Goal: Task Accomplishment & Management: Manage account settings

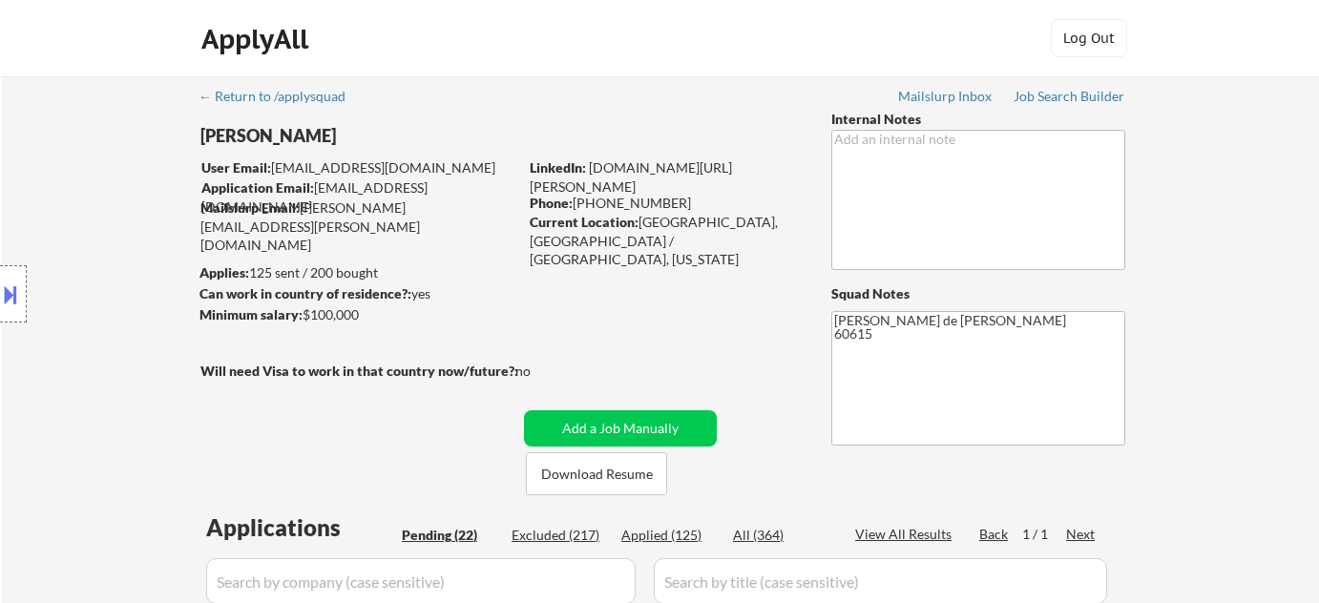
select select ""pending""
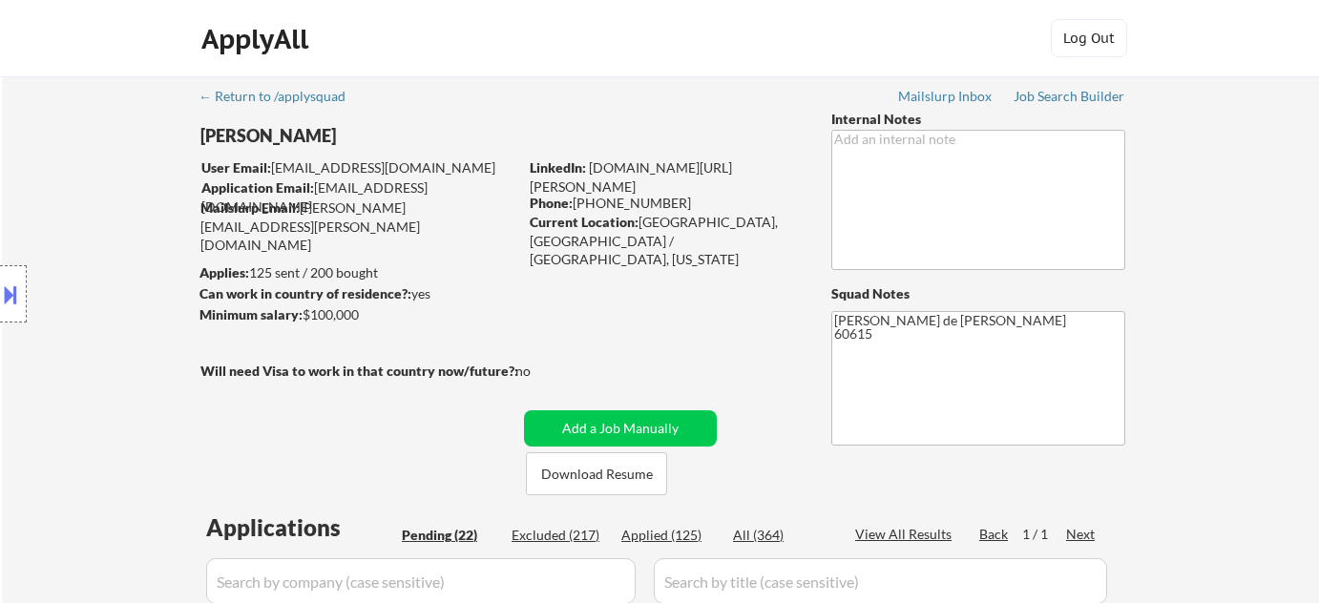
select select ""pending""
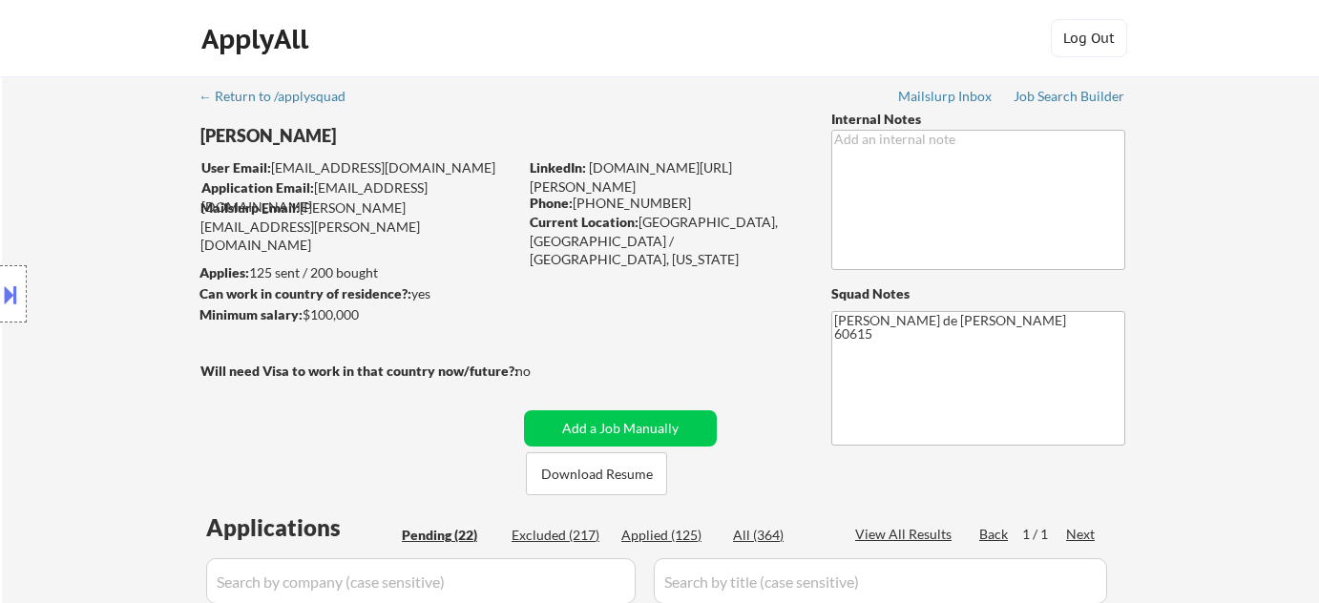
select select ""pending""
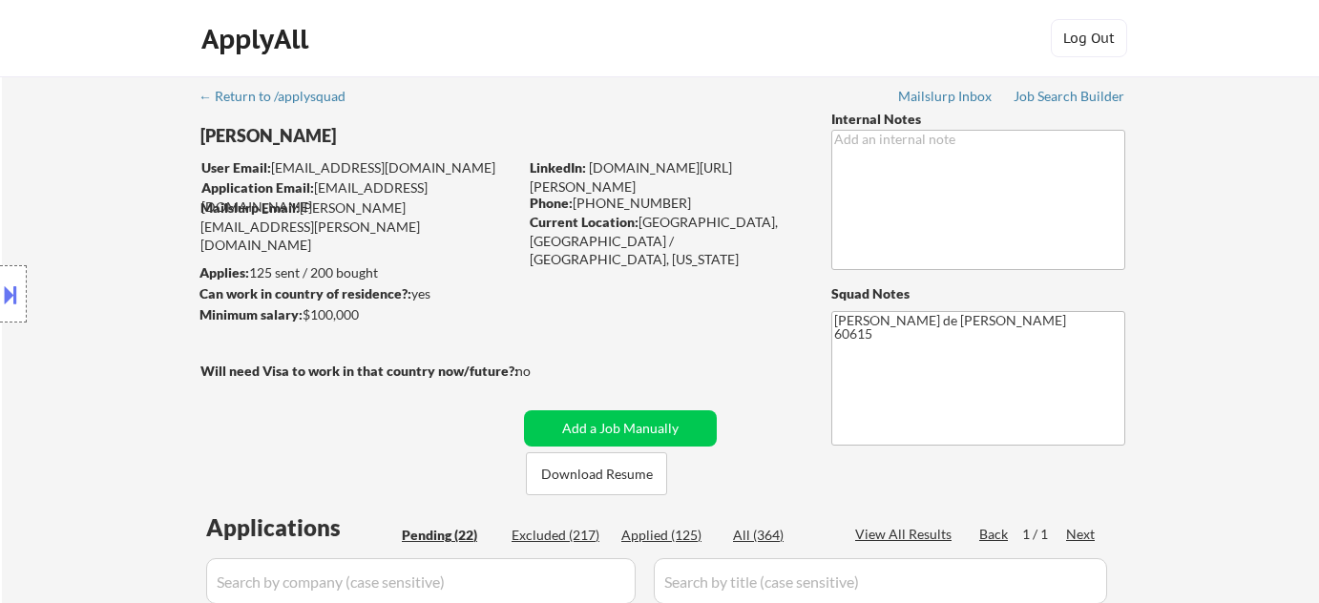
select select ""pending""
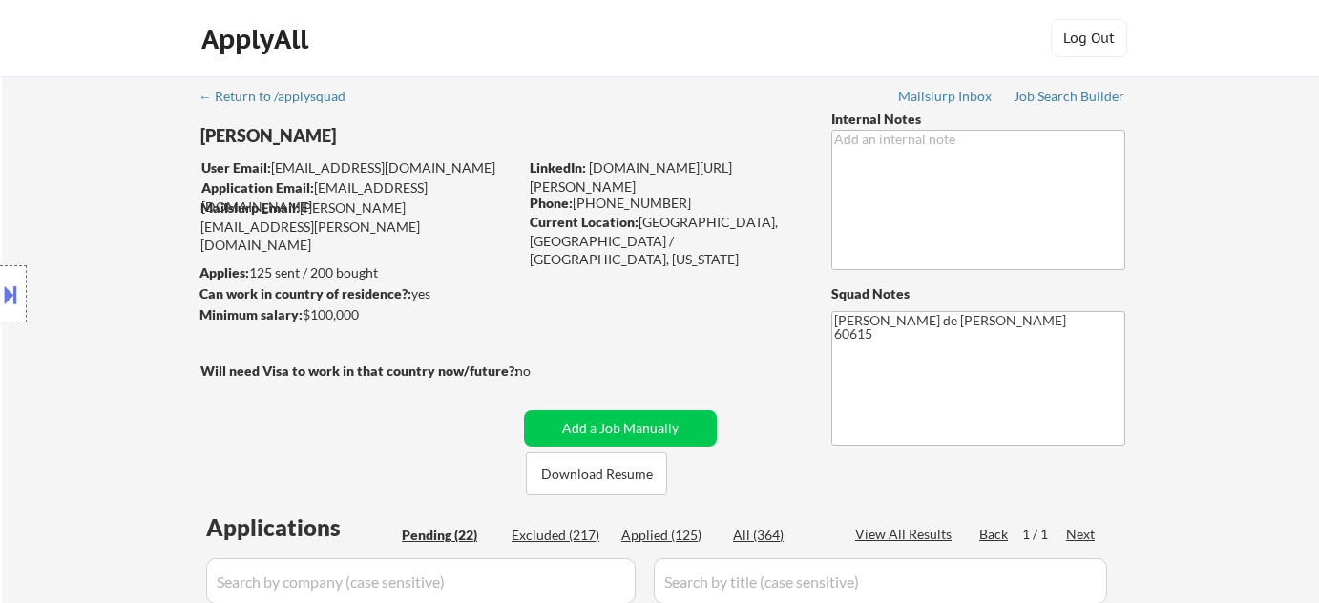
select select ""pending""
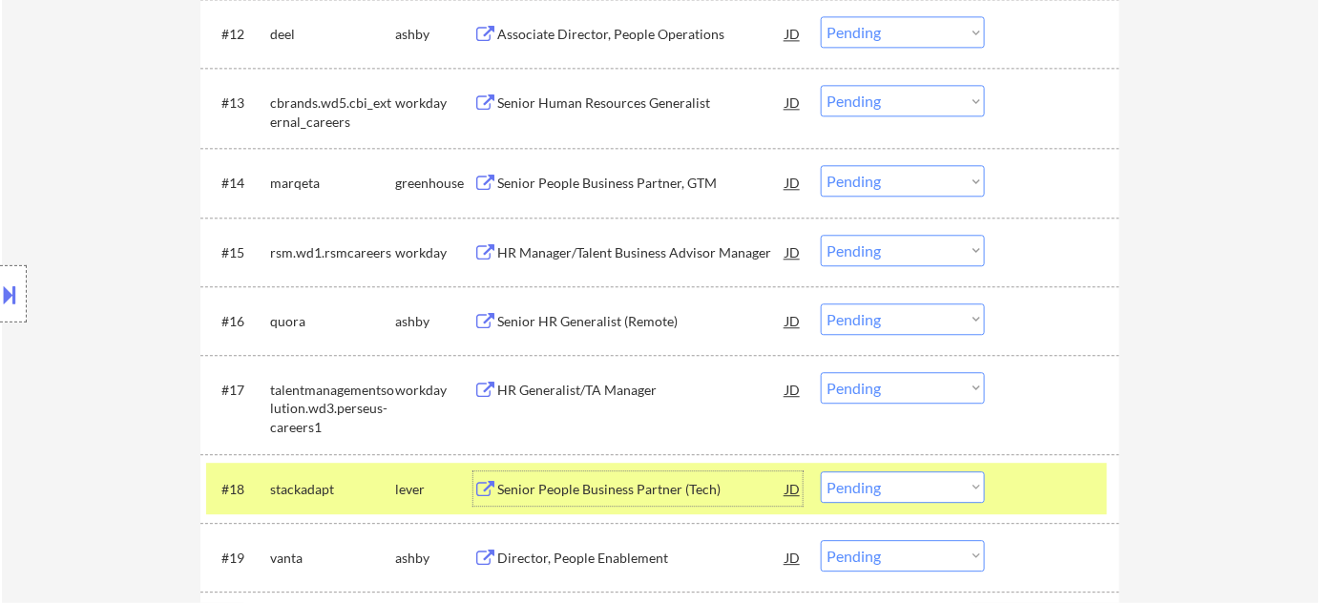
scroll to position [1562, 0]
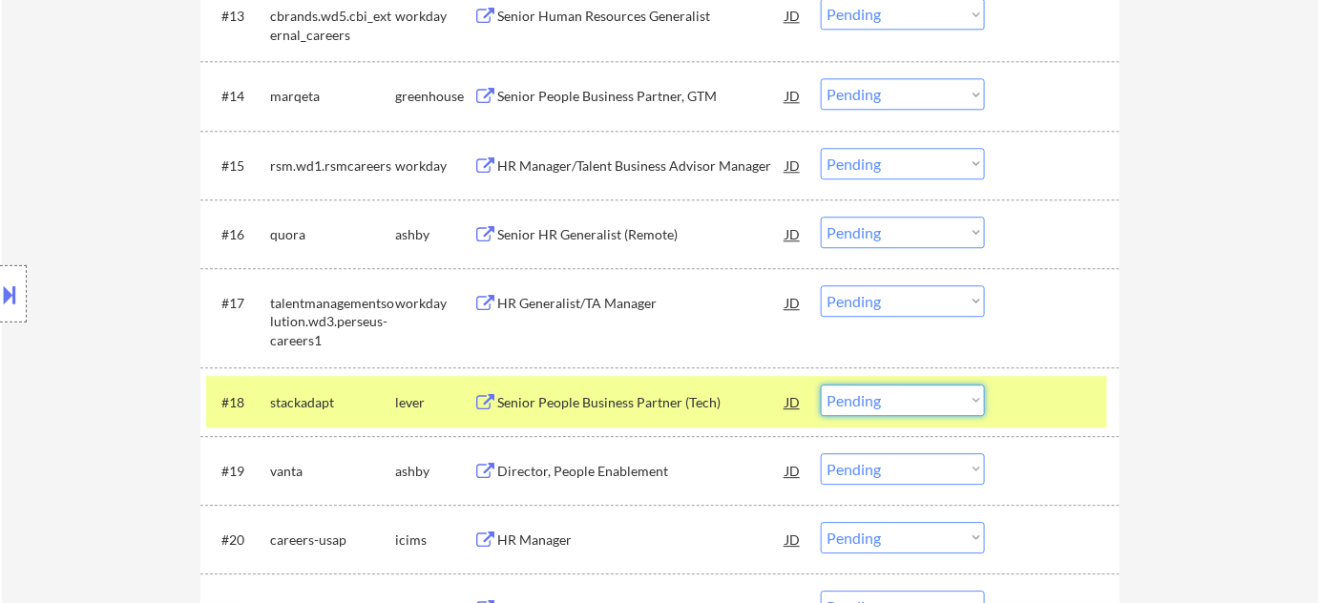
click at [872, 410] on select "Choose an option... Pending Applied Excluded (Questions) Excluded (Expired) Exc…" at bounding box center [903, 400] width 164 height 31
click at [821, 385] on select "Choose an option... Pending Applied Excluded (Questions) Excluded (Expired) Exc…" at bounding box center [903, 400] width 164 height 31
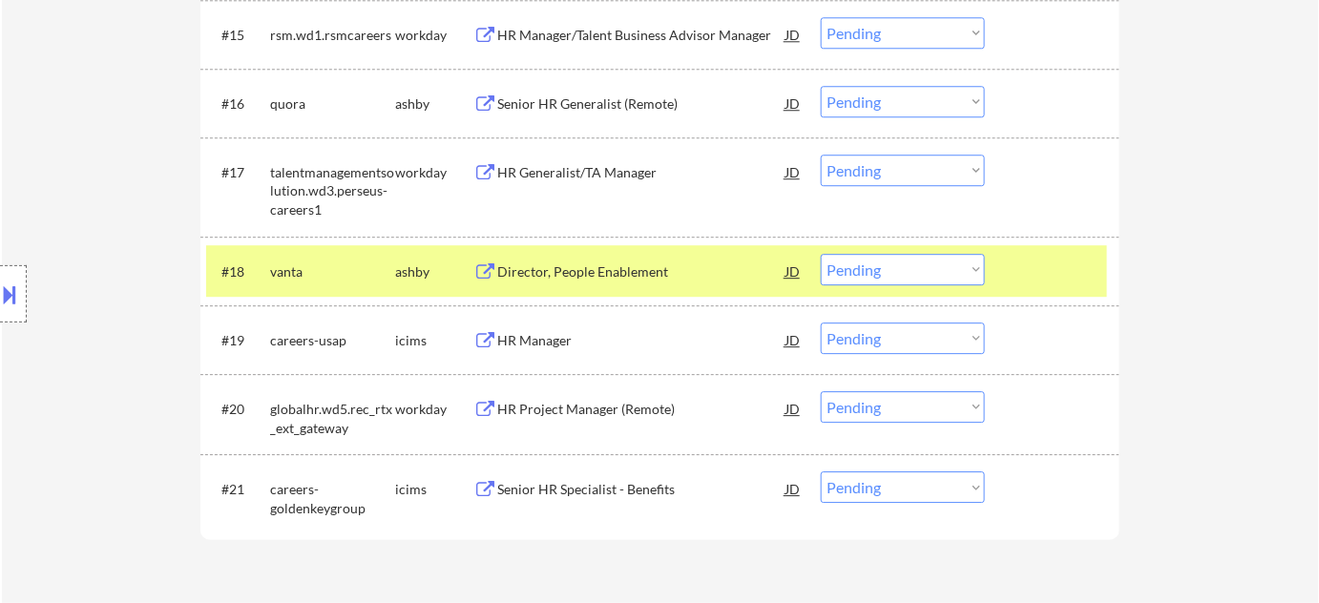
scroll to position [1735, 0]
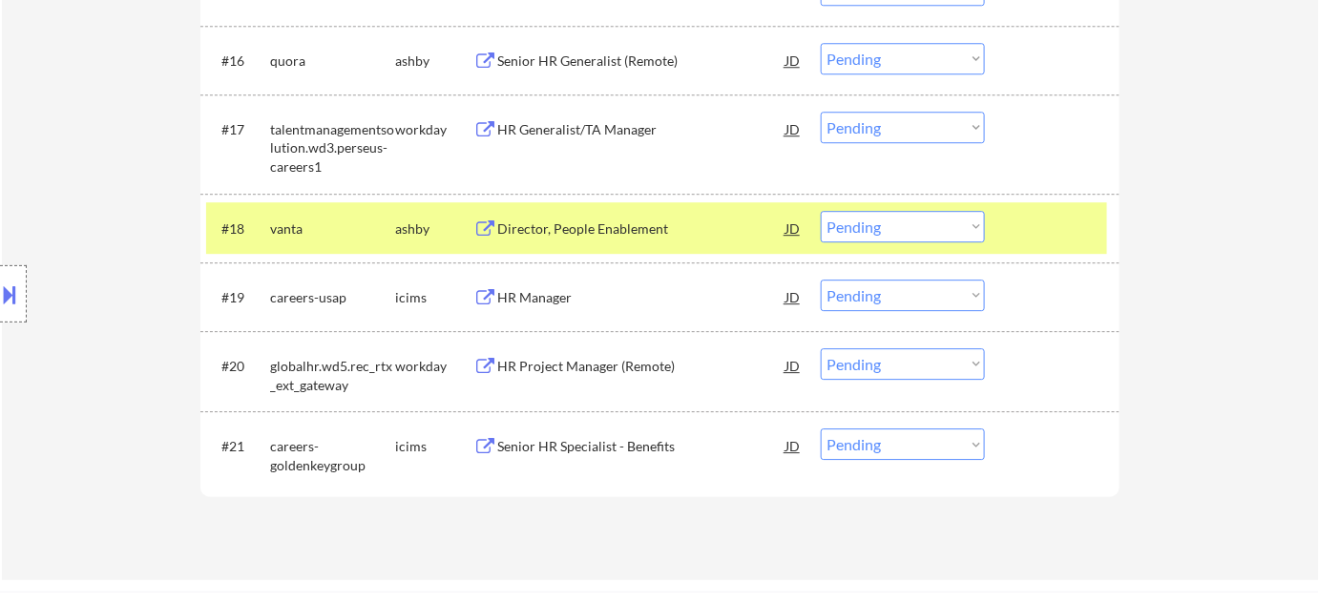
click at [576, 229] on div "Director, People Enablement" at bounding box center [641, 229] width 288 height 19
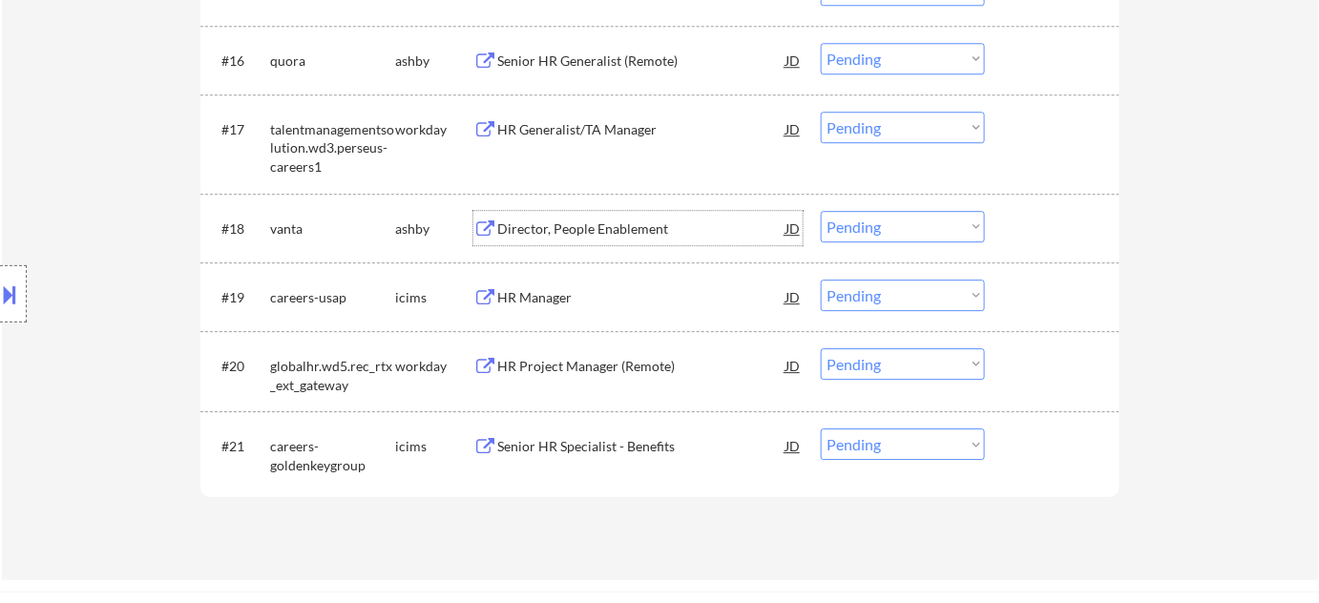
drag, startPoint x: 908, startPoint y: 226, endPoint x: 906, endPoint y: 241, distance: 14.4
click at [908, 226] on select "Choose an option... Pending Applied Excluded (Questions) Excluded (Expired) Exc…" at bounding box center [903, 226] width 164 height 31
click at [821, 211] on select "Choose an option... Pending Applied Excluded (Questions) Excluded (Expired) Exc…" at bounding box center [903, 226] width 164 height 31
select select ""pending""
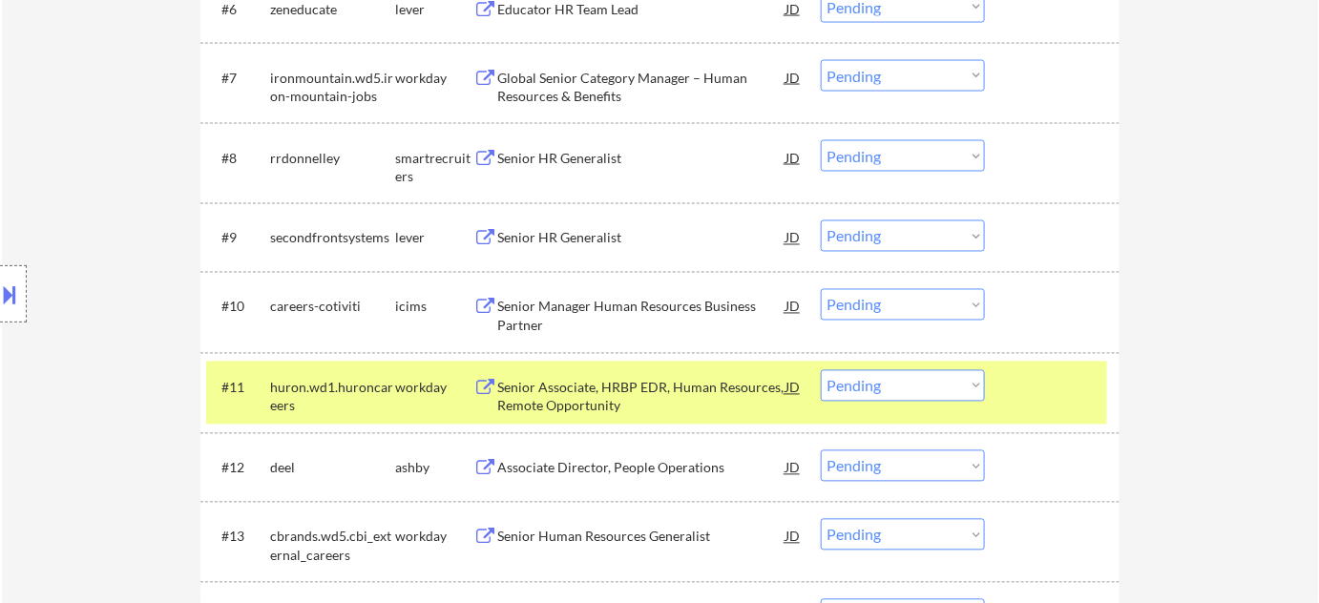
scroll to position [954, 0]
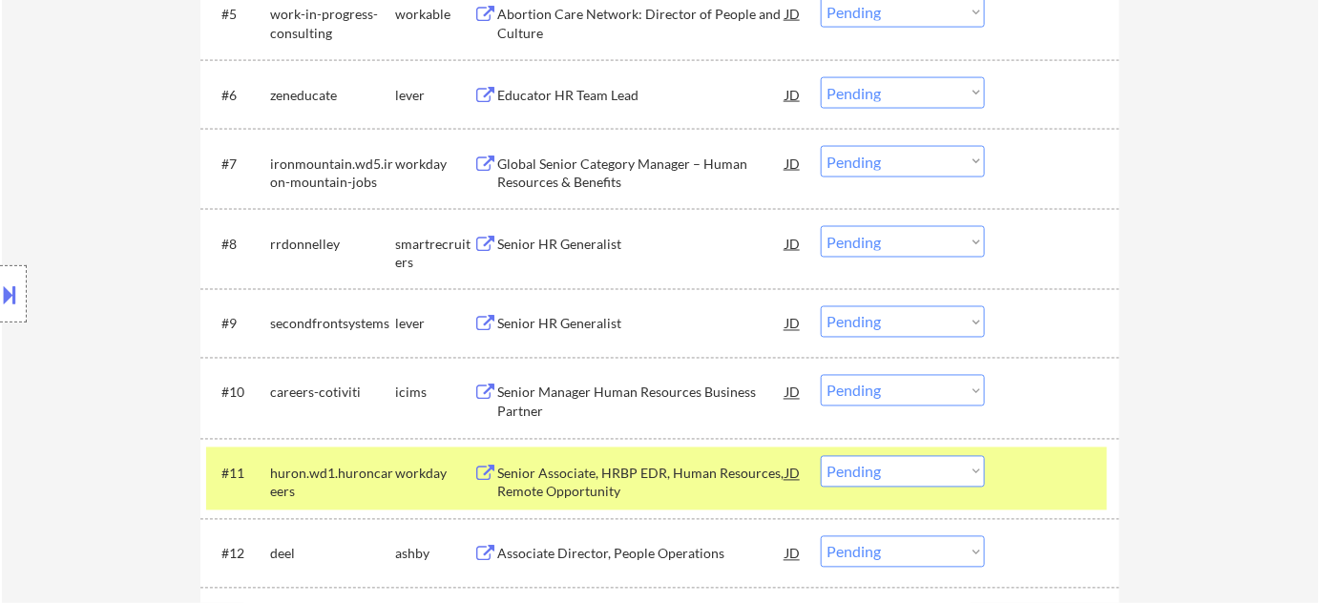
click at [562, 236] on div "Senior HR Generalist" at bounding box center [641, 244] width 288 height 19
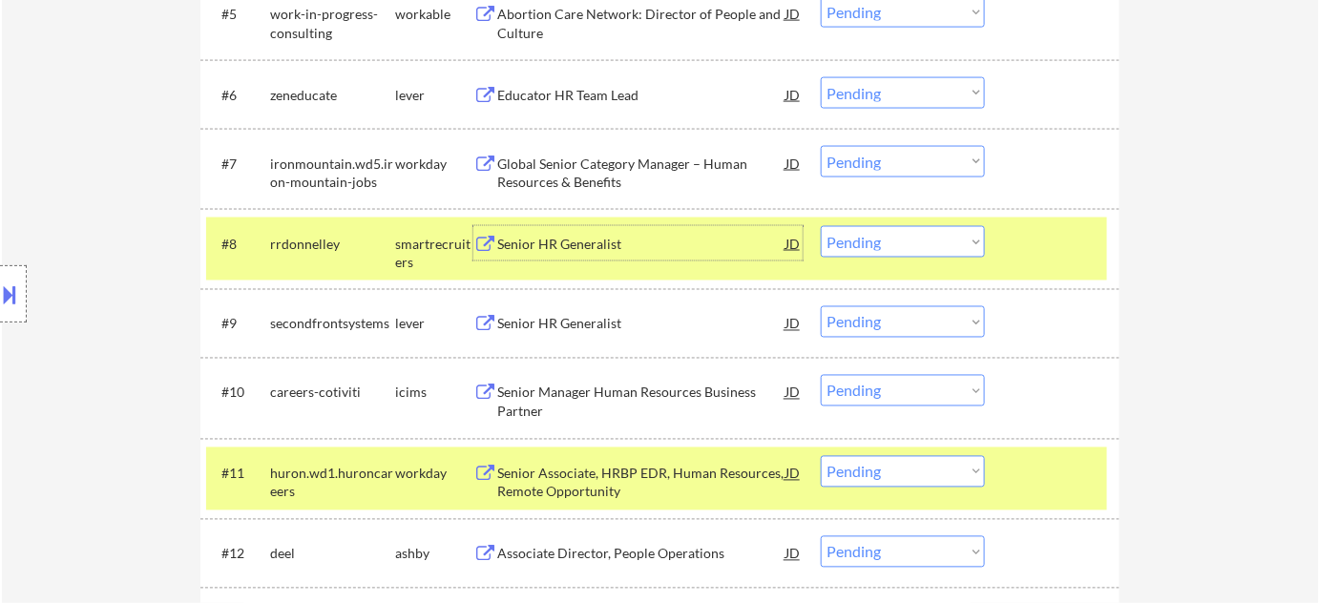
click at [925, 243] on select "Choose an option... Pending Applied Excluded (Questions) Excluded (Expired) Exc…" at bounding box center [903, 241] width 164 height 31
click at [911, 241] on select "Choose an option... Pending Applied Excluded (Questions) Excluded (Expired) Exc…" at bounding box center [903, 241] width 164 height 31
click at [821, 226] on select "Choose an option... Pending Applied Excluded (Questions) Excluded (Expired) Exc…" at bounding box center [903, 241] width 164 height 31
select select ""pending""
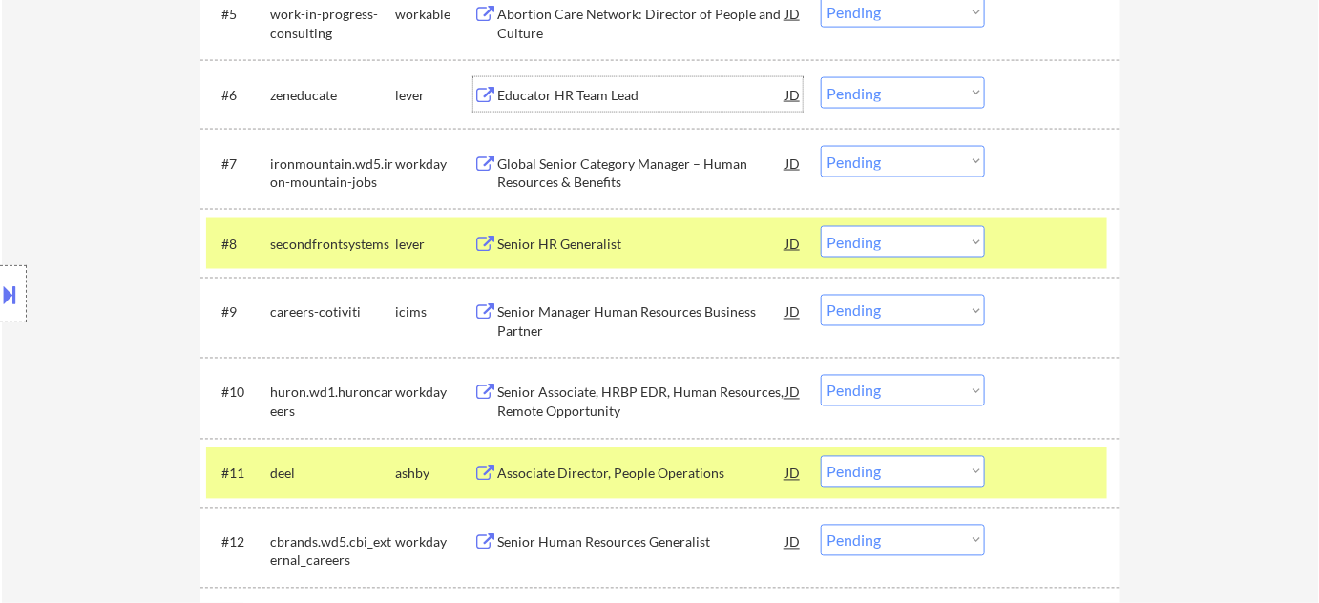
click at [579, 97] on div "Educator HR Team Lead" at bounding box center [641, 95] width 288 height 19
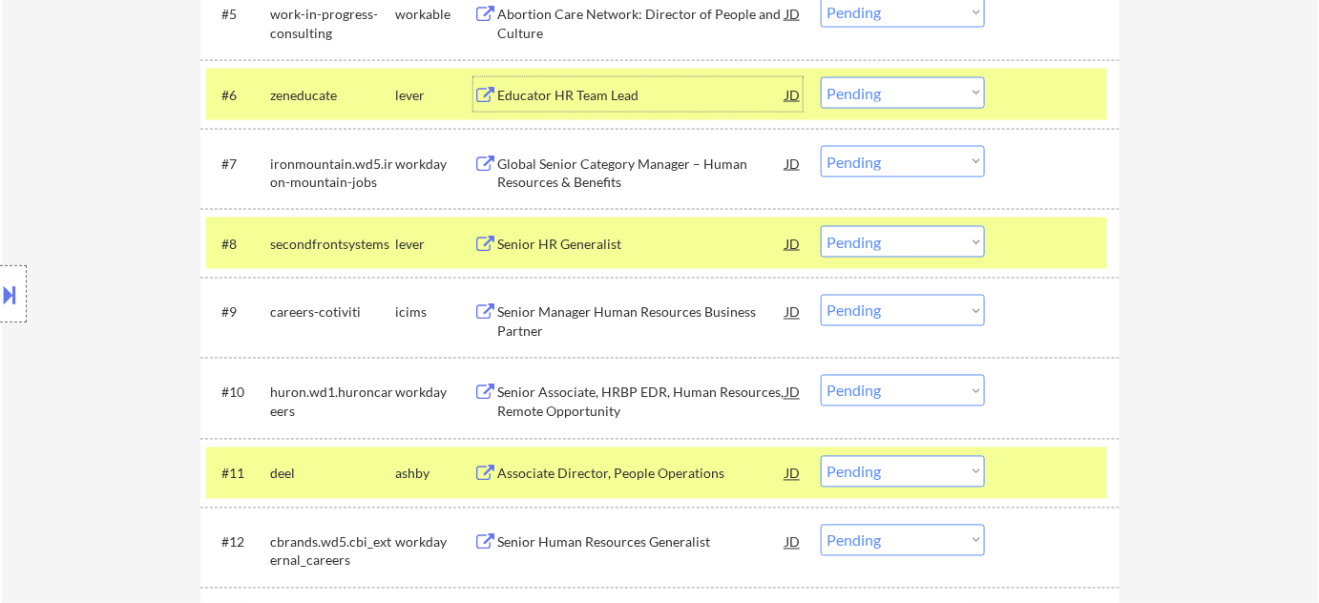
click at [967, 91] on select "Choose an option... Pending Applied Excluded (Questions) Excluded (Expired) Exc…" at bounding box center [903, 92] width 164 height 31
click at [821, 77] on select "Choose an option... Pending Applied Excluded (Questions) Excluded (Expired) Exc…" at bounding box center [903, 92] width 164 height 31
select select ""pending""
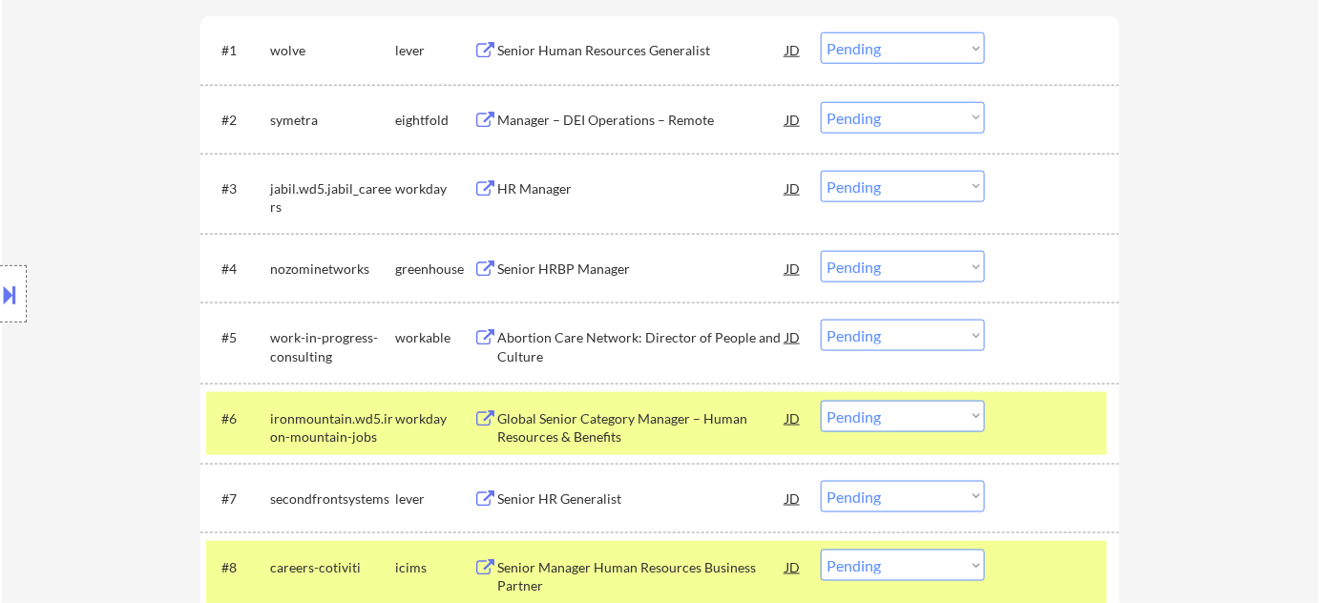
scroll to position [346, 0]
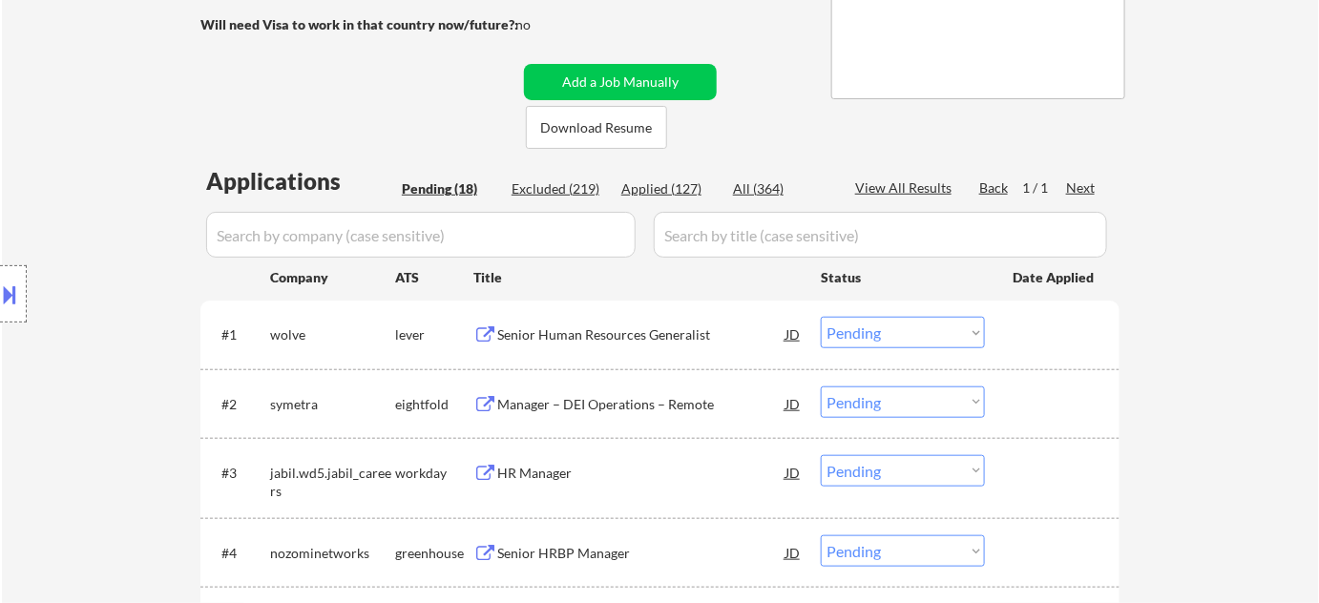
click at [555, 332] on div "Senior Human Resources Generalist" at bounding box center [641, 334] width 288 height 19
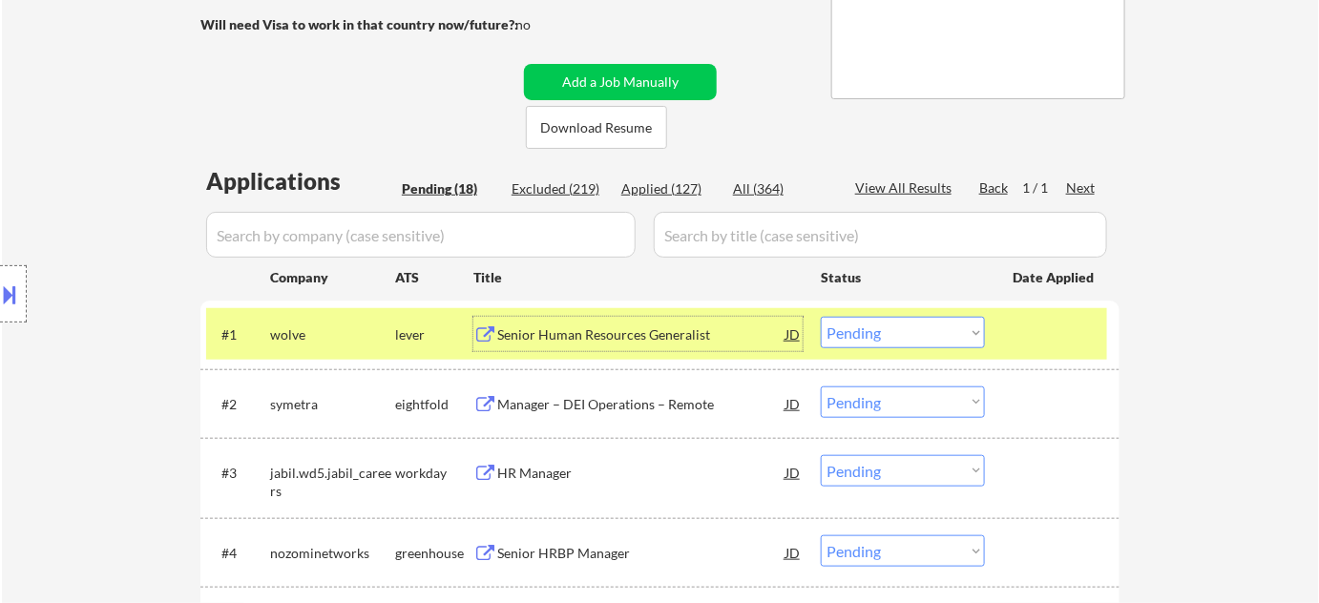
click at [910, 340] on select "Choose an option... Pending Applied Excluded (Questions) Excluded (Expired) Exc…" at bounding box center [903, 332] width 164 height 31
click at [821, 317] on select "Choose an option... Pending Applied Excluded (Questions) Excluded (Expired) Exc…" at bounding box center [903, 332] width 164 height 31
select select ""pending""
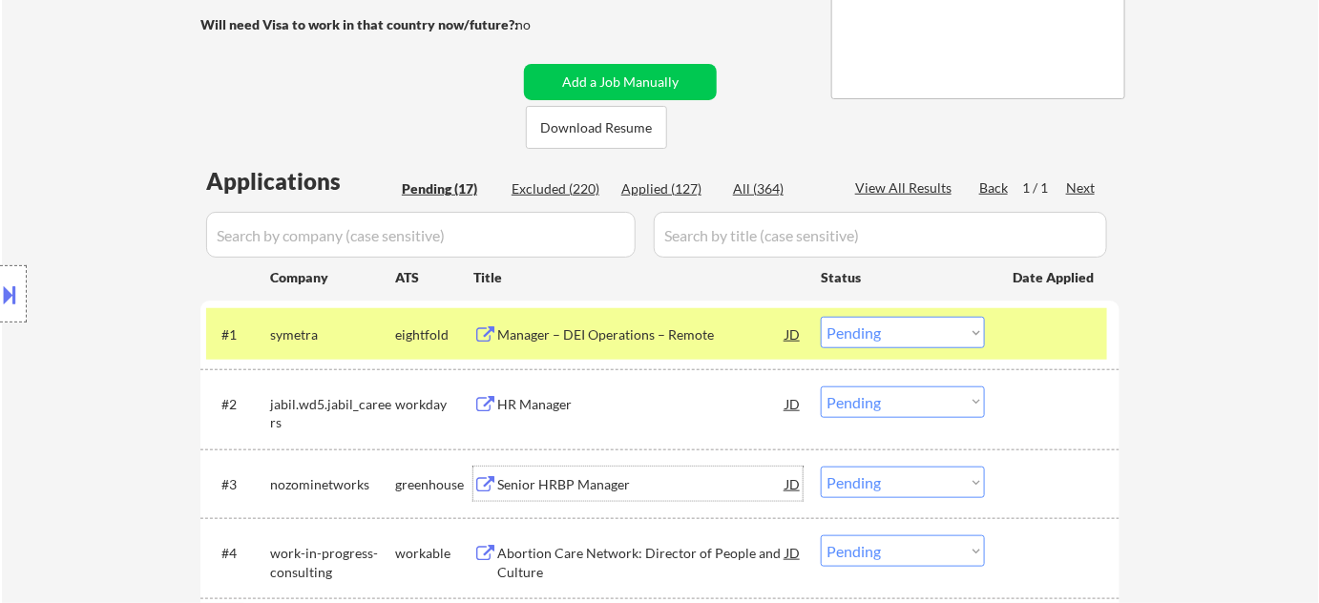
click at [542, 484] on div "Senior HRBP Manager" at bounding box center [641, 484] width 288 height 19
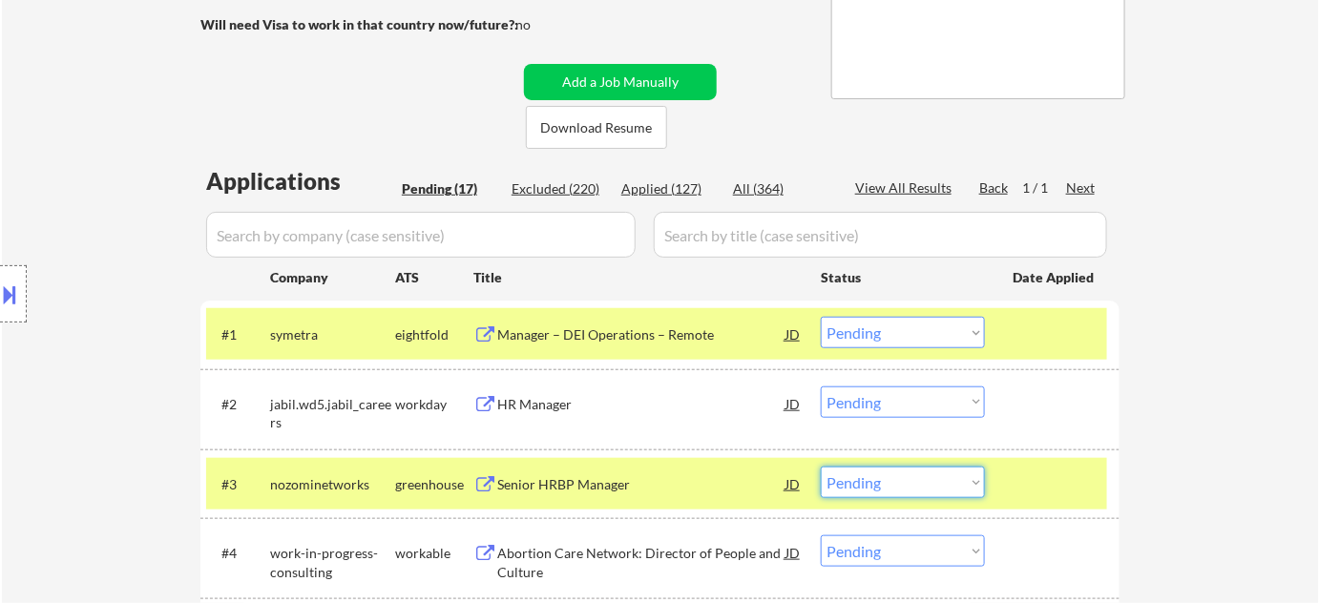
click at [950, 472] on select "Choose an option... Pending Applied Excluded (Questions) Excluded (Expired) Exc…" at bounding box center [903, 482] width 164 height 31
click at [821, 467] on select "Choose an option... Pending Applied Excluded (Questions) Excluded (Expired) Exc…" at bounding box center [903, 482] width 164 height 31
select select ""pending""
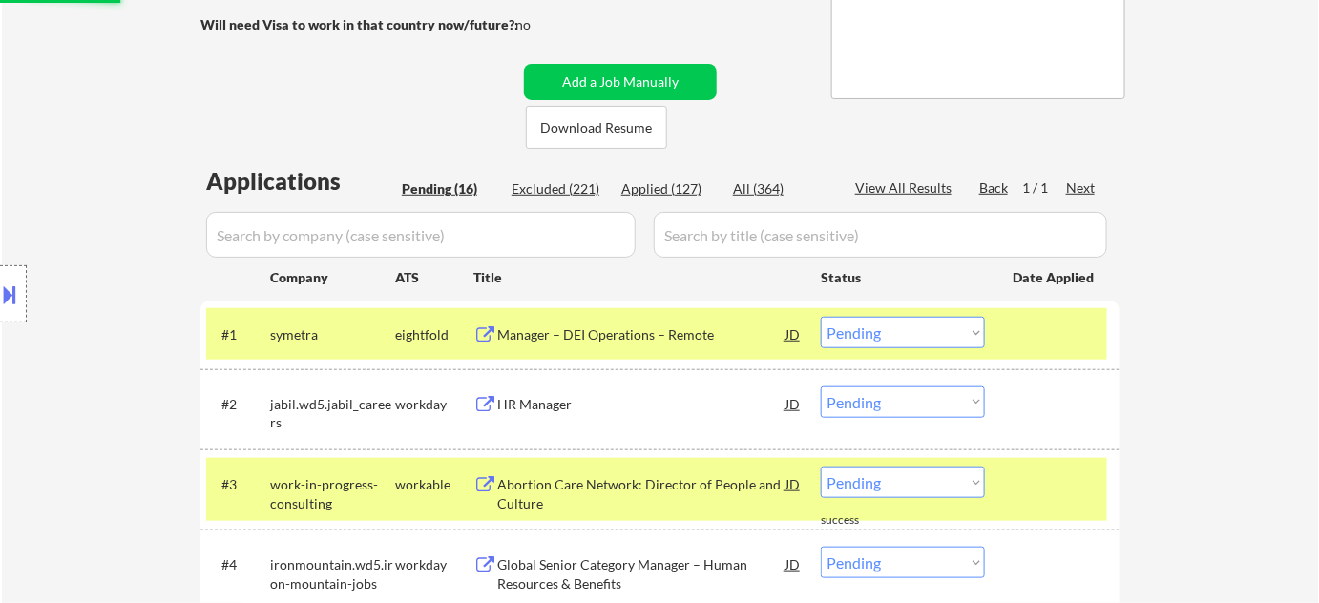
scroll to position [954, 0]
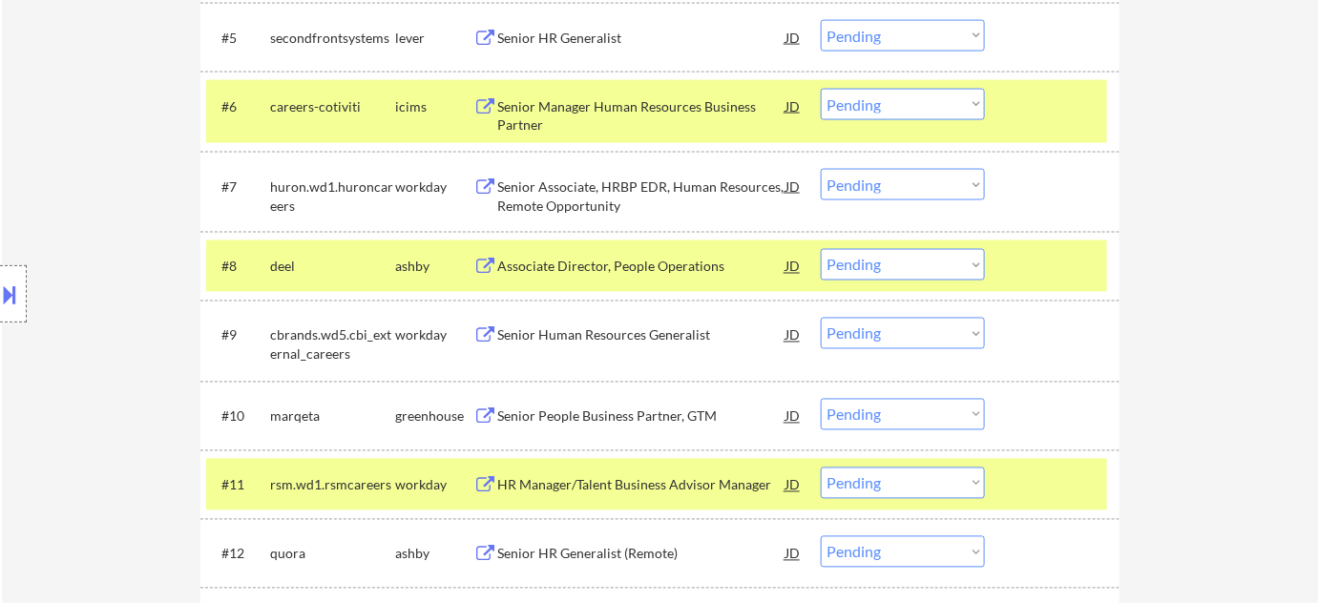
click at [519, 340] on div "Senior Human Resources Generalist" at bounding box center [641, 335] width 288 height 19
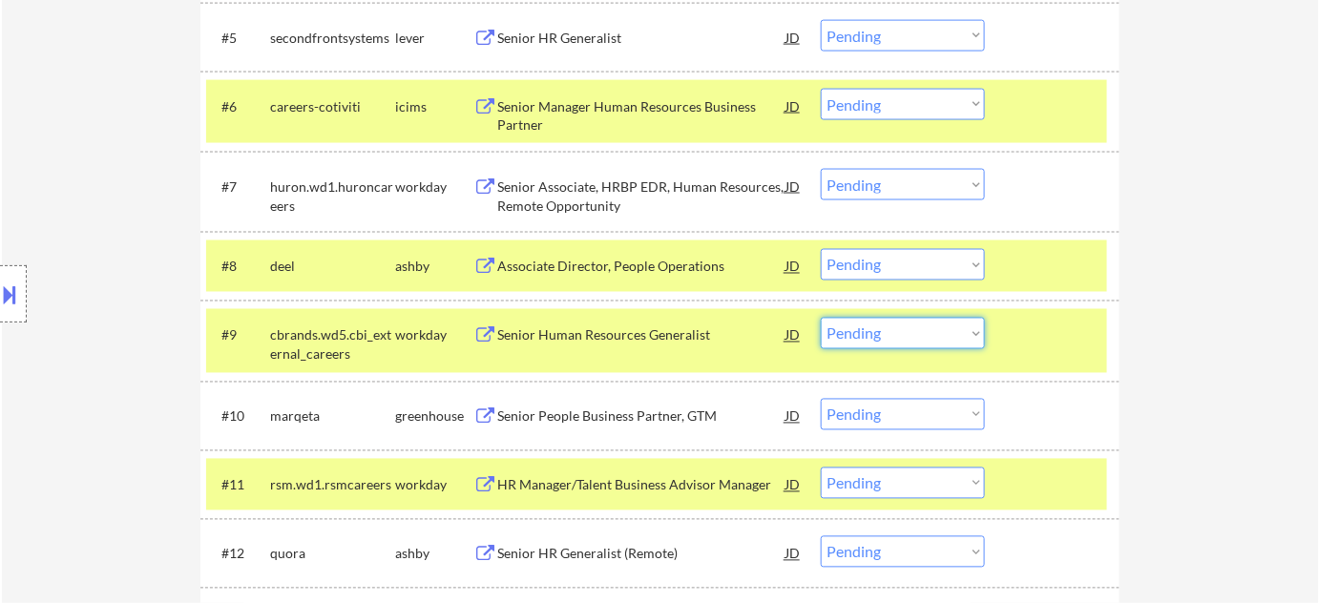
click at [879, 335] on select "Choose an option... Pending Applied Excluded (Questions) Excluded (Expired) Exc…" at bounding box center [903, 333] width 164 height 31
click at [821, 318] on select "Choose an option... Pending Applied Excluded (Questions) Excluded (Expired) Exc…" at bounding box center [903, 333] width 164 height 31
select select ""pending""
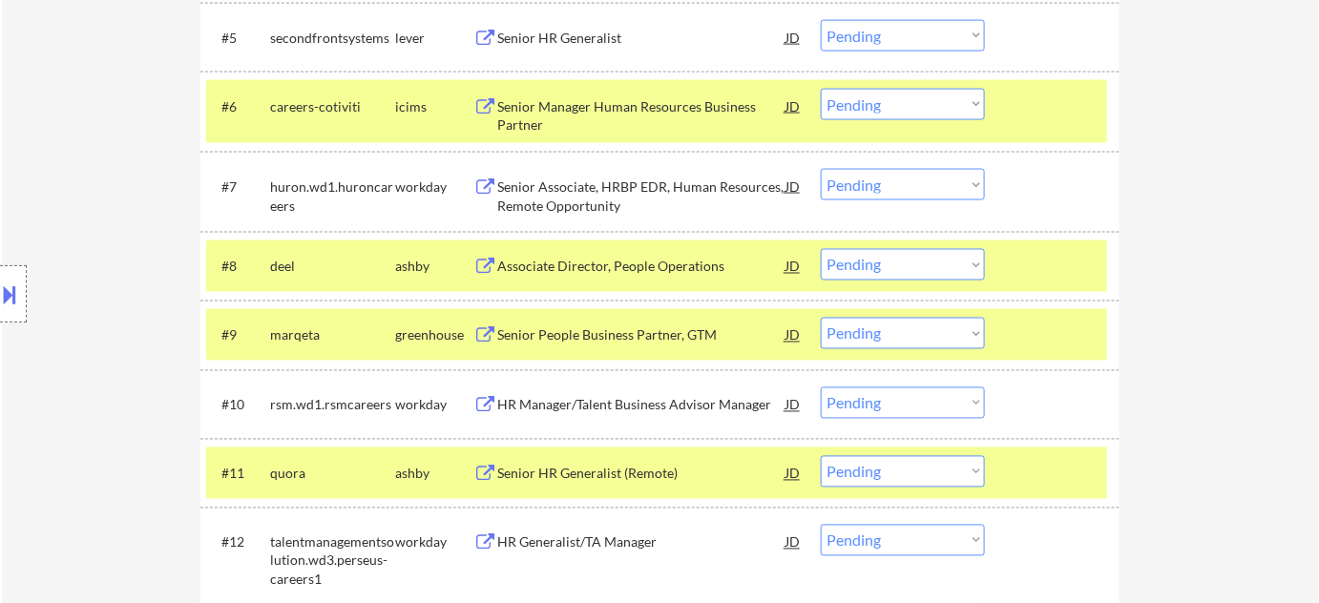
scroll to position [1214, 0]
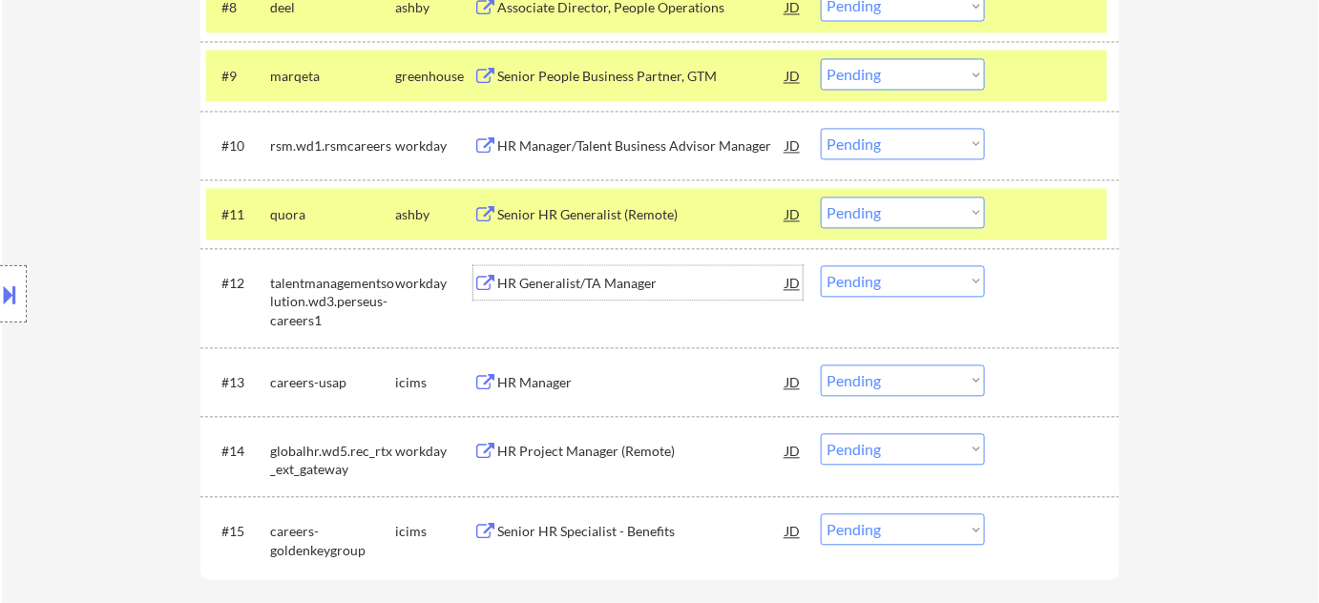
click at [537, 288] on div "HR Generalist/TA Manager" at bounding box center [641, 283] width 288 height 19
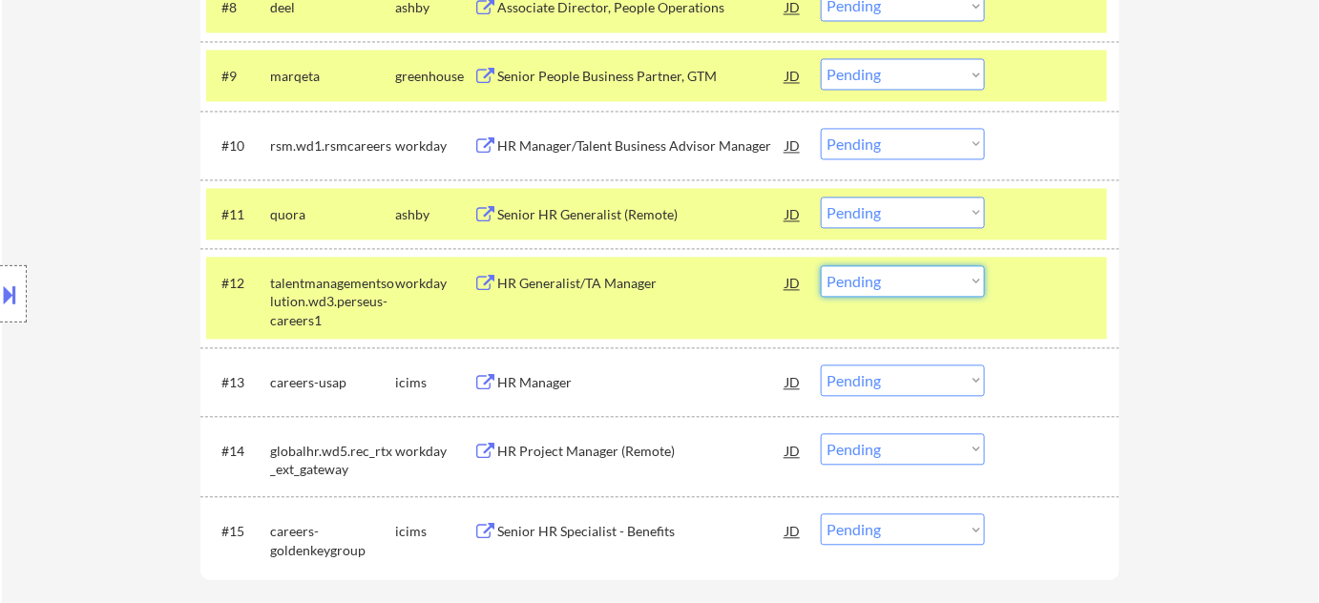
click at [908, 276] on select "Choose an option... Pending Applied Excluded (Questions) Excluded (Expired) Exc…" at bounding box center [903, 280] width 164 height 31
click at [821, 265] on select "Choose an option... Pending Applied Excluded (Questions) Excluded (Expired) Exc…" at bounding box center [903, 280] width 164 height 31
select select ""pending""
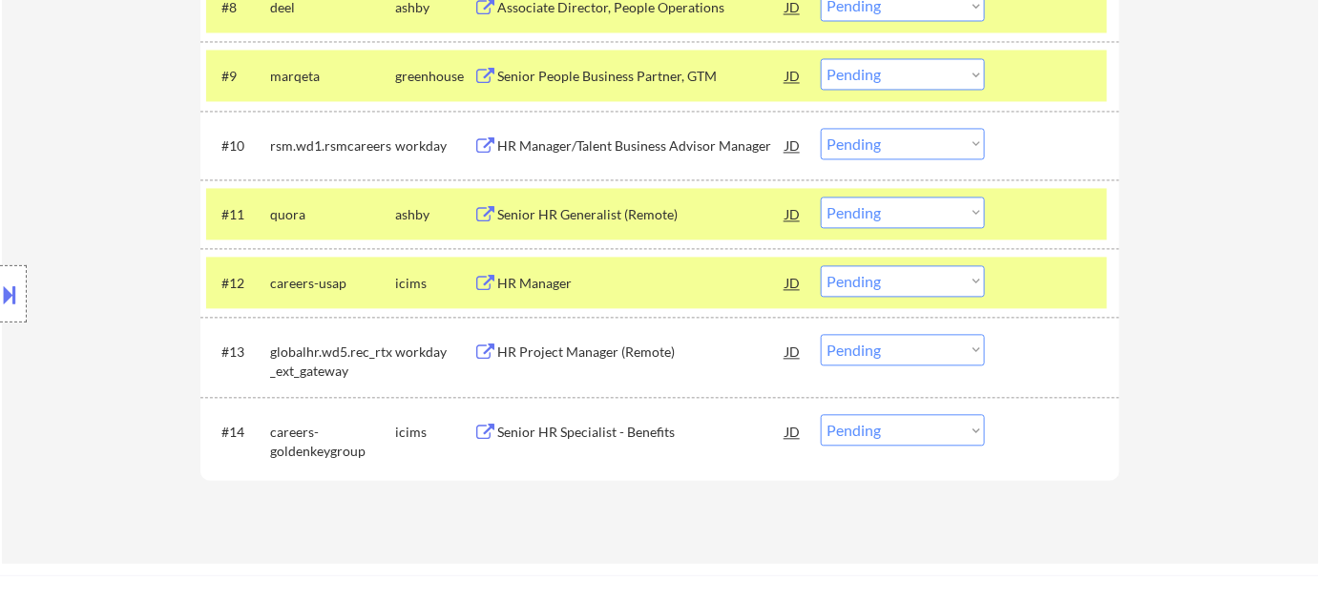
click at [514, 142] on div "HR Manager/Talent Business Advisor Manager" at bounding box center [641, 145] width 288 height 19
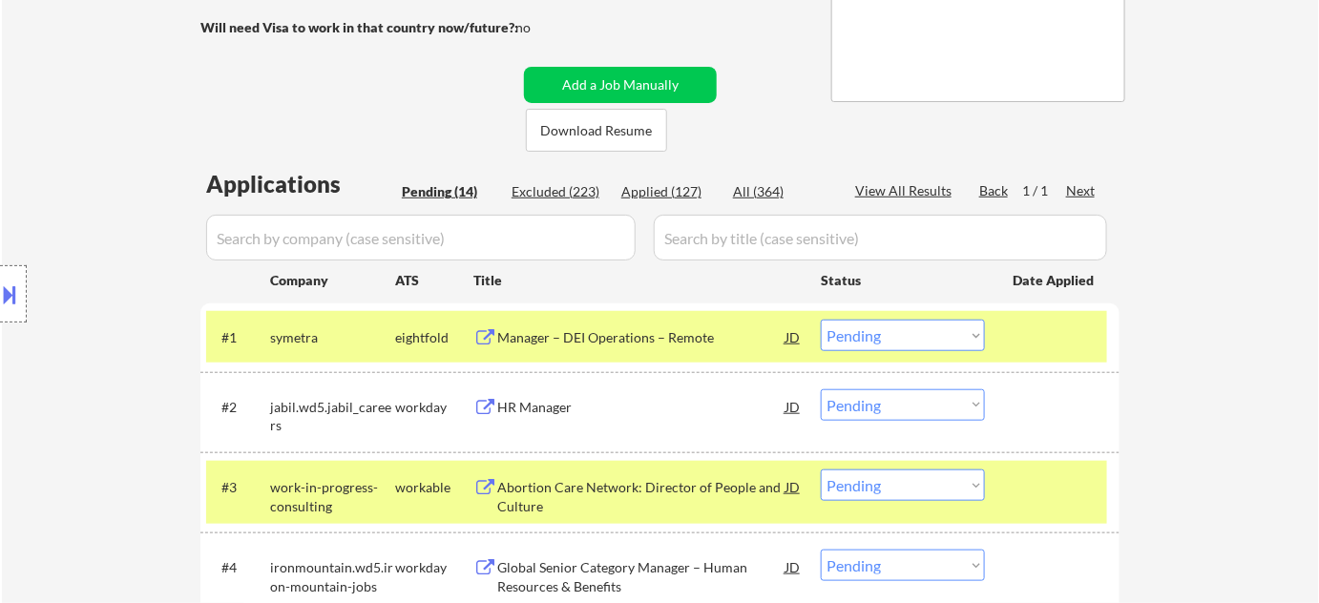
click at [1043, 329] on div at bounding box center [1055, 337] width 84 height 34
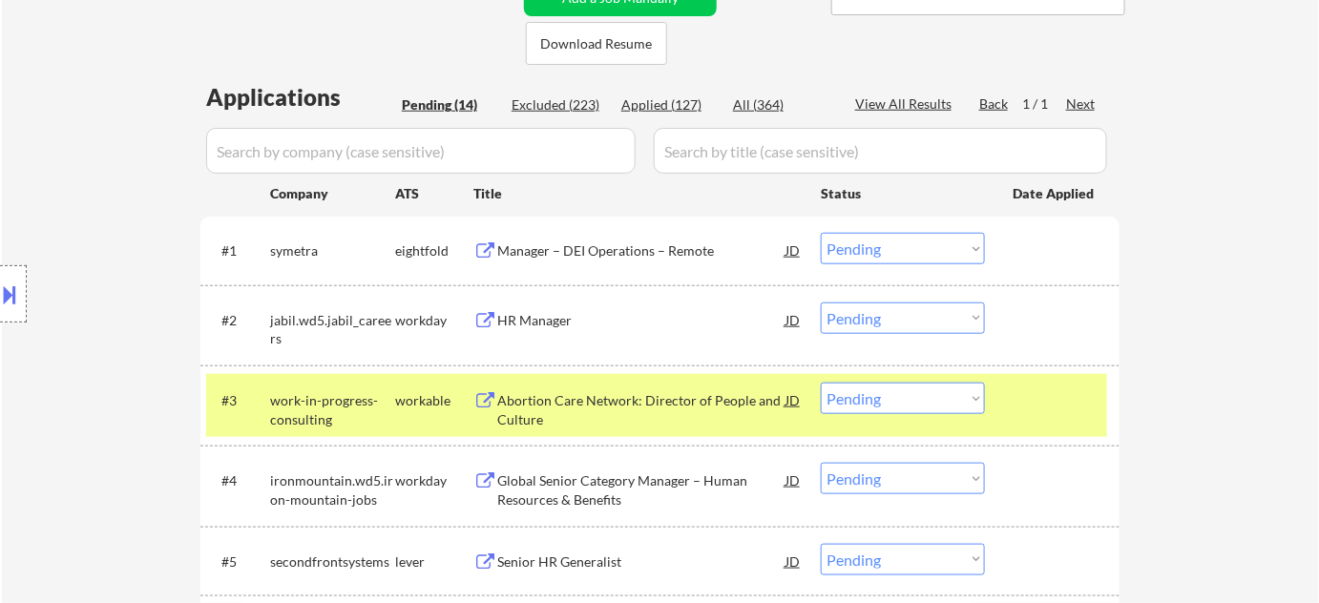
click at [1038, 396] on div at bounding box center [1055, 400] width 84 height 34
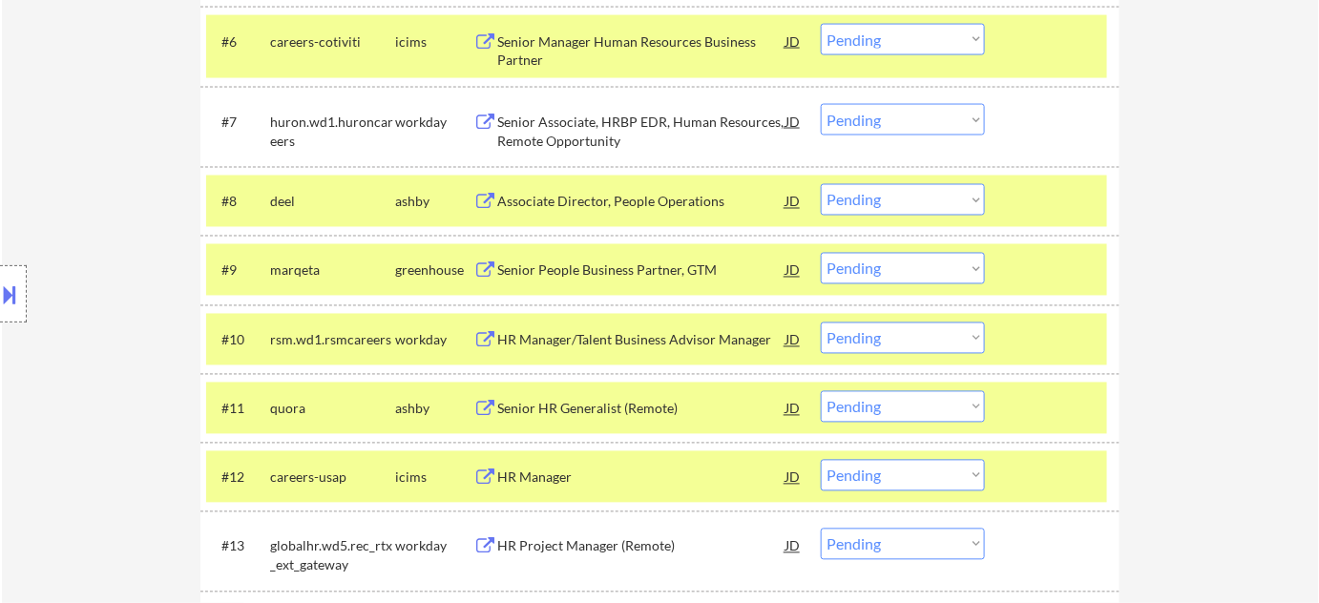
scroll to position [1038, 0]
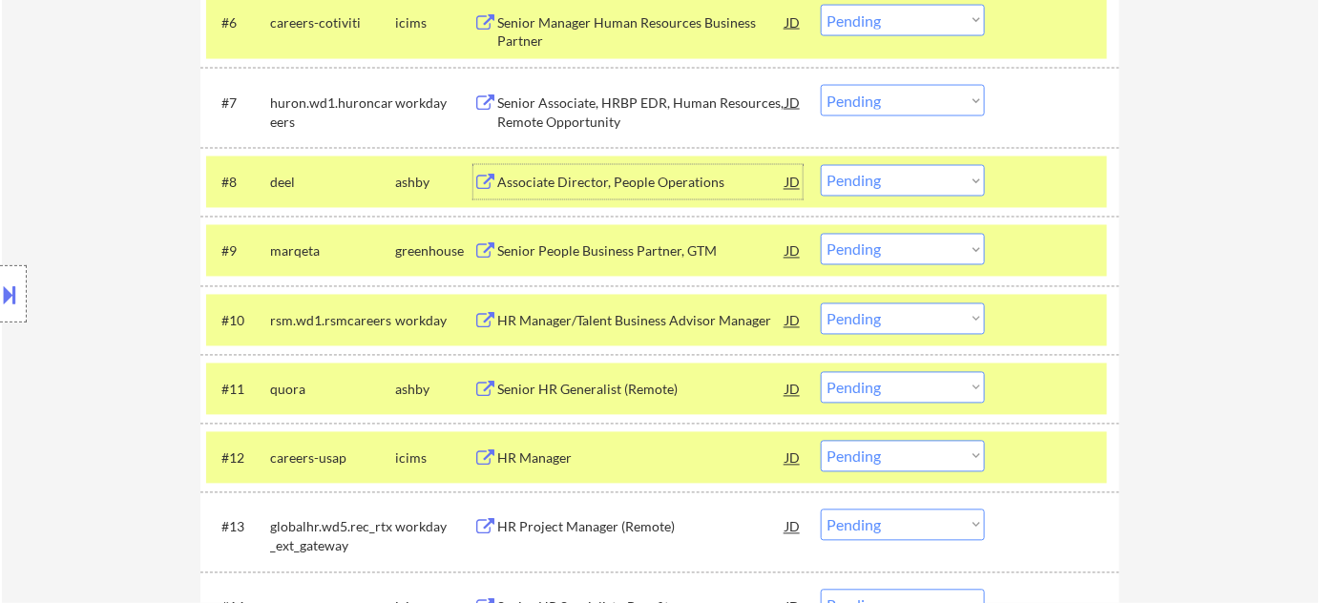
click at [592, 184] on div "Associate Director, People Operations" at bounding box center [641, 183] width 288 height 19
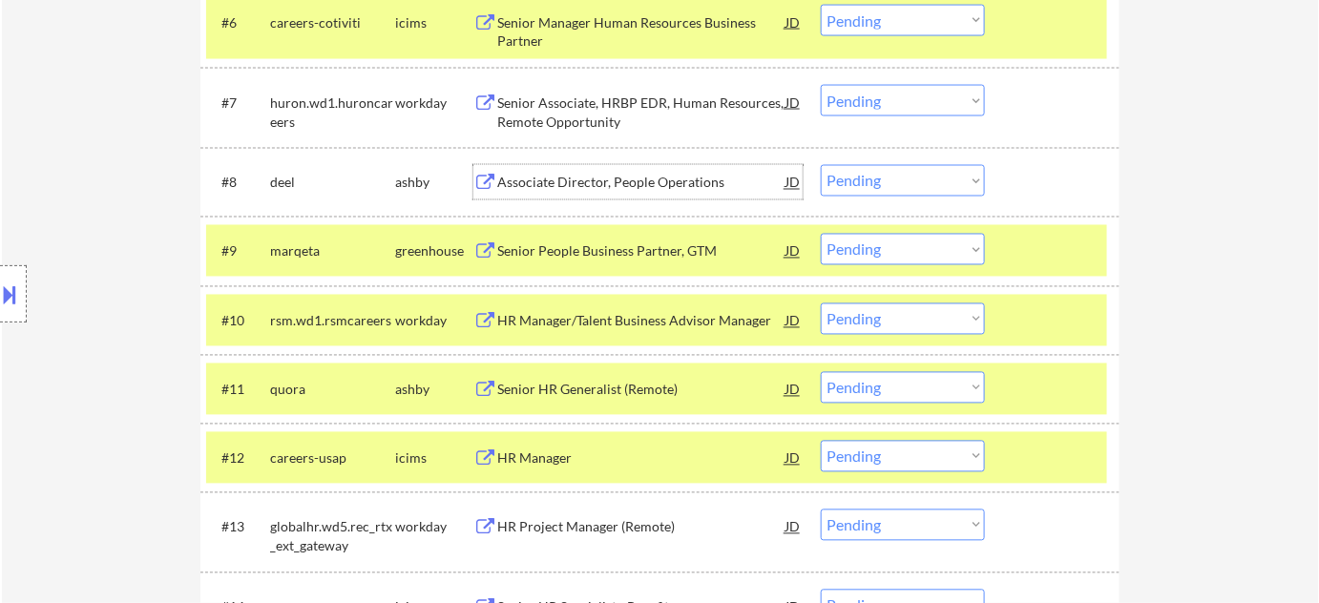
drag, startPoint x: 901, startPoint y: 175, endPoint x: 901, endPoint y: 187, distance: 12.4
click at [901, 175] on select "Choose an option... Pending Applied Excluded (Questions) Excluded (Expired) Exc…" at bounding box center [903, 180] width 164 height 31
click at [821, 165] on select "Choose an option... Pending Applied Excluded (Questions) Excluded (Expired) Exc…" at bounding box center [903, 180] width 164 height 31
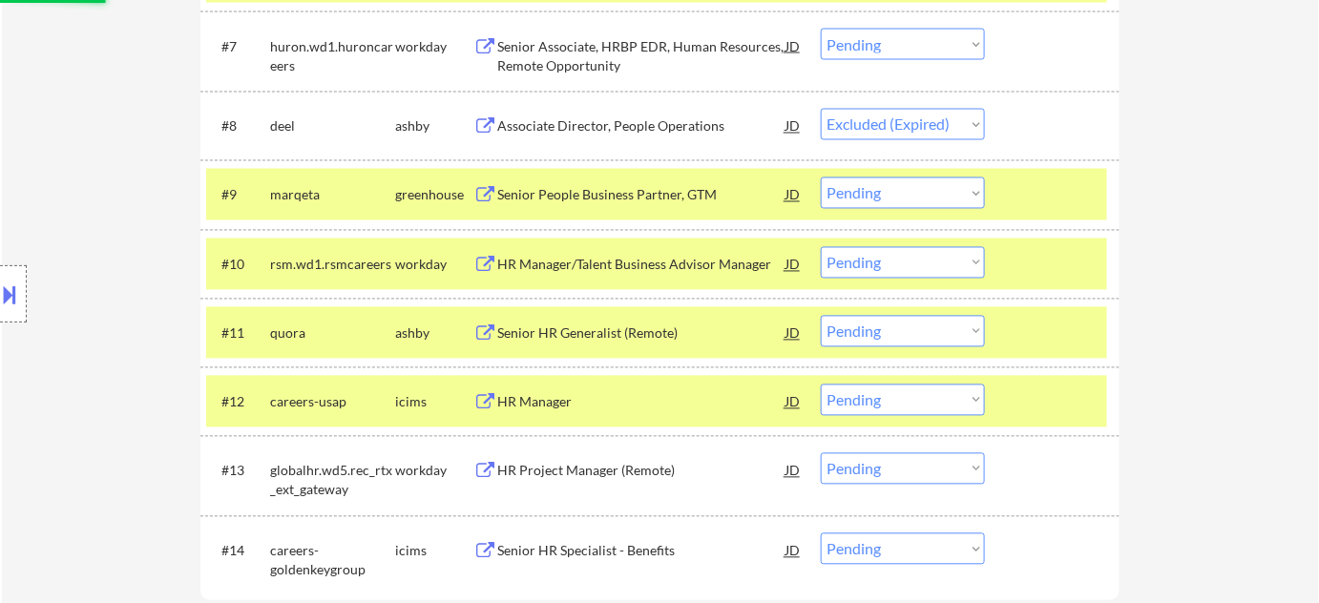
scroll to position [1124, 0]
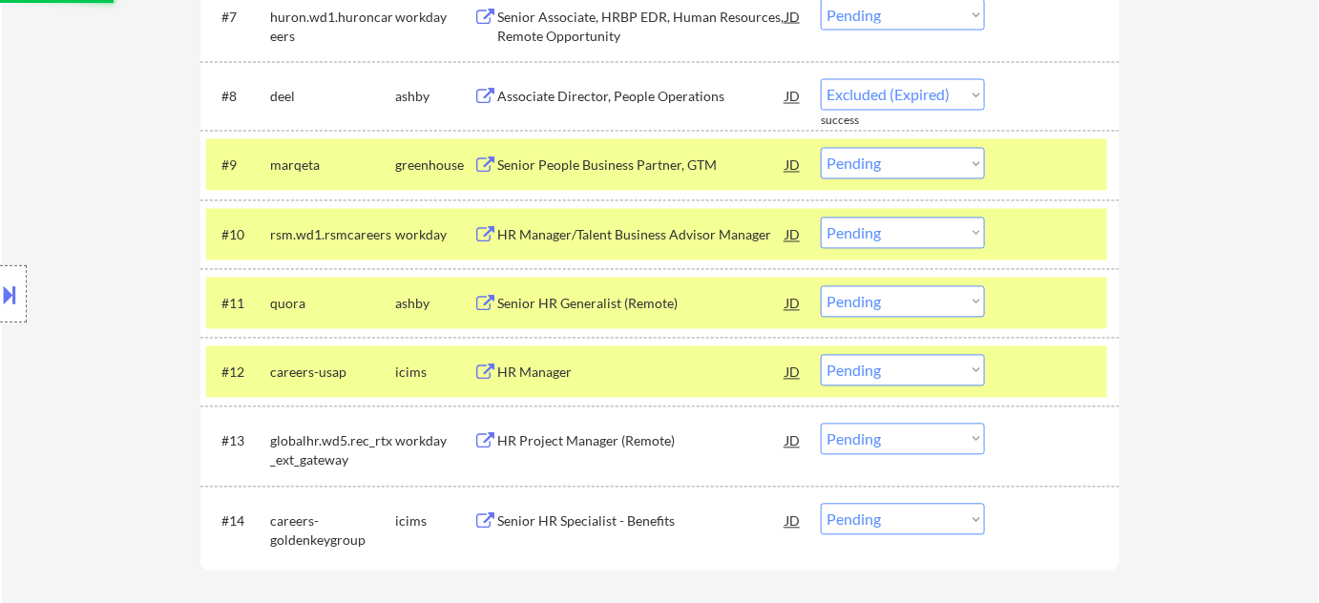
click at [588, 302] on div "Senior HR Generalist (Remote)" at bounding box center [641, 304] width 288 height 19
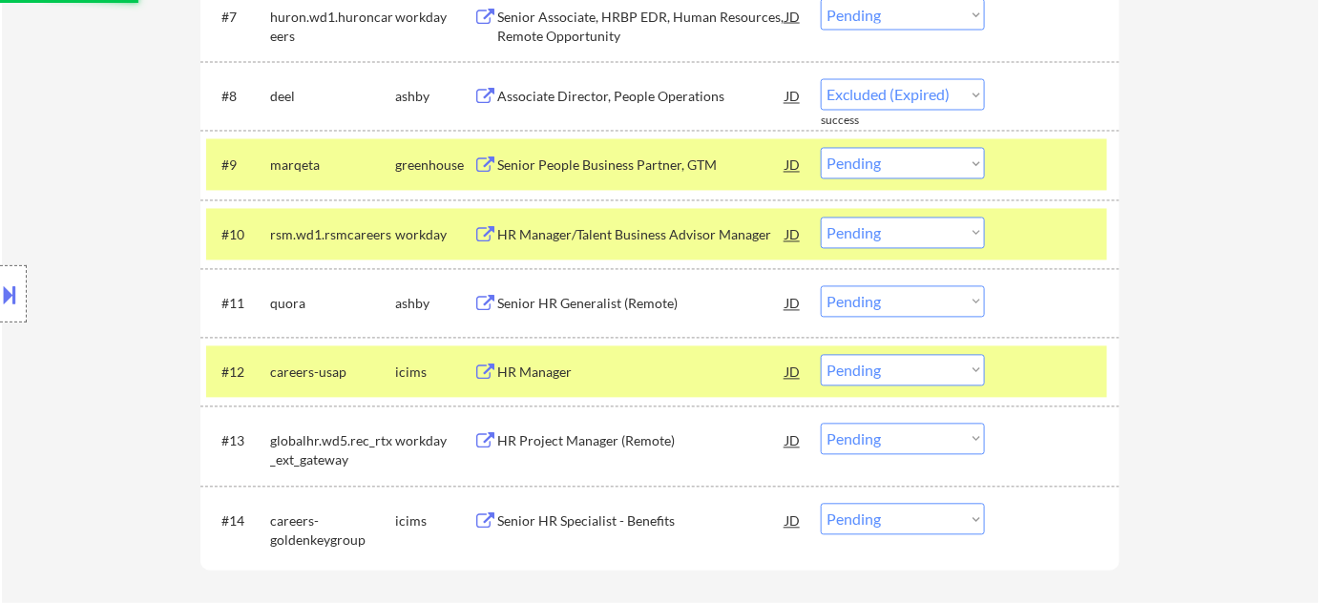
select select ""pending""
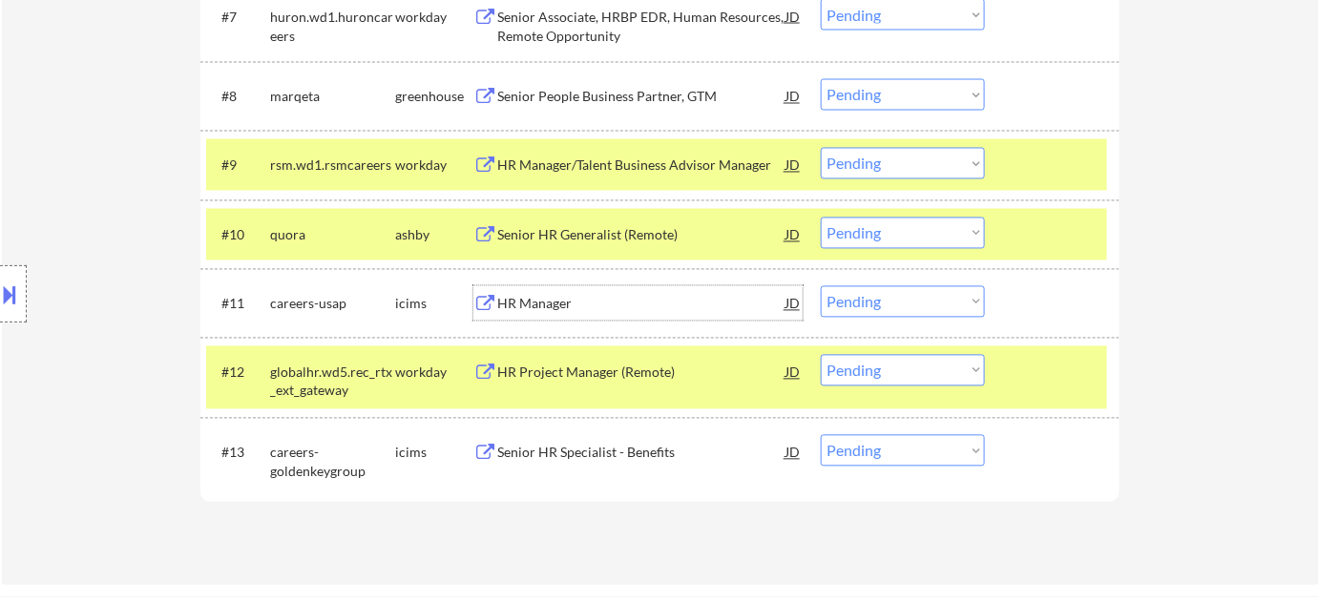
click at [850, 243] on select "Choose an option... Pending Applied Excluded (Questions) Excluded (Expired) Exc…" at bounding box center [903, 233] width 164 height 31
click at [821, 218] on select "Choose an option... Pending Applied Excluded (Questions) Excluded (Expired) Exc…" at bounding box center [903, 233] width 164 height 31
select select ""pending""
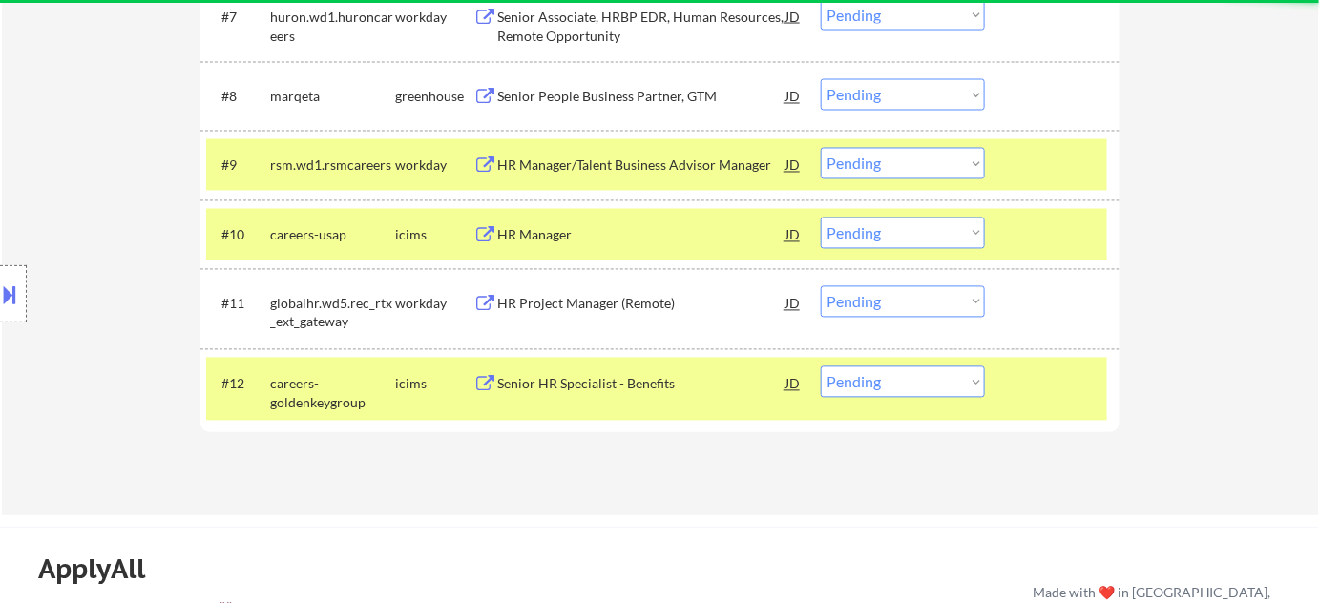
click at [567, 378] on div "Senior HR Specialist - Benefits" at bounding box center [641, 384] width 288 height 19
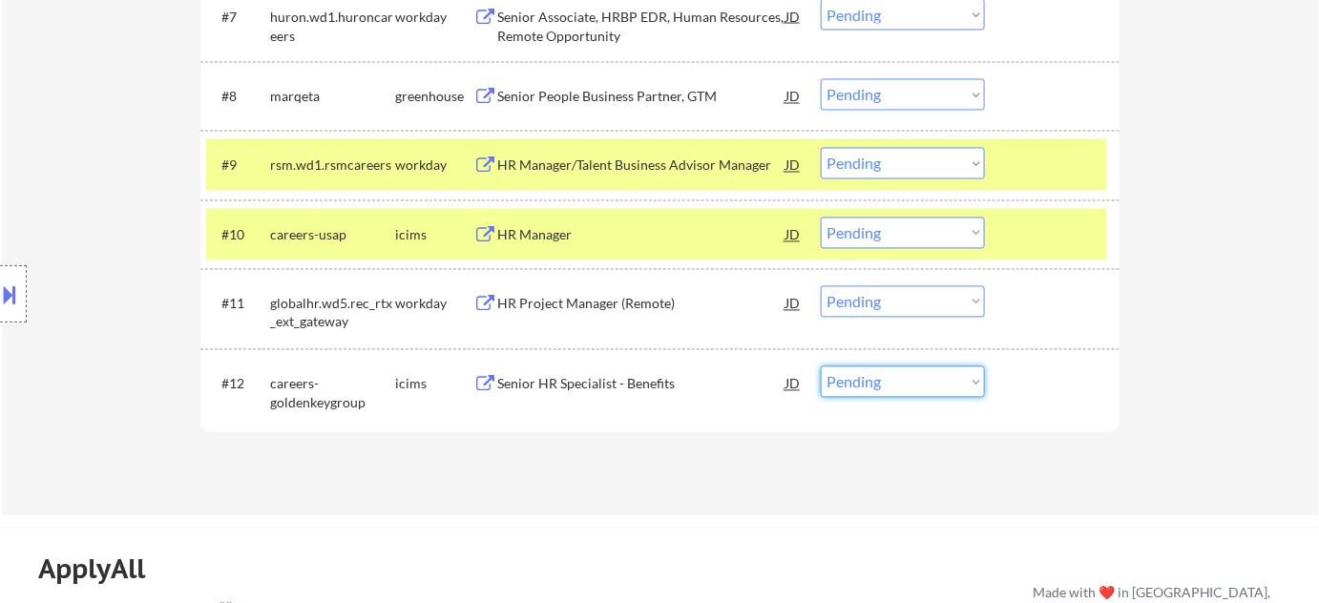
click at [956, 387] on select "Choose an option... Pending Applied Excluded (Questions) Excluded (Expired) Exc…" at bounding box center [903, 382] width 164 height 31
drag, startPoint x: 891, startPoint y: 388, endPoint x: 891, endPoint y: 376, distance: 11.5
click at [891, 388] on select "Choose an option... Pending Applied Excluded (Questions) Excluded (Expired) Exc…" at bounding box center [903, 382] width 164 height 31
select select ""excluded__location_""
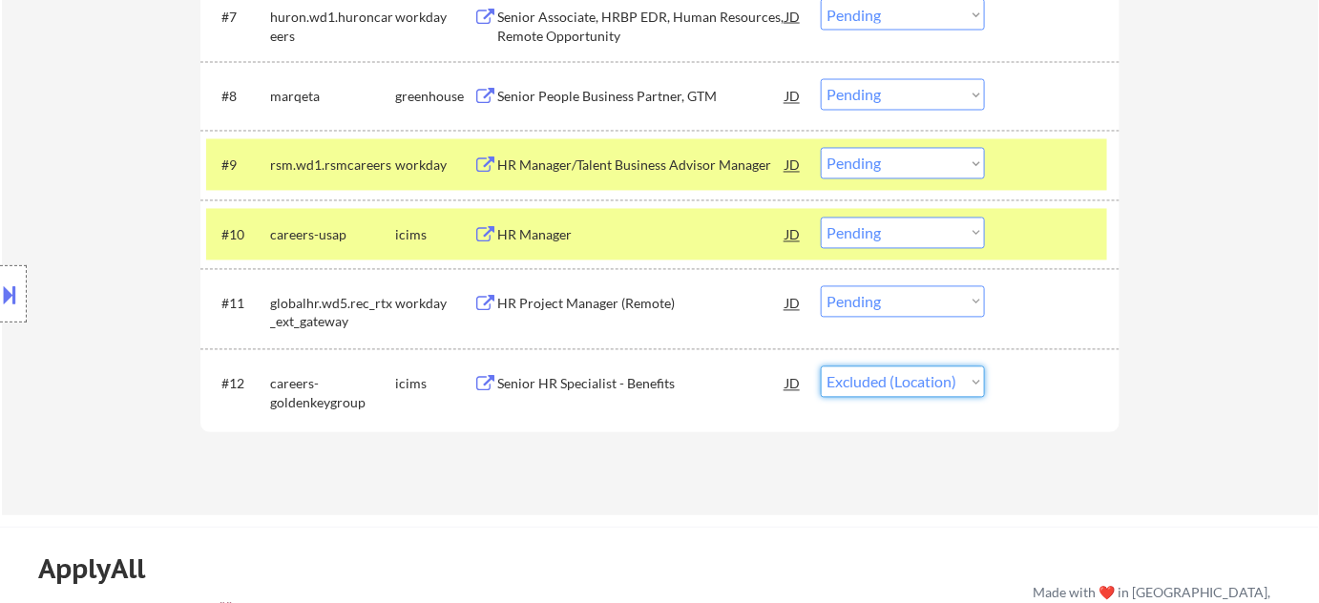
click at [821, 367] on select "Choose an option... Pending Applied Excluded (Questions) Excluded (Expired) Exc…" at bounding box center [903, 382] width 164 height 31
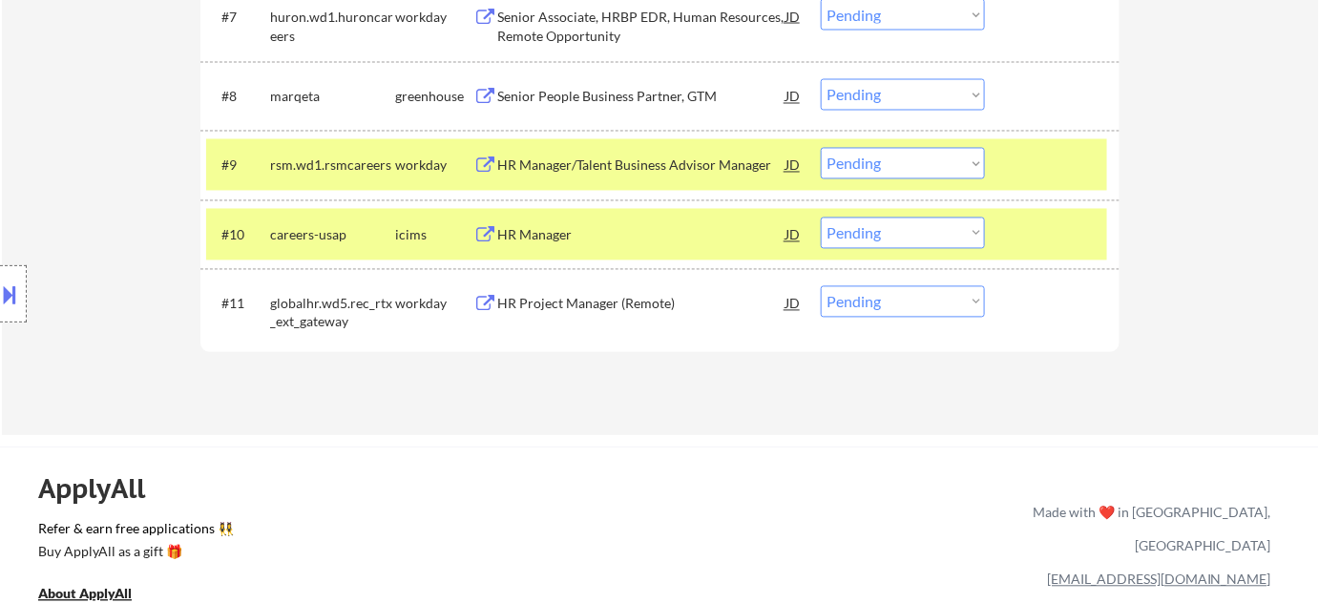
click at [560, 236] on div "HR Manager" at bounding box center [641, 235] width 288 height 19
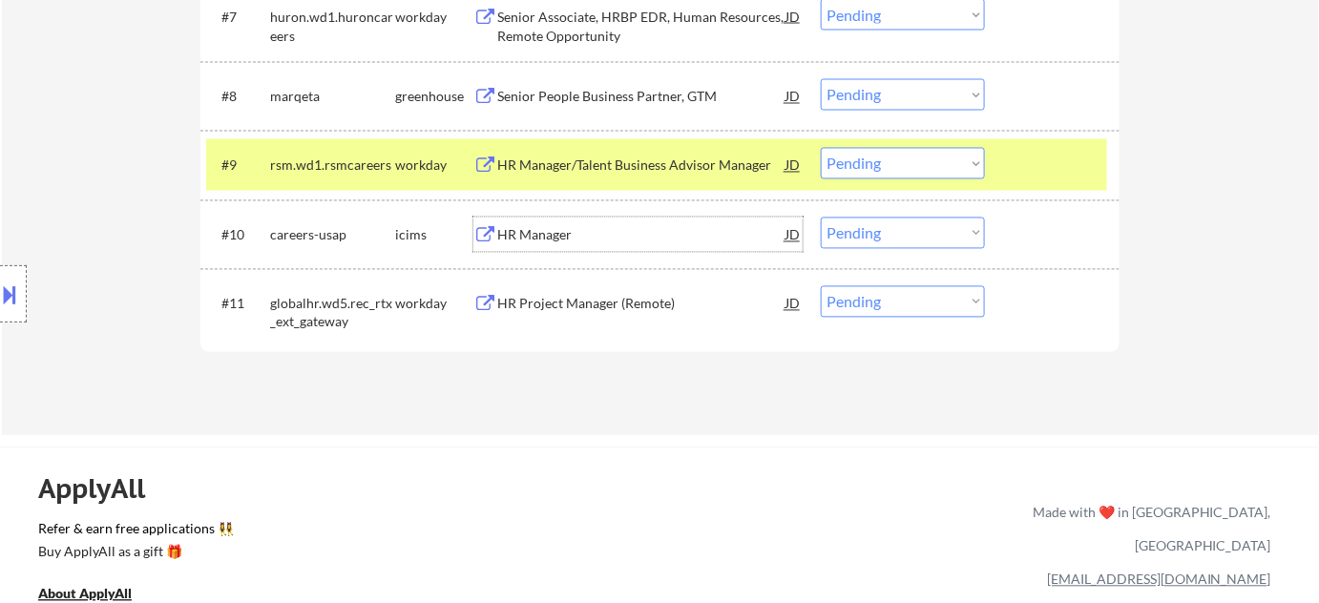
click at [939, 223] on select "Choose an option... Pending Applied Excluded (Questions) Excluded (Expired) Exc…" at bounding box center [903, 233] width 164 height 31
click at [821, 218] on select "Choose an option... Pending Applied Excluded (Questions) Excluded (Expired) Exc…" at bounding box center [903, 233] width 164 height 31
select select ""pending""
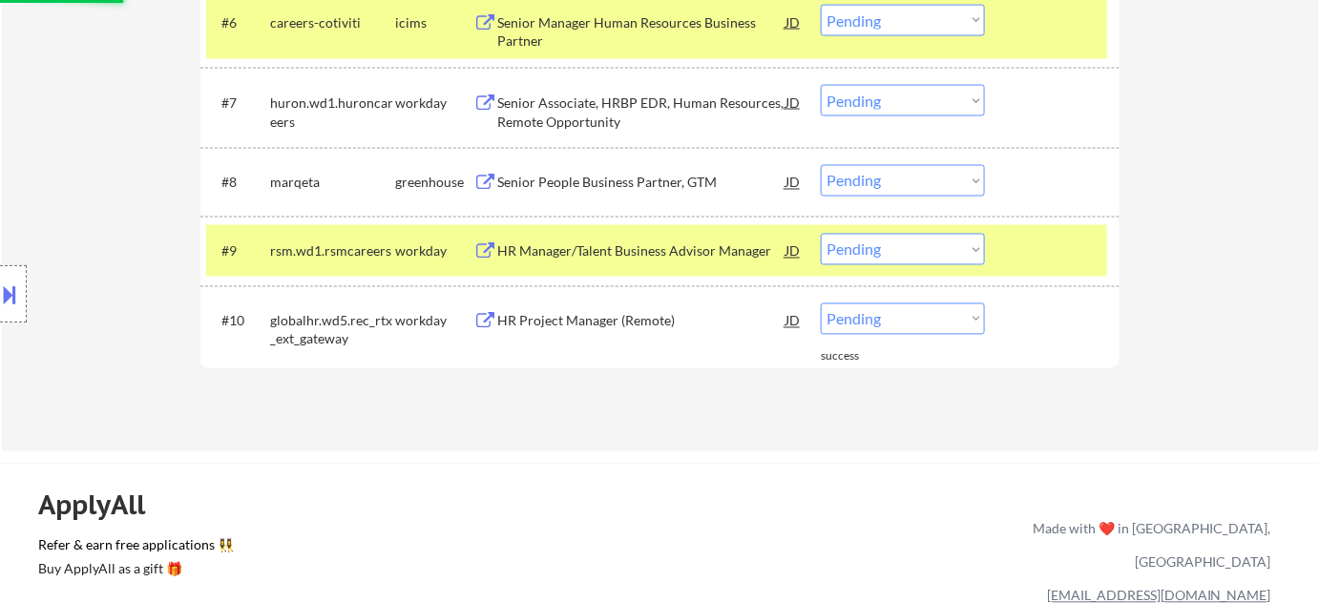
scroll to position [1038, 0]
click at [582, 182] on div "Senior People Business Partner, GTM" at bounding box center [641, 183] width 288 height 19
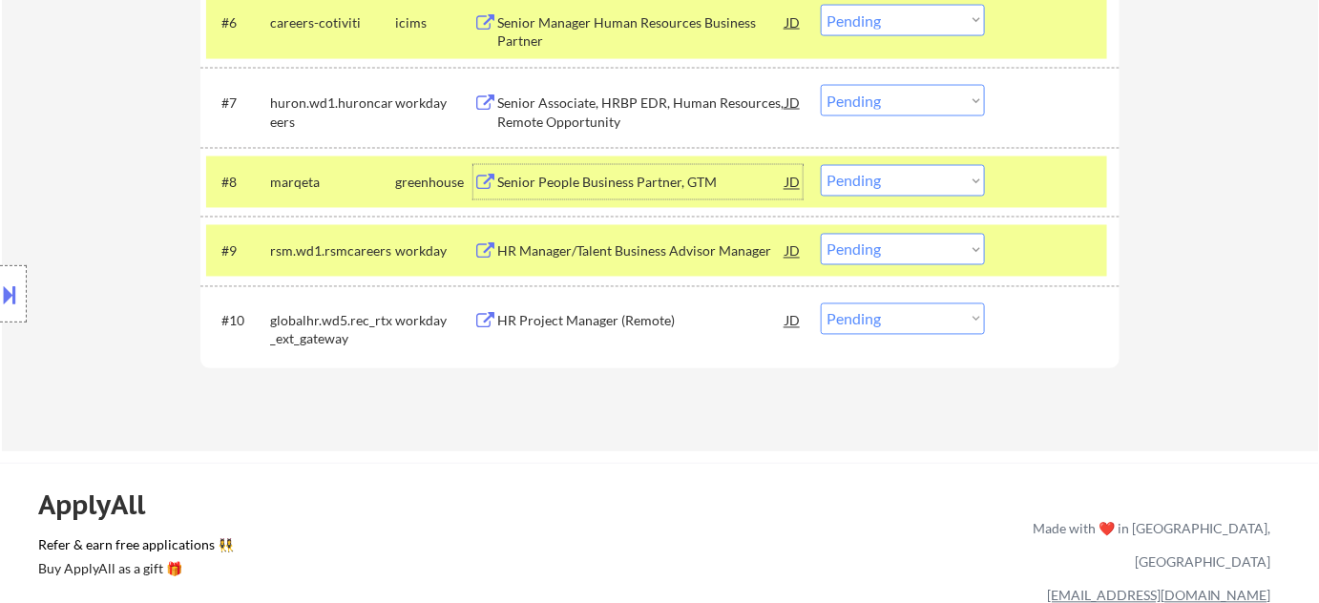
drag, startPoint x: 868, startPoint y: 179, endPoint x: 870, endPoint y: 195, distance: 15.4
click at [868, 179] on select "Choose an option... Pending Applied Excluded (Questions) Excluded (Expired) Exc…" at bounding box center [903, 180] width 164 height 31
click at [821, 165] on select "Choose an option... Pending Applied Excluded (Questions) Excluded (Expired) Exc…" at bounding box center [903, 180] width 164 height 31
select select ""pending""
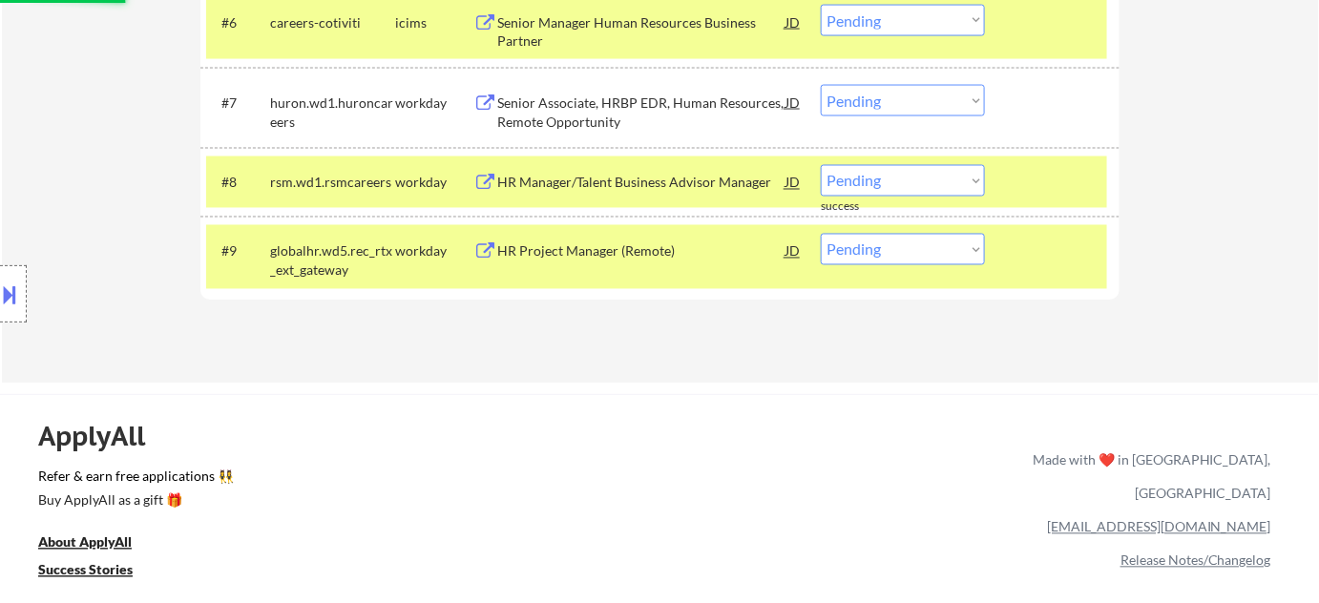
click at [574, 113] on div "Senior Associate, HRBP EDR, Human Resources, Remote Opportunity" at bounding box center [641, 112] width 288 height 37
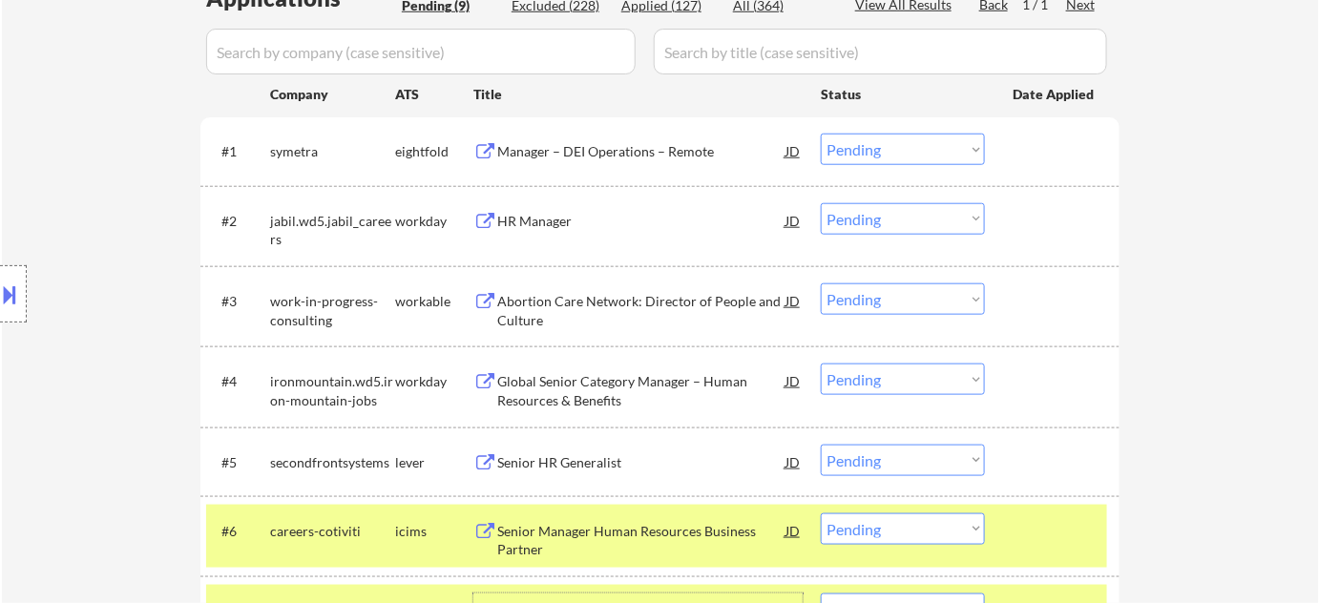
scroll to position [517, 0]
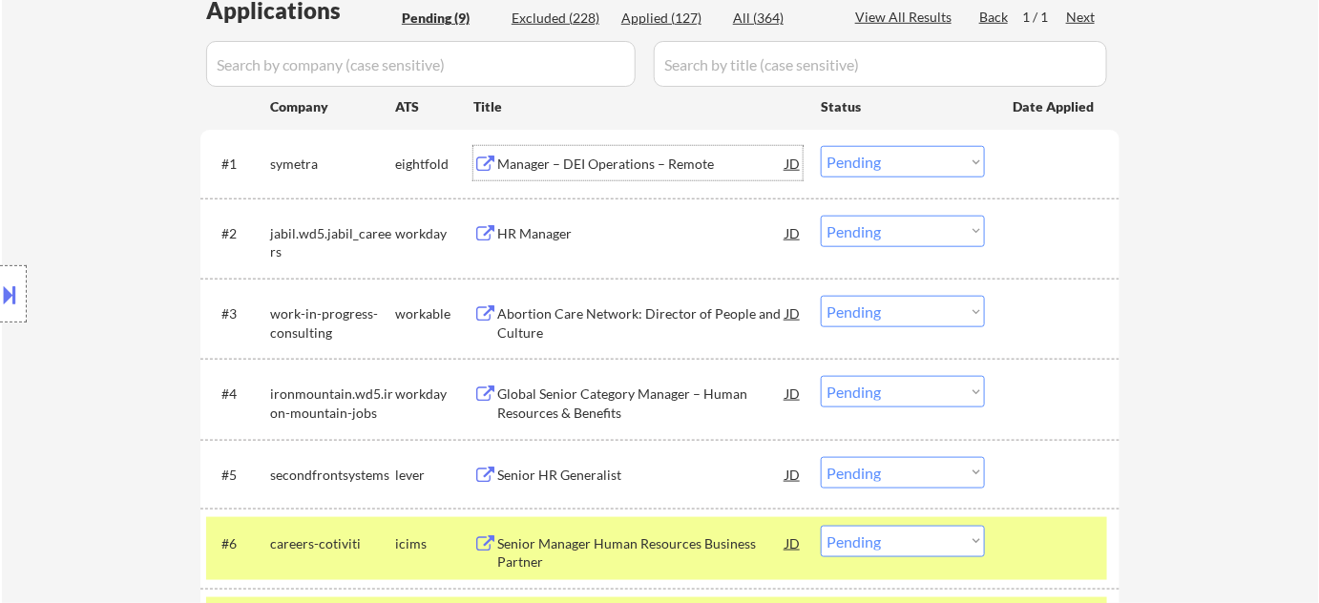
click at [604, 157] on div "Manager – DEI Operations – Remote" at bounding box center [641, 164] width 288 height 19
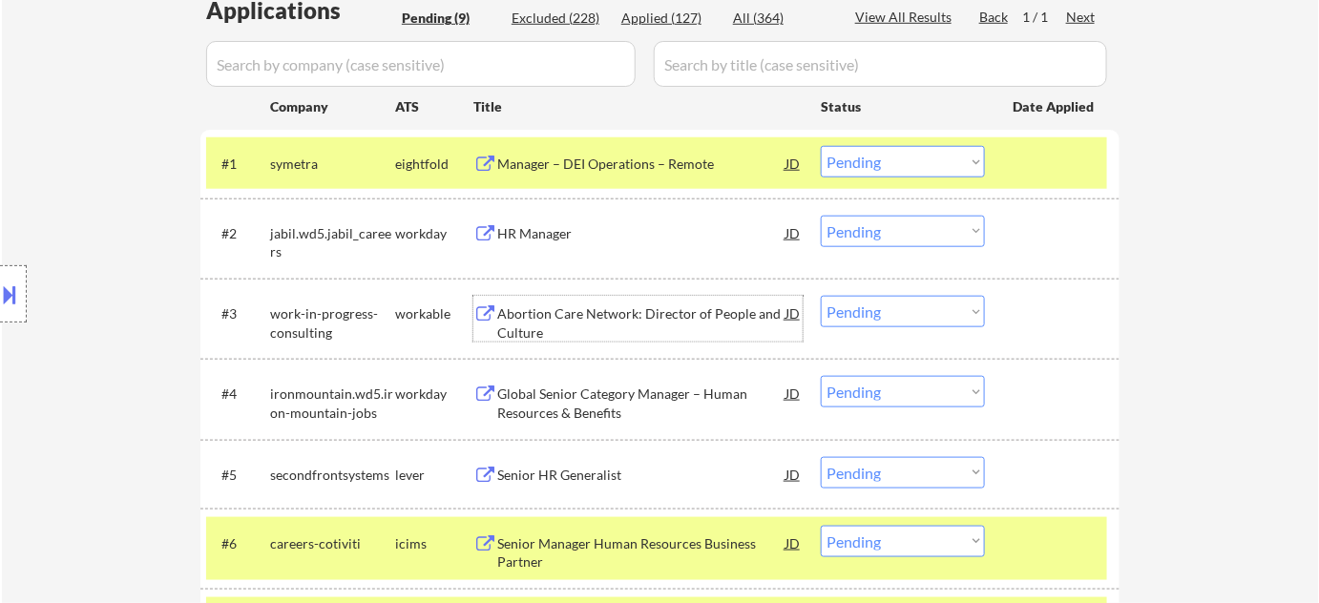
click at [519, 325] on div "Abortion Care Network: Director of People and Culture" at bounding box center [641, 322] width 288 height 37
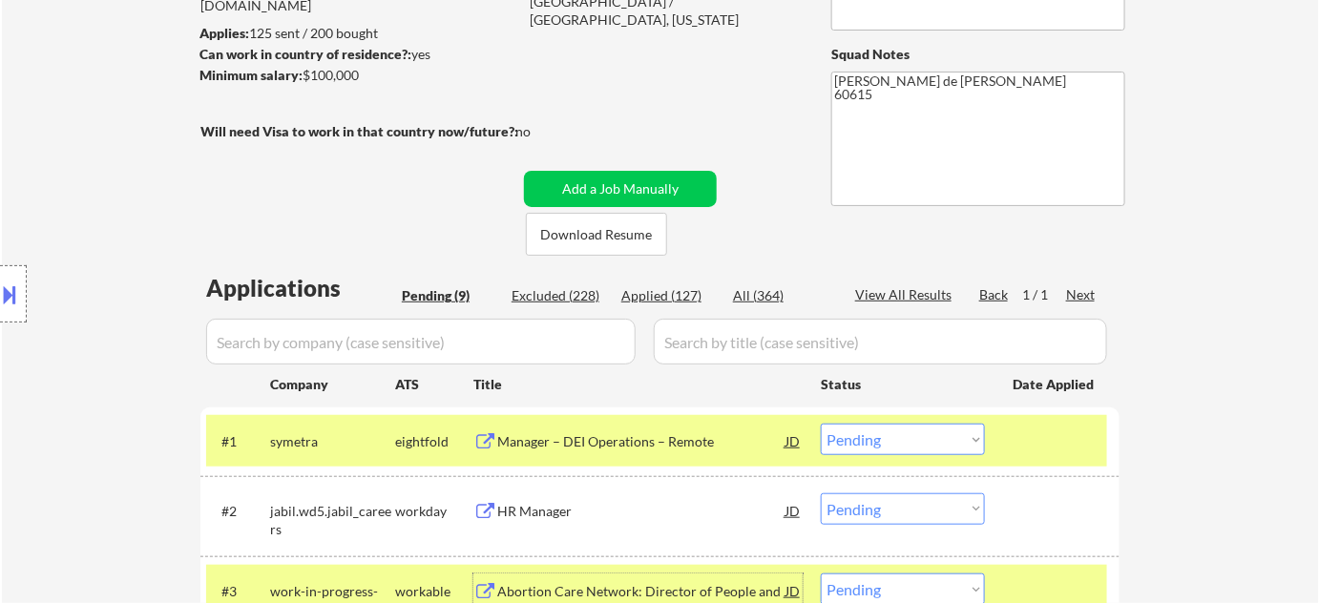
scroll to position [0, 0]
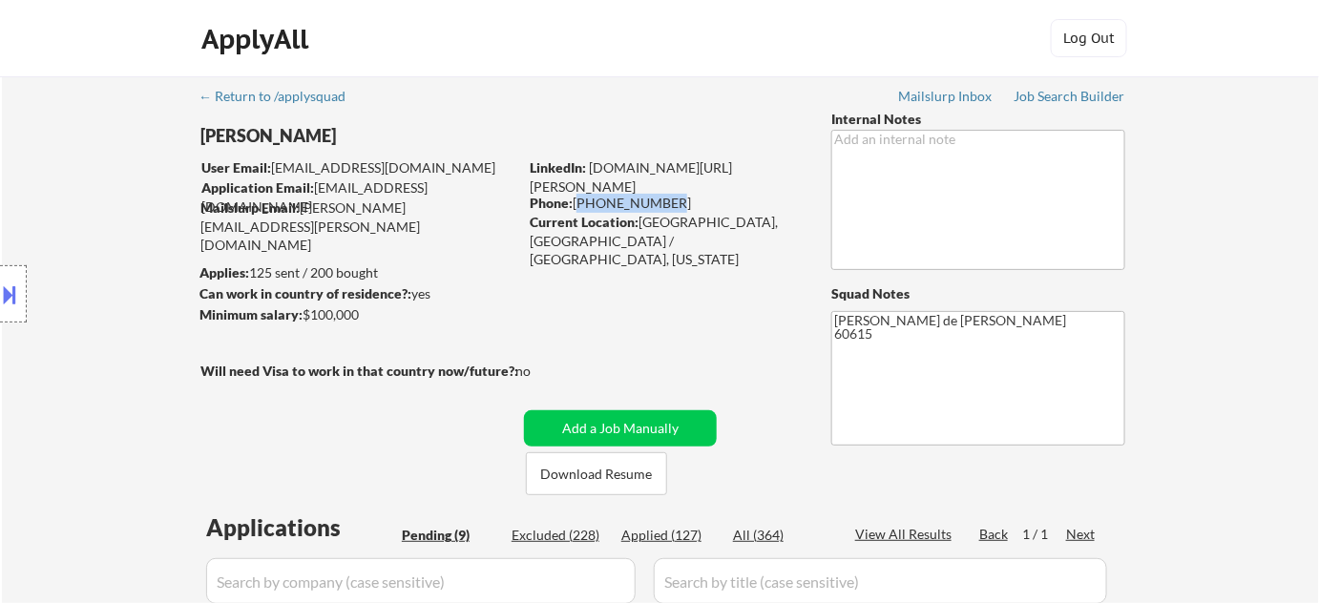
drag, startPoint x: 577, startPoint y: 201, endPoint x: 654, endPoint y: 206, distance: 76.5
click at [662, 202] on div "Phone: 773-230-1336" at bounding box center [665, 203] width 270 height 19
copy div "773-230-1336"
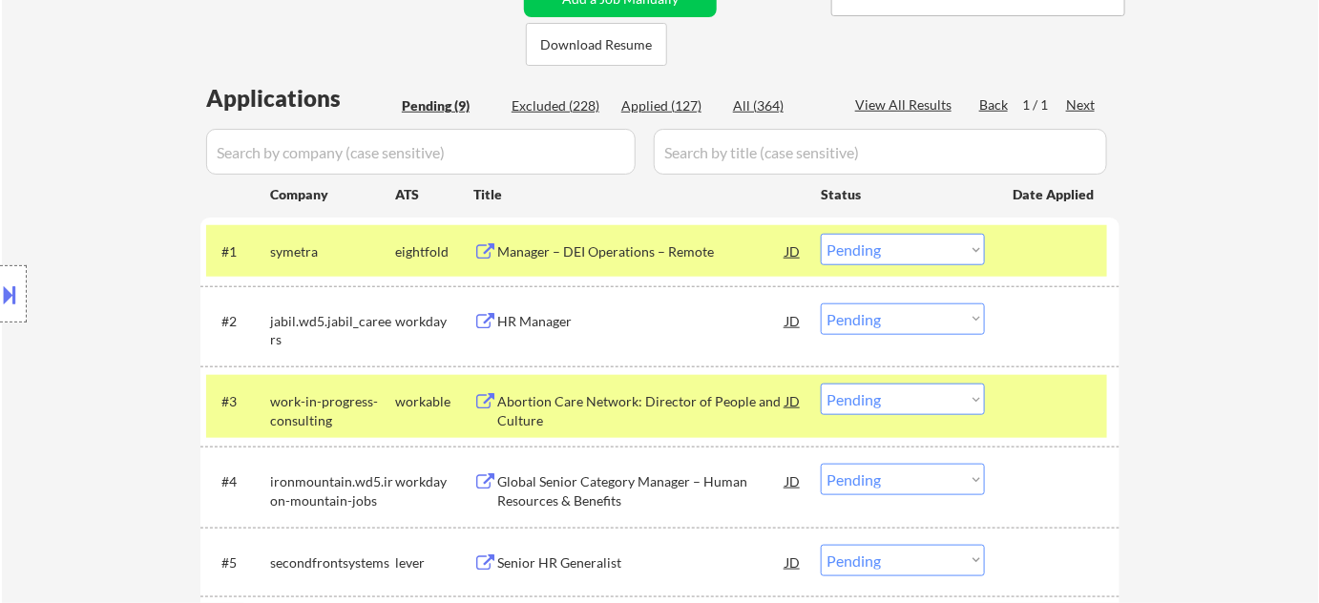
scroll to position [520, 0]
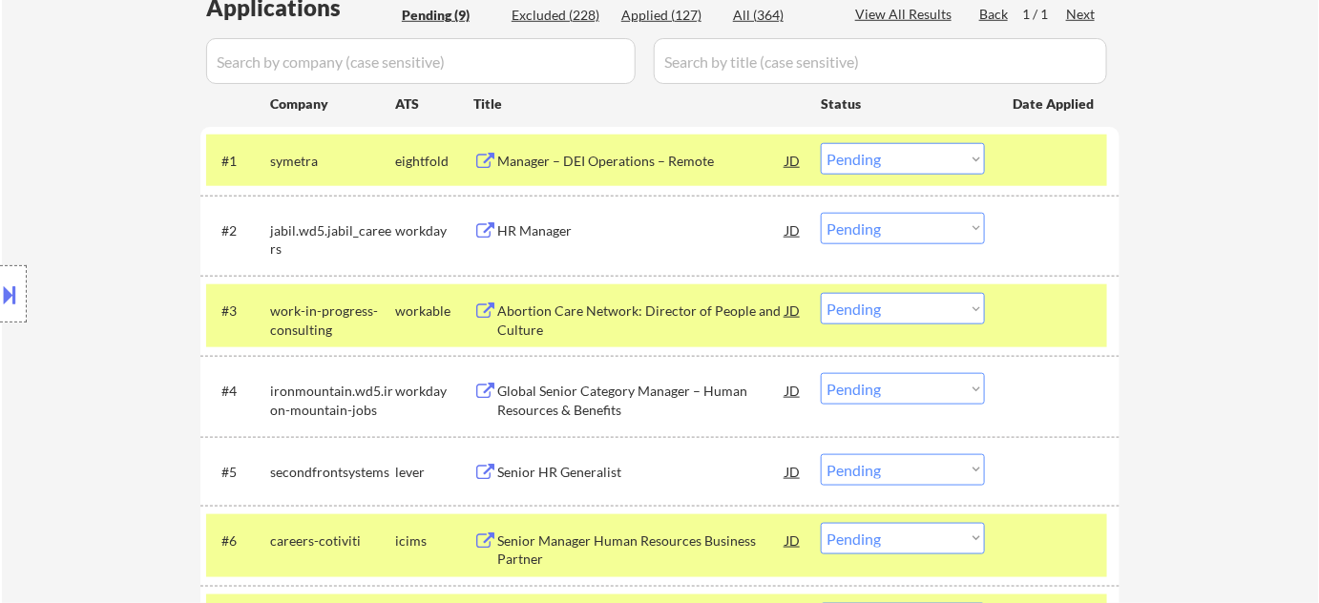
click at [949, 153] on select "Choose an option... Pending Applied Excluded (Questions) Excluded (Expired) Exc…" at bounding box center [903, 158] width 164 height 31
click at [821, 143] on select "Choose an option... Pending Applied Excluded (Questions) Excluded (Expired) Exc…" at bounding box center [903, 158] width 164 height 31
select select ""pending""
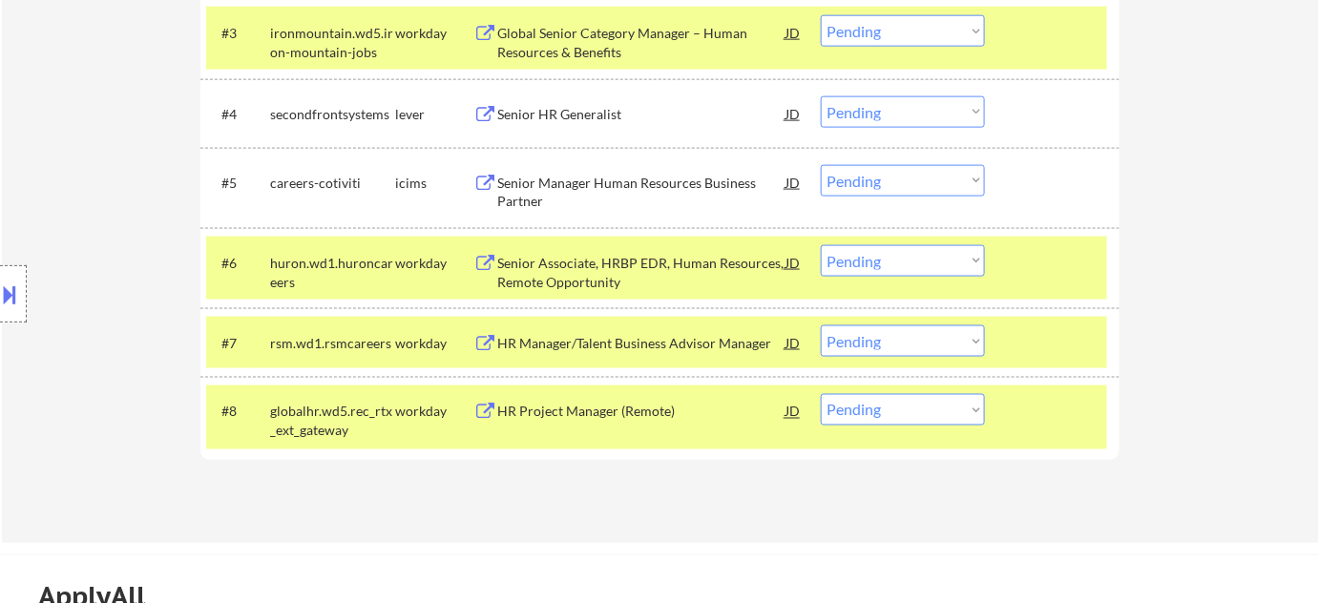
scroll to position [1040, 0]
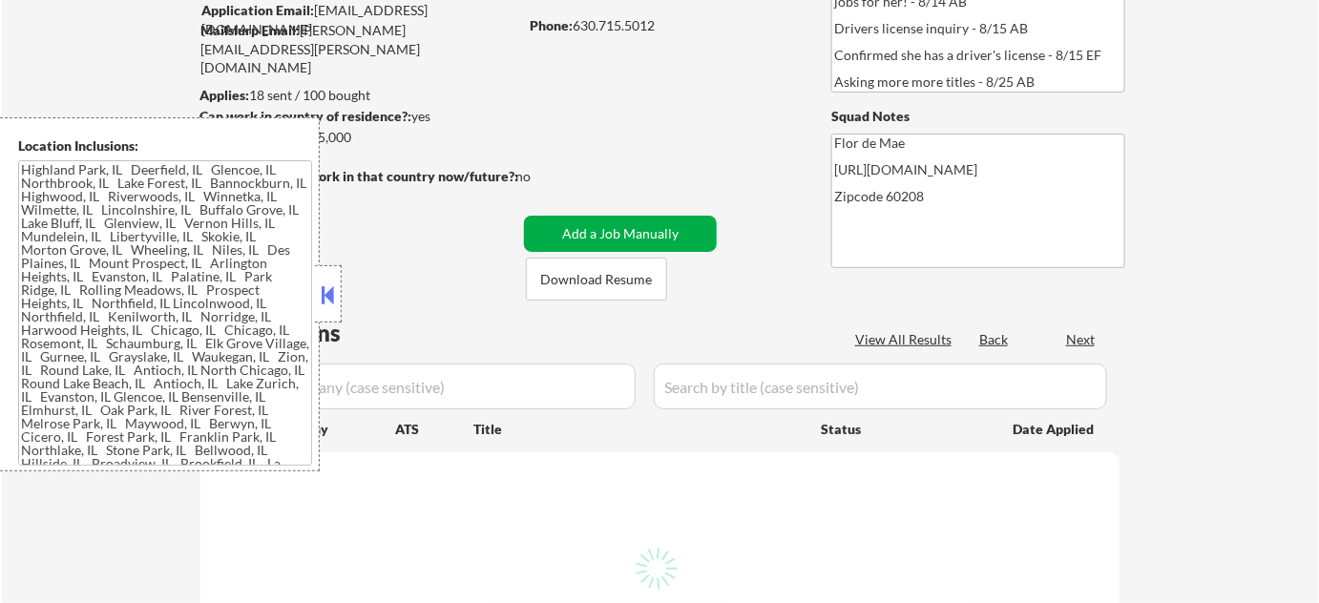
type textarea "Highland Park, IL Deerfield, IL Glencoe, IL Northbrook, IL Lake Forest, IL Bann…"
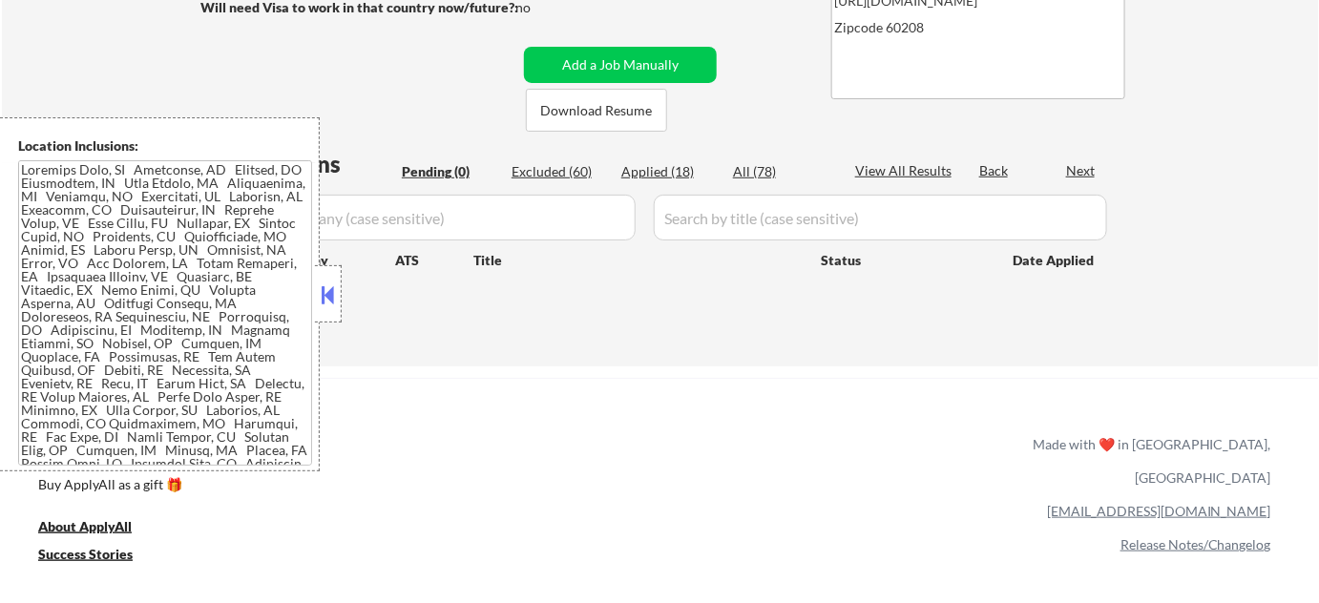
scroll to position [260, 0]
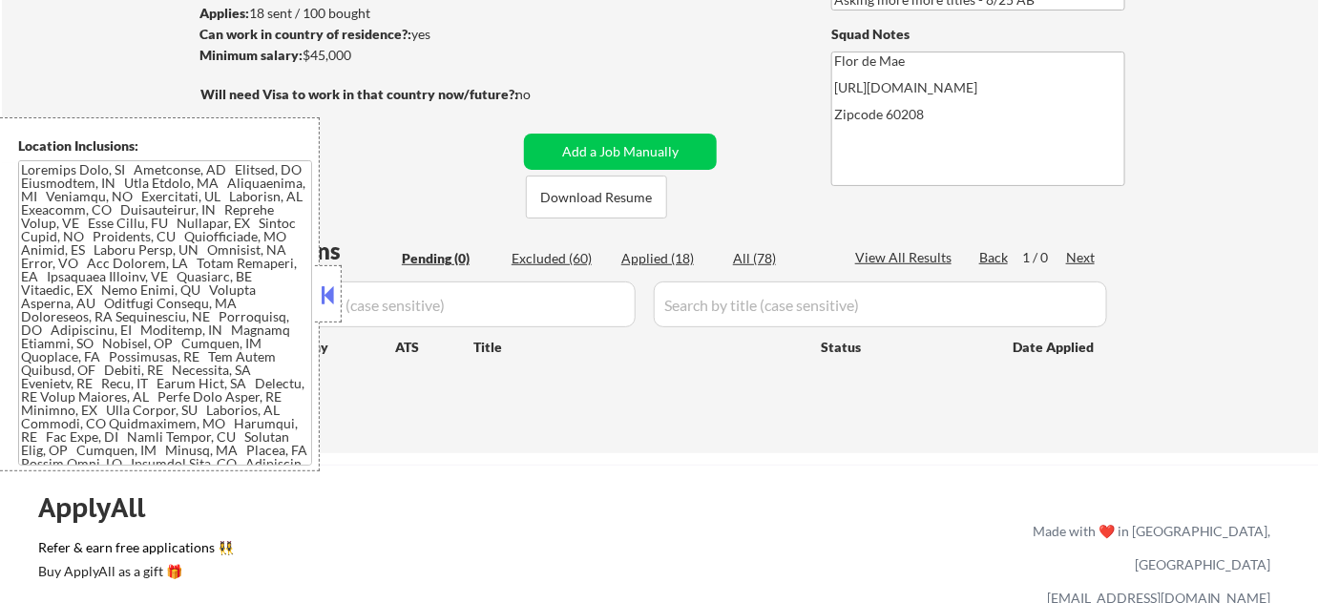
click at [329, 307] on button at bounding box center [328, 295] width 21 height 29
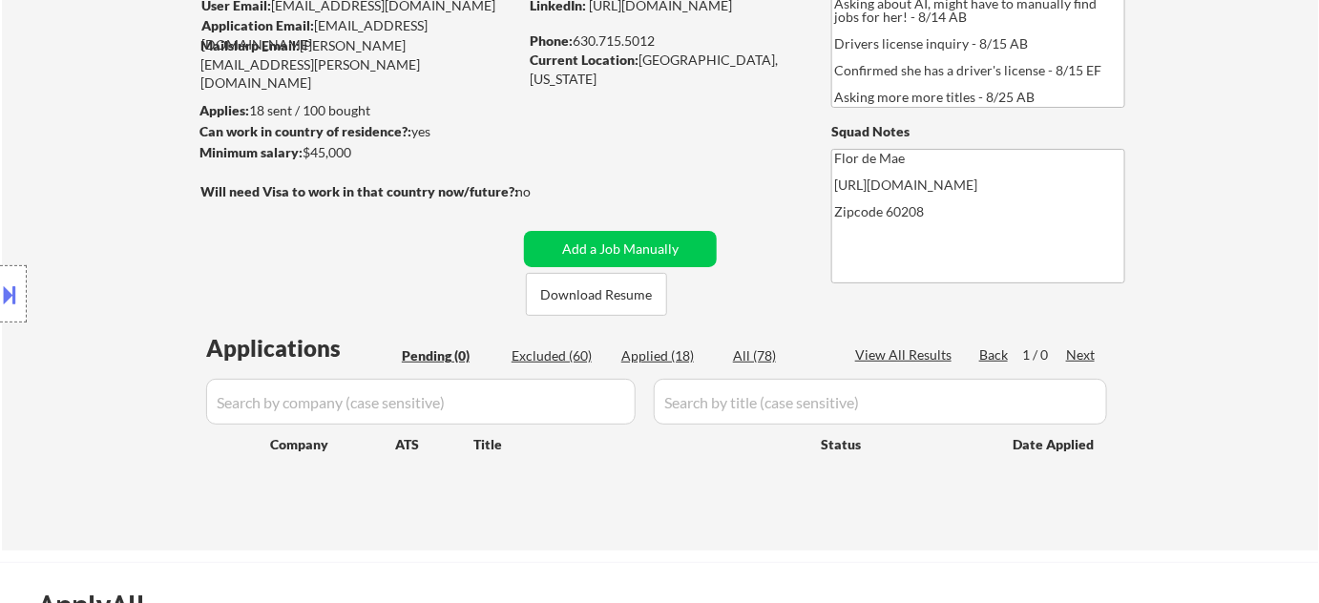
scroll to position [173, 0]
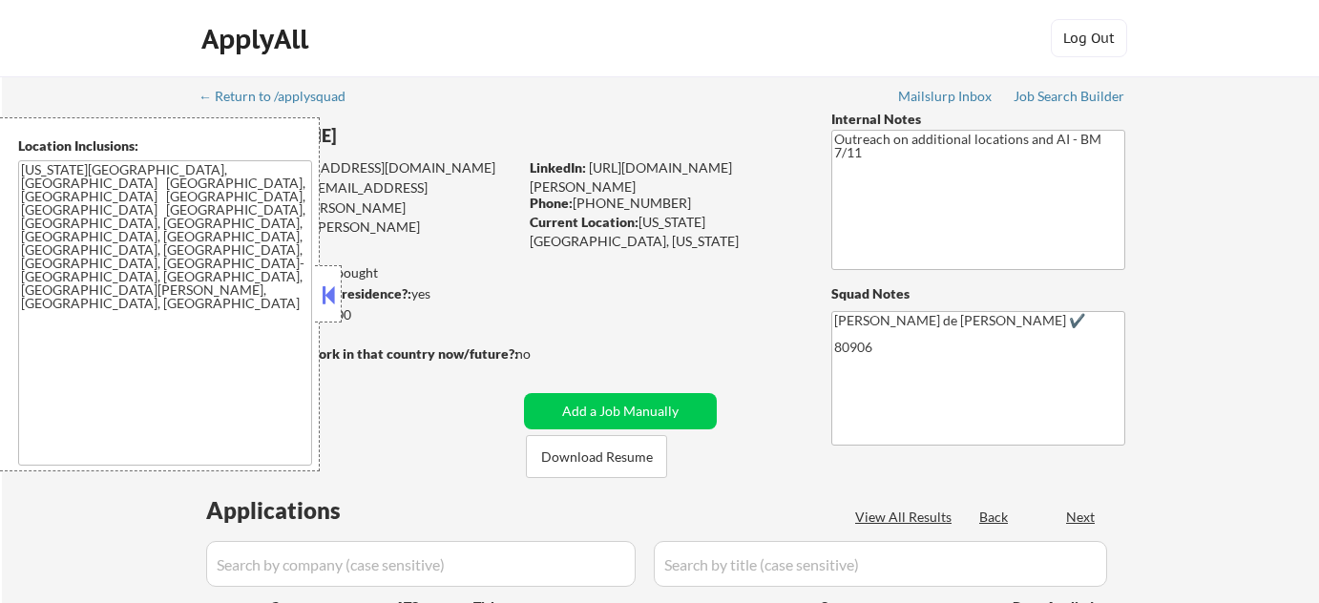
select select ""pending""
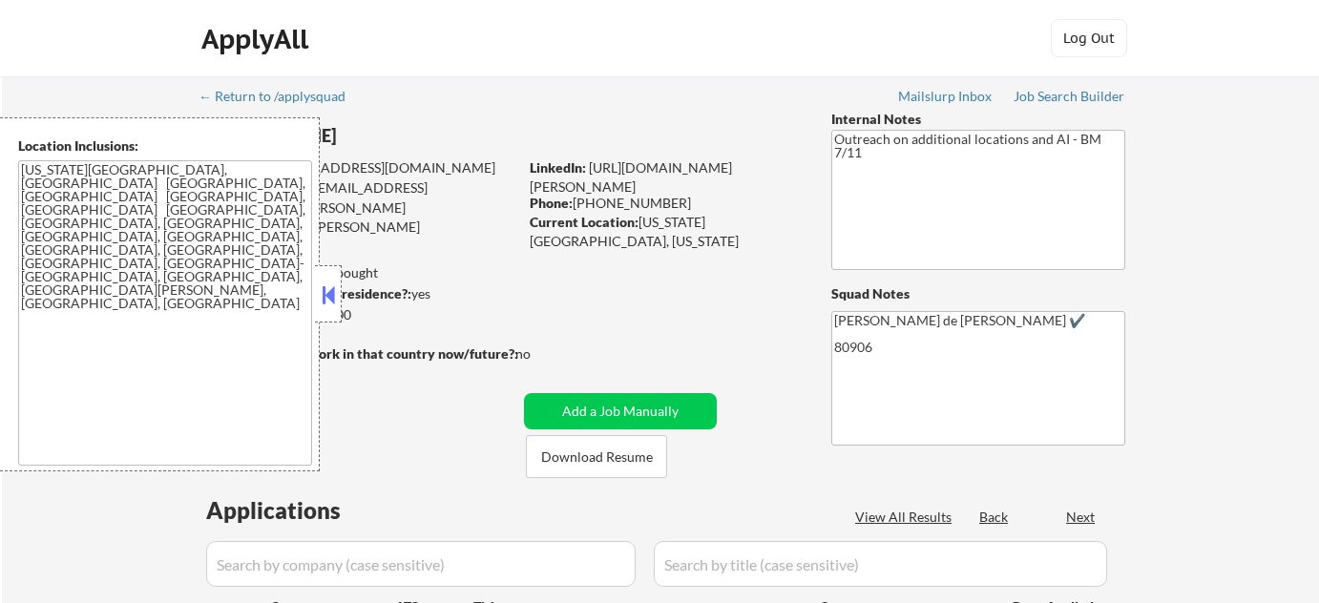
select select ""pending""
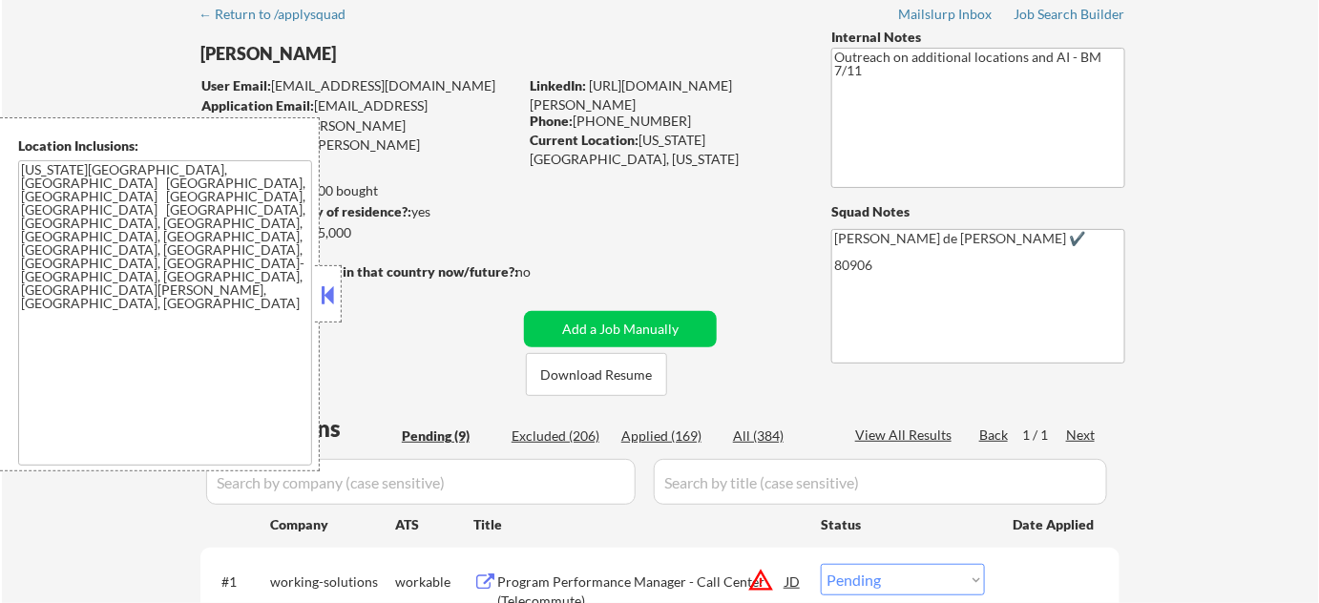
scroll to position [86, 0]
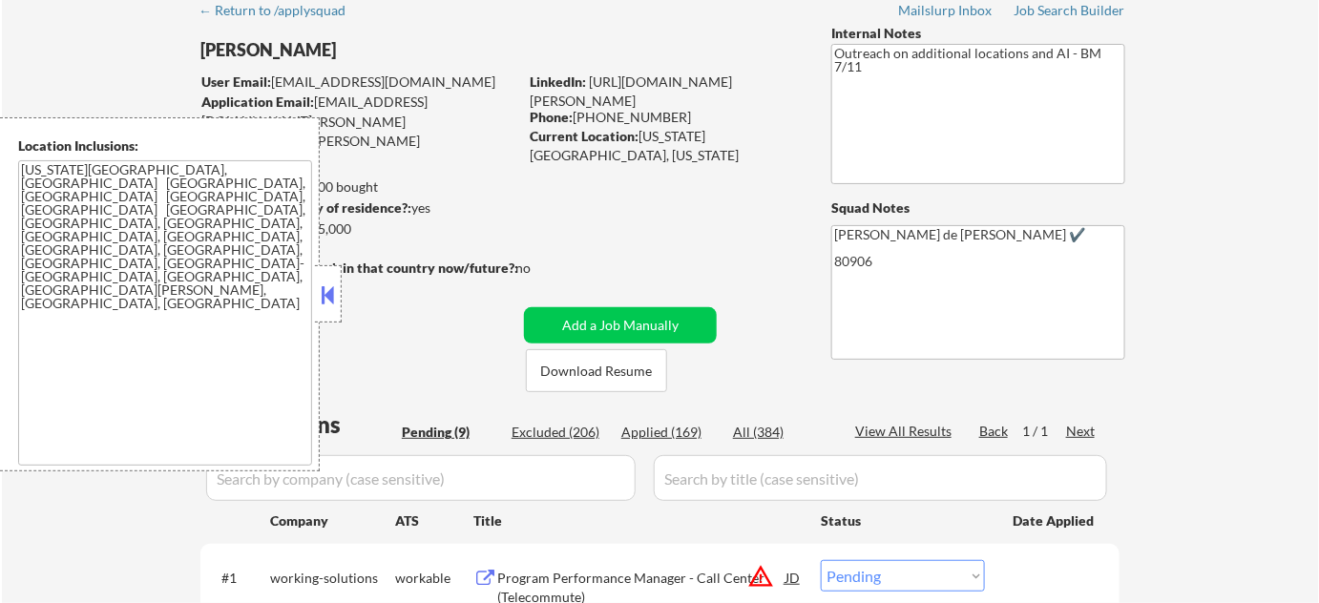
drag, startPoint x: 325, startPoint y: 304, endPoint x: 346, endPoint y: 273, distance: 37.6
click at [325, 304] on button at bounding box center [328, 295] width 21 height 29
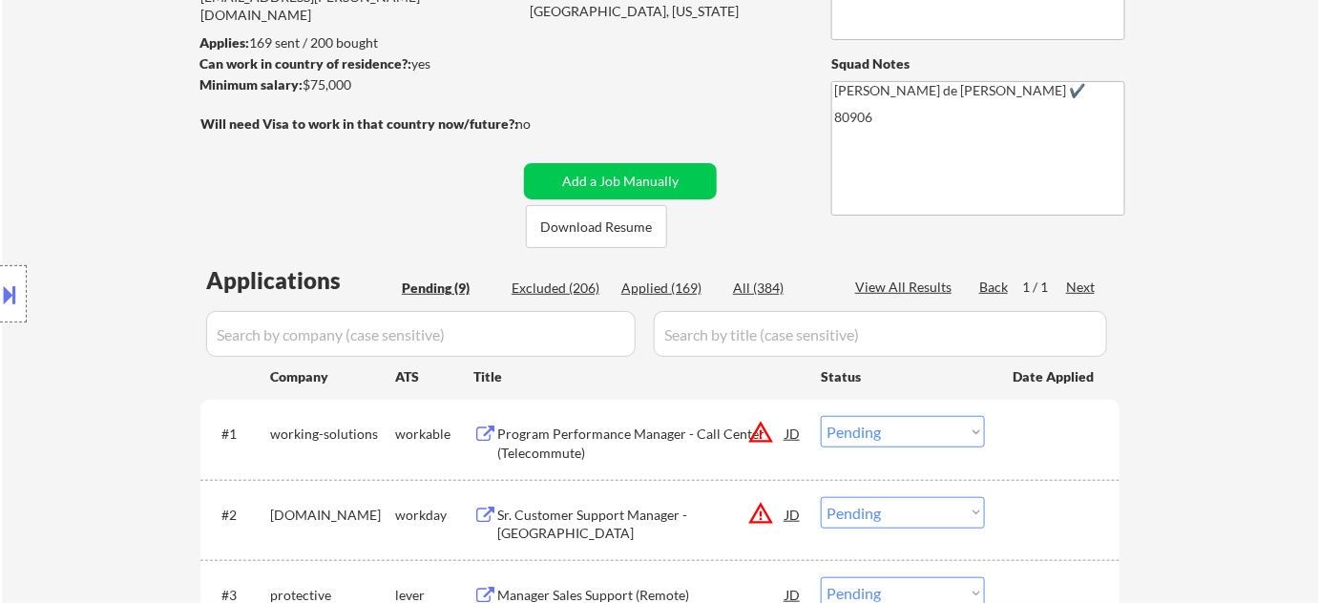
scroll to position [260, 0]
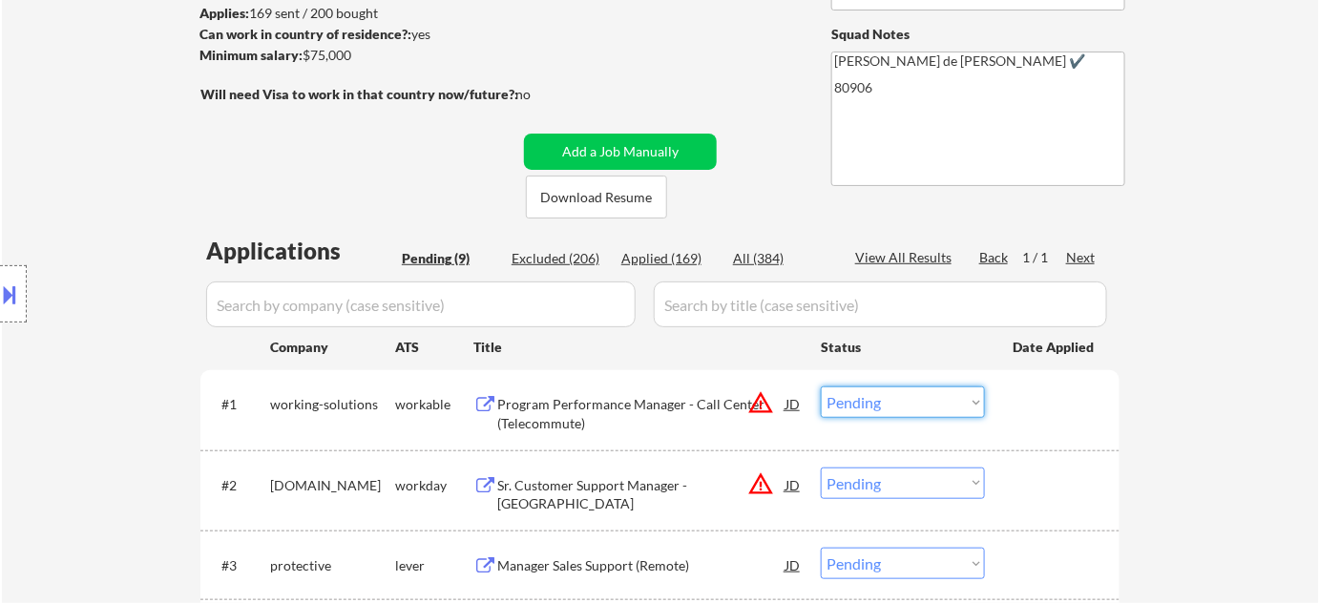
click at [903, 399] on select "Choose an option... Pending Applied Excluded (Questions) Excluded (Expired) Exc…" at bounding box center [903, 402] width 164 height 31
click at [821, 387] on select "Choose an option... Pending Applied Excluded (Questions) Excluded (Expired) Exc…" at bounding box center [903, 402] width 164 height 31
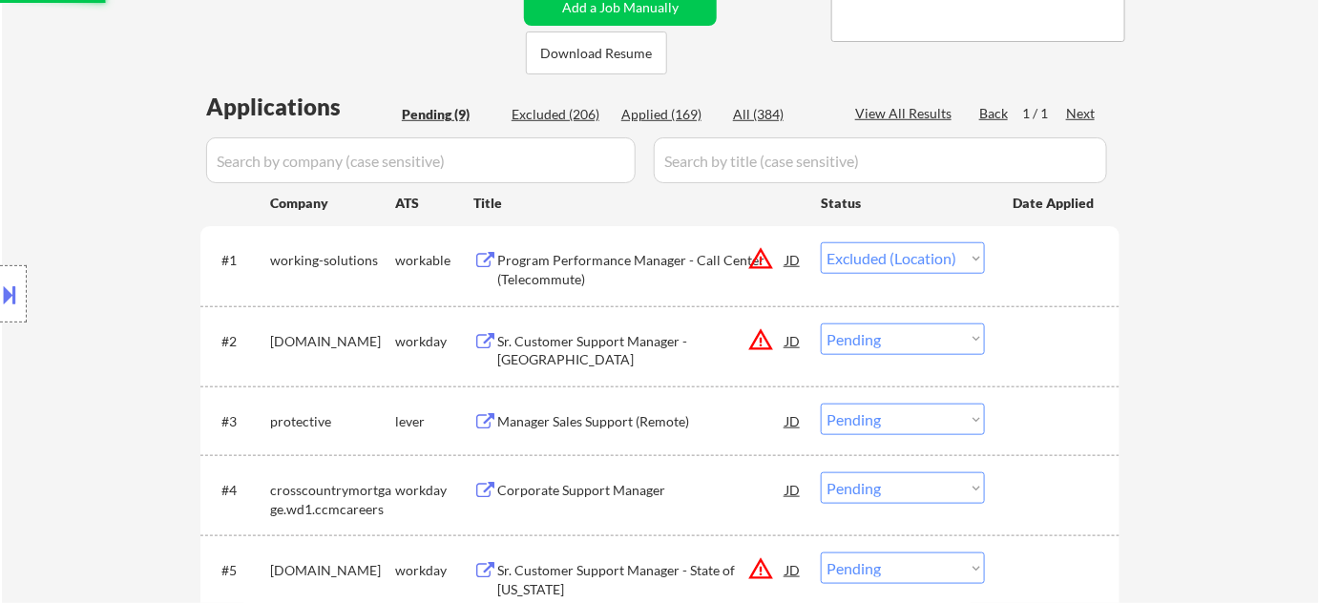
scroll to position [433, 0]
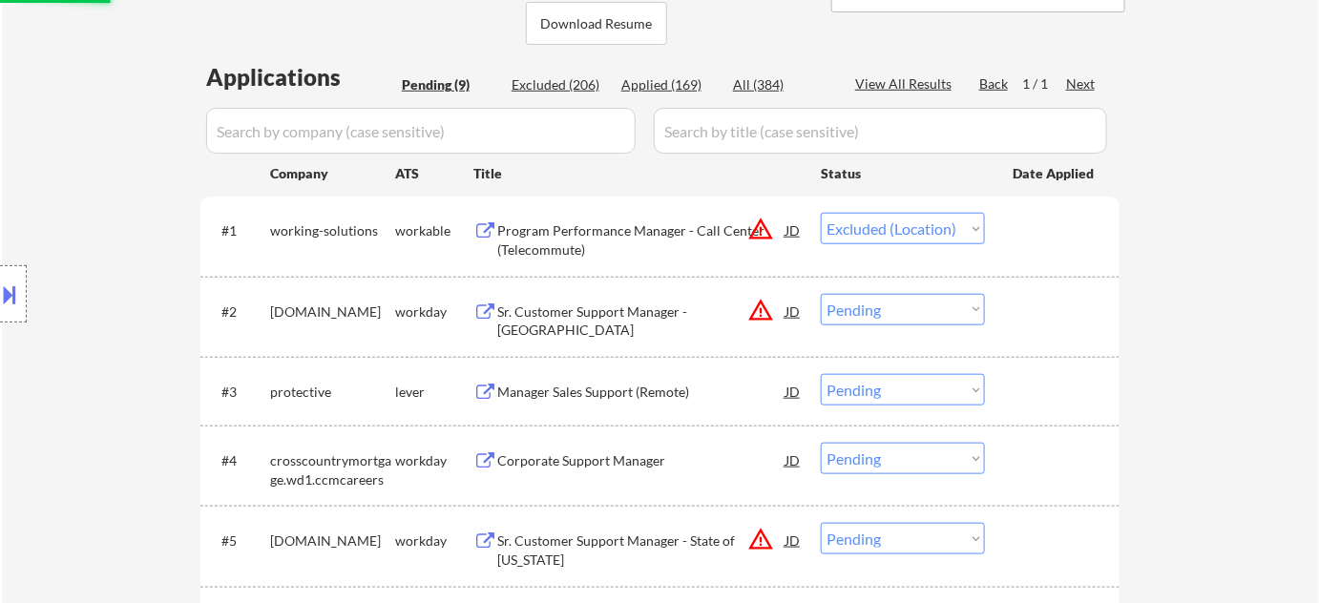
click at [897, 321] on select "Choose an option... Pending Applied Excluded (Questions) Excluded (Expired) Exc…" at bounding box center [903, 309] width 164 height 31
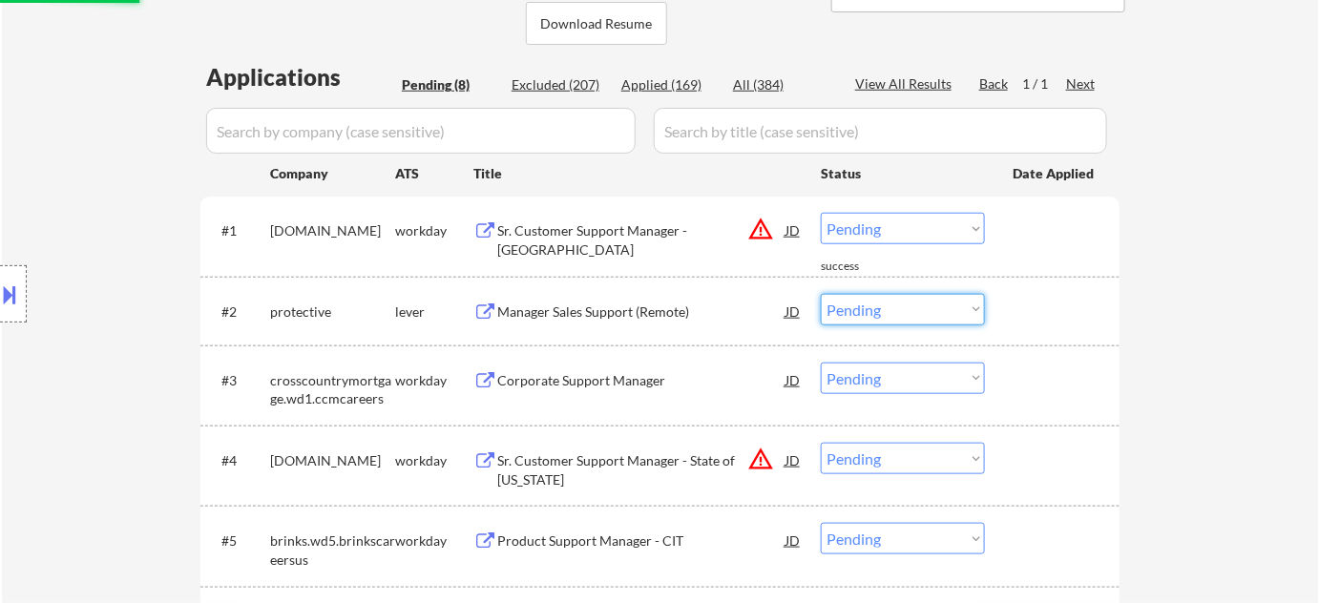
click at [1213, 365] on div "← Return to /applysquad Mailslurp Inbox Job Search Builder Adam Hinrichsen User…" at bounding box center [660, 266] width 1317 height 1247
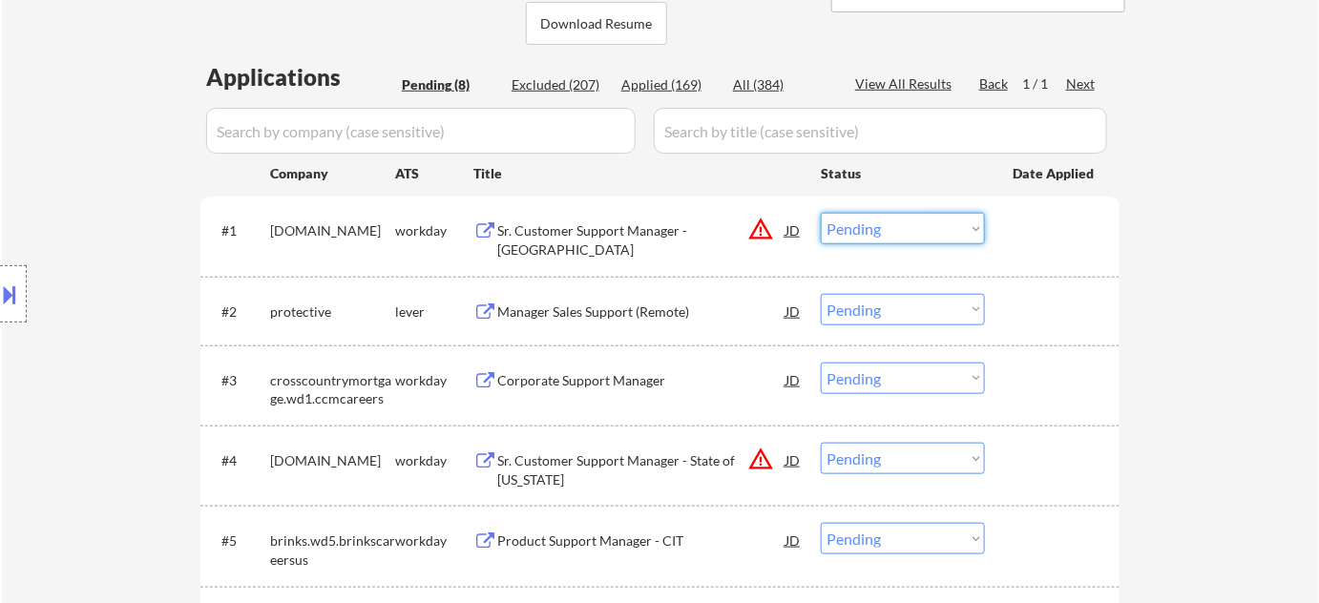
click at [930, 231] on select "Choose an option... Pending Applied Excluded (Questions) Excluded (Expired) Exc…" at bounding box center [903, 228] width 164 height 31
click at [821, 213] on select "Choose an option... Pending Applied Excluded (Questions) Excluded (Expired) Exc…" at bounding box center [903, 228] width 164 height 31
click at [586, 307] on div "Manager Sales Support (Remote)" at bounding box center [641, 312] width 288 height 19
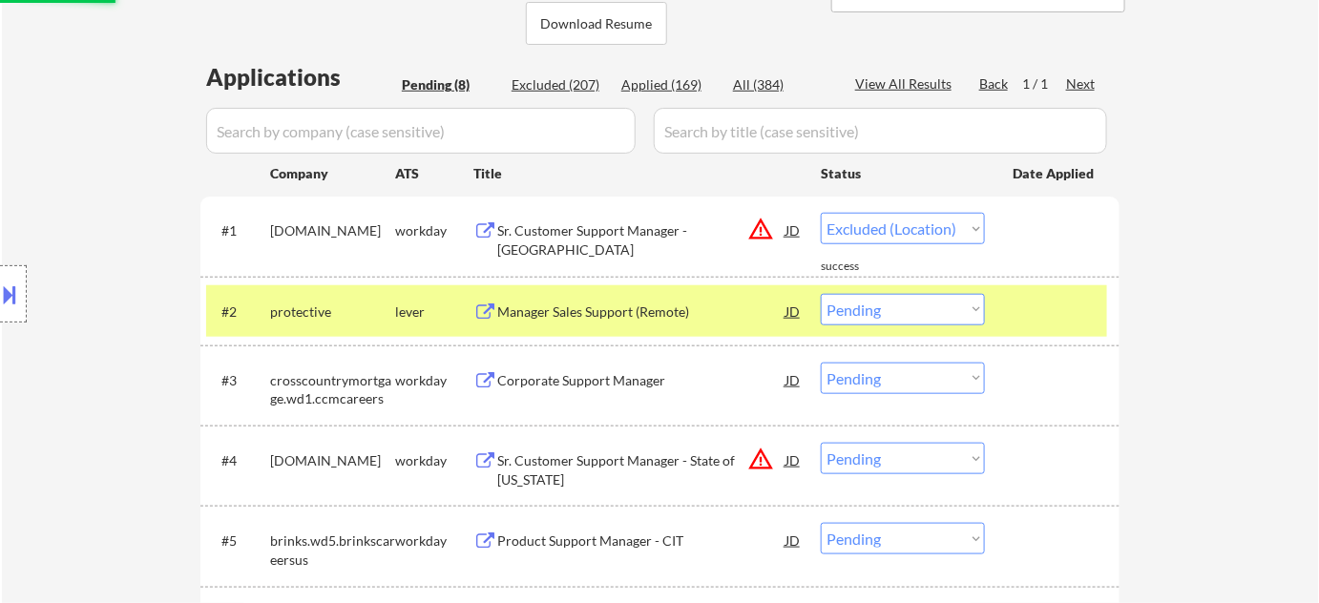
select select ""pending""
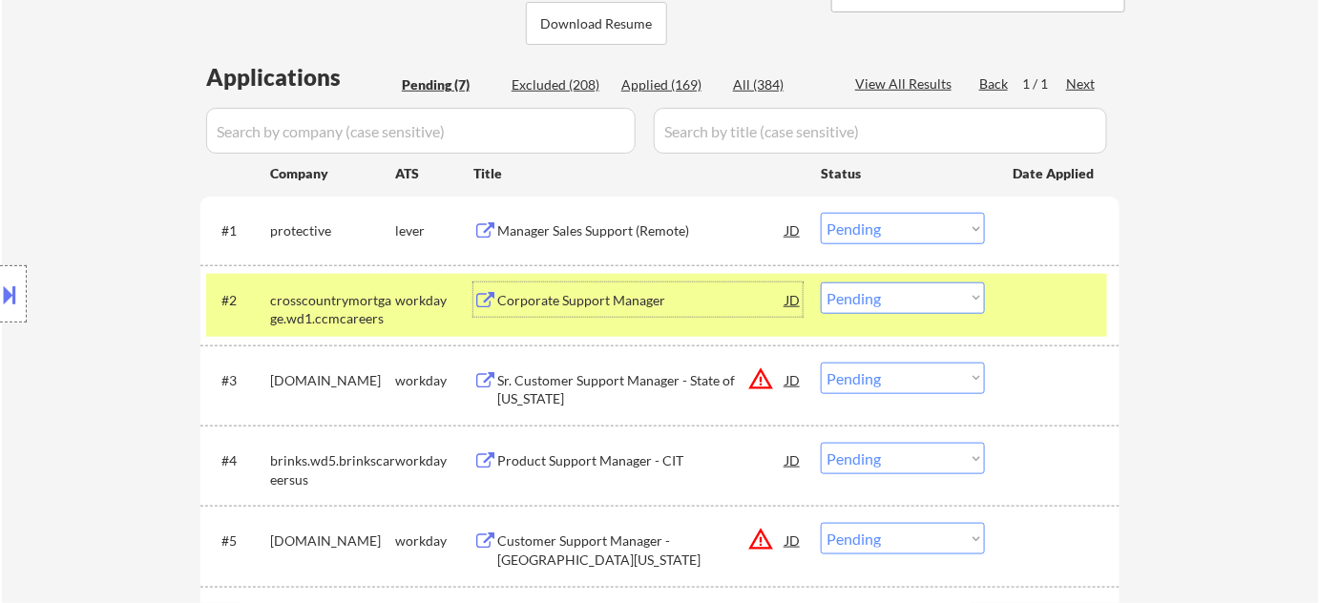
click at [576, 291] on div "Corporate Support Manager" at bounding box center [641, 300] width 288 height 19
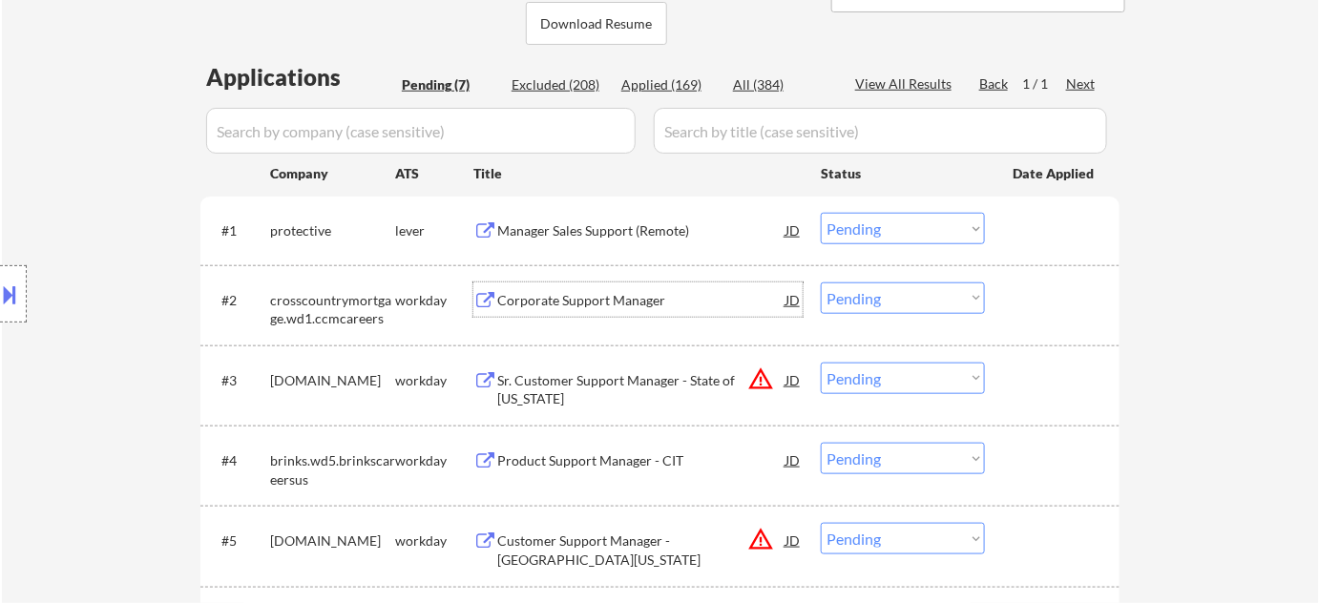
click at [897, 299] on select "Choose an option... Pending Applied Excluded (Questions) Excluded (Expired) Exc…" at bounding box center [903, 298] width 164 height 31
click at [821, 283] on select "Choose an option... Pending Applied Excluded (Questions) Excluded (Expired) Exc…" at bounding box center [903, 298] width 164 height 31
select select ""pending""
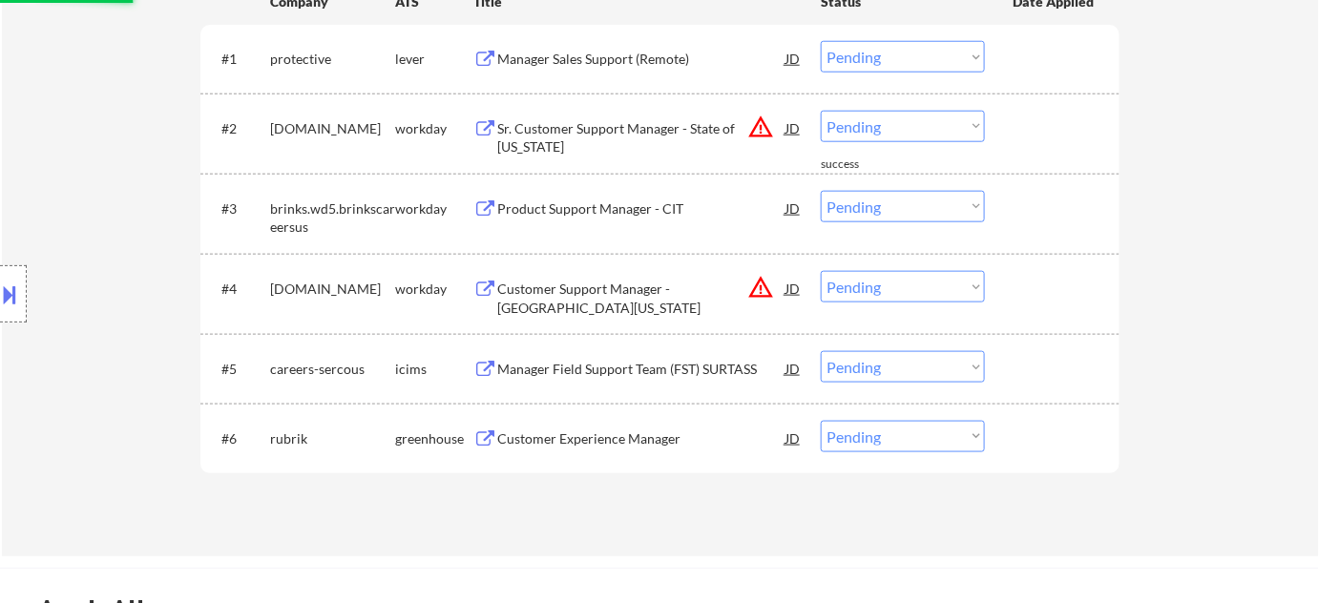
scroll to position [607, 0]
click at [628, 434] on div "Customer Experience Manager" at bounding box center [641, 437] width 288 height 19
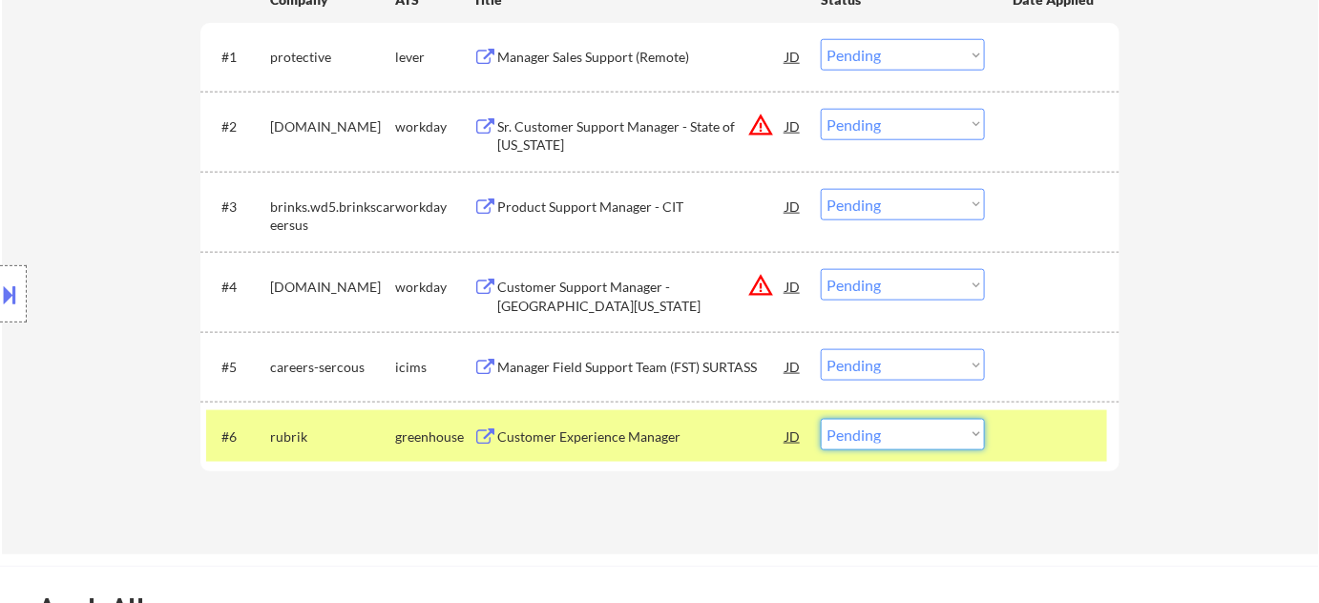
click at [872, 432] on select "Choose an option... Pending Applied Excluded (Questions) Excluded (Expired) Exc…" at bounding box center [903, 434] width 164 height 31
select select ""excluded__bad_match_""
click at [821, 419] on select "Choose an option... Pending Applied Excluded (Questions) Excluded (Expired) Exc…" at bounding box center [903, 434] width 164 height 31
drag, startPoint x: 875, startPoint y: 282, endPoint x: 881, endPoint y: 297, distance: 16.3
click at [875, 282] on select "Choose an option... Pending Applied Excluded (Questions) Excluded (Expired) Exc…" at bounding box center [903, 284] width 164 height 31
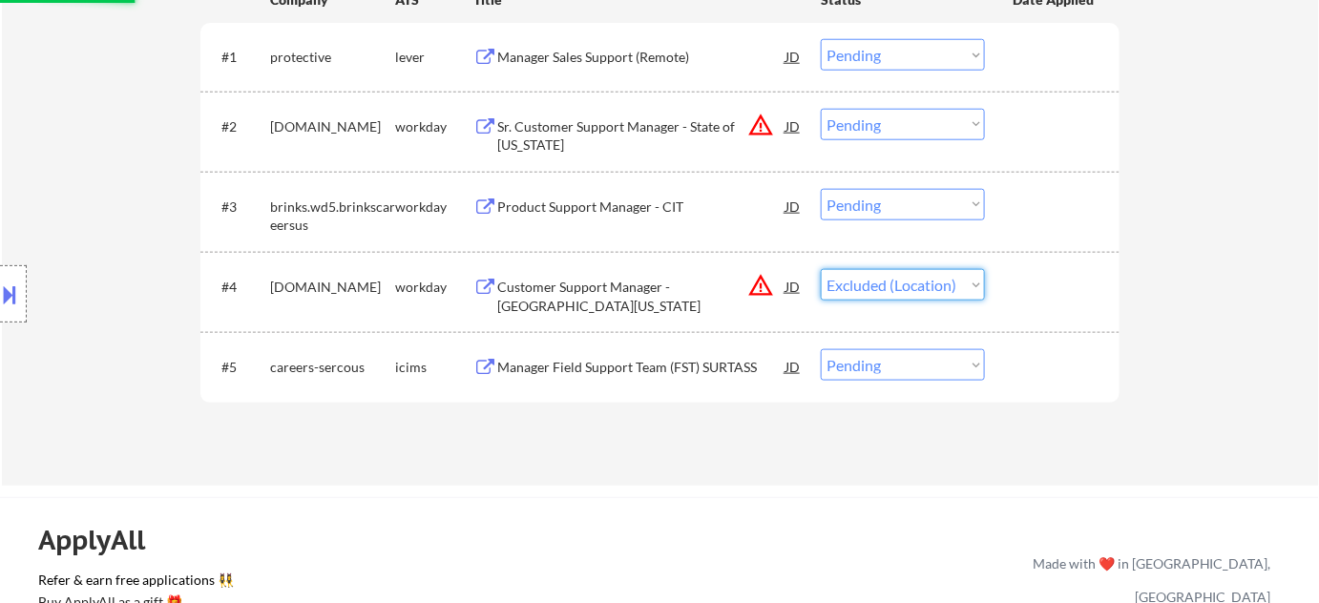
click at [821, 269] on select "Choose an option... Pending Applied Excluded (Questions) Excluded (Expired) Exc…" at bounding box center [903, 284] width 164 height 31
click at [758, 121] on button "warning_amber" at bounding box center [760, 125] width 27 height 27
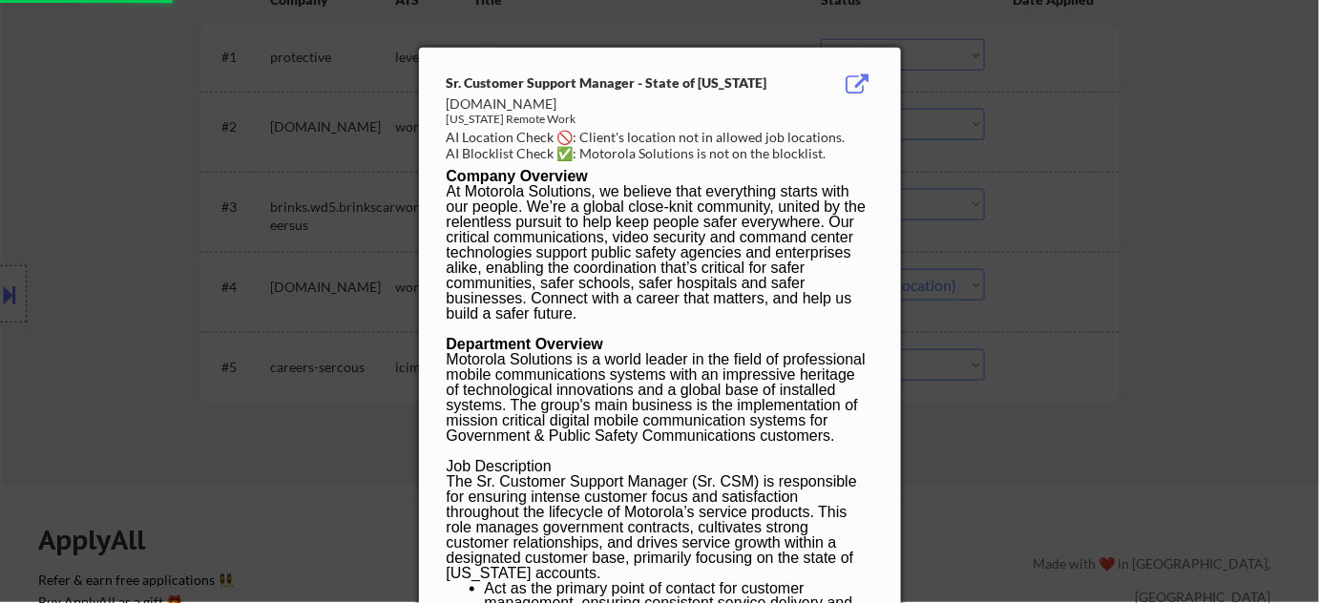
select select ""pending""
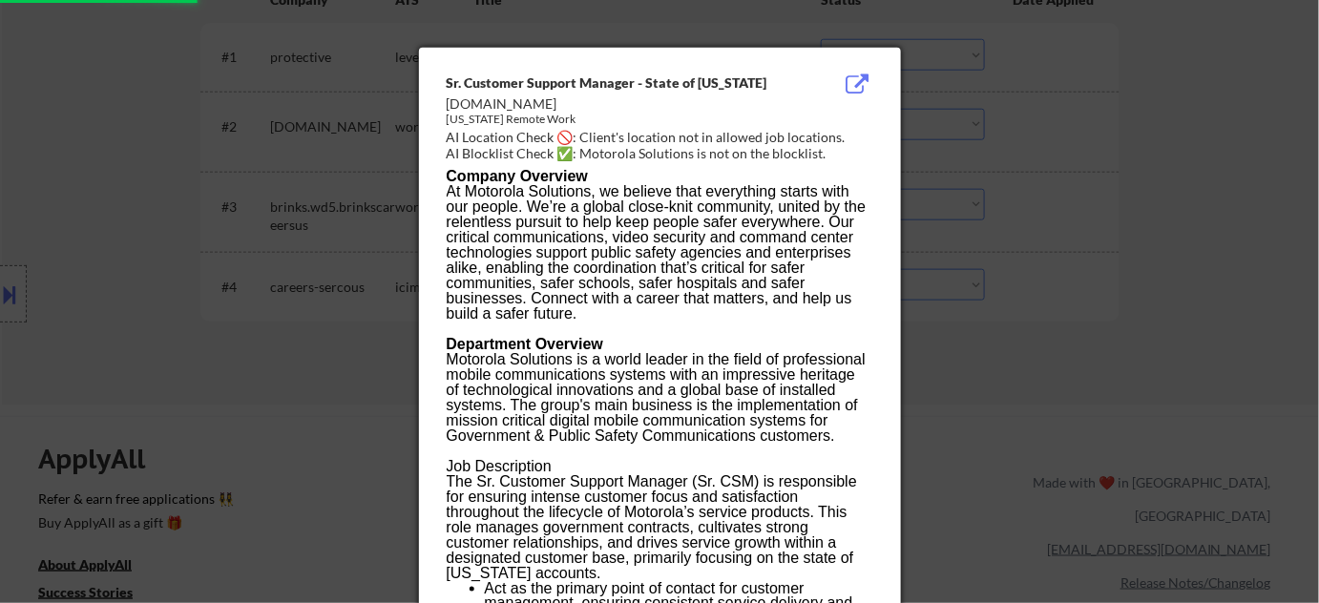
click at [1147, 225] on div at bounding box center [659, 301] width 1319 height 603
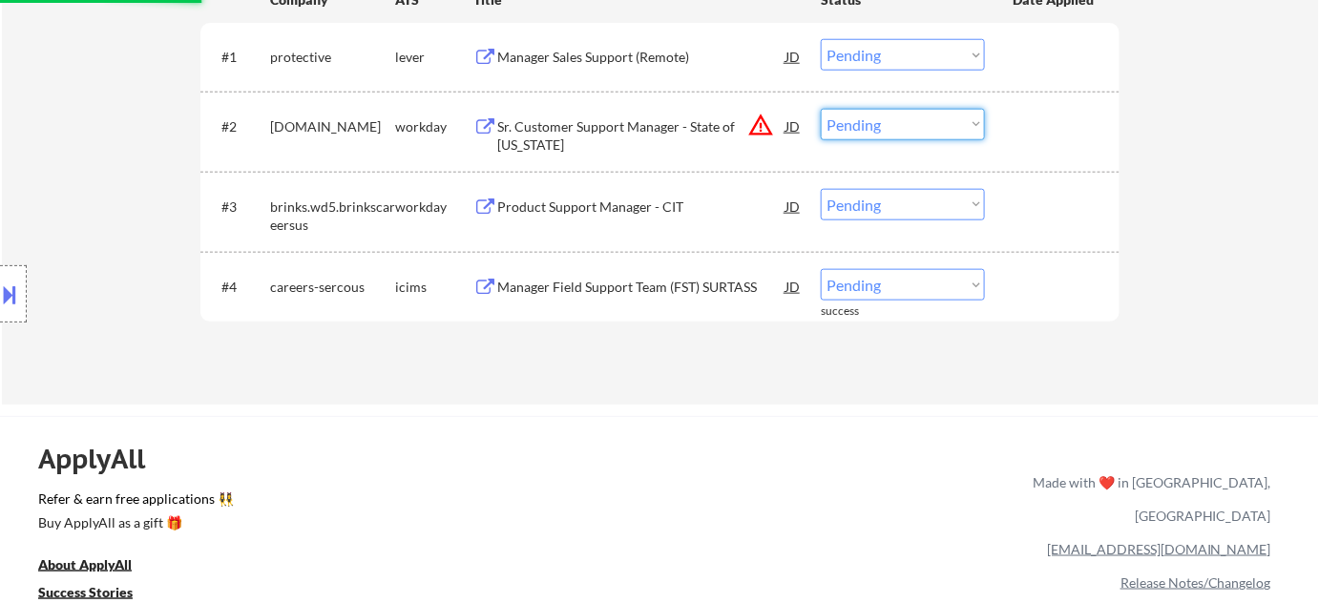
click at [907, 124] on select "Choose an option... Pending Applied Excluded (Questions) Excluded (Expired) Exc…" at bounding box center [903, 124] width 164 height 31
click at [821, 109] on select "Choose an option... Pending Applied Excluded (Questions) Excluded (Expired) Exc…" at bounding box center [903, 124] width 164 height 31
select select ""pending""
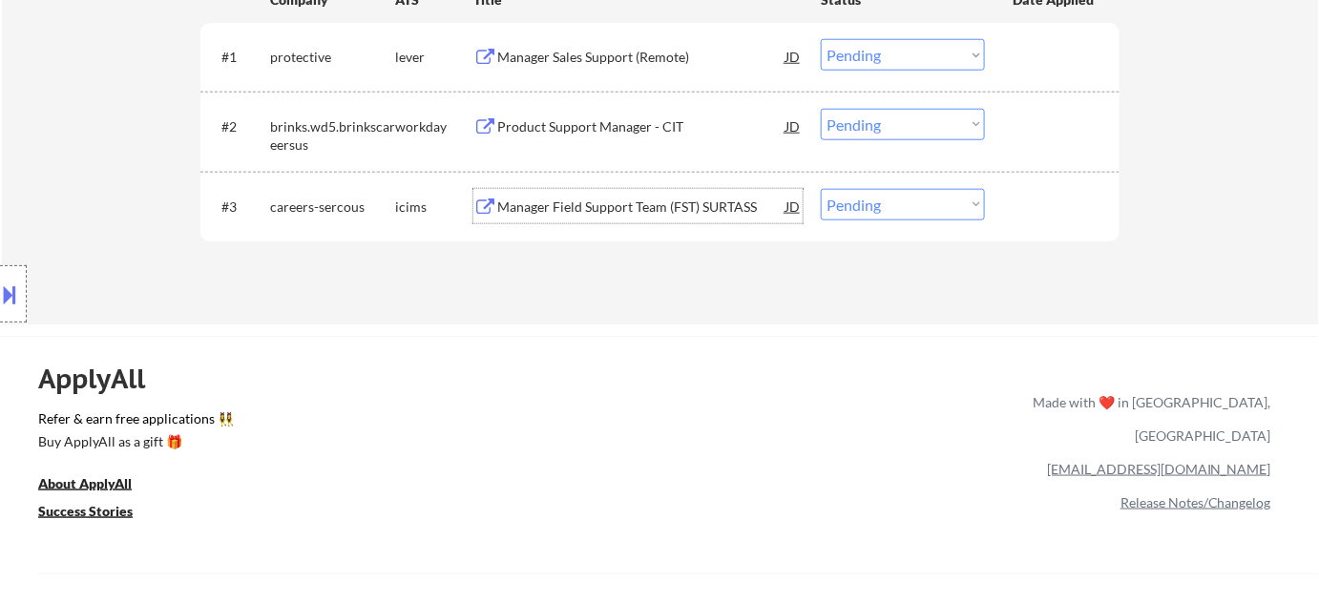
click at [669, 216] on div "Manager Field Support Team (FST) SURTASS" at bounding box center [641, 206] width 288 height 34
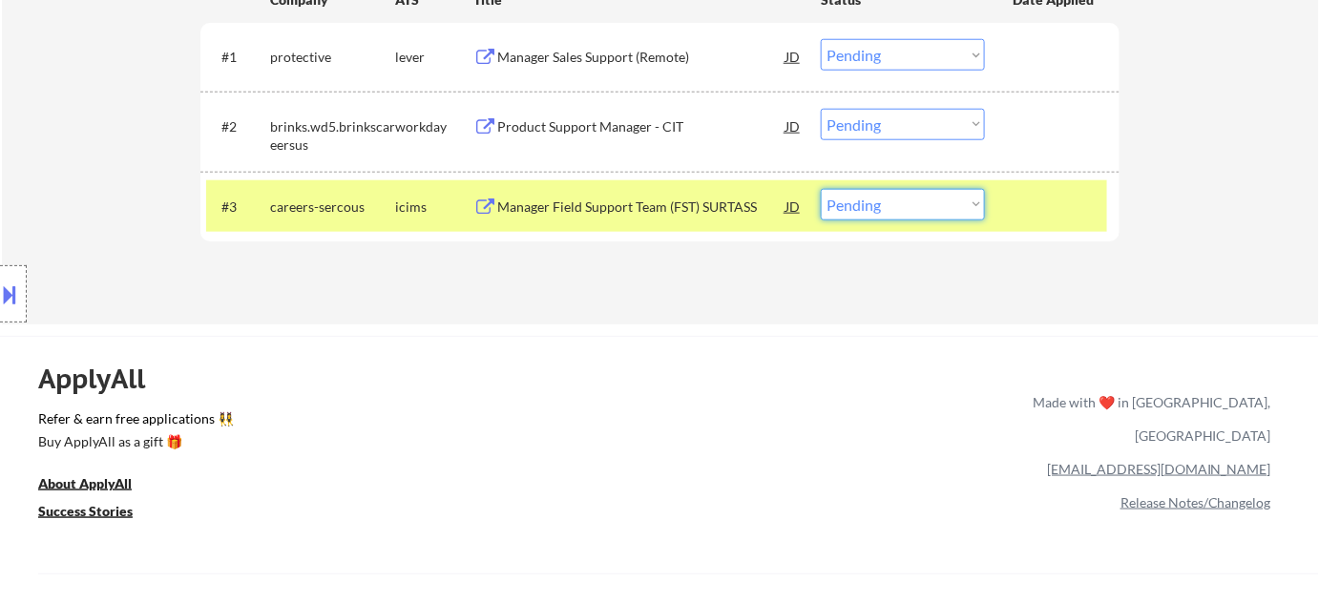
click at [882, 206] on select "Choose an option... Pending Applied Excluded (Questions) Excluded (Expired) Exc…" at bounding box center [903, 204] width 164 height 31
select select ""excluded__bad_match_""
click at [821, 189] on select "Choose an option... Pending Applied Excluded (Questions) Excluded (Expired) Exc…" at bounding box center [903, 204] width 164 height 31
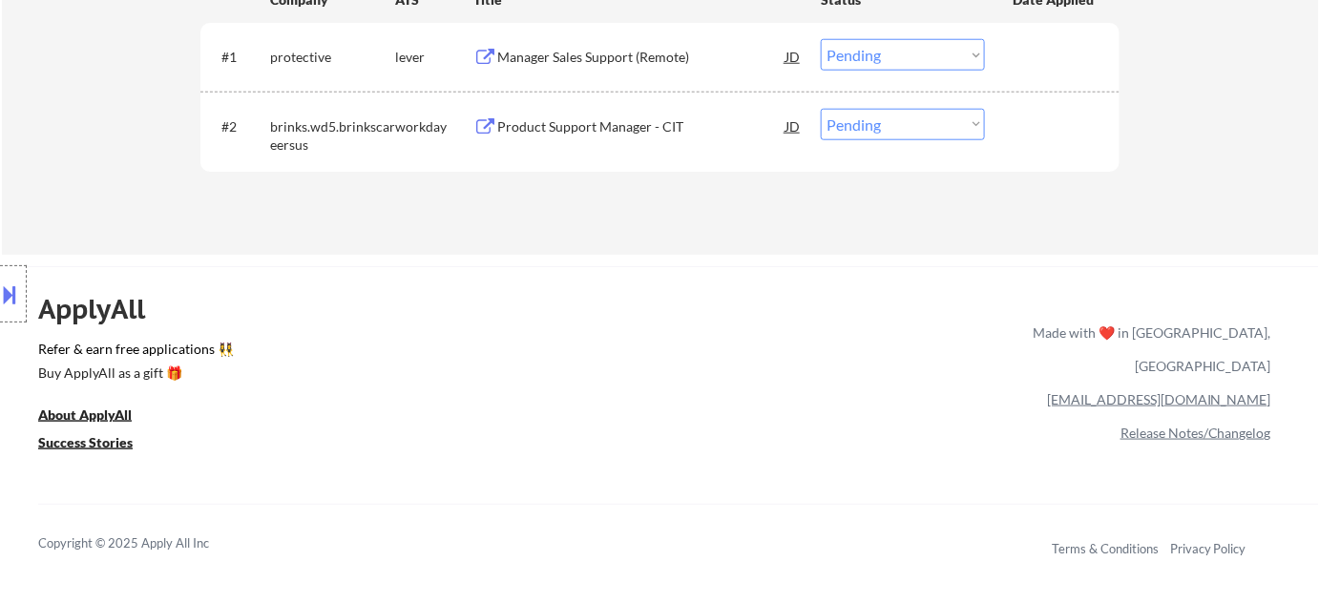
click at [581, 63] on div "Manager Sales Support (Remote)" at bounding box center [641, 57] width 288 height 19
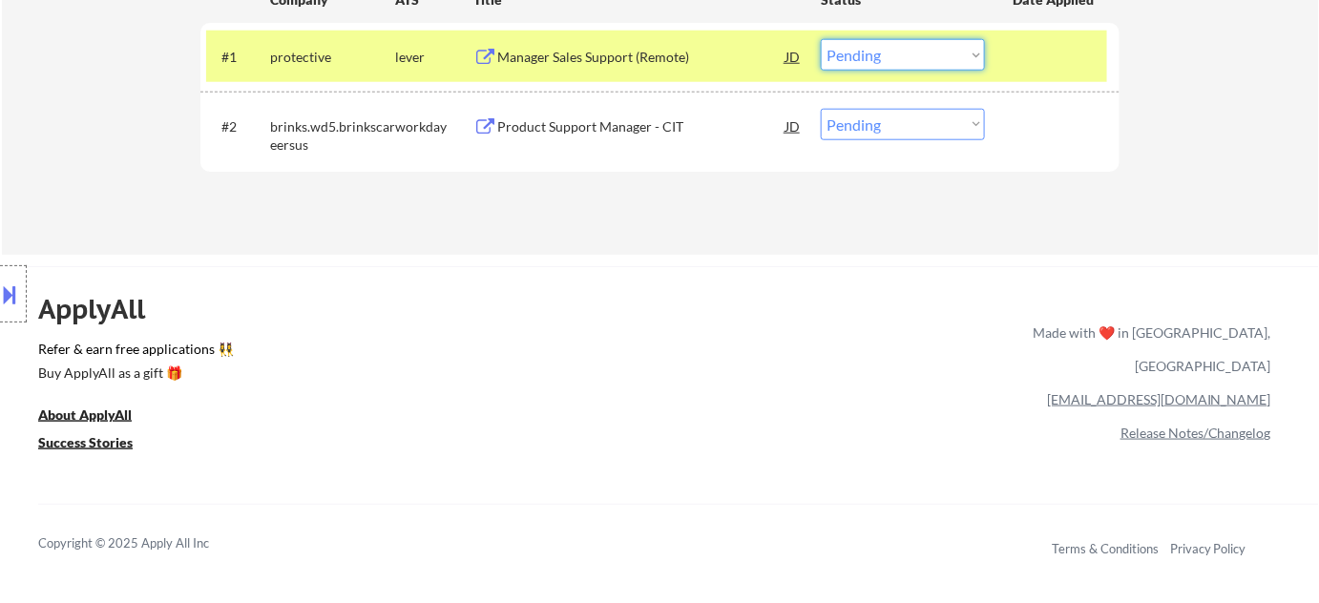
click at [844, 60] on select "Choose an option... Pending Applied Excluded (Questions) Excluded (Expired) Exc…" at bounding box center [903, 54] width 164 height 31
click at [821, 39] on select "Choose an option... Pending Applied Excluded (Questions) Excluded (Expired) Exc…" at bounding box center [903, 54] width 164 height 31
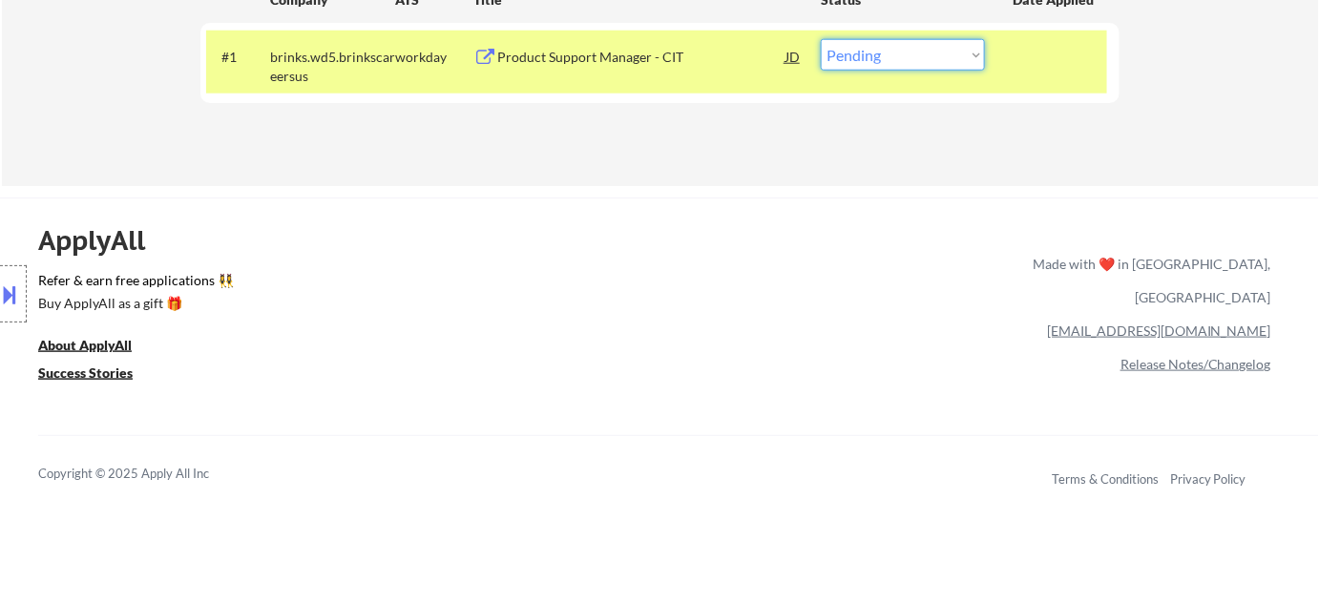
click at [880, 42] on select "Choose an option... Pending Applied Excluded (Questions) Excluded (Expired) Exc…" at bounding box center [903, 54] width 164 height 31
select select ""excluded__bad_match_""
click at [821, 39] on select "Choose an option... Pending Applied Excluded (Questions) Excluded (Expired) Exc…" at bounding box center [903, 54] width 164 height 31
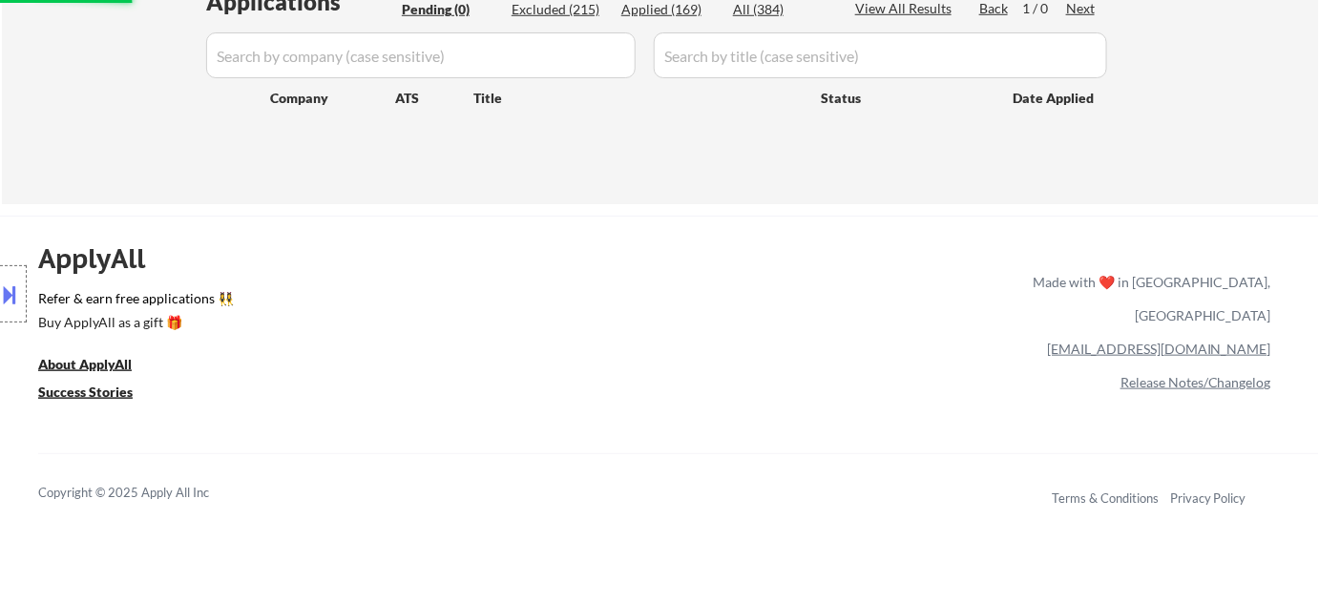
scroll to position [433, 0]
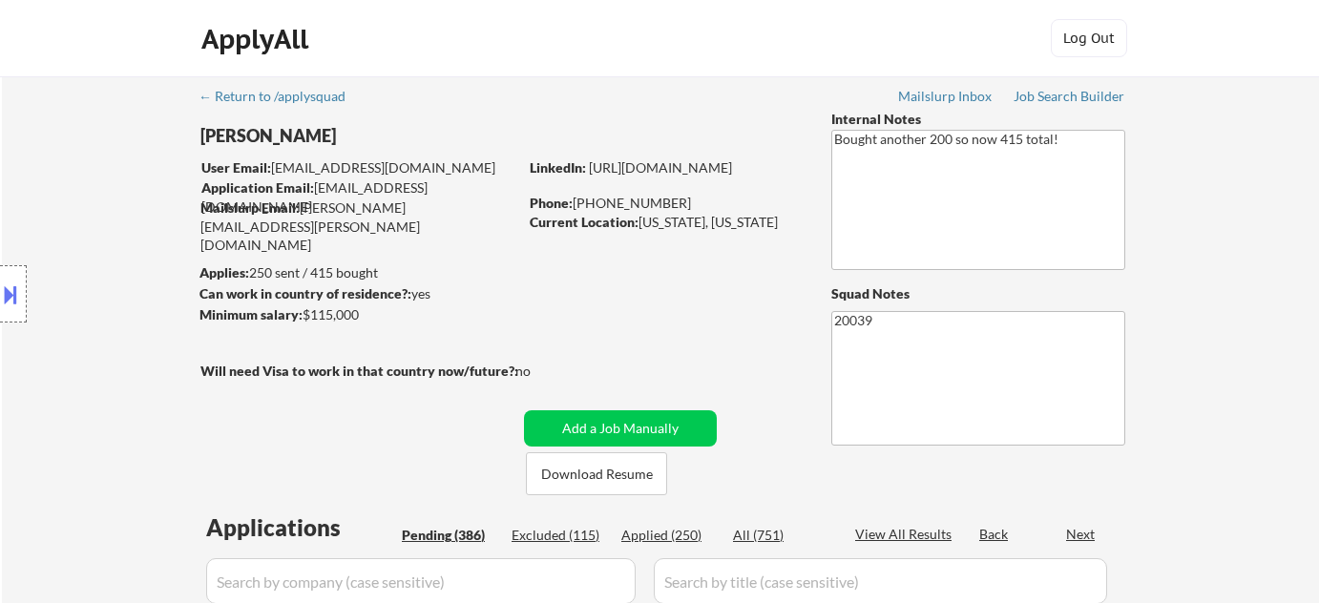
select select ""pending""
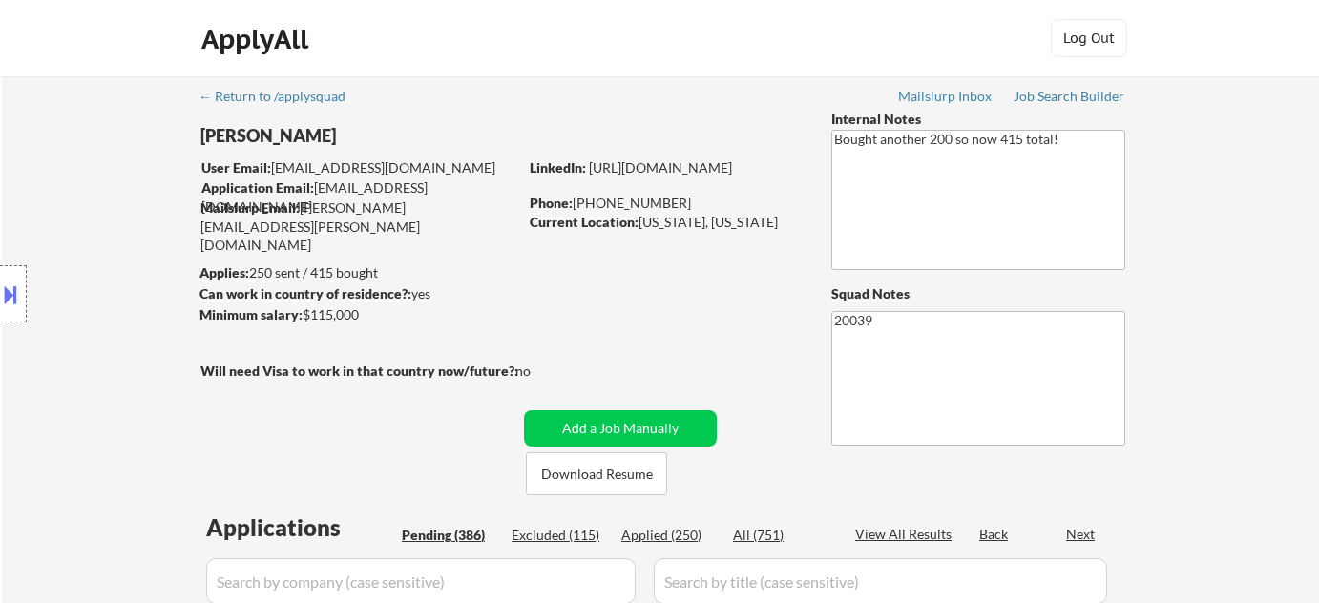
select select ""pending""
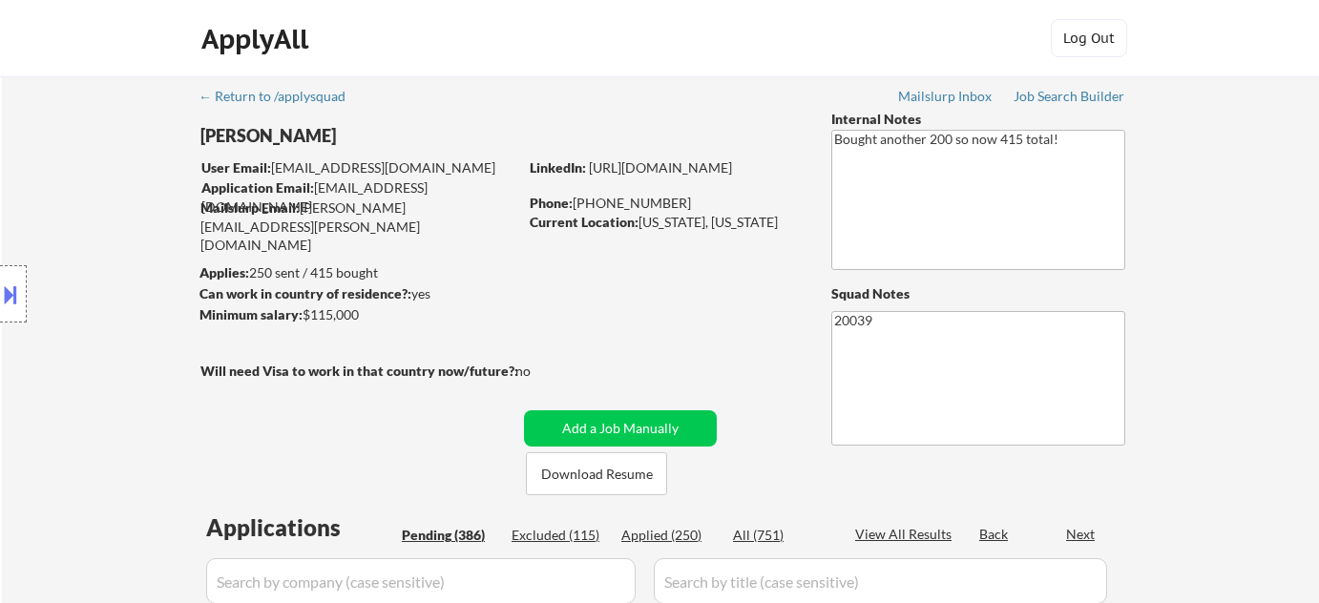
select select ""pending""
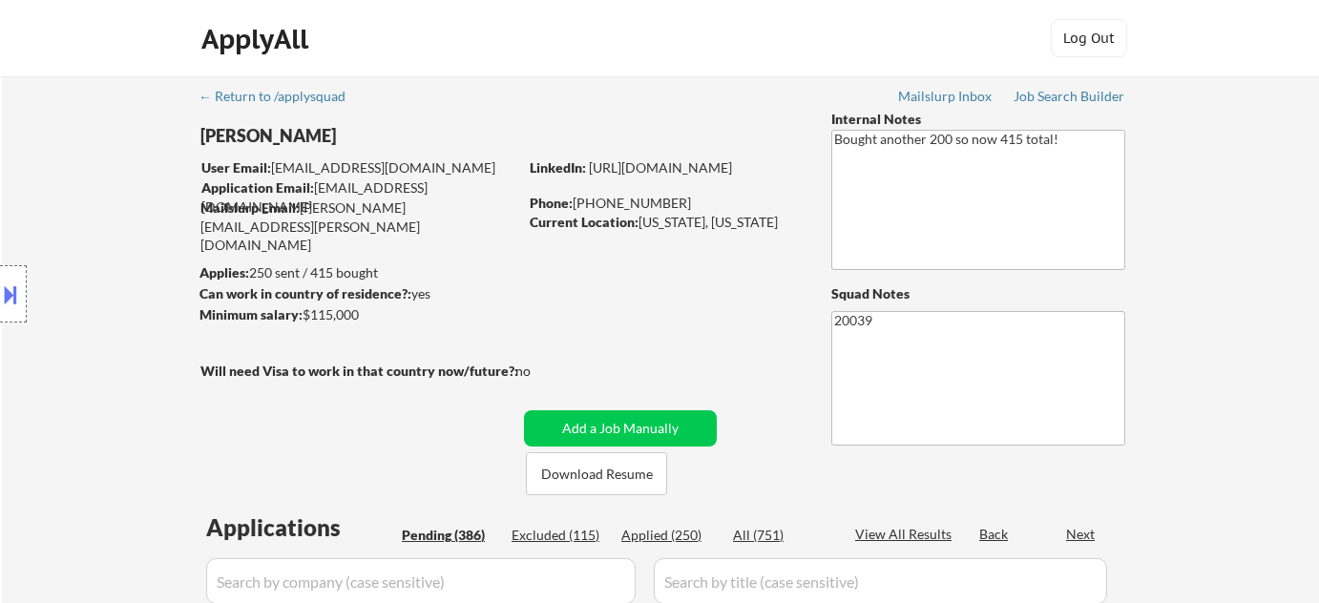
select select ""pending""
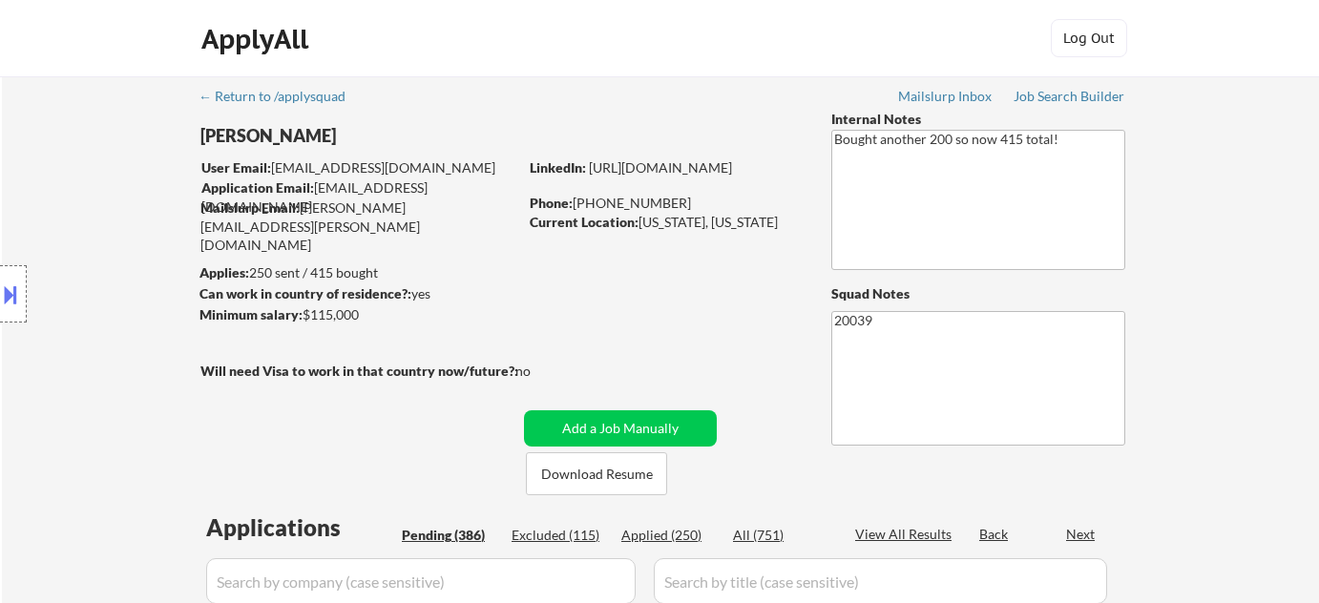
select select ""pending""
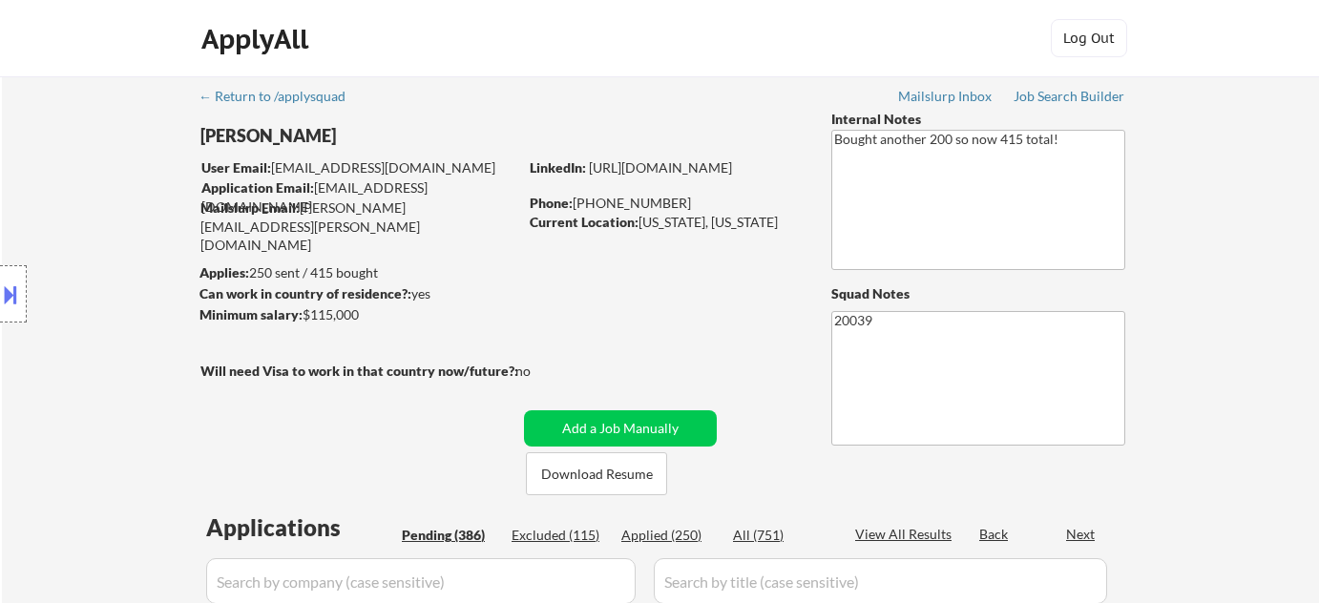
select select ""pending""
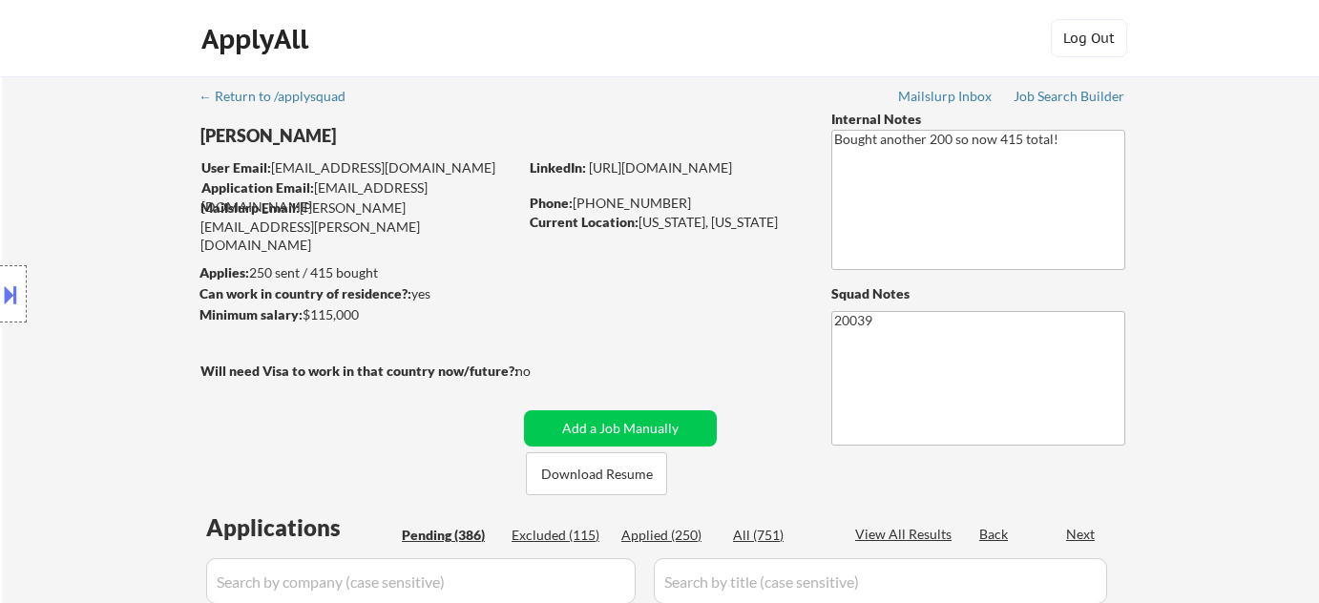
select select ""pending""
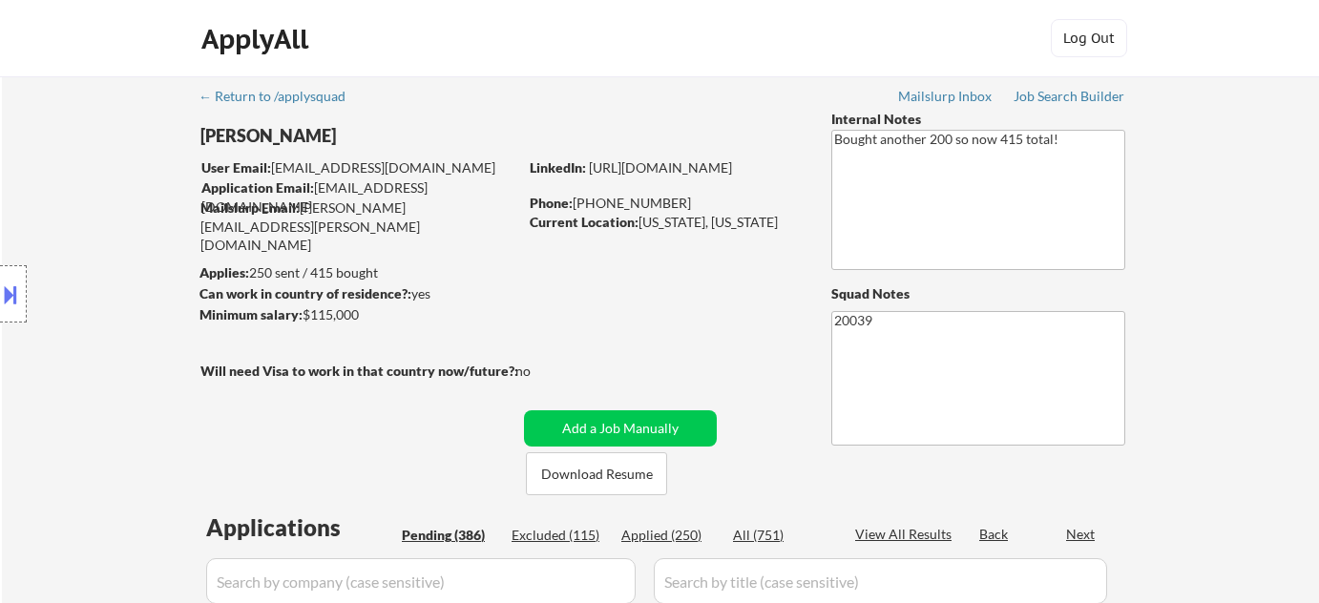
select select ""pending""
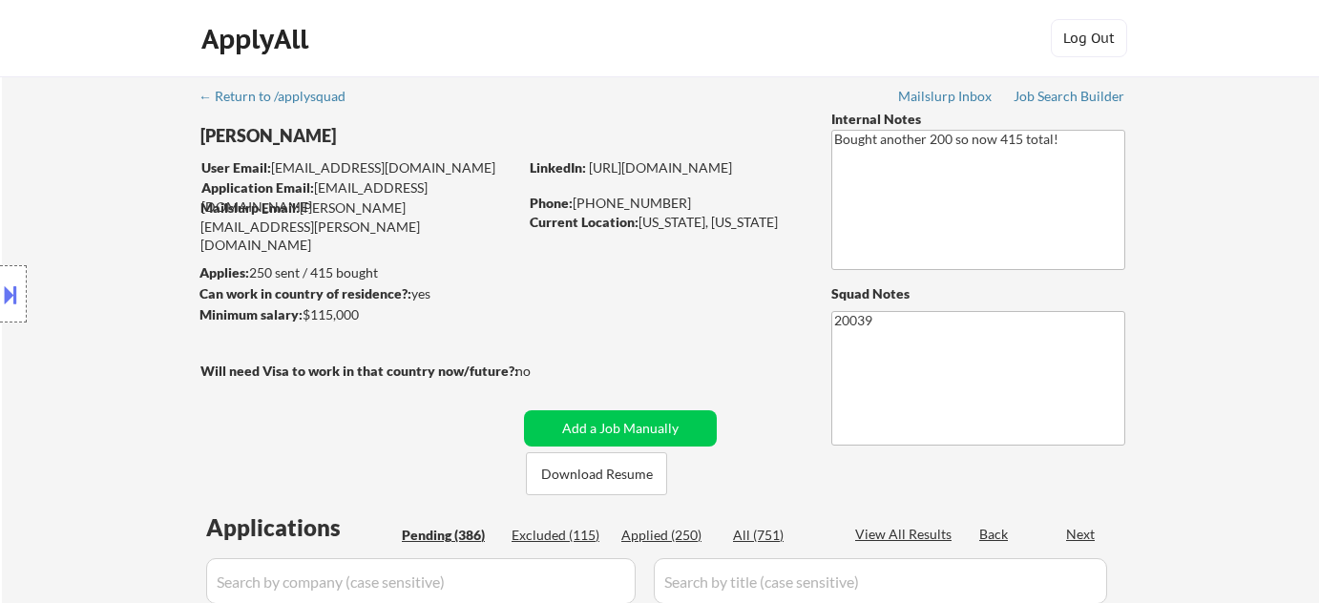
select select ""pending""
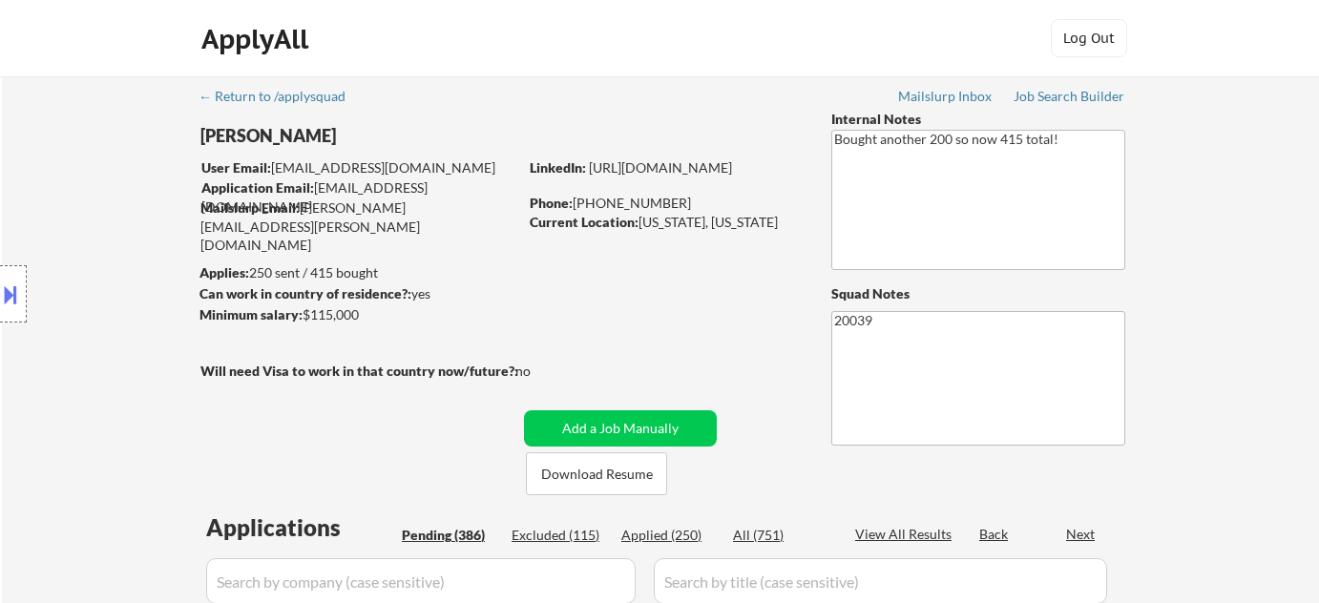
select select ""pending""
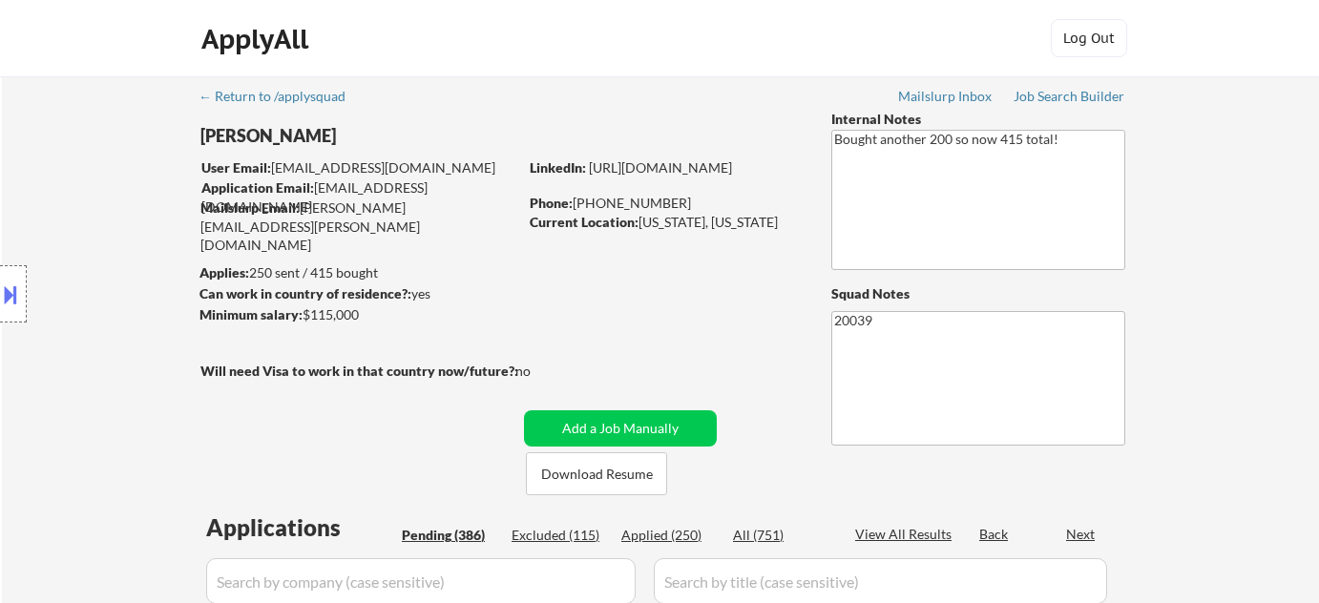
select select ""pending""
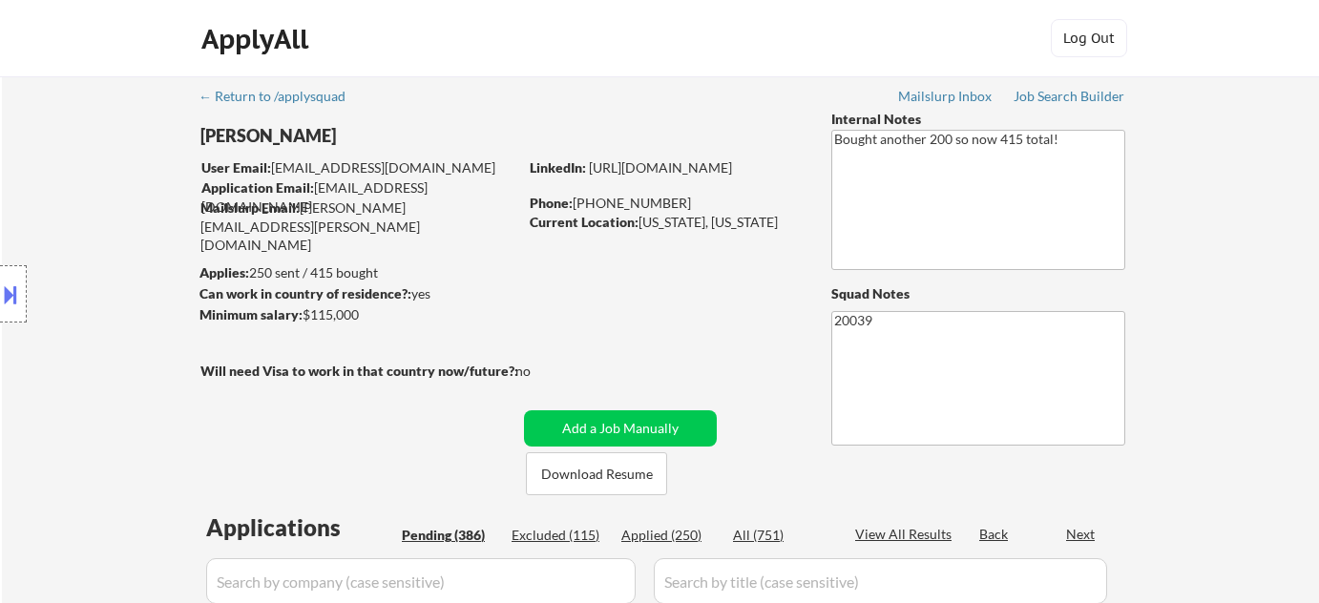
select select ""pending""
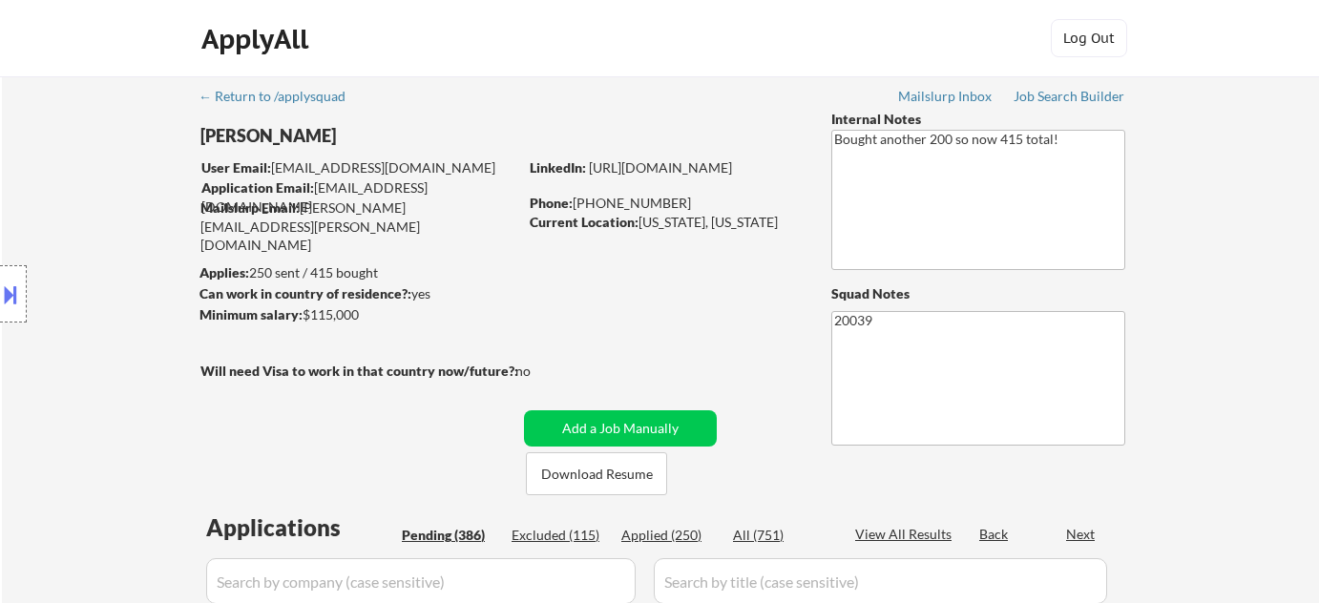
select select ""pending""
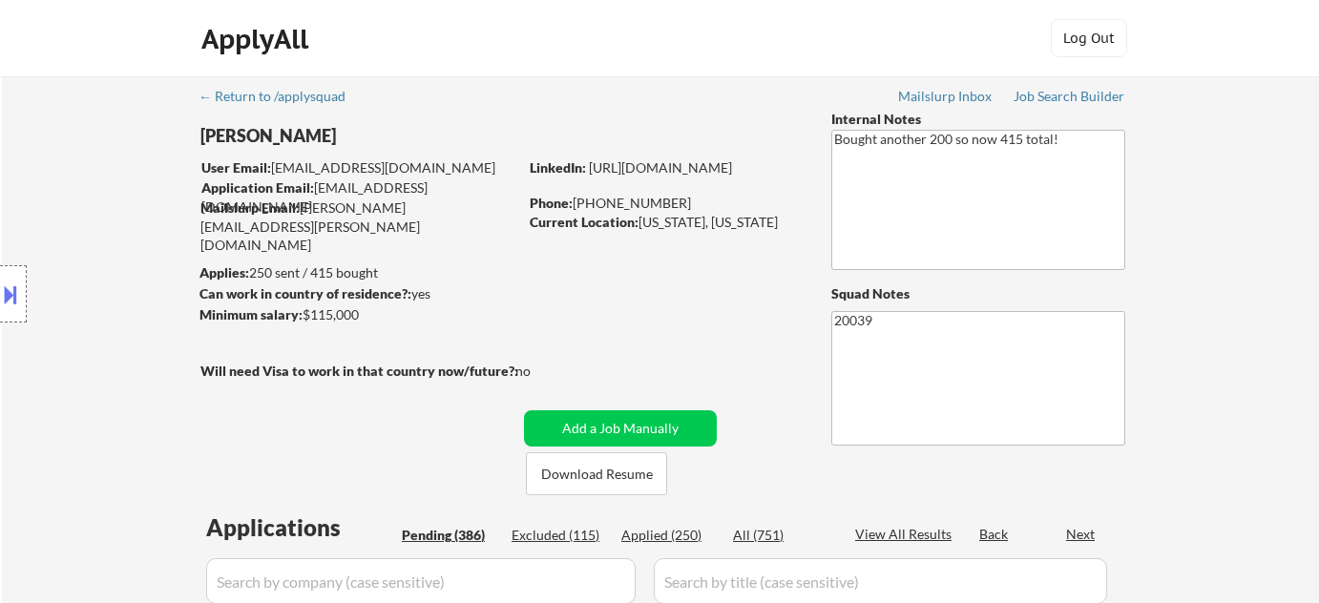
select select ""pending""
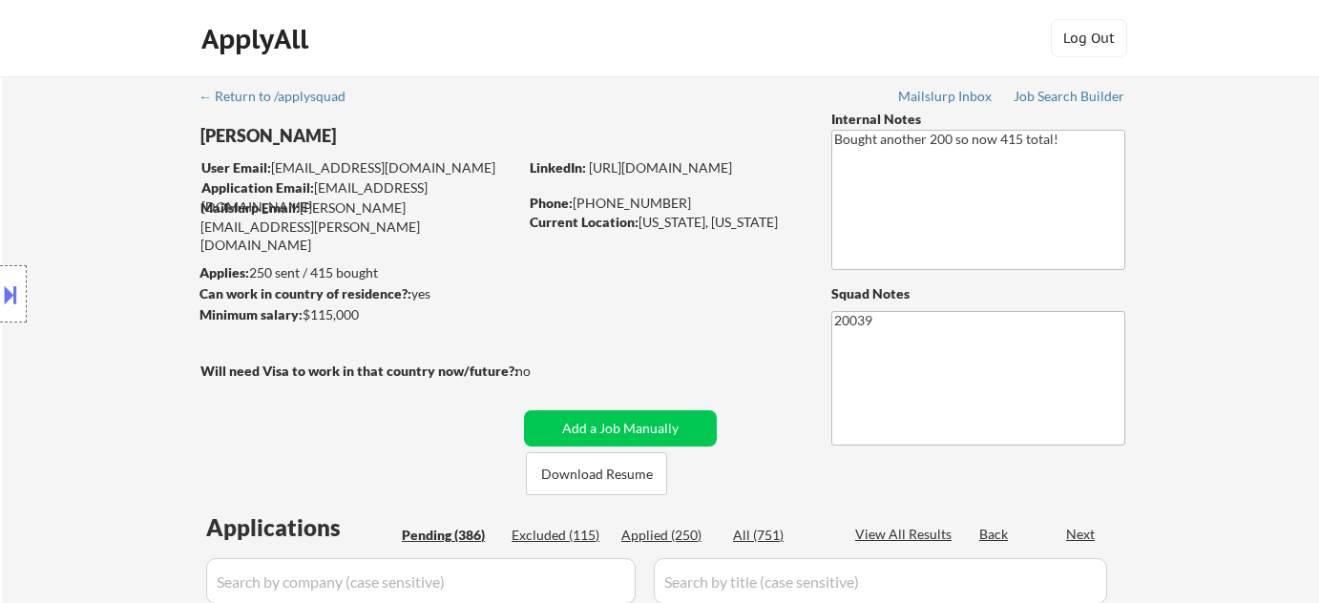
select select ""pending""
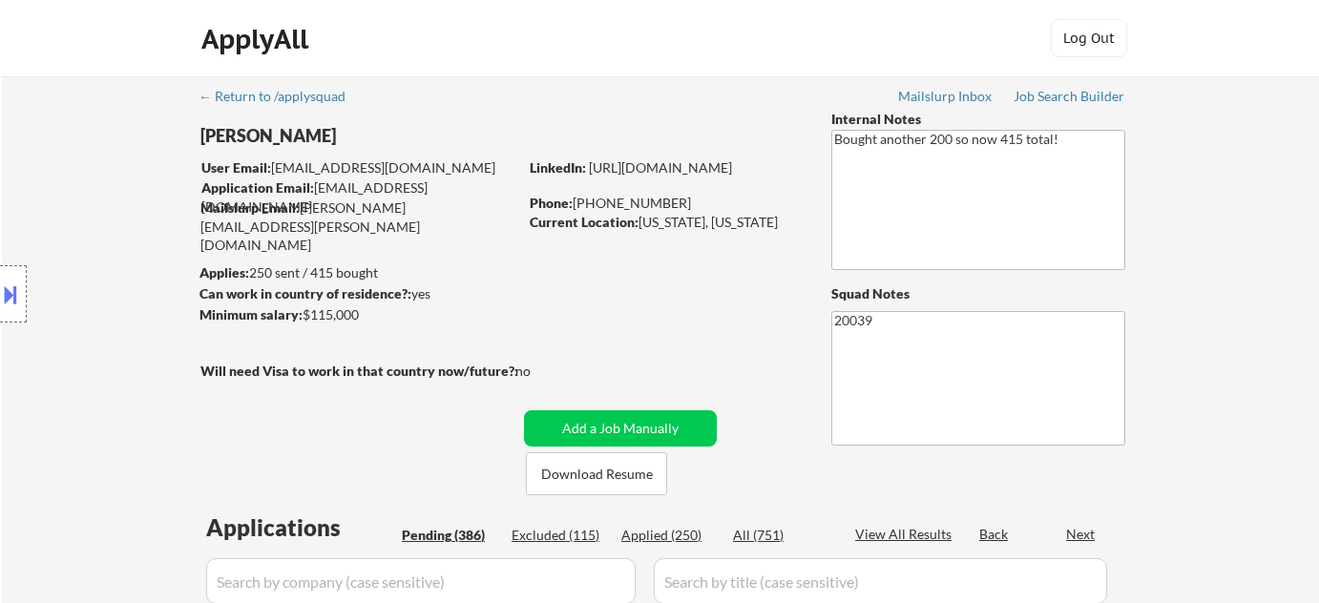
select select ""pending""
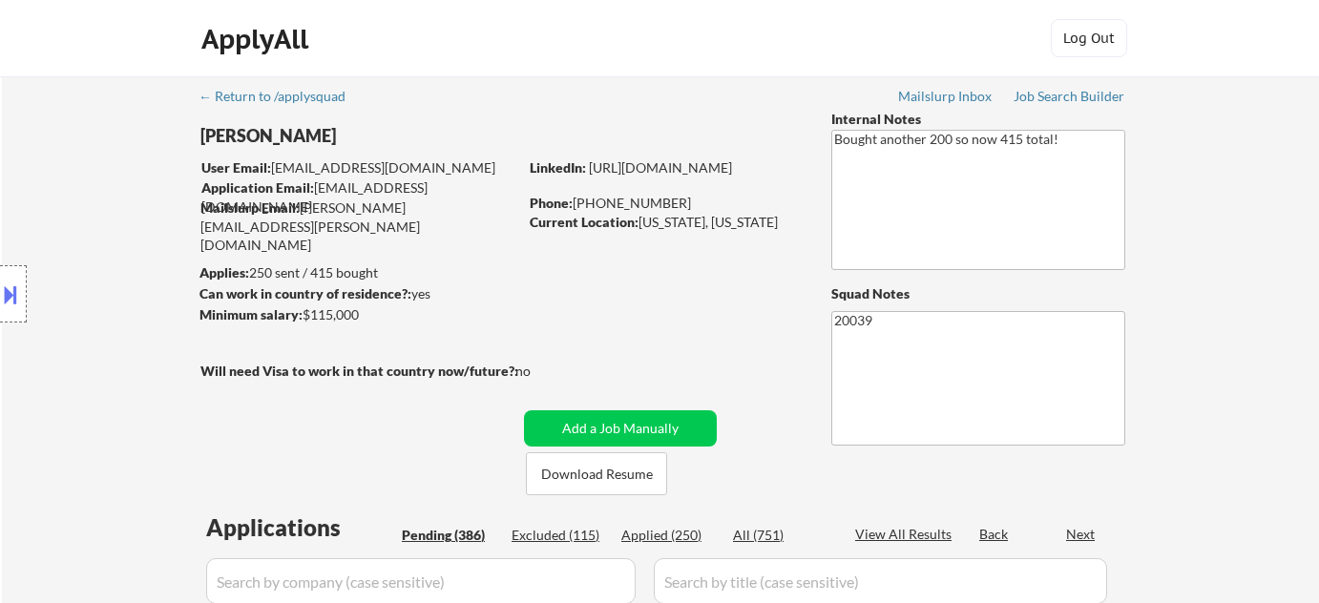
select select ""pending""
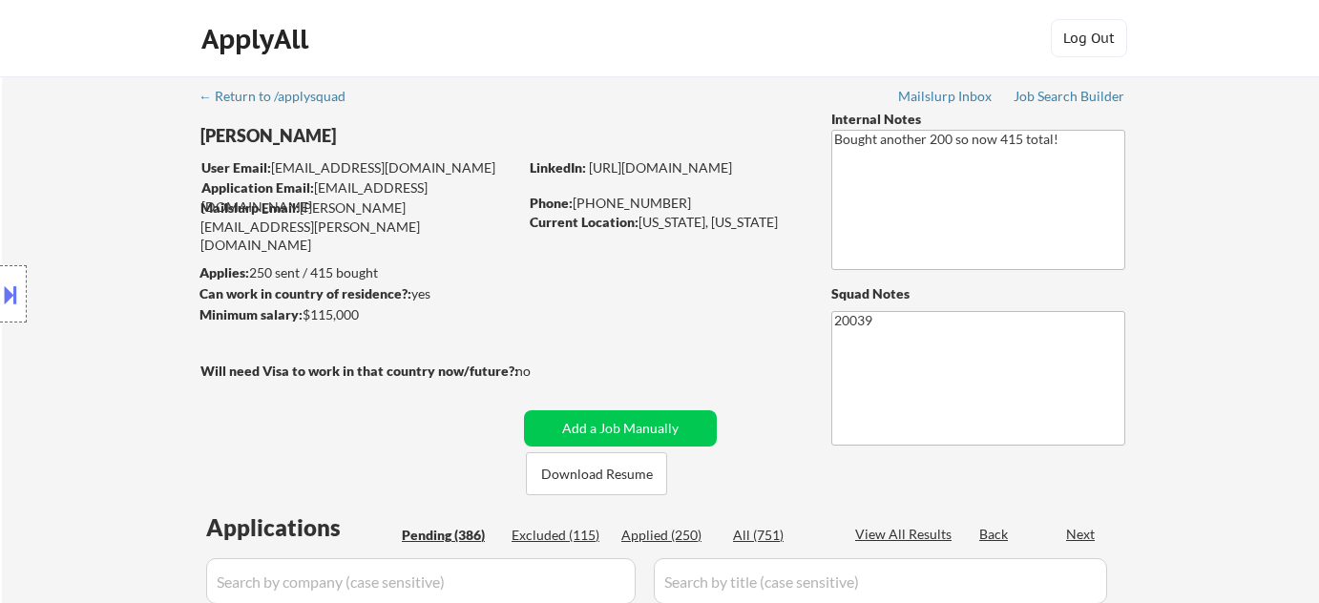
select select ""pending""
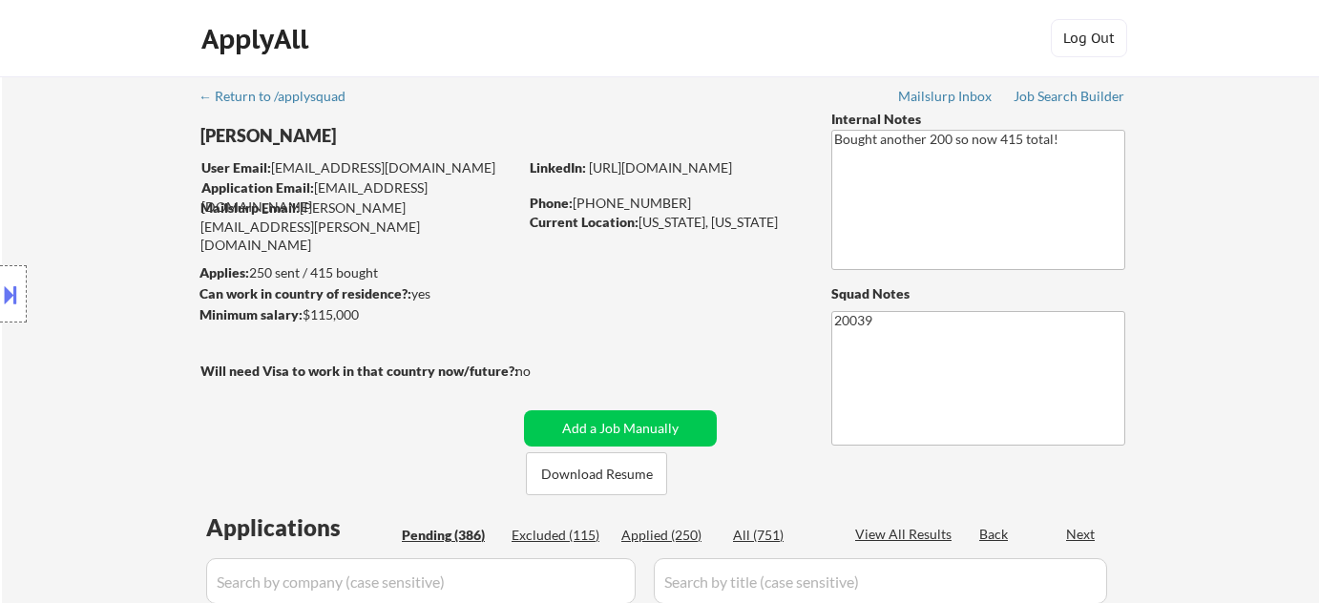
select select ""pending""
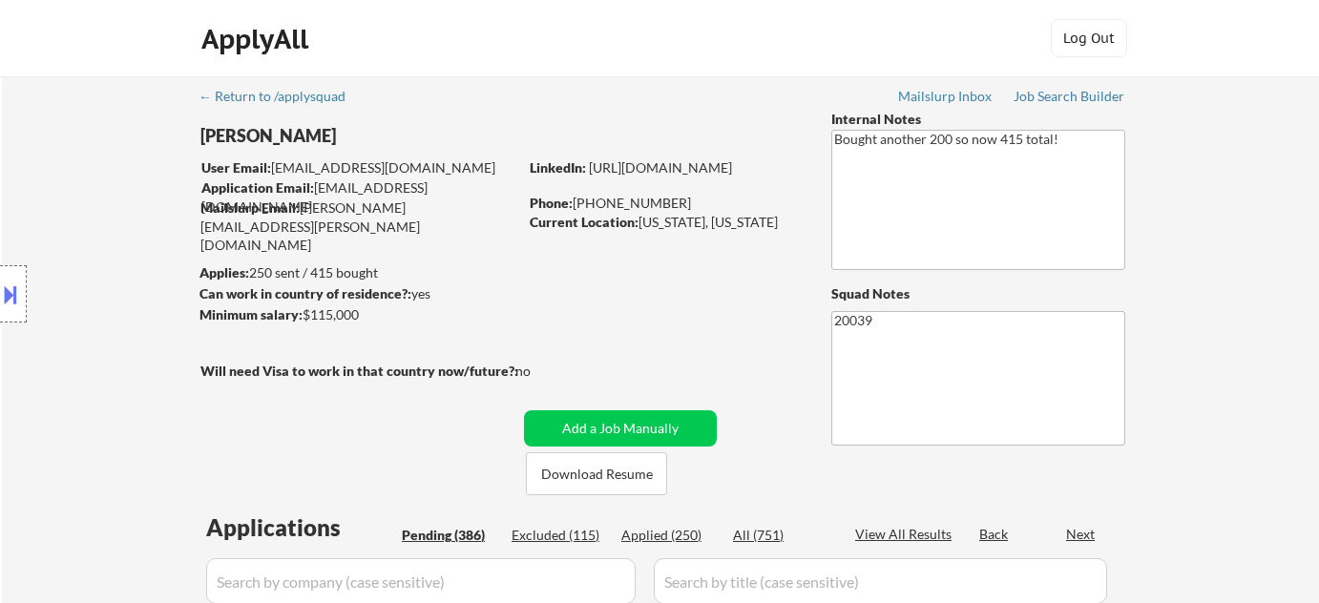
select select ""pending""
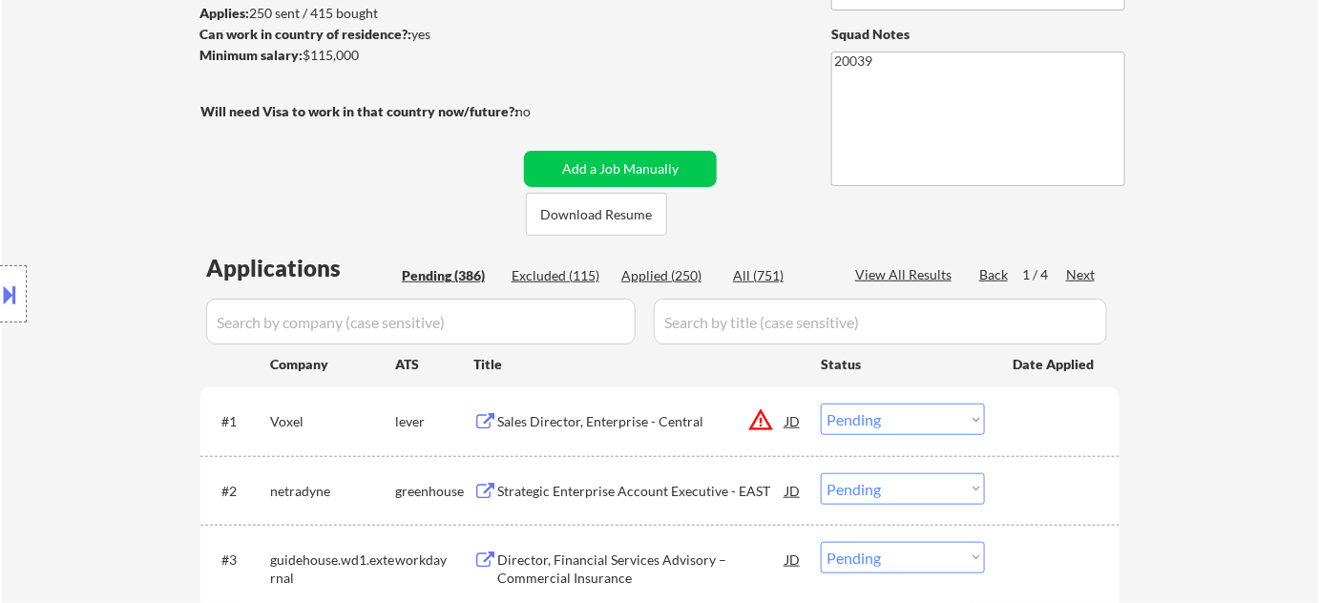
scroll to position [260, 0]
click at [891, 426] on select "Choose an option... Pending Applied Excluded (Questions) Excluded (Expired) Exc…" at bounding box center [903, 419] width 164 height 31
click at [13, 297] on button at bounding box center [10, 294] width 21 height 31
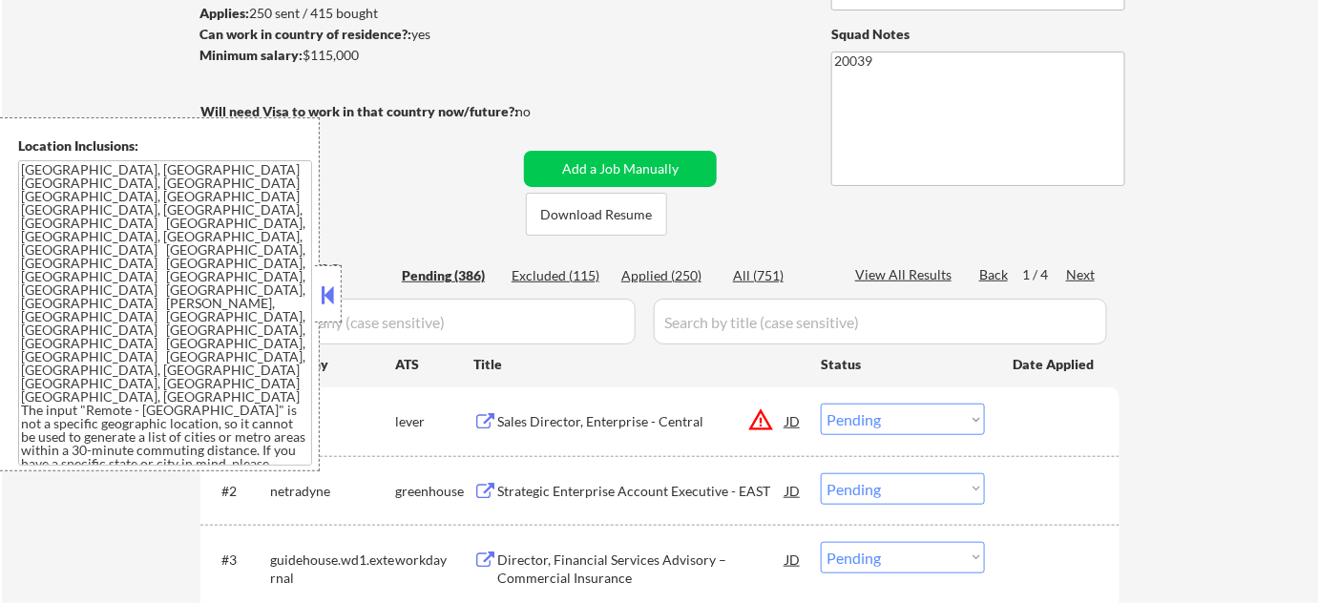
click at [328, 294] on button at bounding box center [328, 295] width 21 height 29
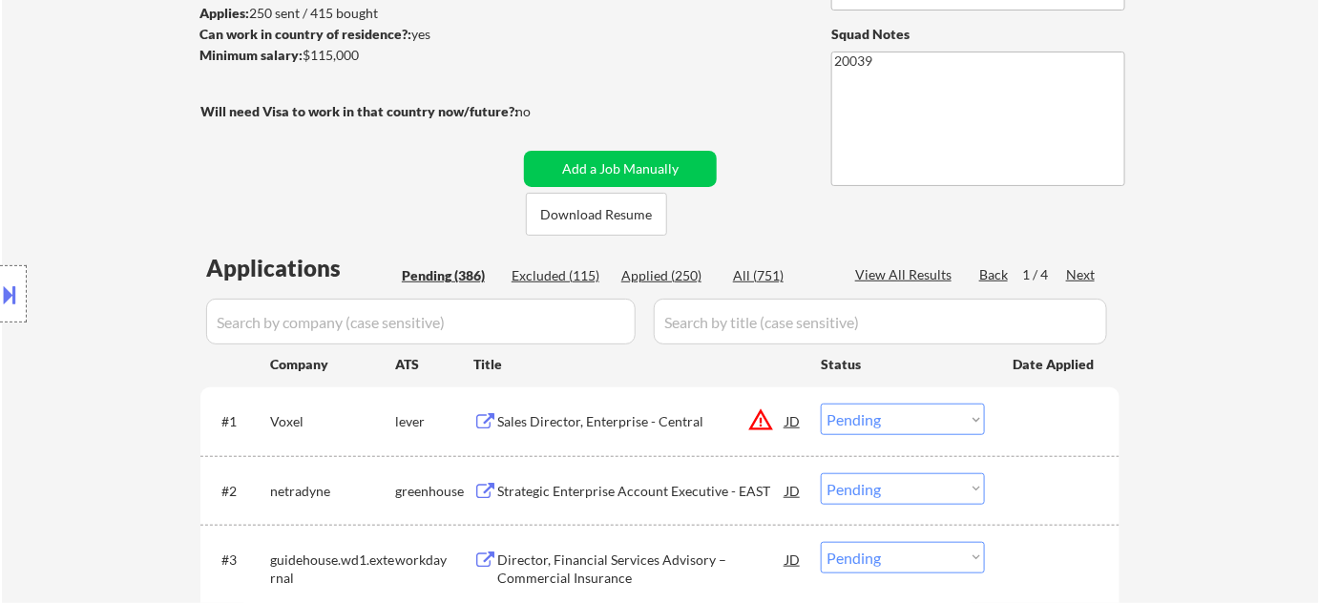
click at [892, 424] on select "Choose an option... Pending Applied Excluded (Questions) Excluded (Expired) Exc…" at bounding box center [903, 419] width 164 height 31
click at [821, 404] on select "Choose an option... Pending Applied Excluded (Questions) Excluded (Expired) Exc…" at bounding box center [903, 419] width 164 height 31
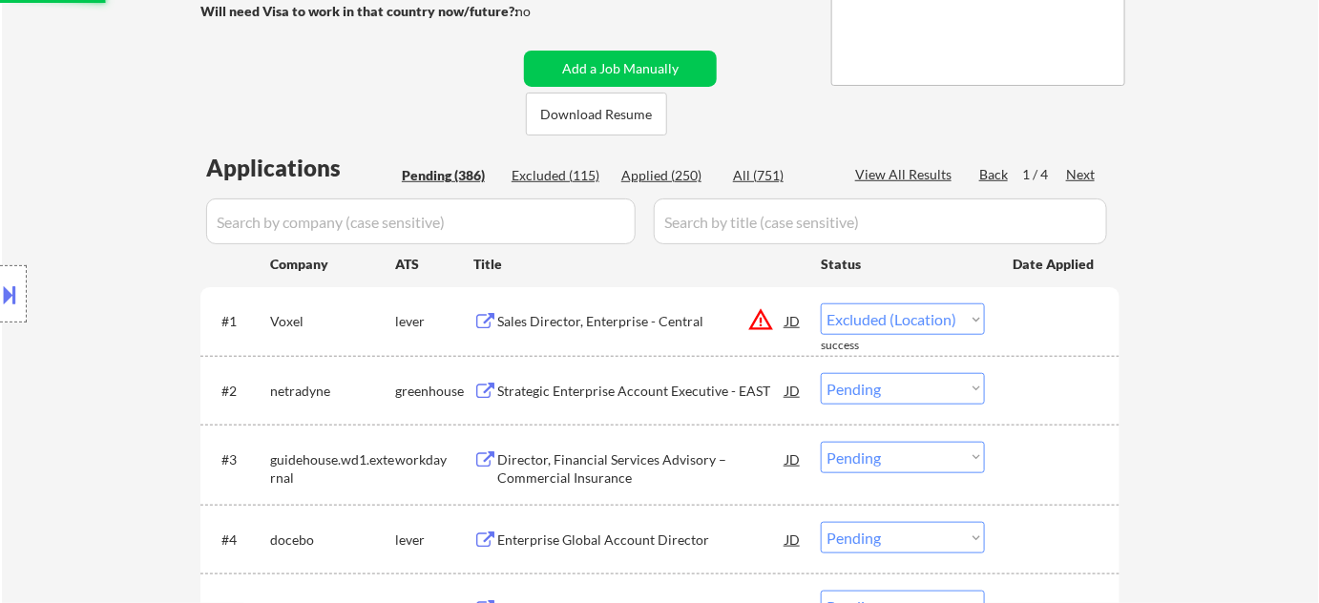
scroll to position [346, 0]
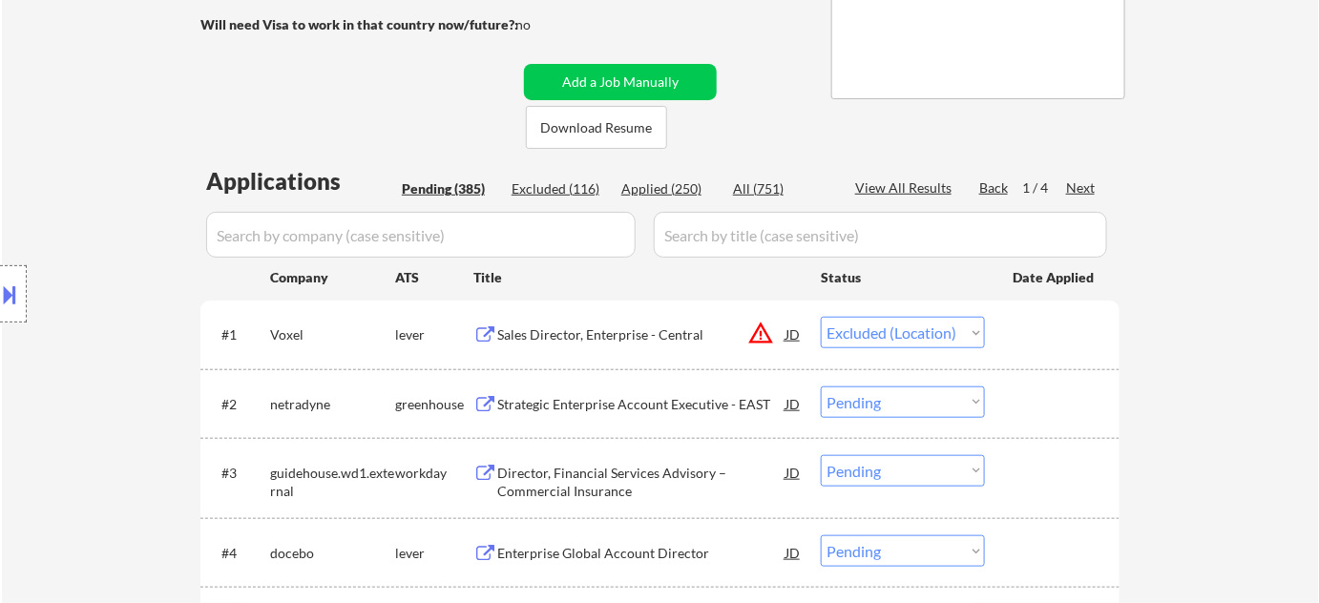
select select ""pending""
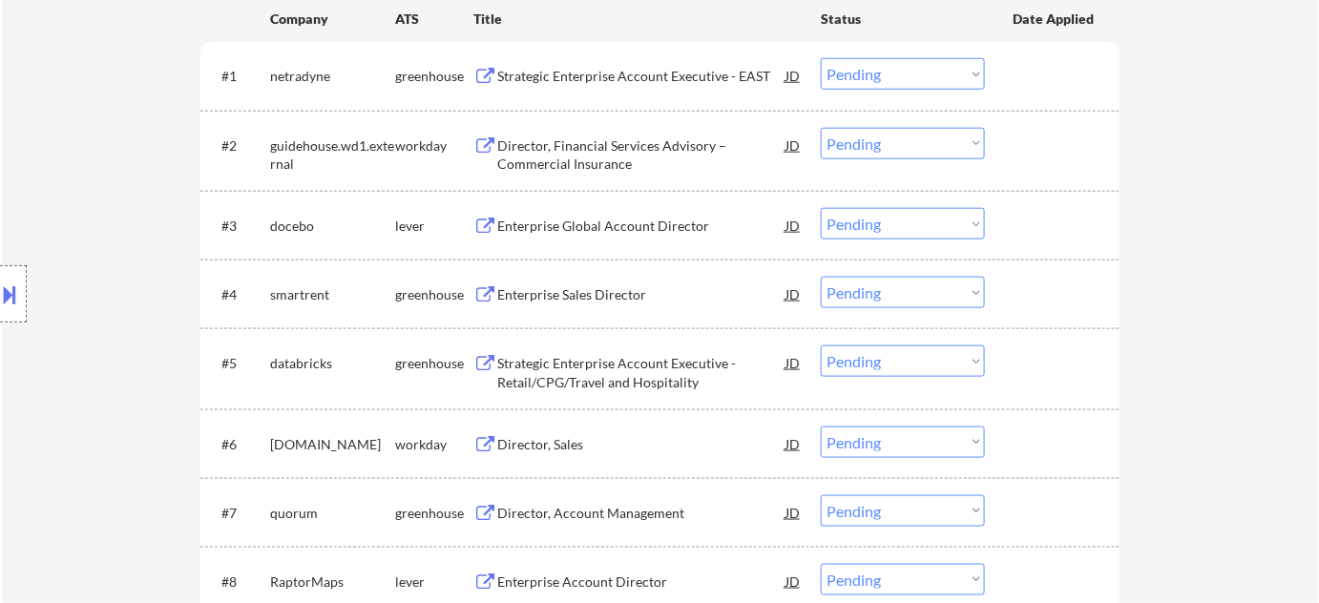
scroll to position [607, 0]
click at [621, 384] on div "Strategic Enterprise Account Executive - Retail/CPG/Travel and Hospitality" at bounding box center [641, 370] width 288 height 37
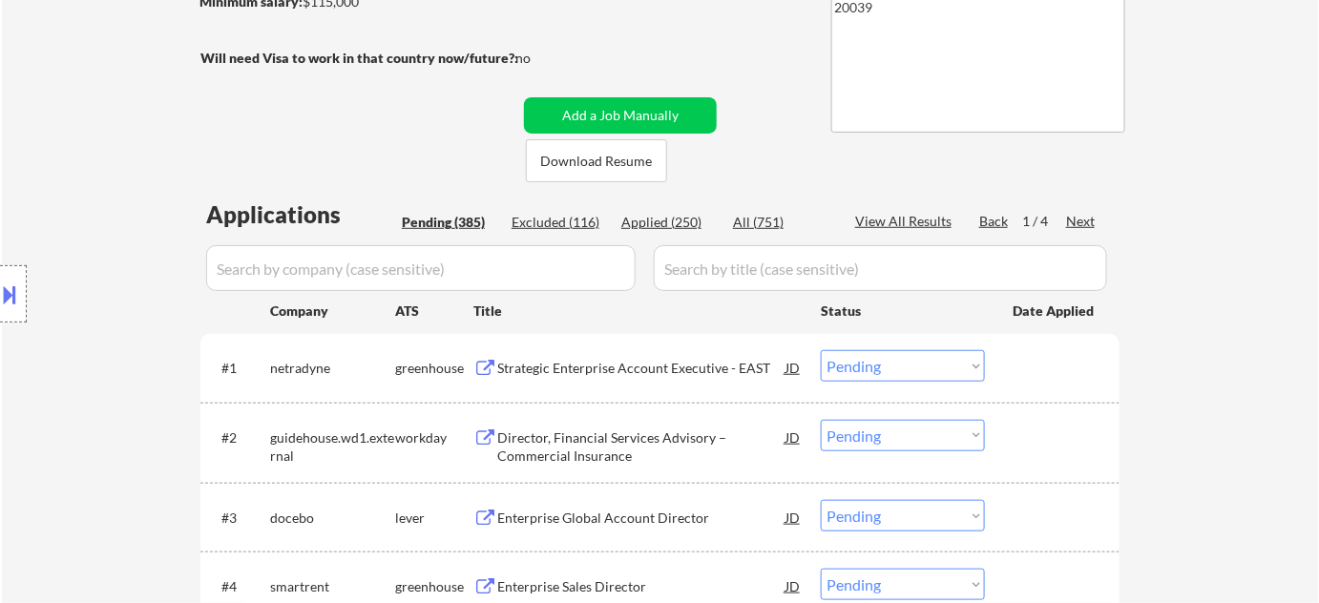
scroll to position [520, 0]
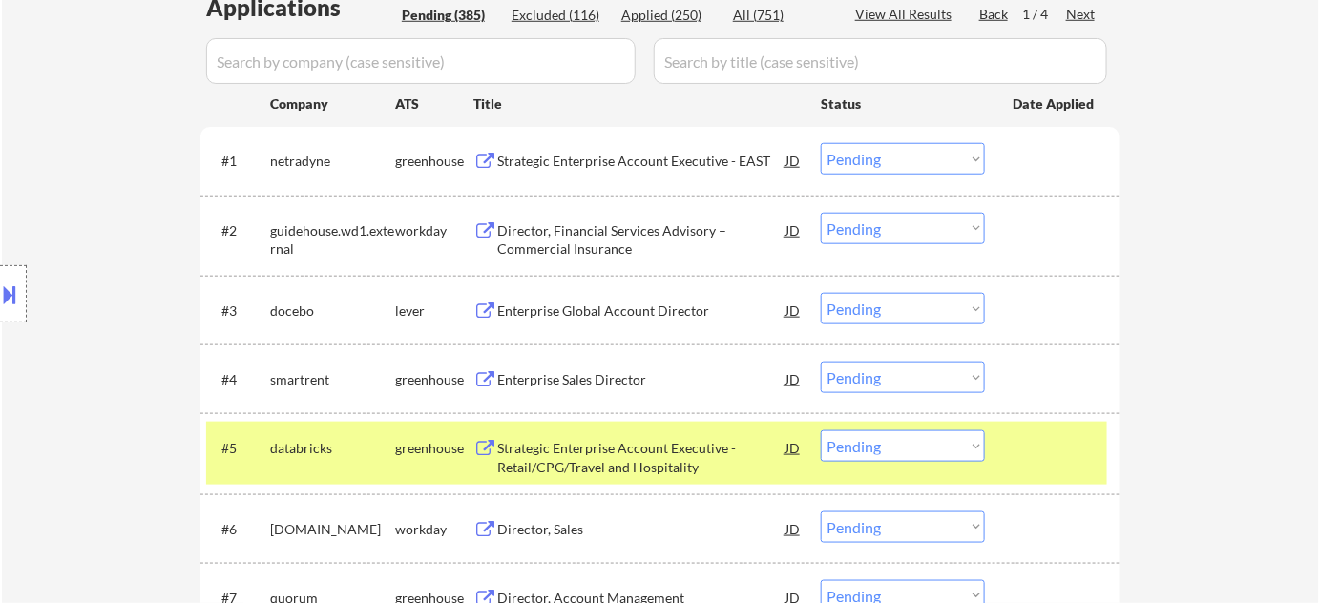
click at [912, 448] on select "Choose an option... Pending Applied Excluded (Questions) Excluded (Expired) Exc…" at bounding box center [903, 445] width 164 height 31
click at [821, 430] on select "Choose an option... Pending Applied Excluded (Questions) Excluded (Expired) Exc…" at bounding box center [903, 445] width 164 height 31
select select ""pending""
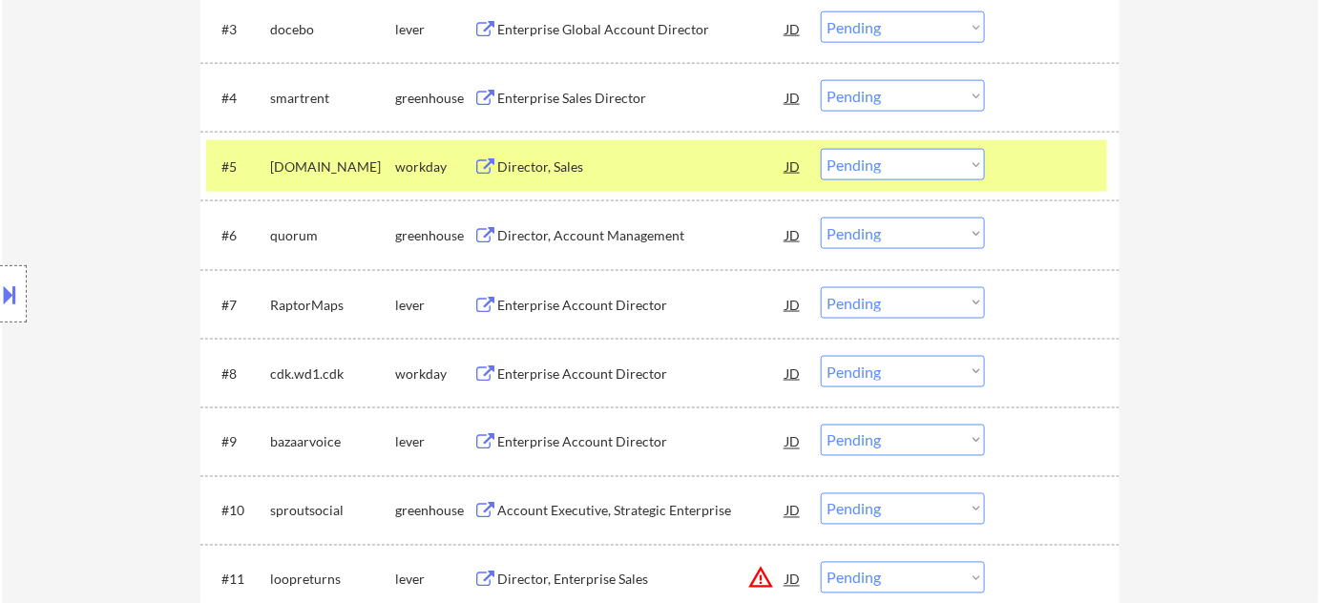
scroll to position [868, 0]
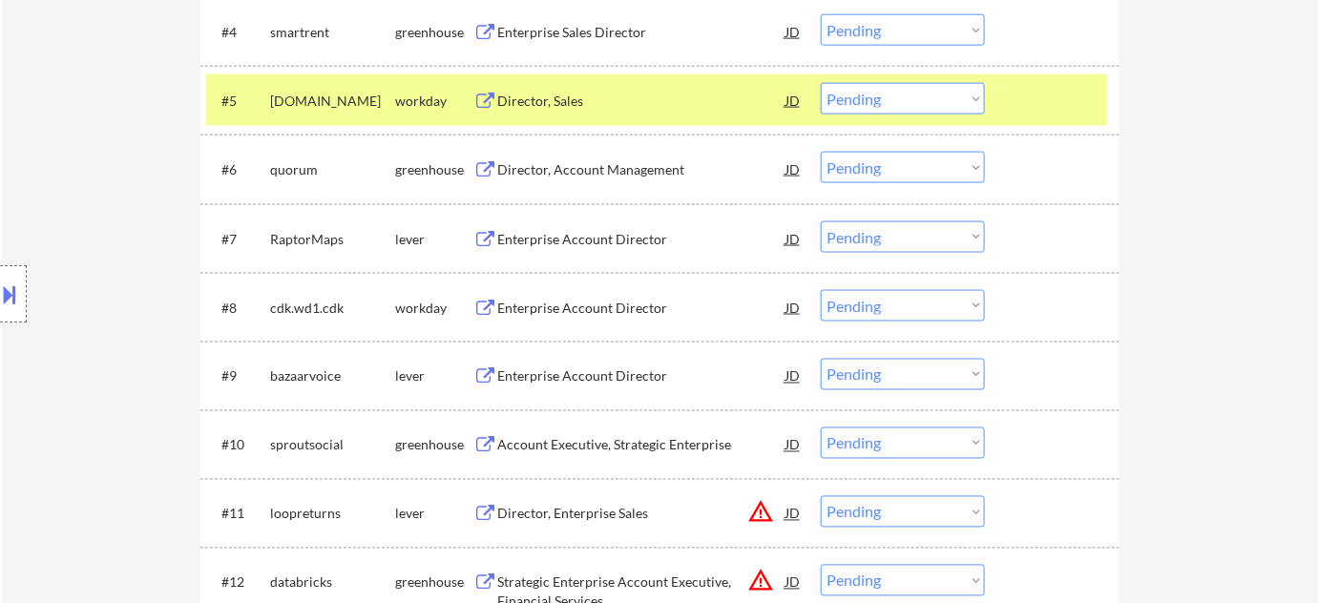
click at [581, 236] on div "Enterprise Account Director" at bounding box center [641, 239] width 288 height 19
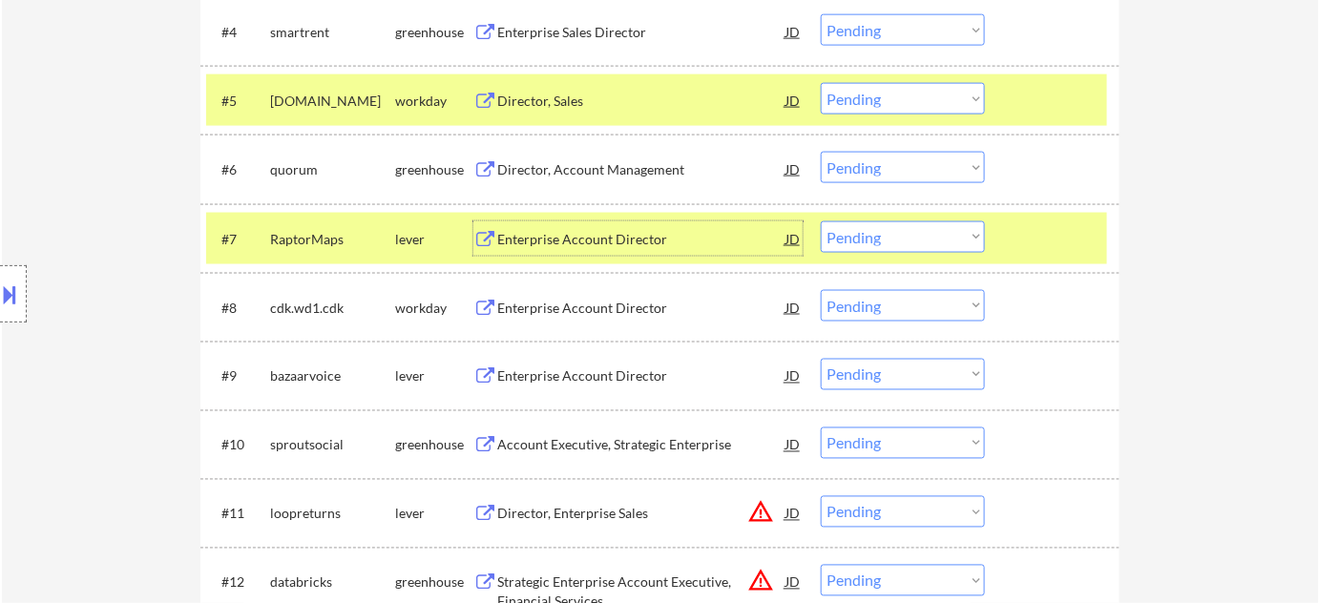
drag, startPoint x: 888, startPoint y: 234, endPoint x: 893, endPoint y: 246, distance: 13.7
click at [891, 234] on select "Choose an option... Pending Applied Excluded (Questions) Excluded (Expired) Exc…" at bounding box center [903, 236] width 164 height 31
click at [821, 221] on select "Choose an option... Pending Applied Excluded (Questions) Excluded (Expired) Exc…" at bounding box center [903, 236] width 164 height 31
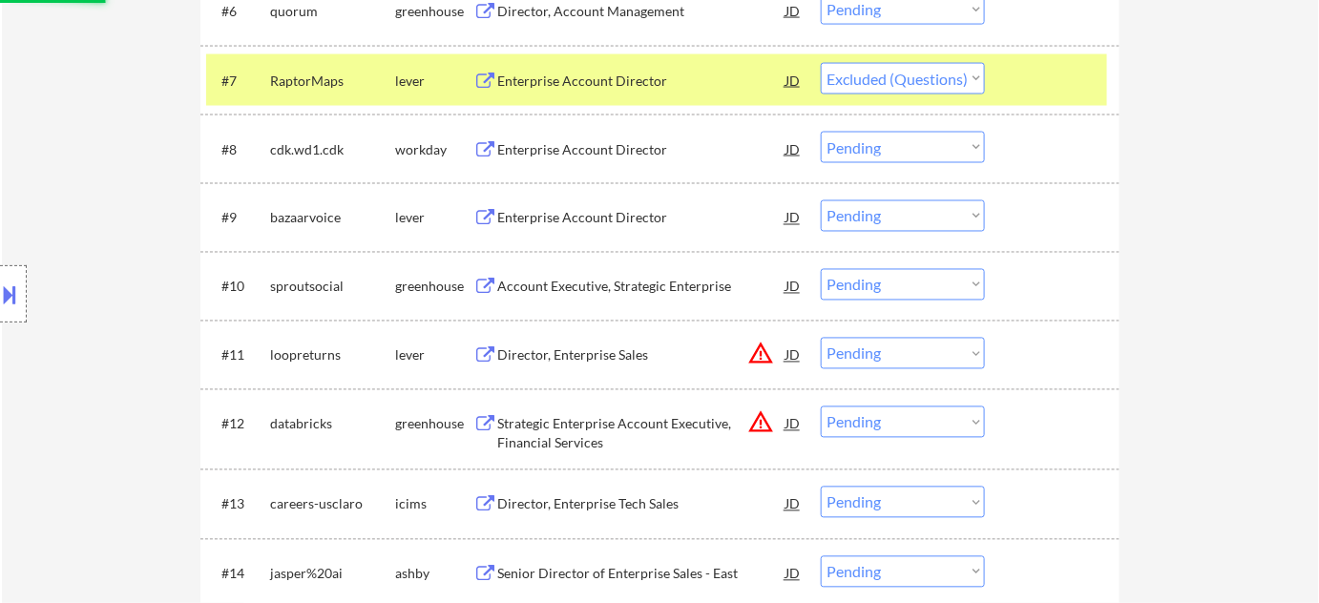
scroll to position [1040, 0]
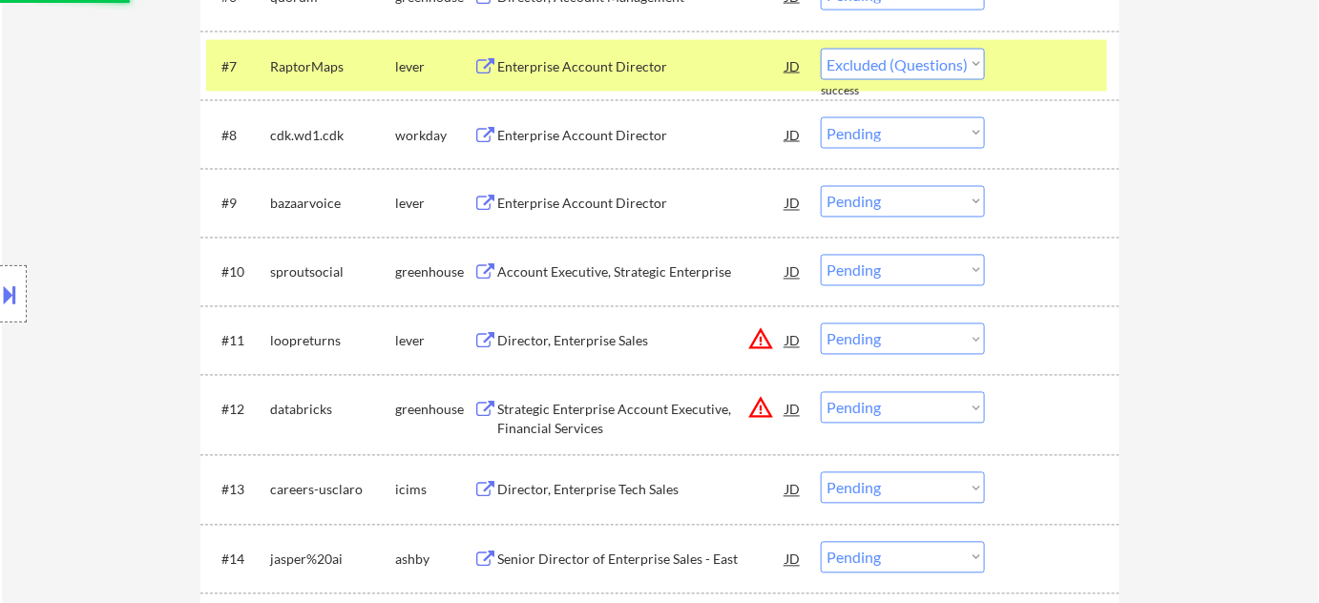
select select ""pending""
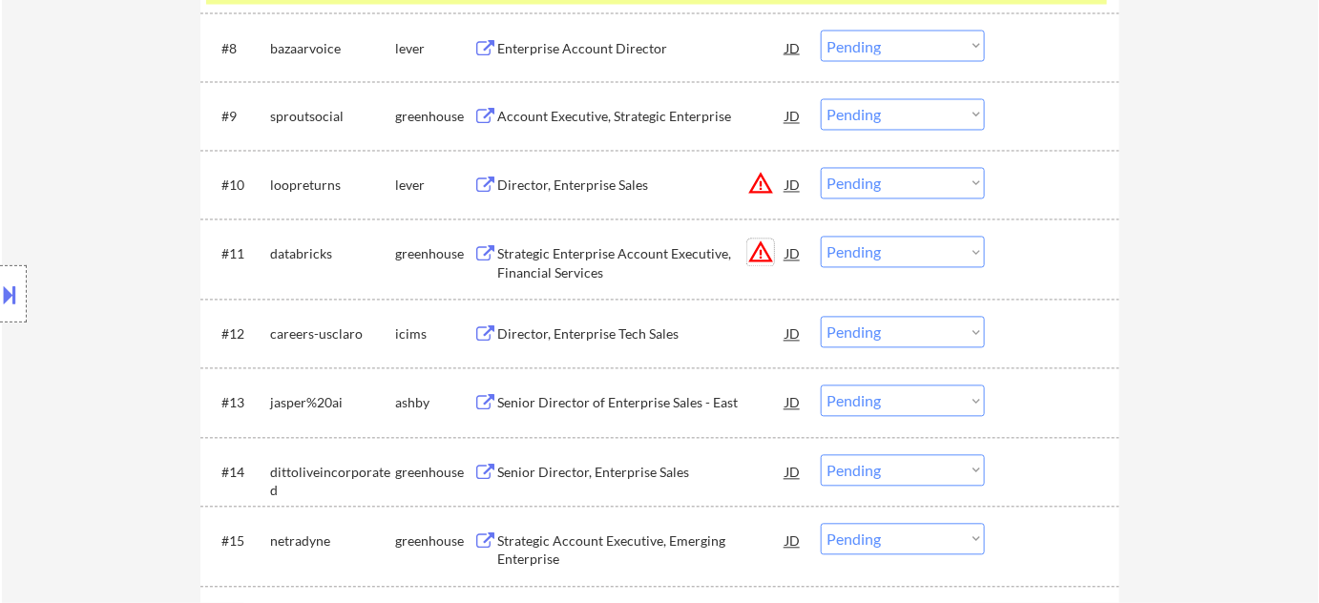
click at [771, 254] on button "warning_amber" at bounding box center [760, 253] width 27 height 27
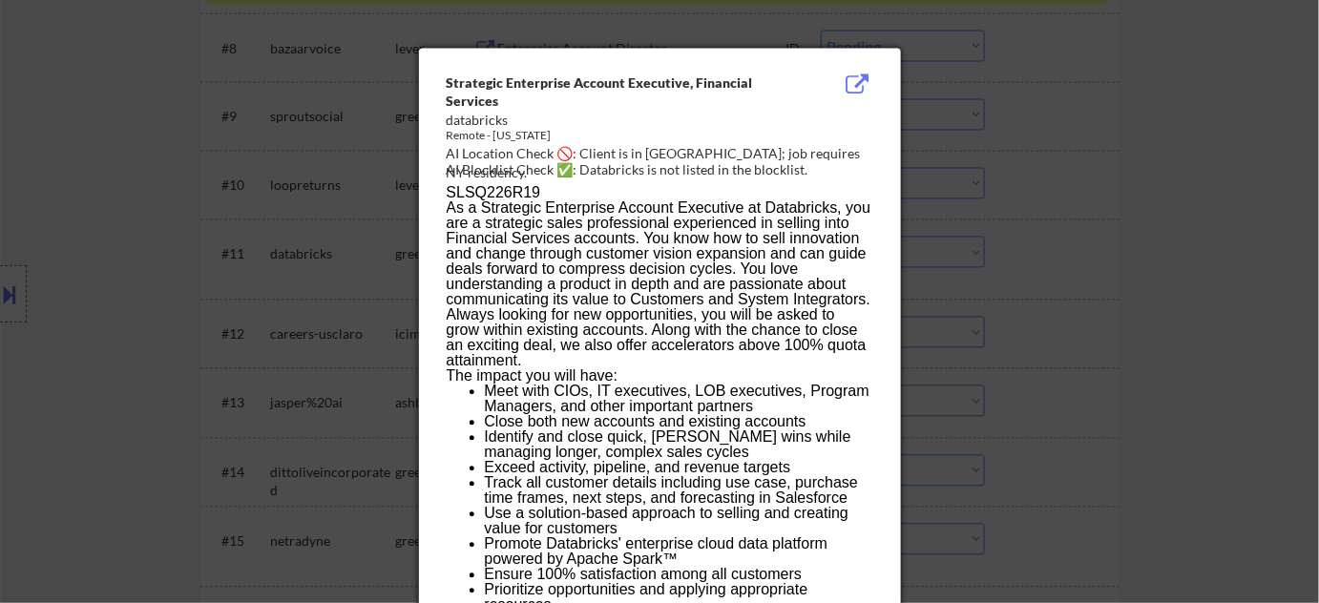
click at [1085, 323] on div at bounding box center [659, 301] width 1319 height 603
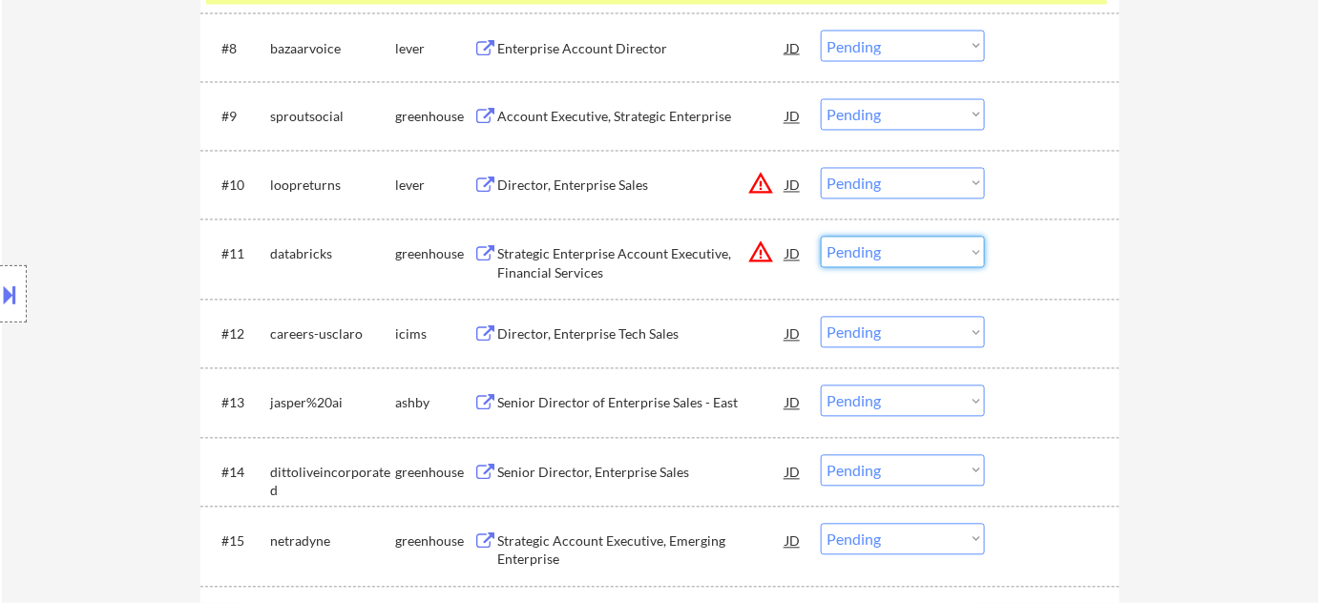
click at [910, 252] on select "Choose an option... Pending Applied Excluded (Questions) Excluded (Expired) Exc…" at bounding box center [903, 252] width 164 height 31
click at [821, 237] on select "Choose an option... Pending Applied Excluded (Questions) Excluded (Expired) Exc…" at bounding box center [903, 252] width 164 height 31
click at [761, 176] on button "warning_amber" at bounding box center [760, 184] width 27 height 27
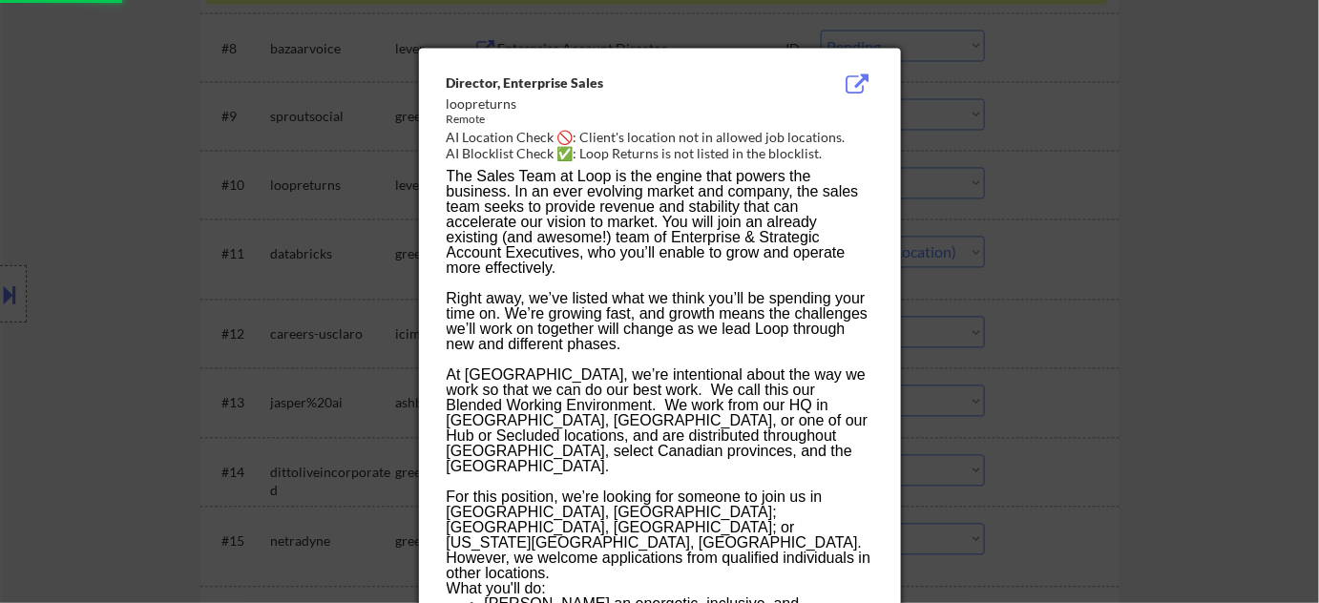
select select ""pending""
drag, startPoint x: 1158, startPoint y: 269, endPoint x: 1170, endPoint y: 232, distance: 39.2
click at [1170, 232] on div at bounding box center [659, 301] width 1319 height 603
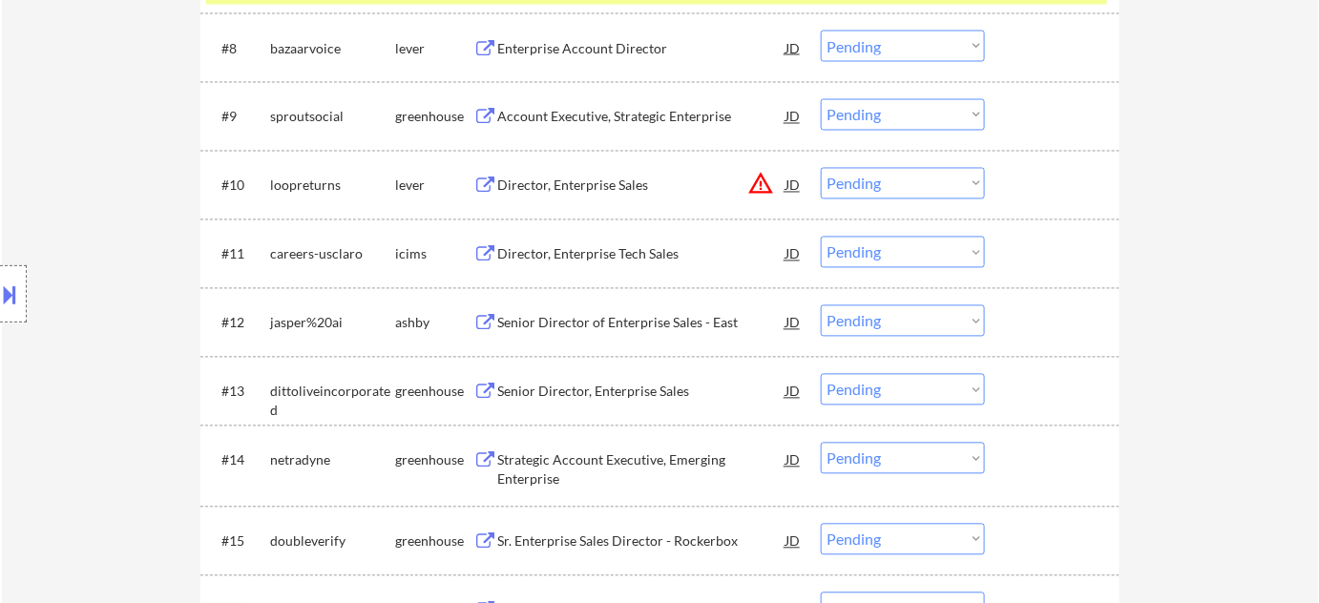
click at [657, 322] on div "Senior Director of Enterprise Sales - East" at bounding box center [641, 323] width 288 height 19
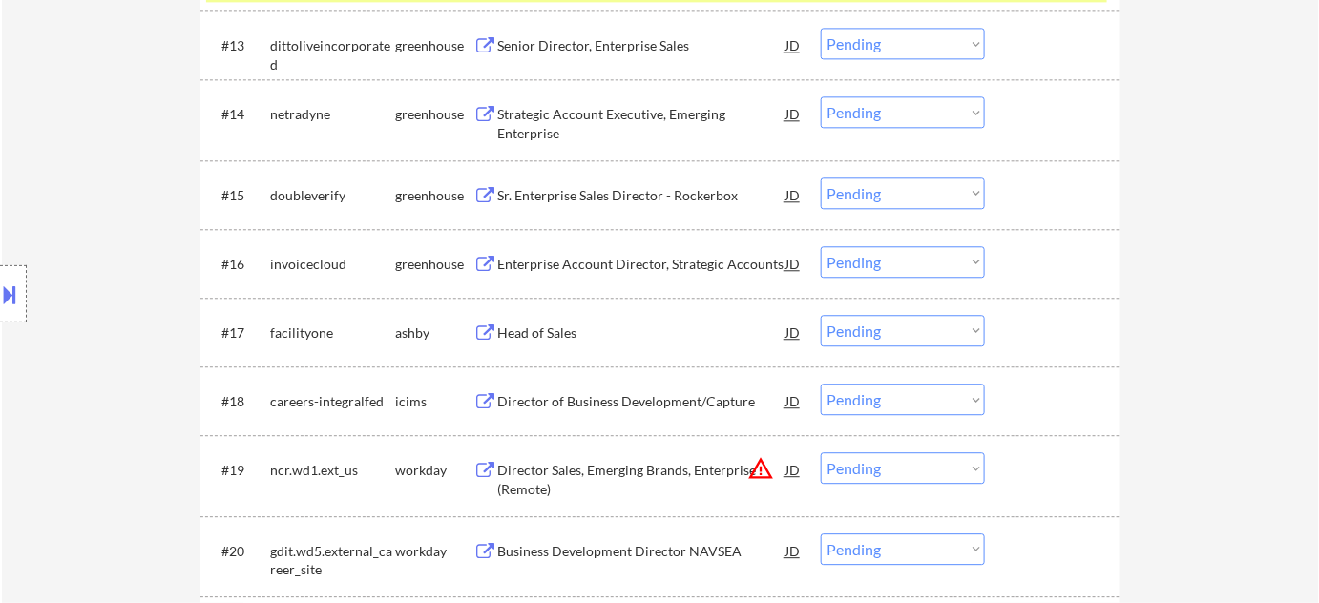
scroll to position [1475, 0]
click at [535, 332] on div "Head of Sales" at bounding box center [641, 332] width 288 height 19
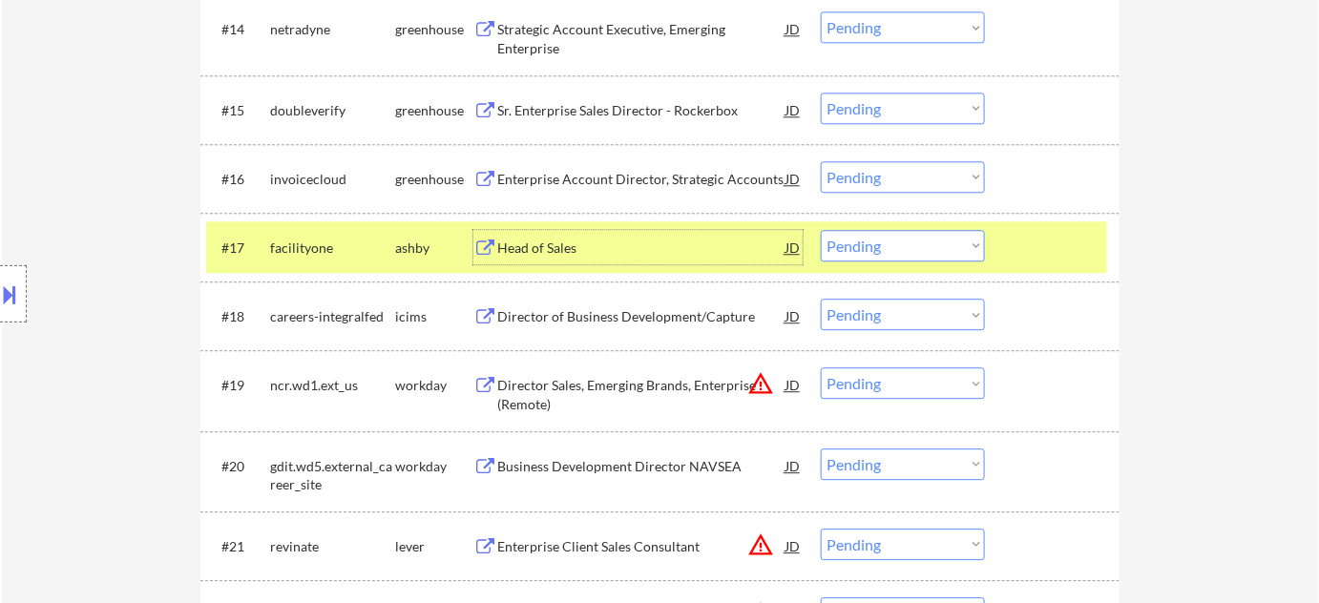
scroll to position [1562, 0]
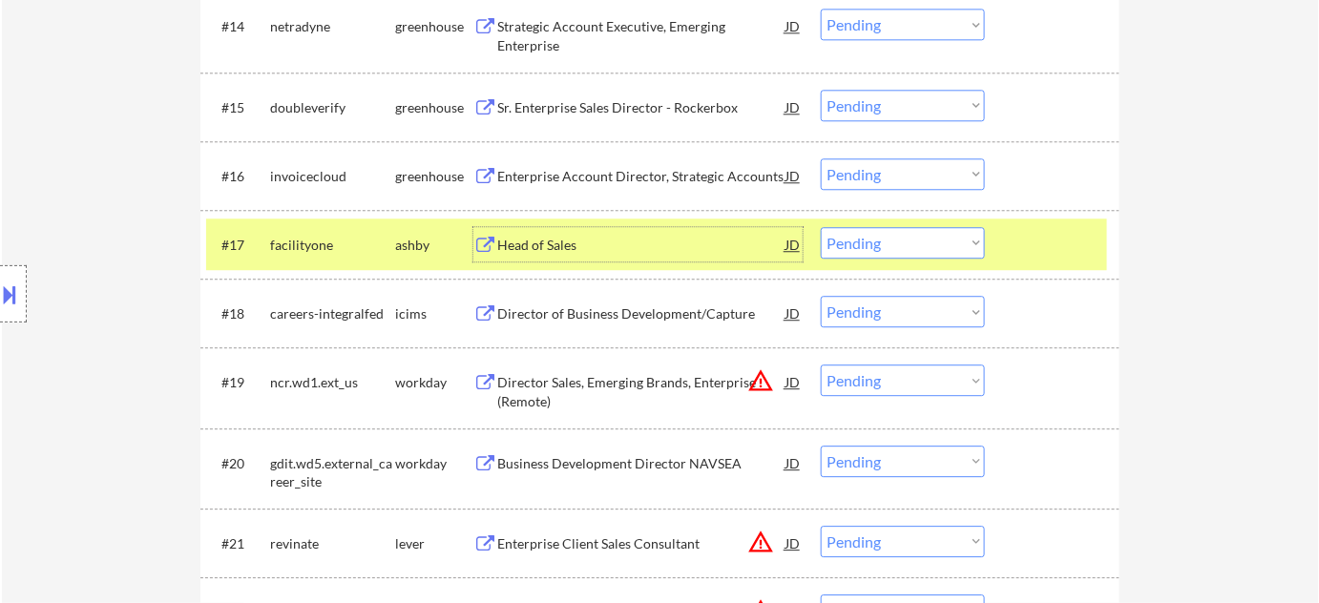
click at [903, 234] on select "Choose an option... Pending Applied Excluded (Questions) Excluded (Expired) Exc…" at bounding box center [903, 242] width 164 height 31
click at [821, 227] on select "Choose an option... Pending Applied Excluded (Questions) Excluded (Expired) Exc…" at bounding box center [903, 242] width 164 height 31
select select ""pending""
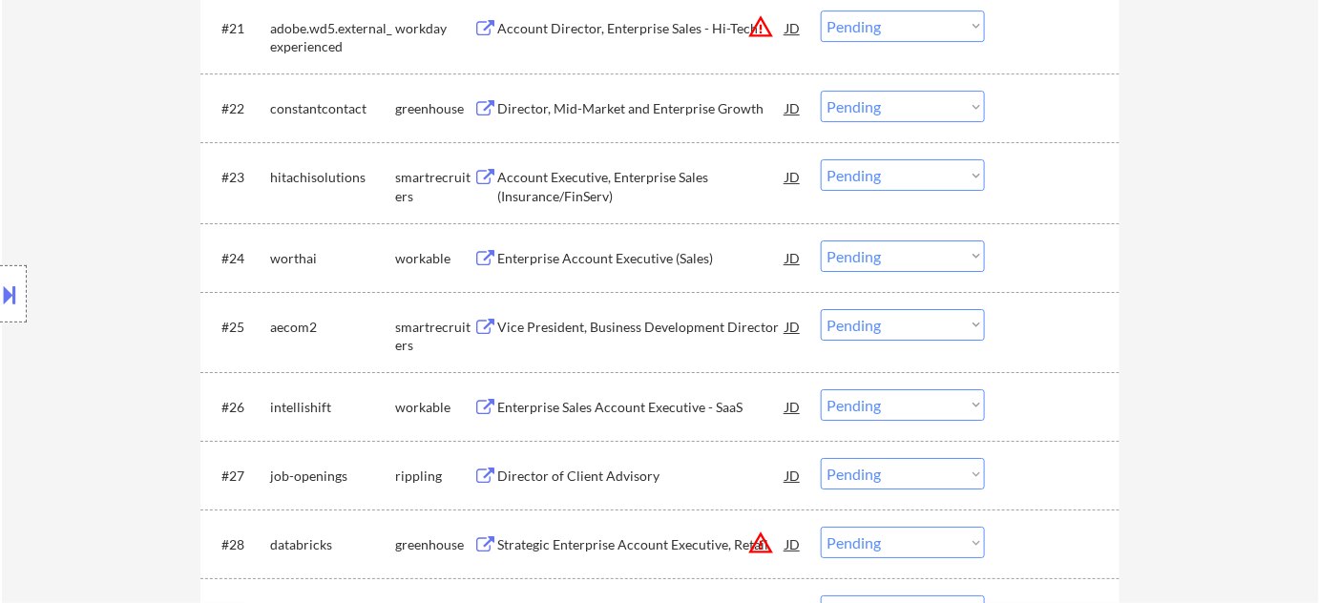
scroll to position [2169, 0]
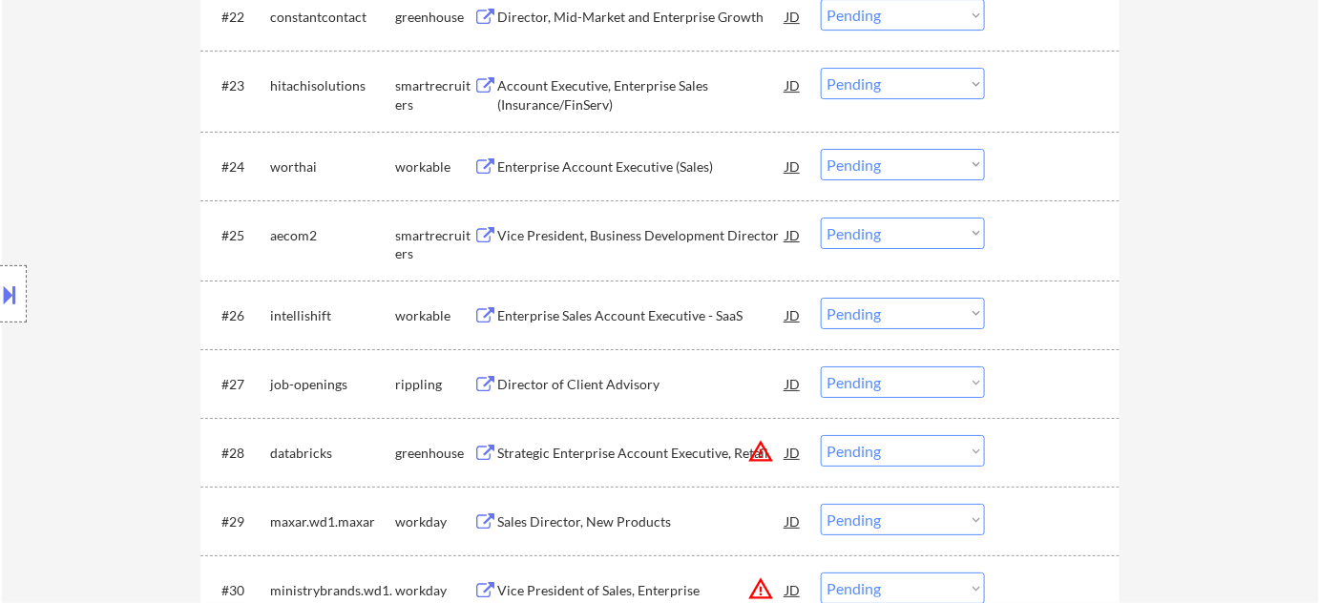
click at [587, 102] on div "Account Executive, Enterprise Sales (Insurance/FinServ)" at bounding box center [641, 94] width 288 height 37
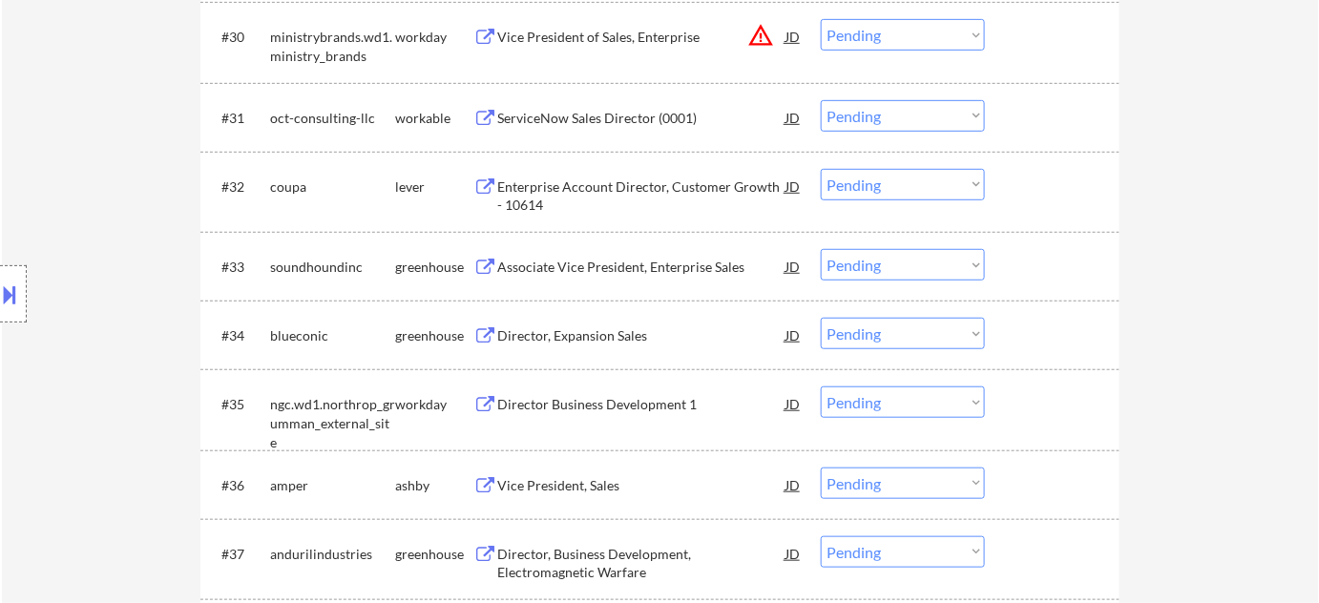
scroll to position [2777, 0]
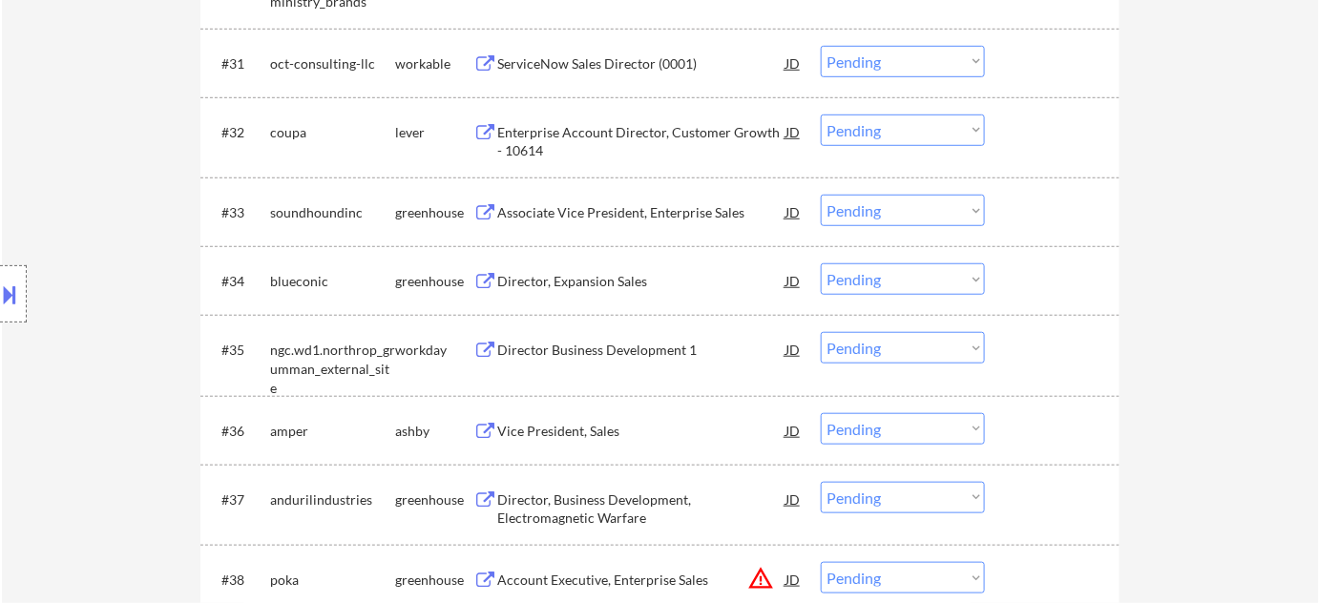
click at [640, 58] on div "ServiceNow Sales Director (0001)" at bounding box center [641, 63] width 288 height 19
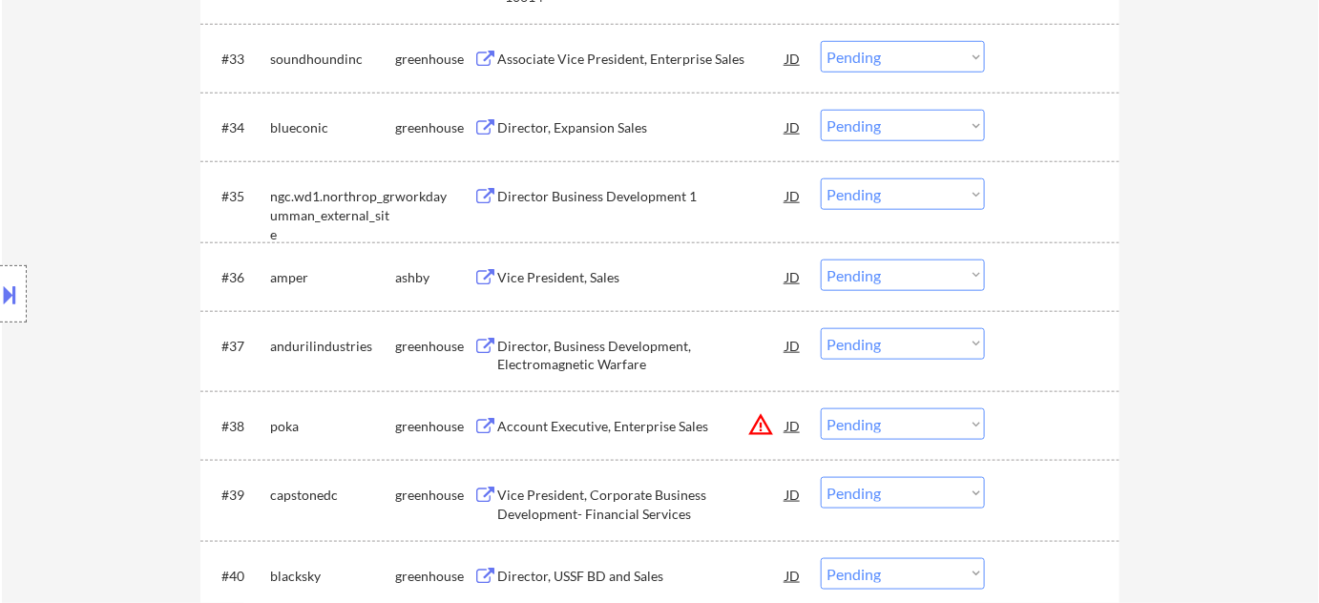
scroll to position [2949, 0]
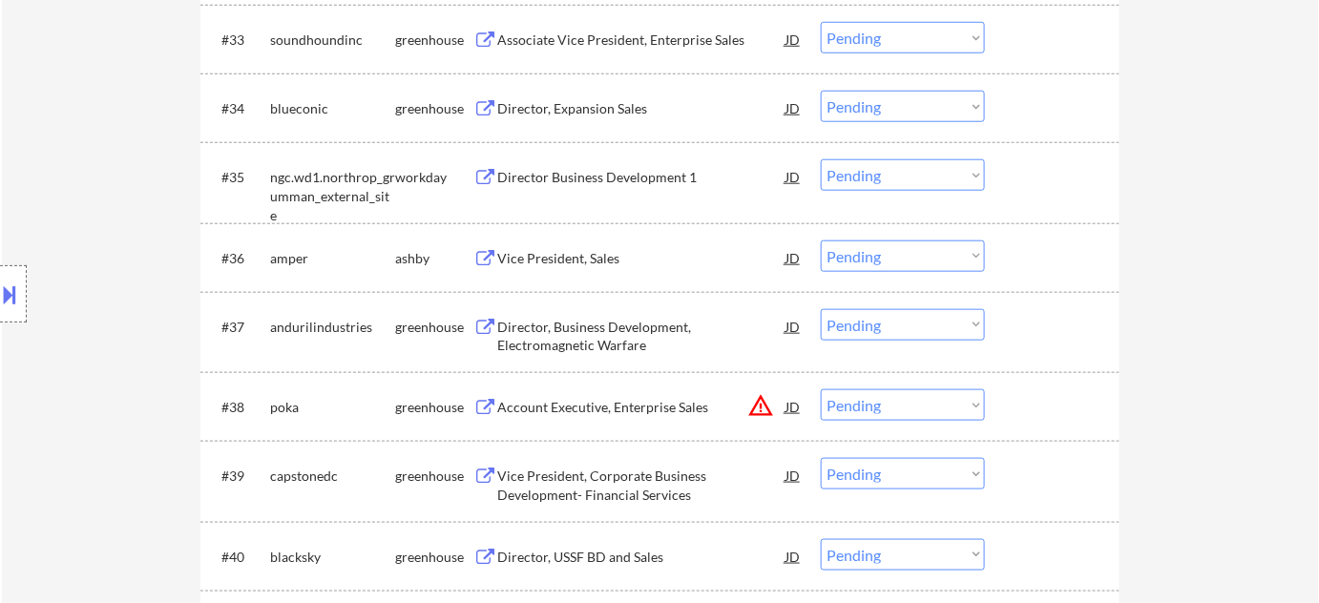
click at [596, 256] on div "Vice President, Sales" at bounding box center [641, 258] width 288 height 19
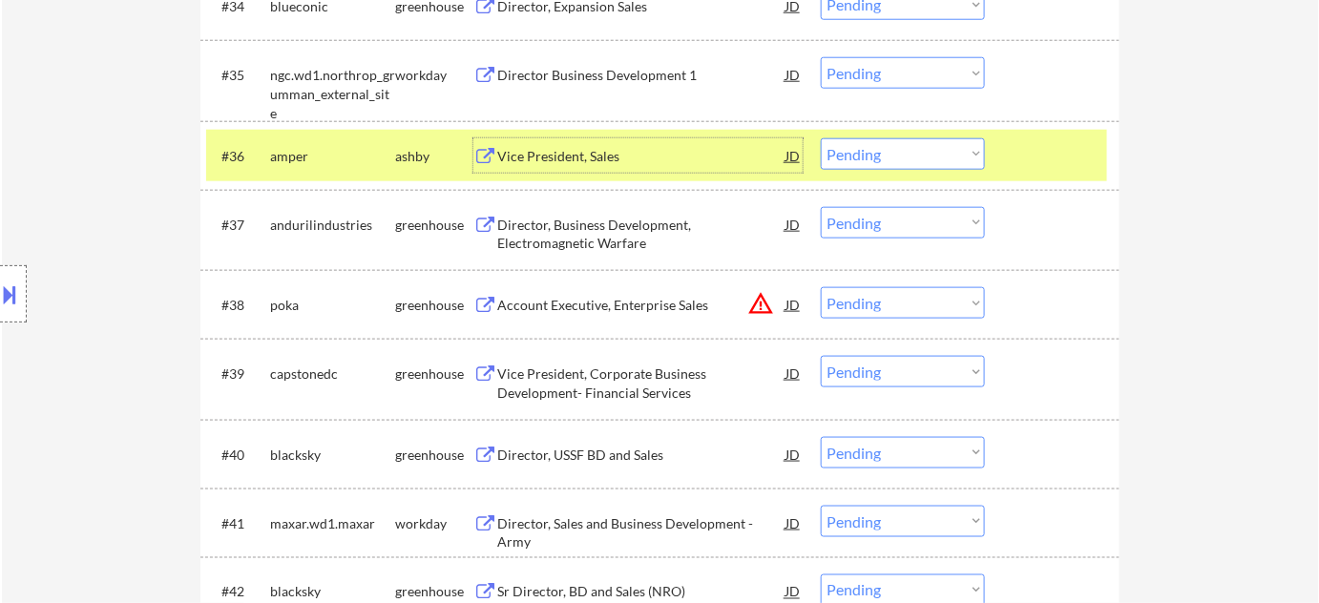
scroll to position [3036, 0]
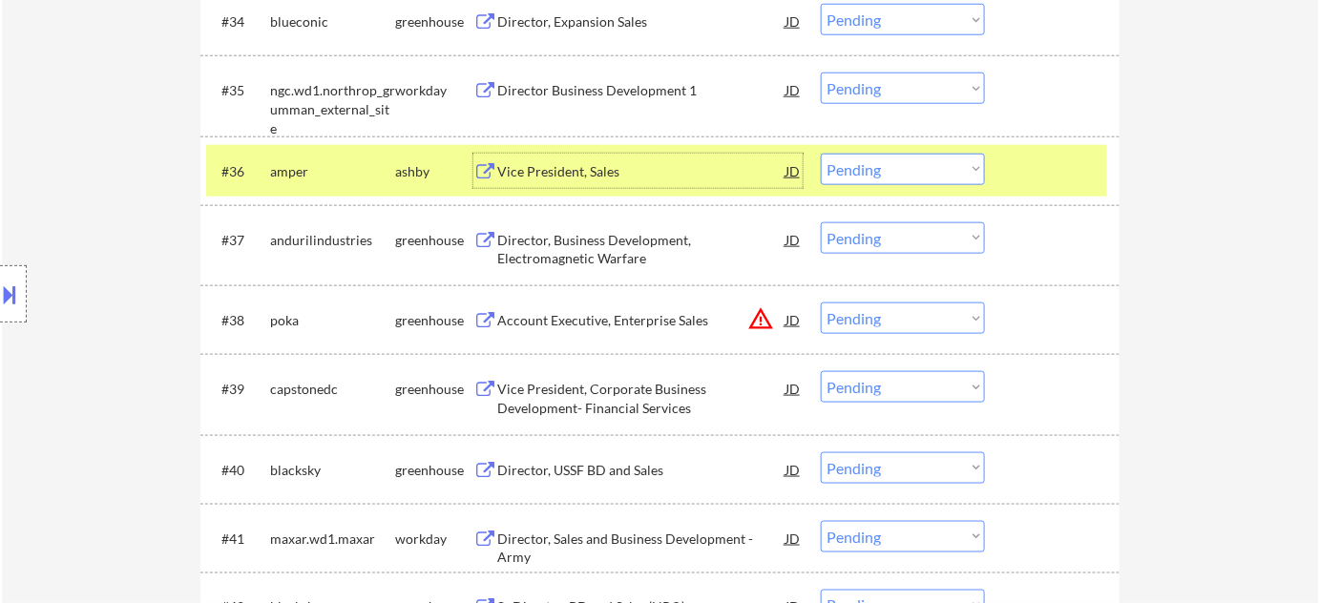
click at [769, 321] on button "warning_amber" at bounding box center [760, 318] width 27 height 27
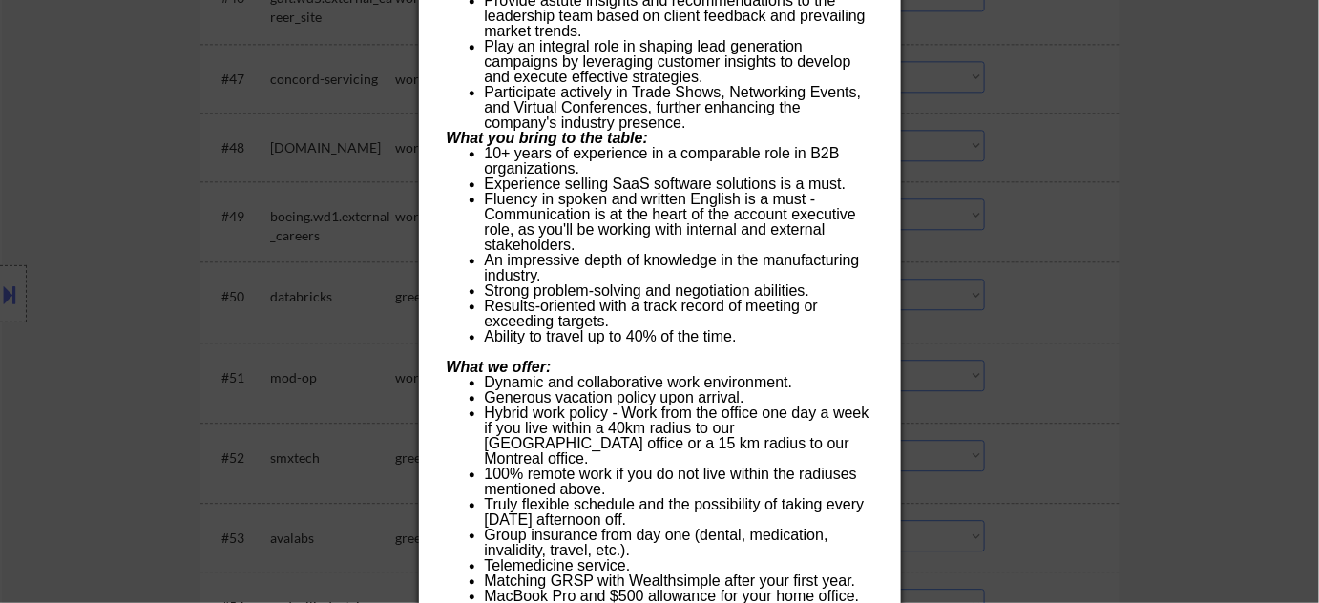
scroll to position [3904, 0]
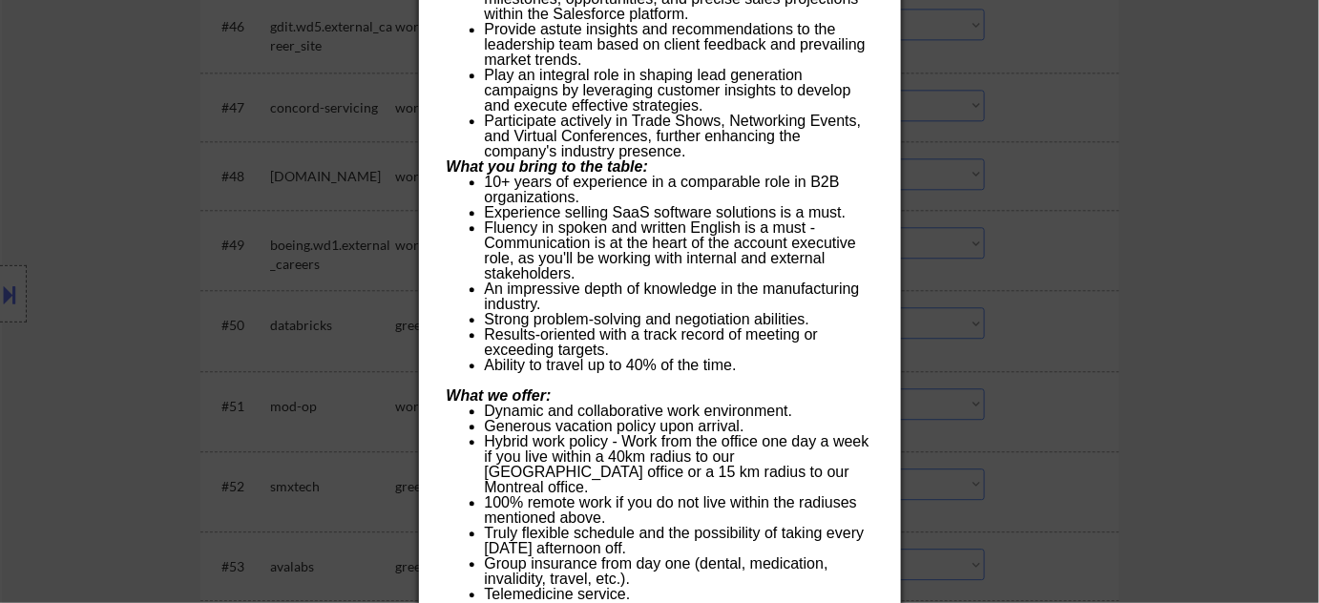
click at [1006, 195] on div at bounding box center [659, 301] width 1319 height 603
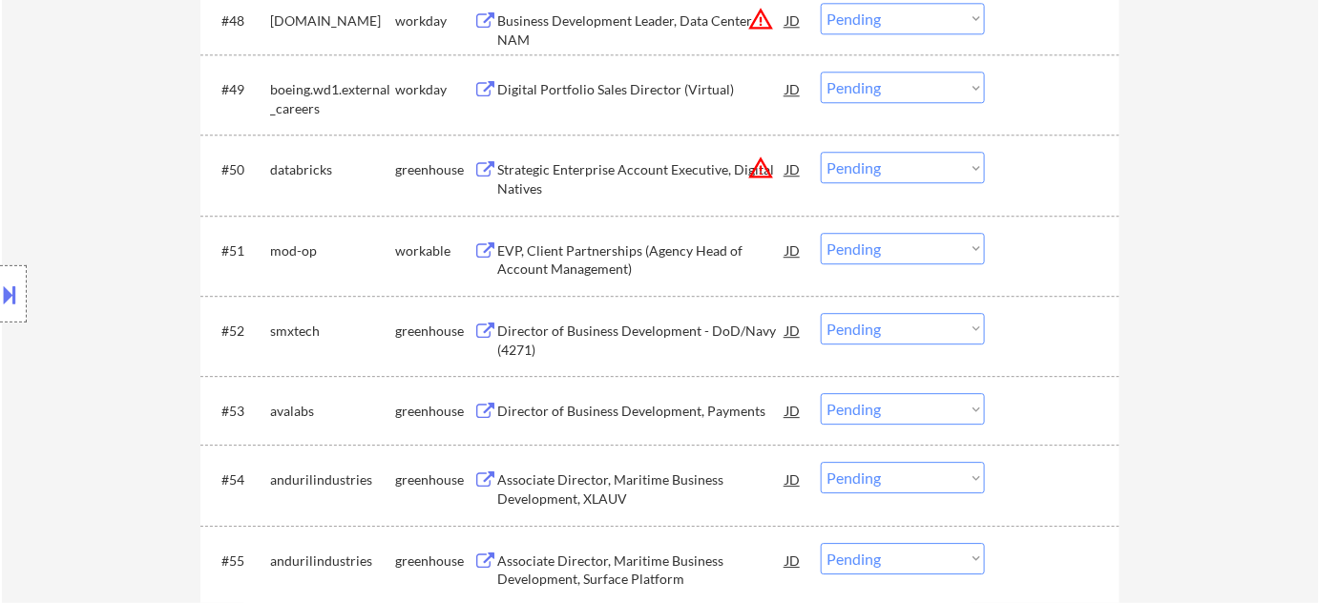
scroll to position [4077, 0]
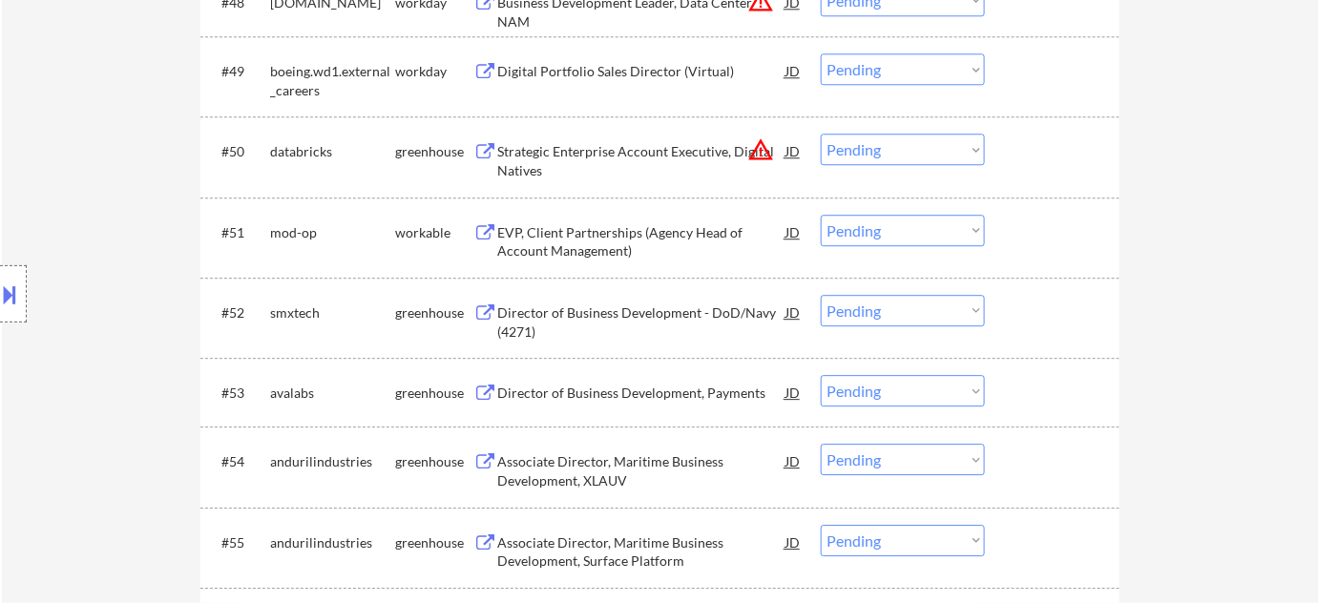
click at [590, 237] on div "EVP, Client Partnerships (Agency Head of Account Management)" at bounding box center [641, 241] width 288 height 37
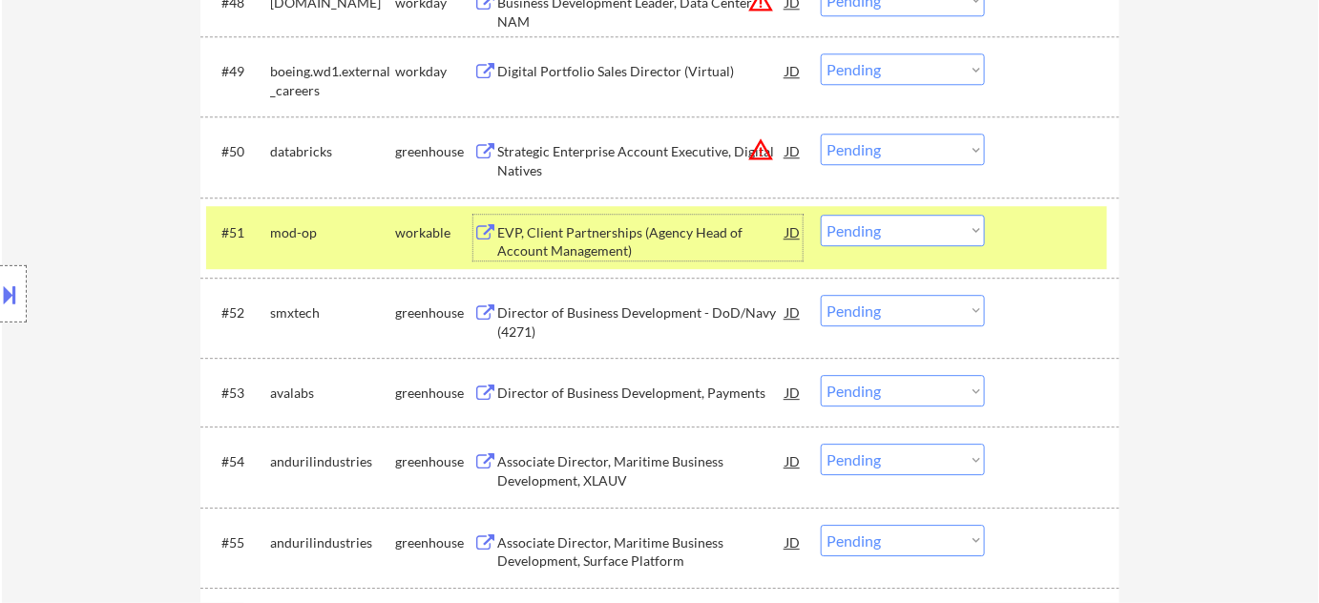
click at [914, 232] on select "Choose an option... Pending Applied Excluded (Questions) Excluded (Expired) Exc…" at bounding box center [903, 230] width 164 height 31
click at [821, 215] on select "Choose an option... Pending Applied Excluded (Questions) Excluded (Expired) Exc…" at bounding box center [903, 230] width 164 height 31
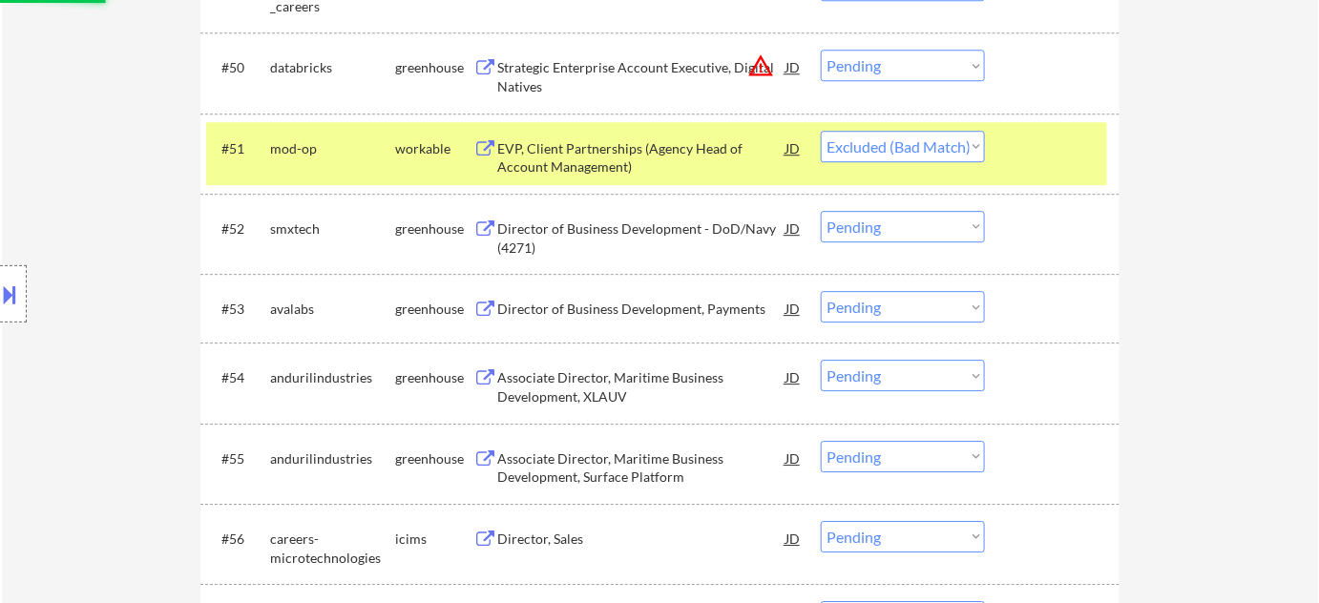
scroll to position [4164, 0]
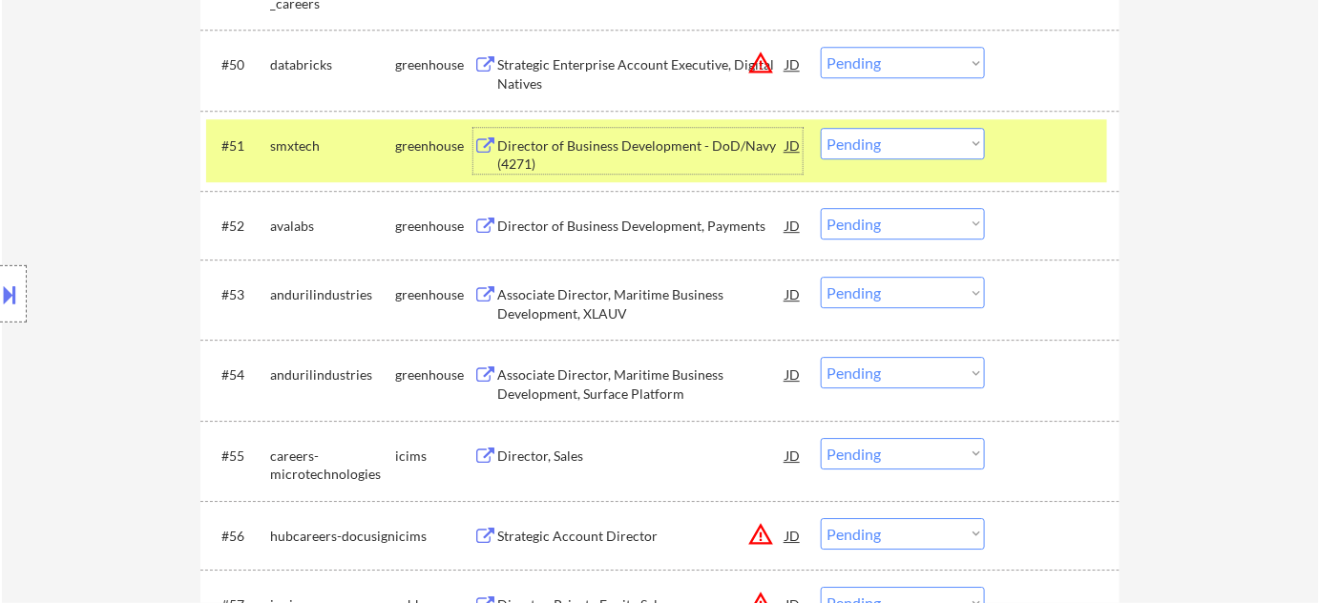
click at [618, 149] on div "Director of Business Development - DoD/Navy (4271)" at bounding box center [641, 154] width 288 height 37
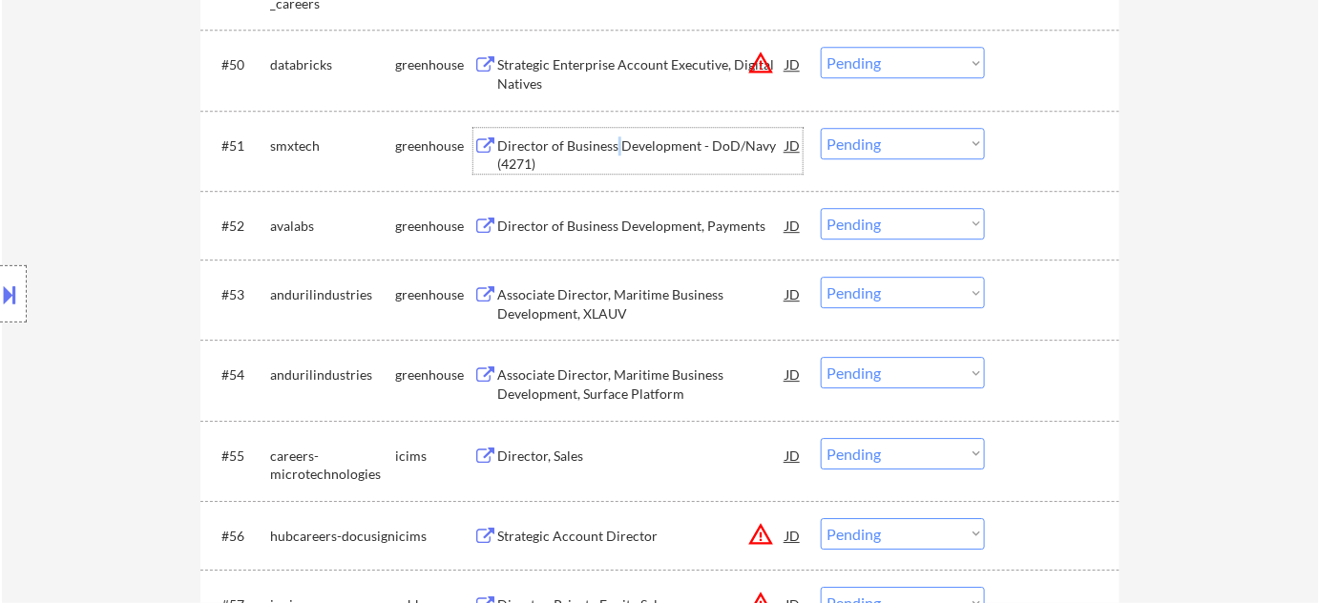
click at [869, 152] on select "Choose an option... Pending Applied Excluded (Questions) Excluded (Expired) Exc…" at bounding box center [903, 143] width 164 height 31
click at [821, 128] on select "Choose an option... Pending Applied Excluded (Questions) Excluded (Expired) Exc…" at bounding box center [903, 143] width 164 height 31
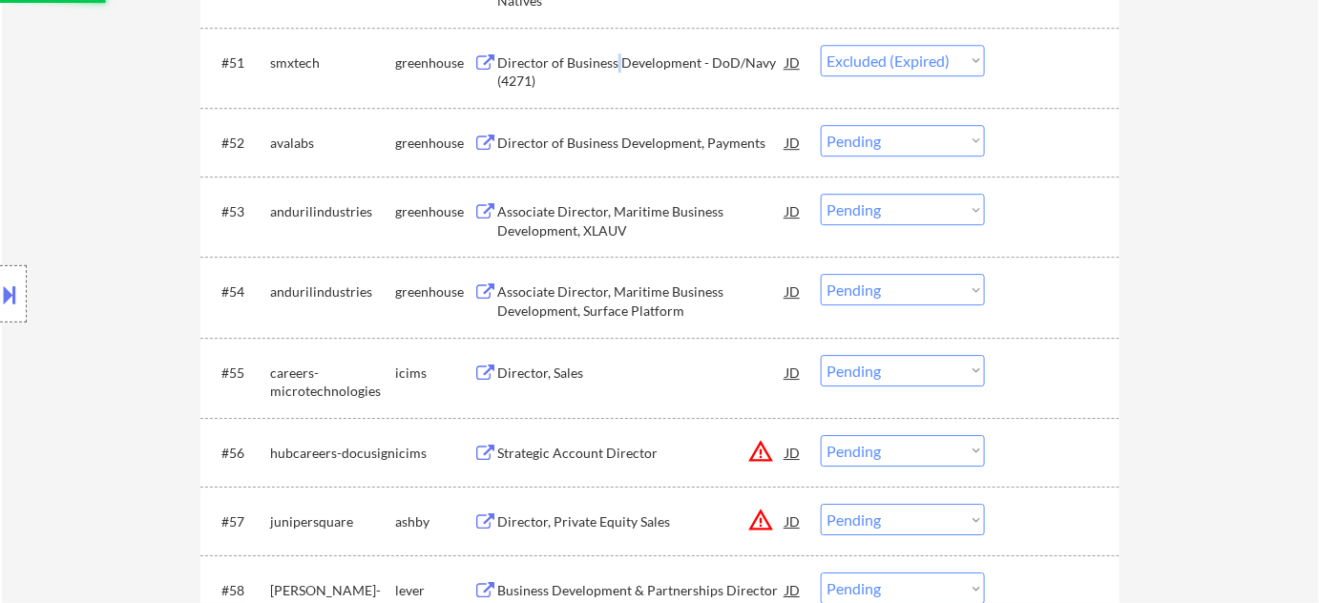
scroll to position [4251, 0]
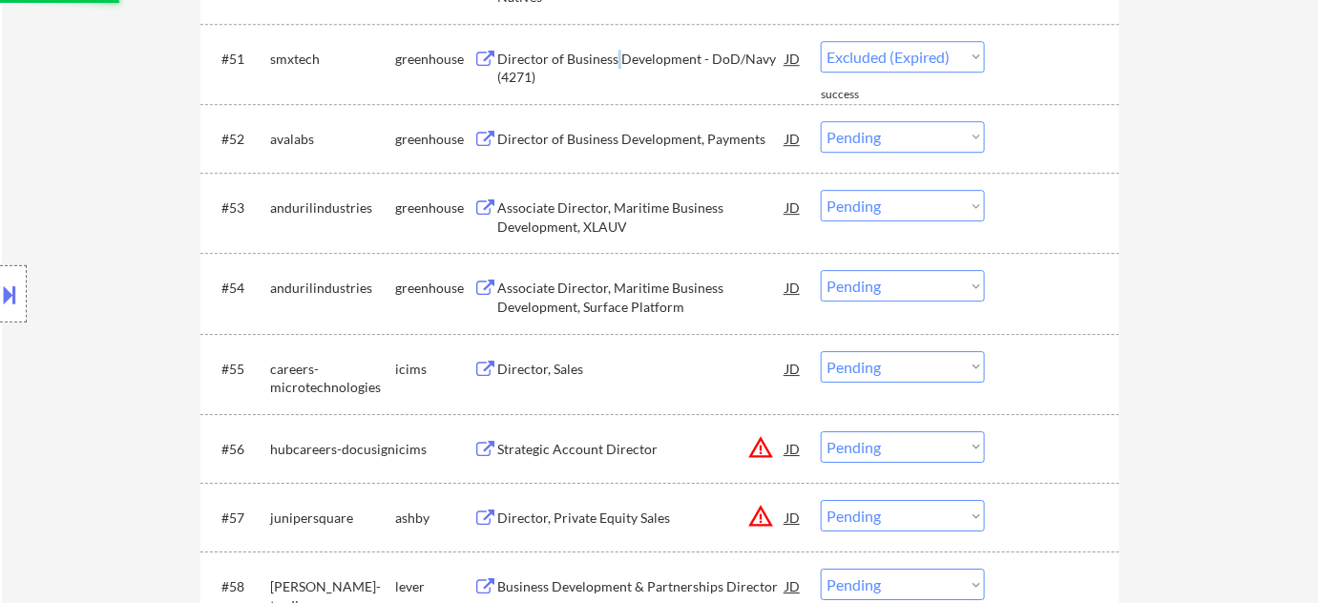
select select ""pending""
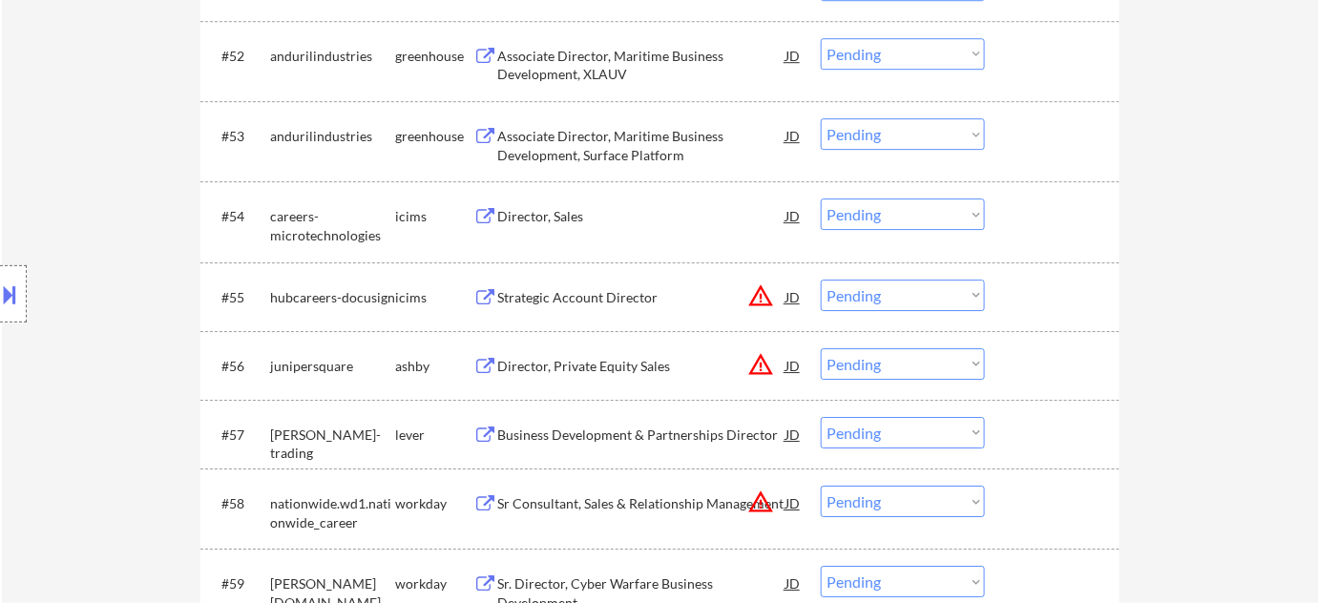
scroll to position [4338, 0]
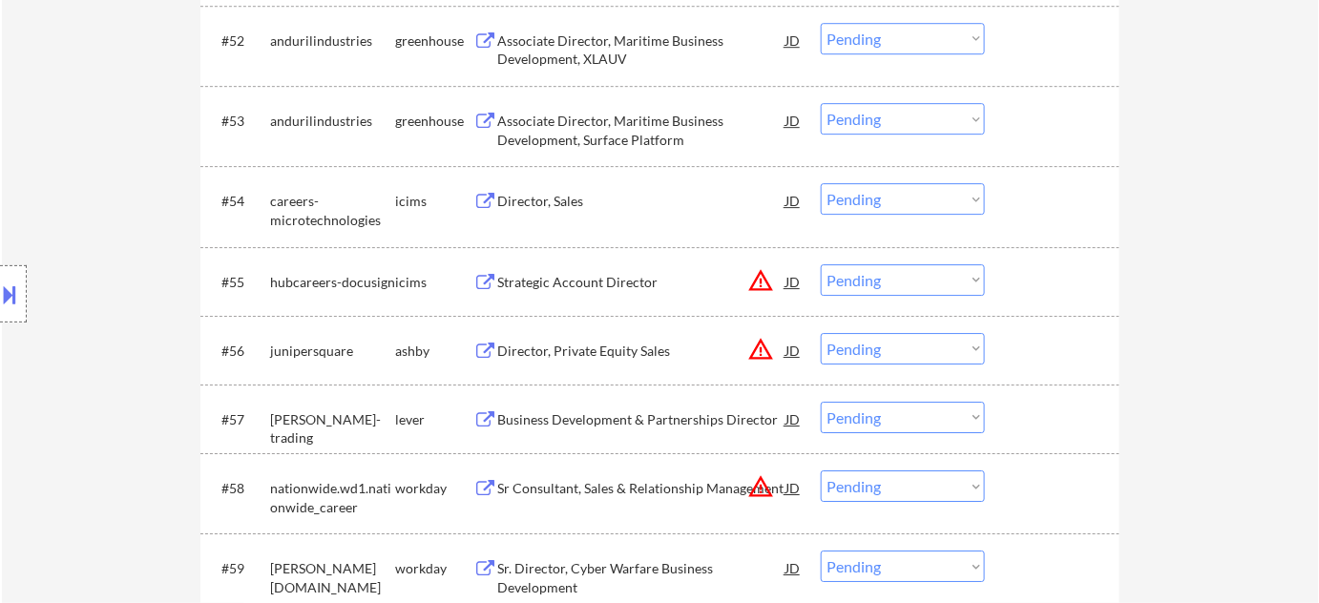
click at [651, 419] on div "Business Development & Partnerships Director" at bounding box center [641, 419] width 288 height 19
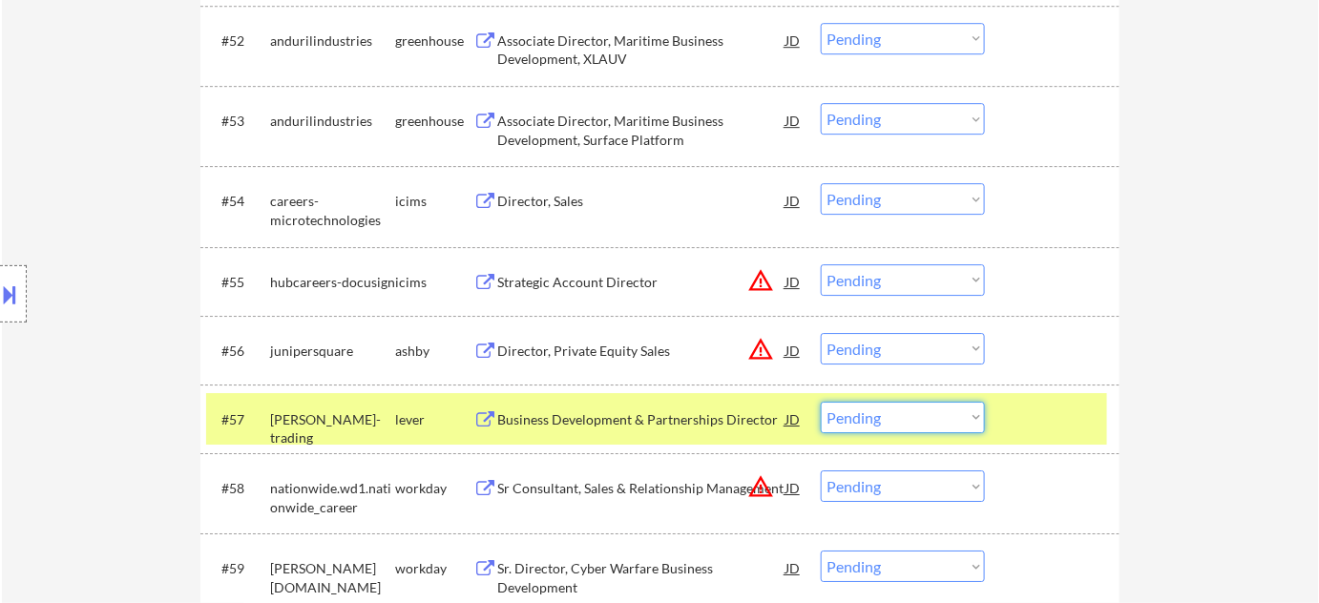
click at [863, 418] on select "Choose an option... Pending Applied Excluded (Questions) Excluded (Expired) Exc…" at bounding box center [903, 417] width 164 height 31
click at [821, 402] on select "Choose an option... Pending Applied Excluded (Questions) Excluded (Expired) Exc…" at bounding box center [903, 417] width 164 height 31
select select ""pending""
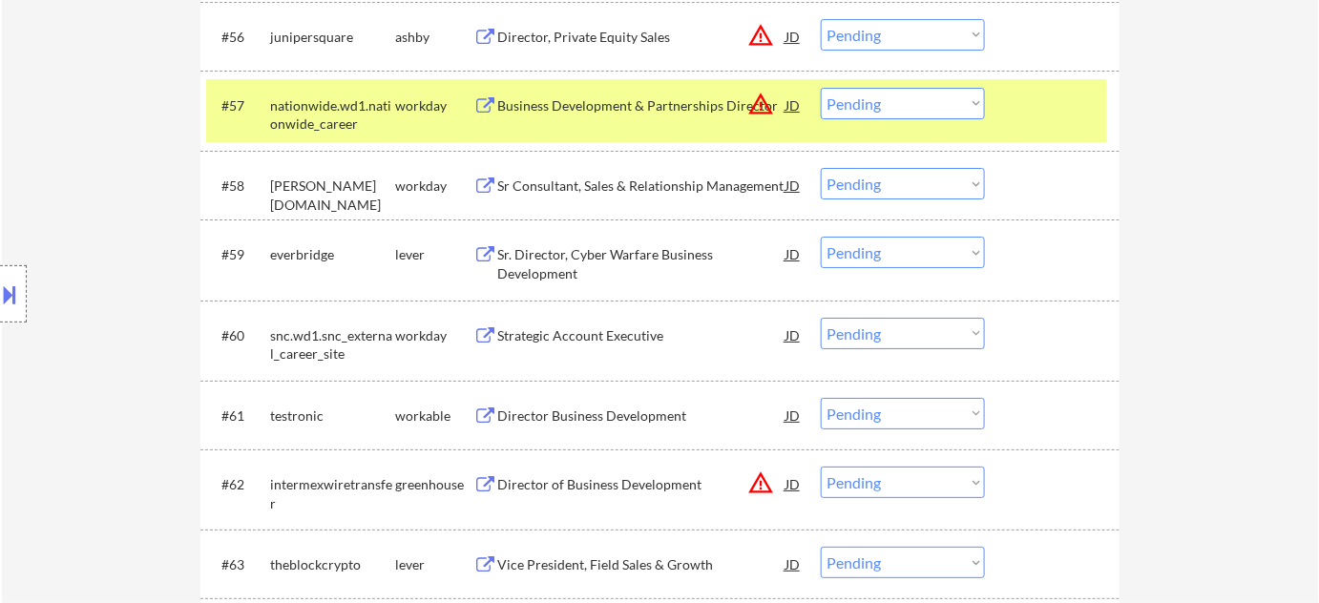
scroll to position [4685, 0]
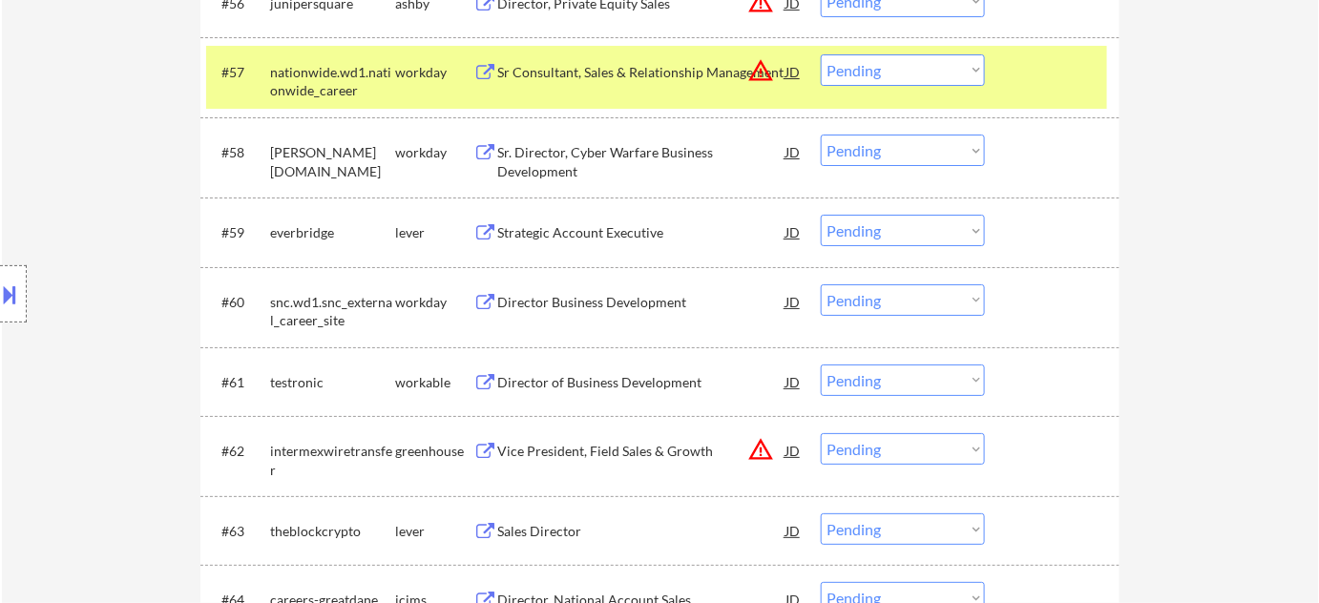
click at [666, 388] on div "Director of Business Development" at bounding box center [641, 382] width 288 height 19
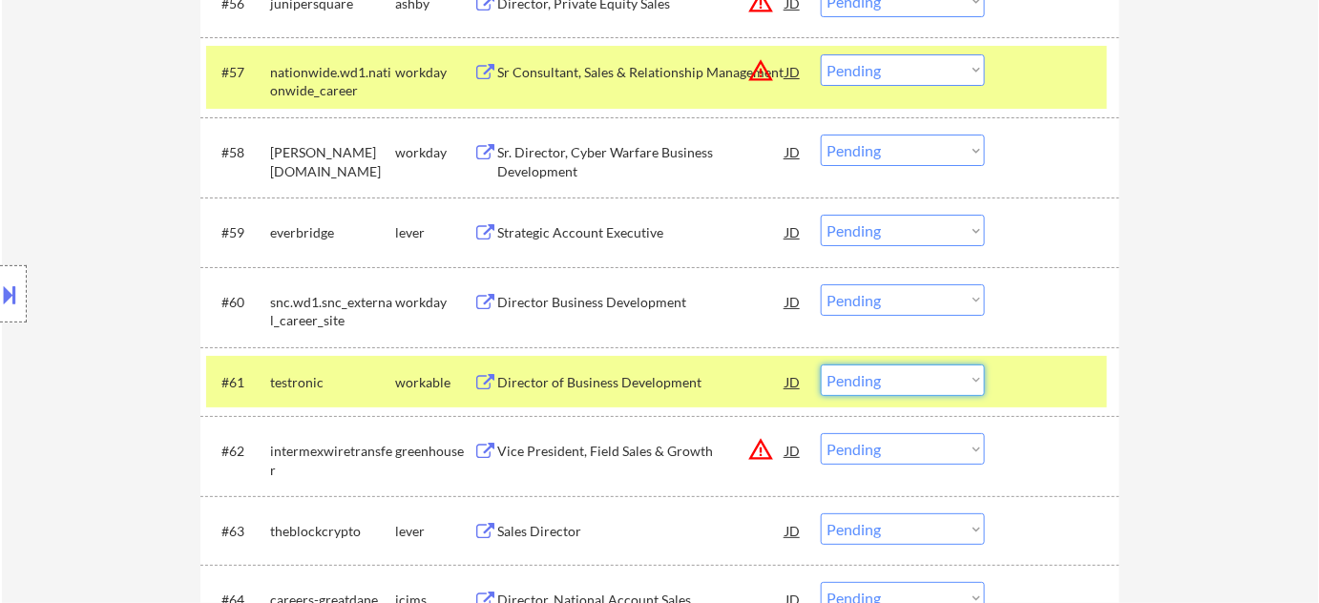
click at [852, 375] on select "Choose an option... Pending Applied Excluded (Questions) Excluded (Expired) Exc…" at bounding box center [903, 380] width 164 height 31
click at [821, 365] on select "Choose an option... Pending Applied Excluded (Questions) Excluded (Expired) Exc…" at bounding box center [903, 380] width 164 height 31
select select ""pending""
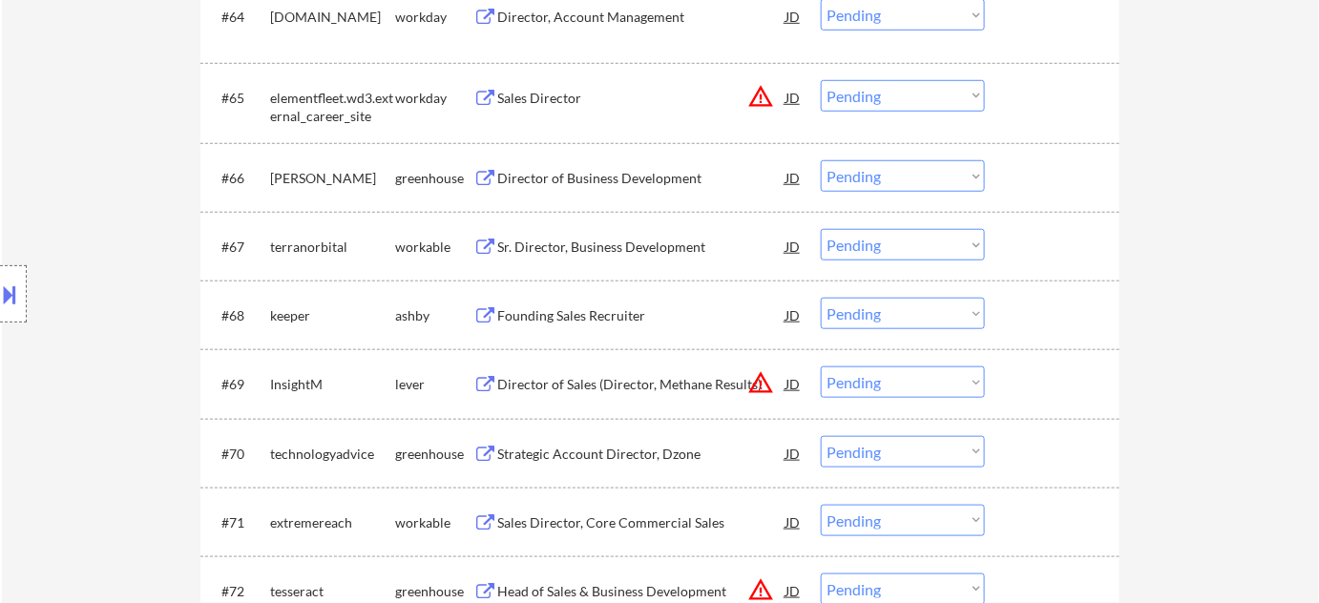
scroll to position [5293, 0]
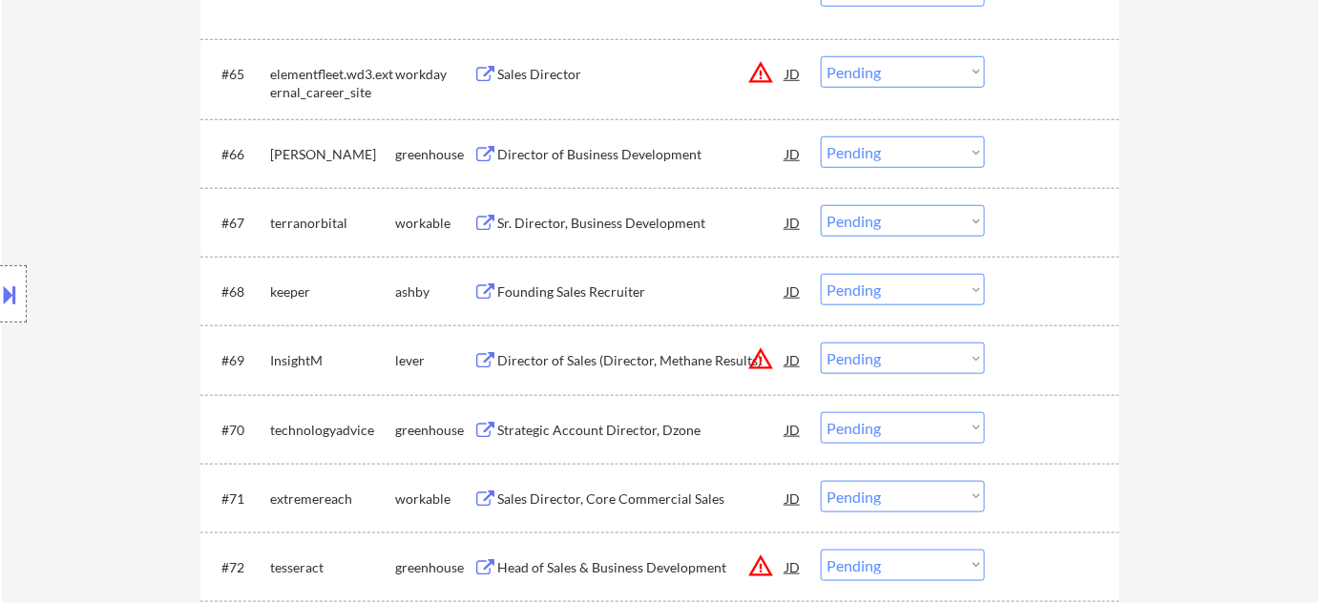
click at [593, 154] on div "Director of Business Development" at bounding box center [641, 154] width 288 height 19
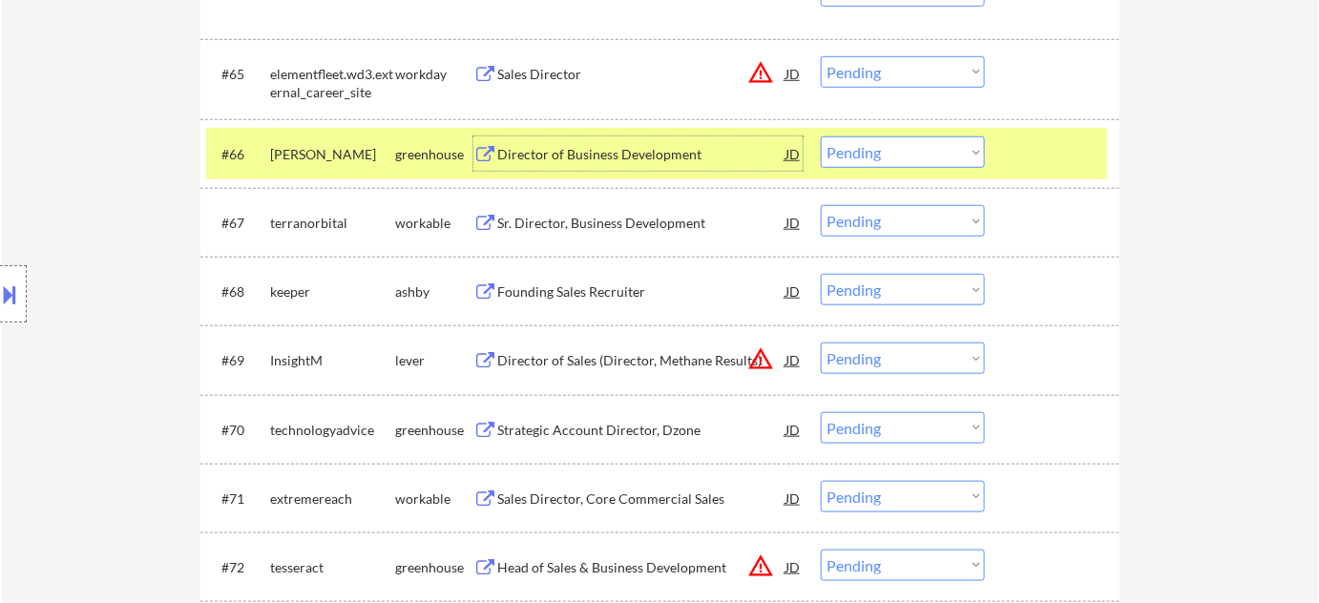
click at [754, 72] on button "warning_amber" at bounding box center [760, 72] width 27 height 27
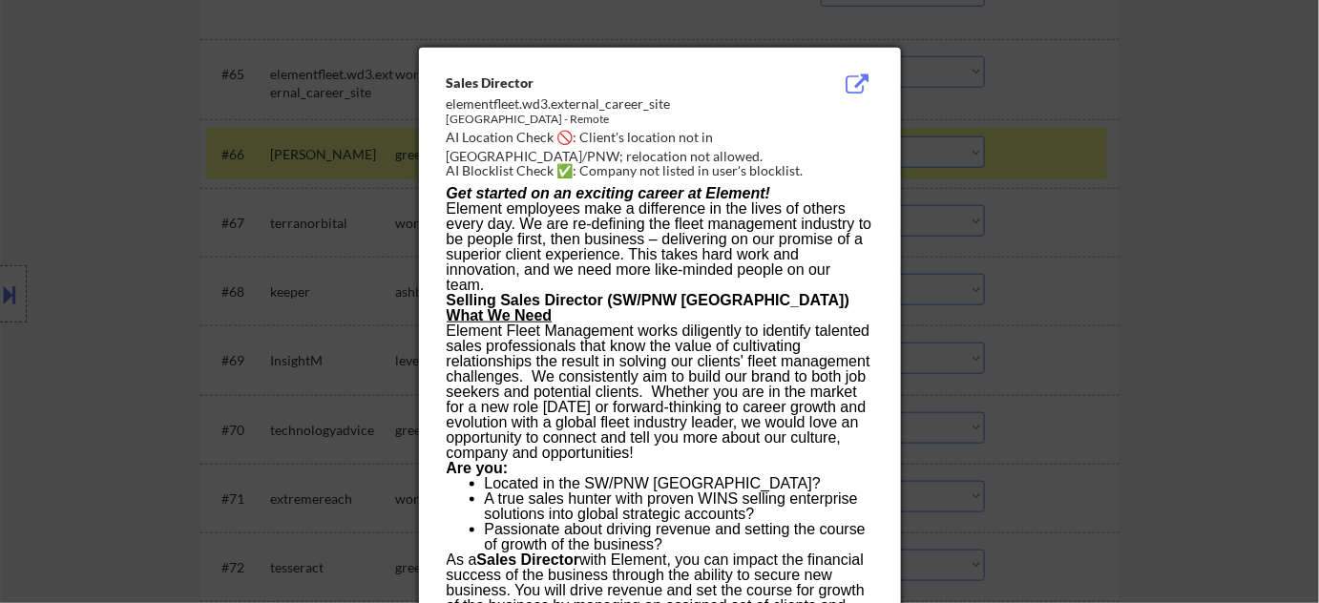
click at [1239, 303] on div at bounding box center [659, 301] width 1319 height 603
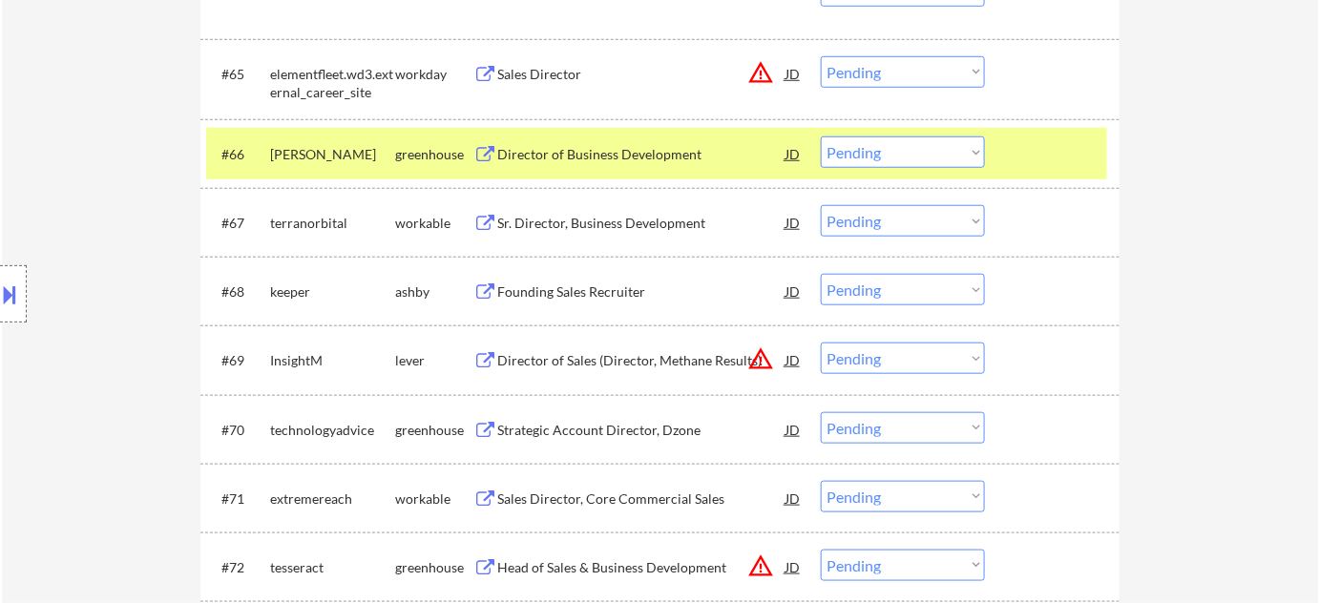
click at [611, 222] on div "Sr. Director, Business Development" at bounding box center [641, 223] width 288 height 19
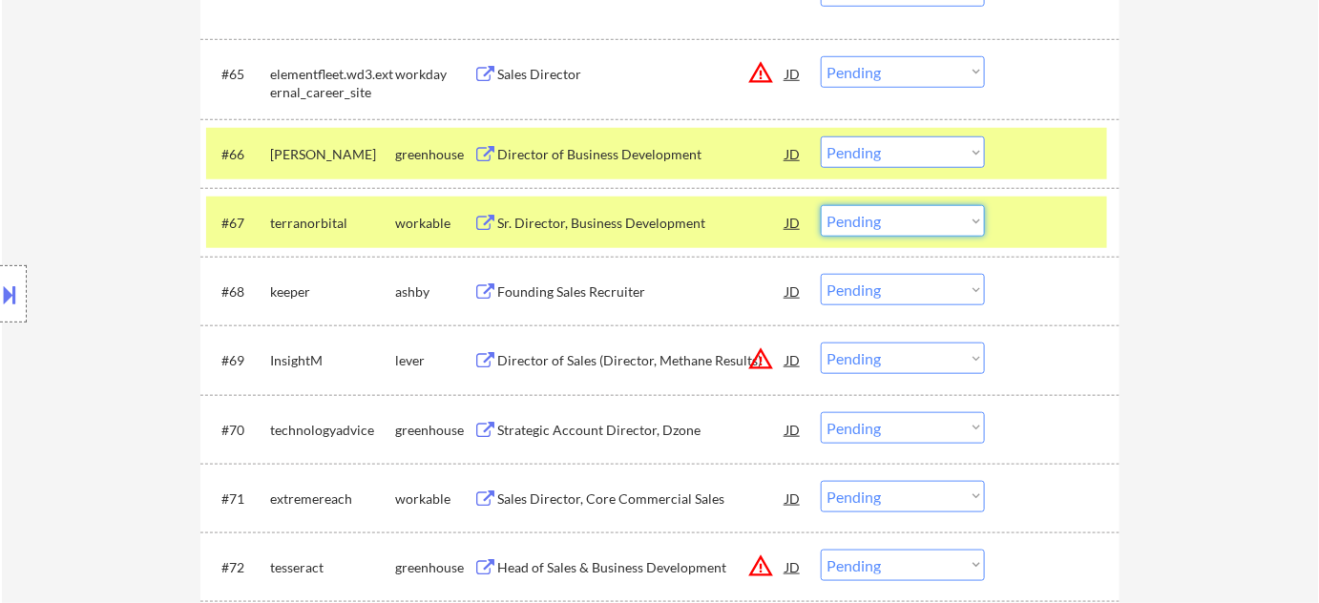
click at [937, 215] on select "Choose an option... Pending Applied Excluded (Questions) Excluded (Expired) Exc…" at bounding box center [903, 220] width 164 height 31
click at [821, 205] on select "Choose an option... Pending Applied Excluded (Questions) Excluded (Expired) Exc…" at bounding box center [903, 220] width 164 height 31
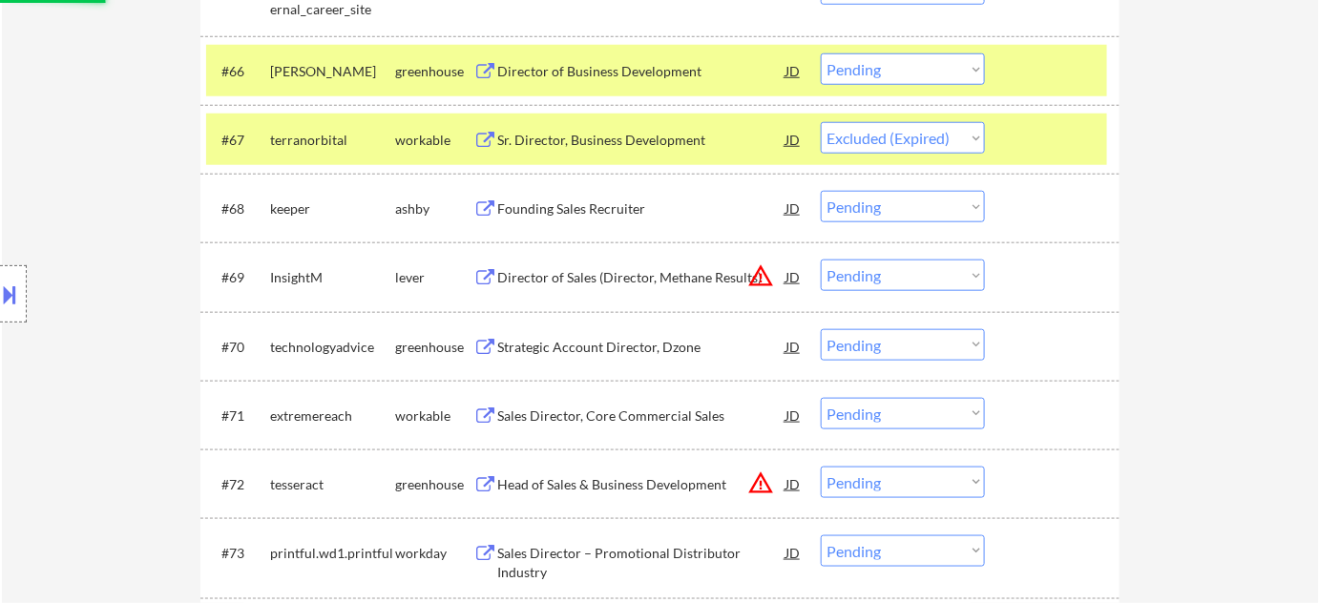
scroll to position [5379, 0]
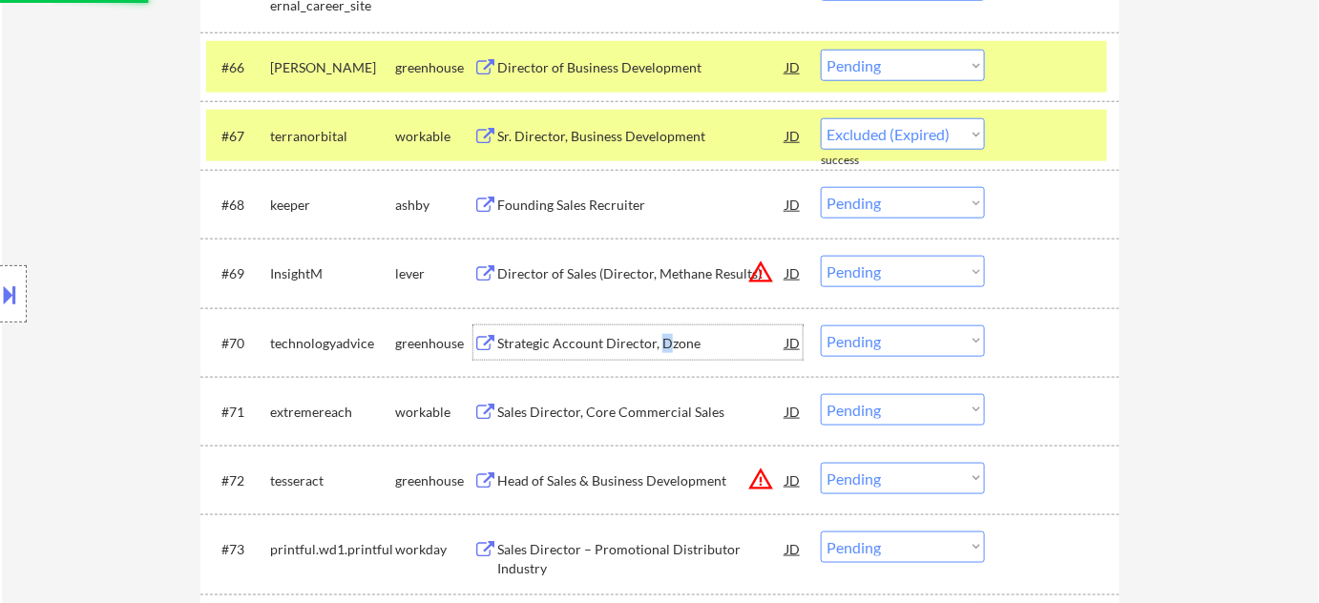
click at [662, 346] on div "Strategic Account Director, Dzone" at bounding box center [641, 343] width 288 height 19
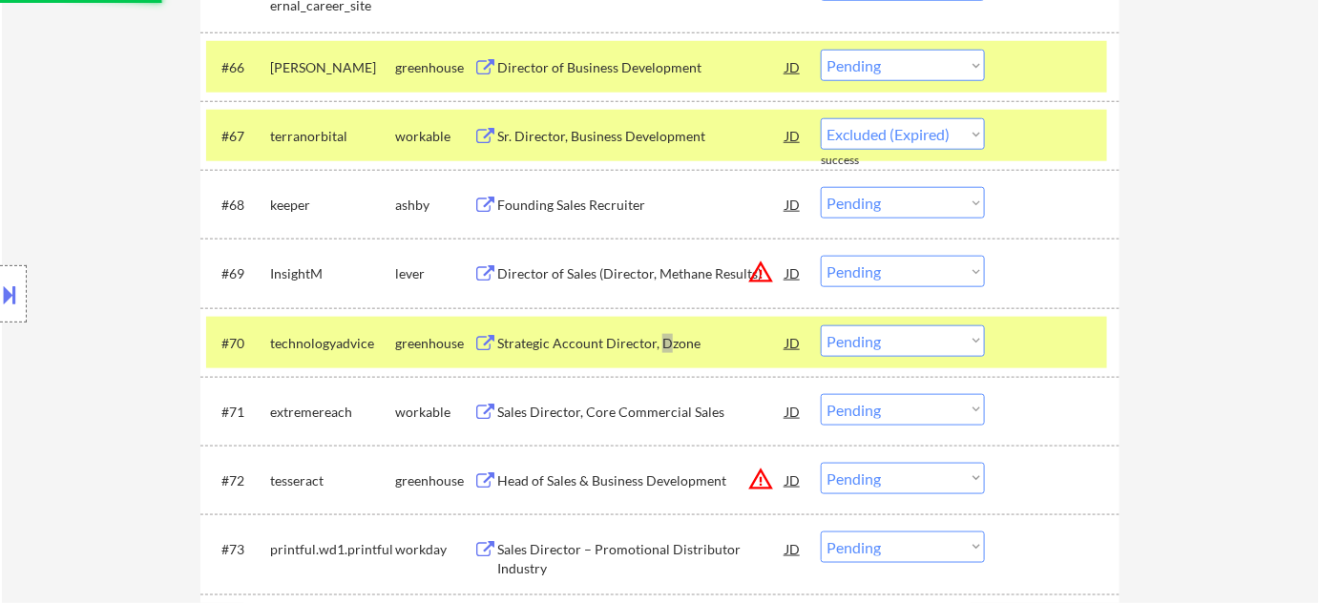
select select ""pending""
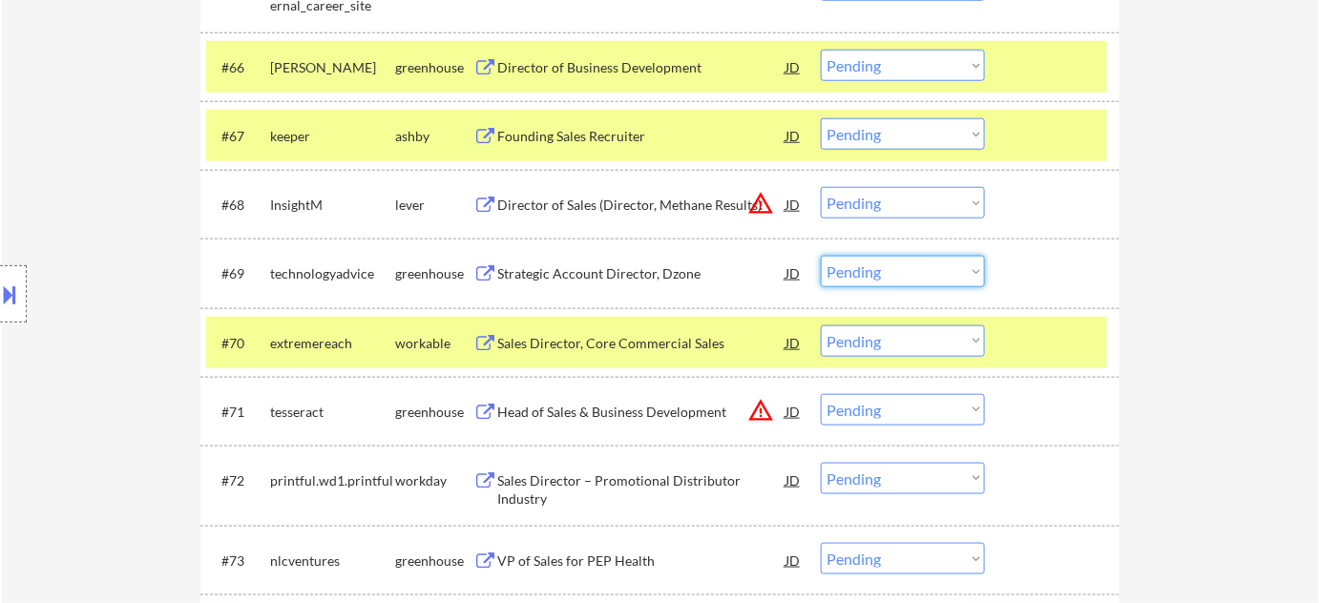
click at [875, 269] on select "Choose an option... Pending Applied Excluded (Questions) Excluded (Expired) Exc…" at bounding box center [903, 271] width 164 height 31
click at [821, 256] on select "Choose an option... Pending Applied Excluded (Questions) Excluded (Expired) Exc…" at bounding box center [903, 271] width 164 height 31
click at [626, 339] on div "Sales Director, Core Commercial Sales" at bounding box center [641, 343] width 288 height 19
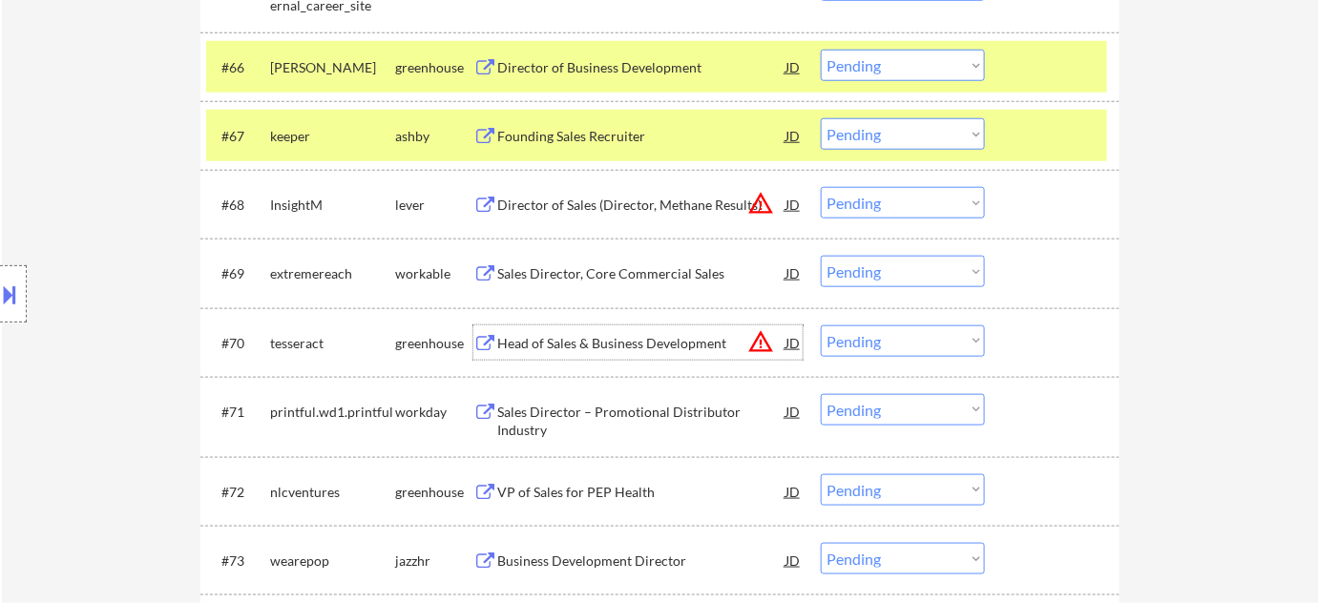
click at [839, 271] on select "Choose an option... Pending Applied Excluded (Questions) Excluded (Expired) Exc…" at bounding box center [903, 271] width 164 height 31
click at [821, 256] on select "Choose an option... Pending Applied Excluded (Questions) Excluded (Expired) Exc…" at bounding box center [903, 271] width 164 height 31
click at [750, 196] on button "warning_amber" at bounding box center [760, 203] width 27 height 27
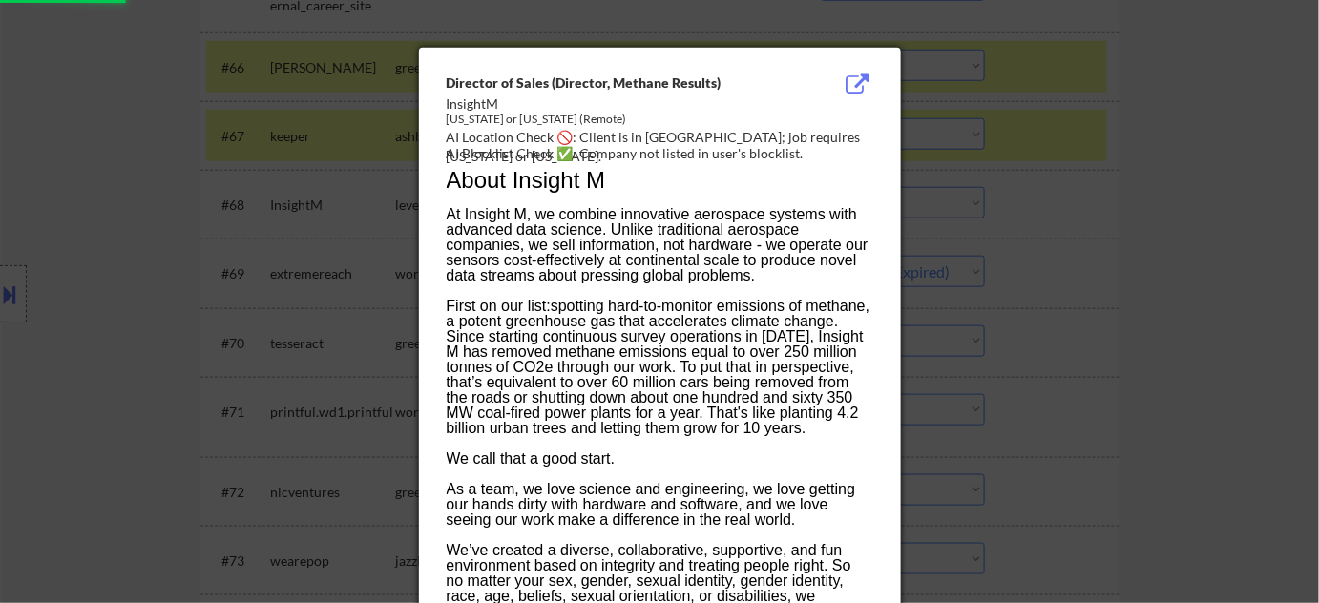
click at [1161, 172] on div at bounding box center [659, 301] width 1319 height 603
select select ""pending""
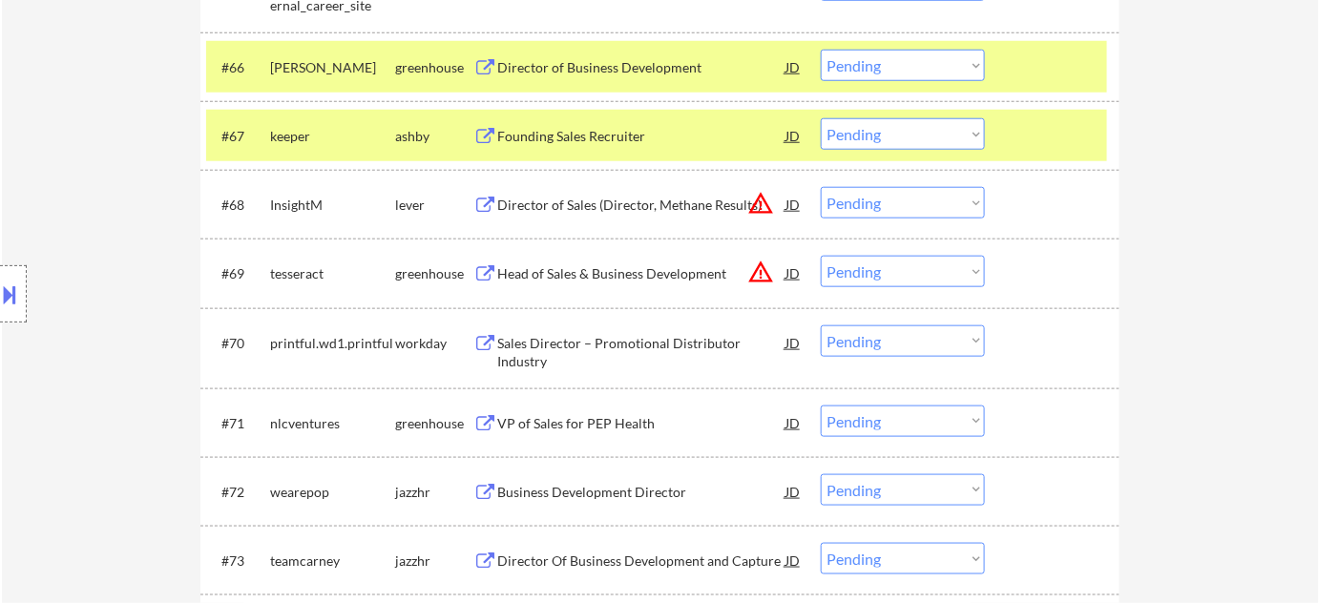
click at [944, 204] on select "Choose an option... Pending Applied Excluded (Questions) Excluded (Expired) Exc…" at bounding box center [903, 202] width 164 height 31
click at [821, 187] on select "Choose an option... Pending Applied Excluded (Questions) Excluded (Expired) Exc…" at bounding box center [903, 202] width 164 height 31
click at [758, 271] on button "warning_amber" at bounding box center [760, 272] width 27 height 27
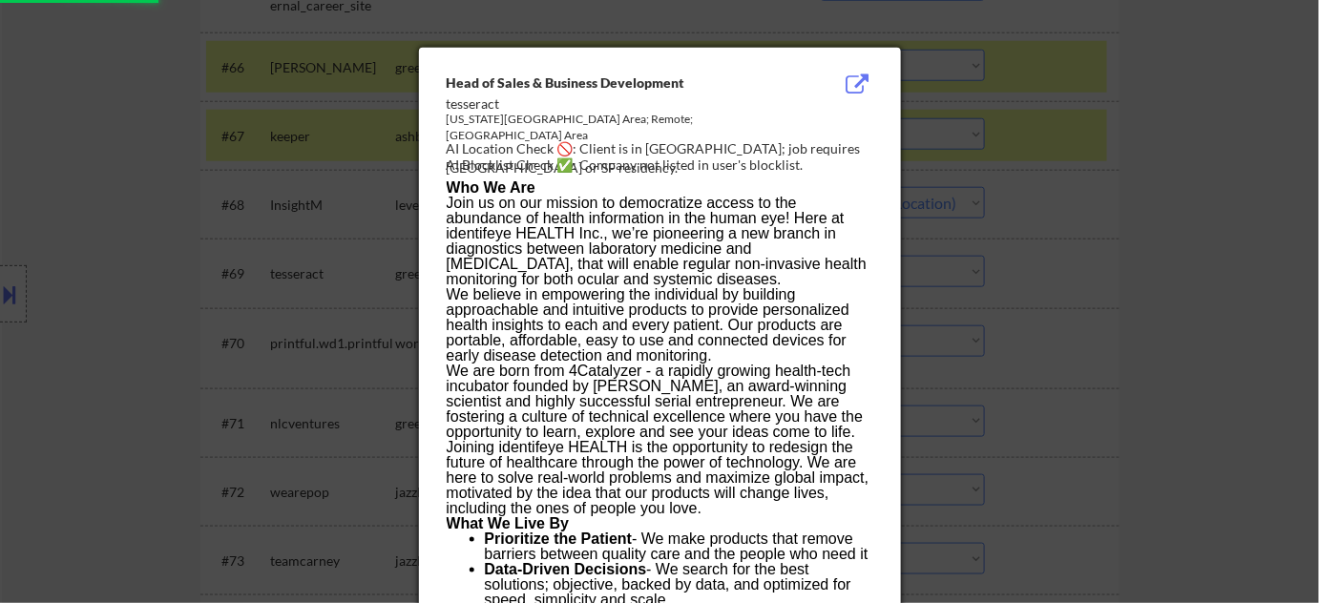
click at [1094, 322] on div at bounding box center [659, 301] width 1319 height 603
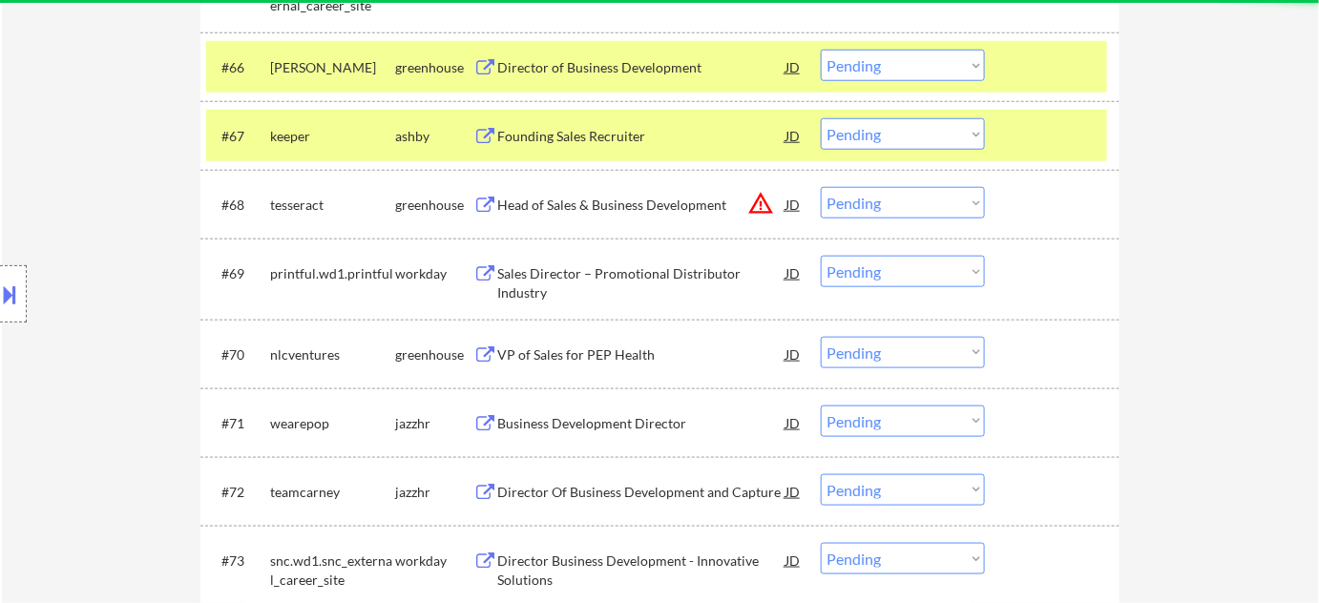
click at [906, 202] on select "Choose an option... Pending Applied Excluded (Questions) Excluded (Expired) Exc…" at bounding box center [903, 202] width 164 height 31
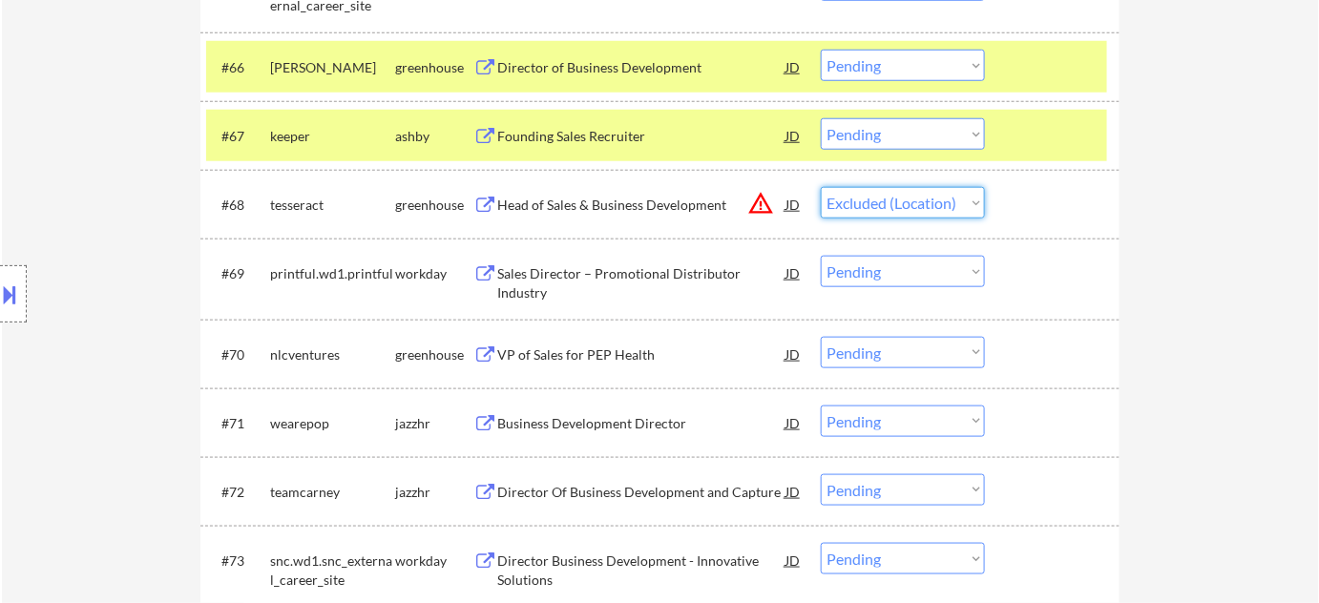
click at [821, 187] on select "Choose an option... Pending Applied Excluded (Questions) Excluded (Expired) Exc…" at bounding box center [903, 202] width 164 height 31
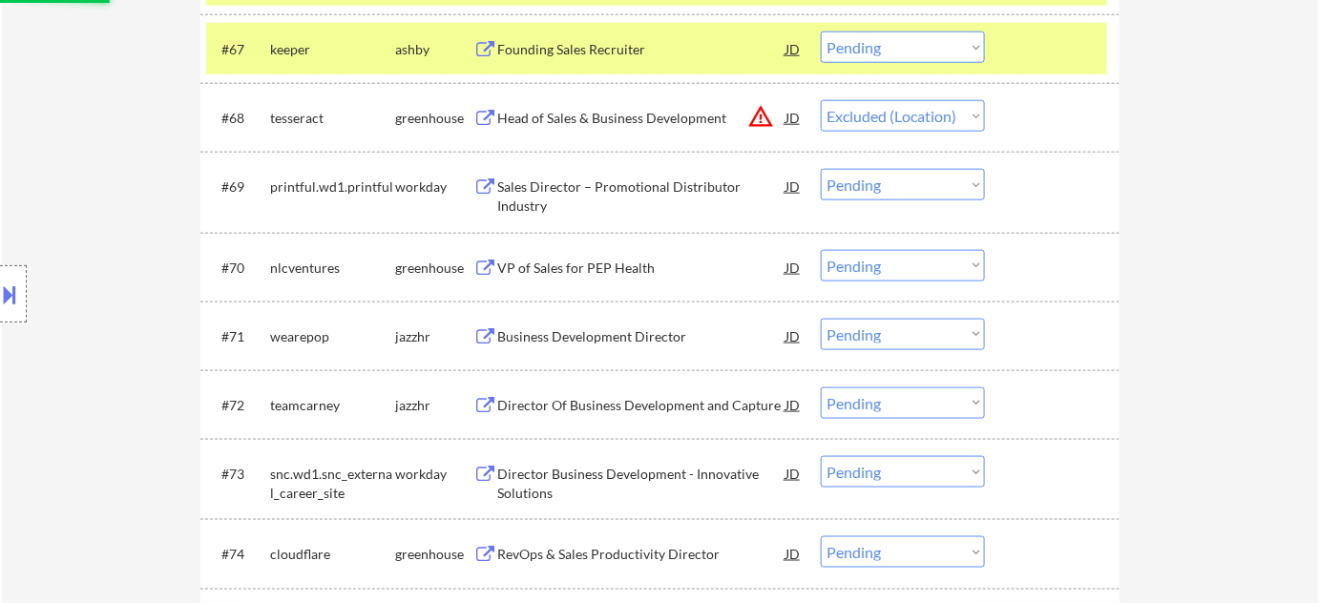
click at [600, 256] on div "VP of Sales for PEP Health" at bounding box center [641, 267] width 288 height 34
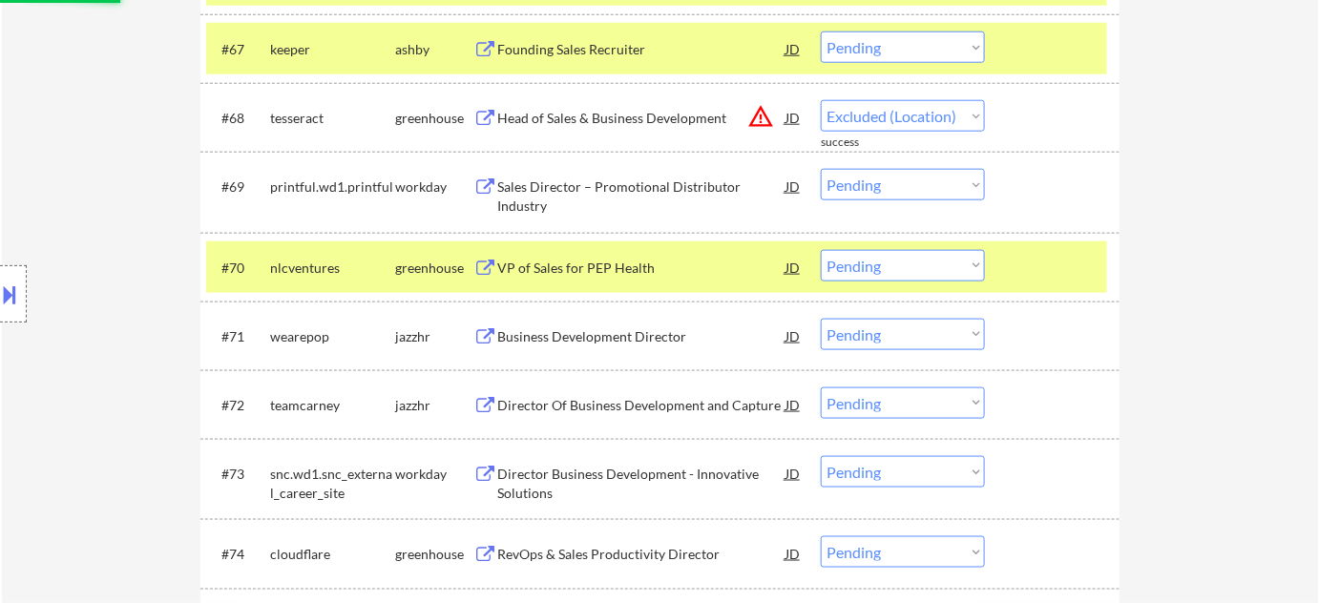
select select ""pending""
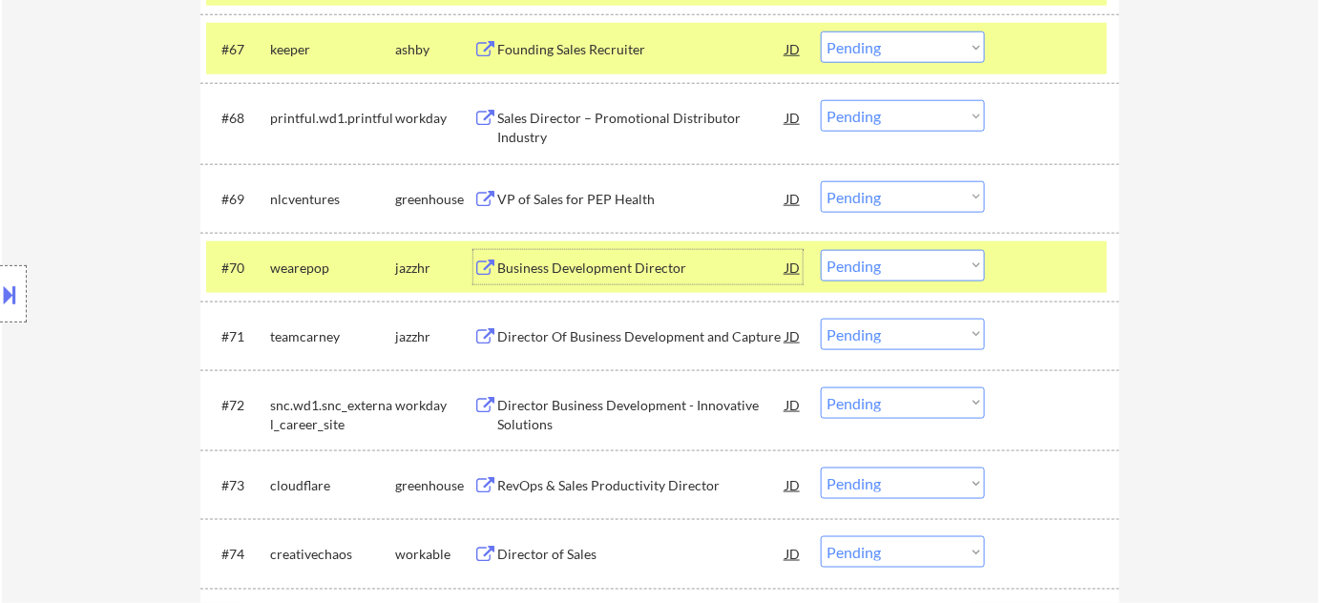
click at [883, 191] on select "Choose an option... Pending Applied Excluded (Questions) Excluded (Expired) Exc…" at bounding box center [903, 196] width 164 height 31
click at [821, 181] on select "Choose an option... Pending Applied Excluded (Questions) Excluded (Expired) Exc…" at bounding box center [903, 196] width 164 height 31
select select ""pending""
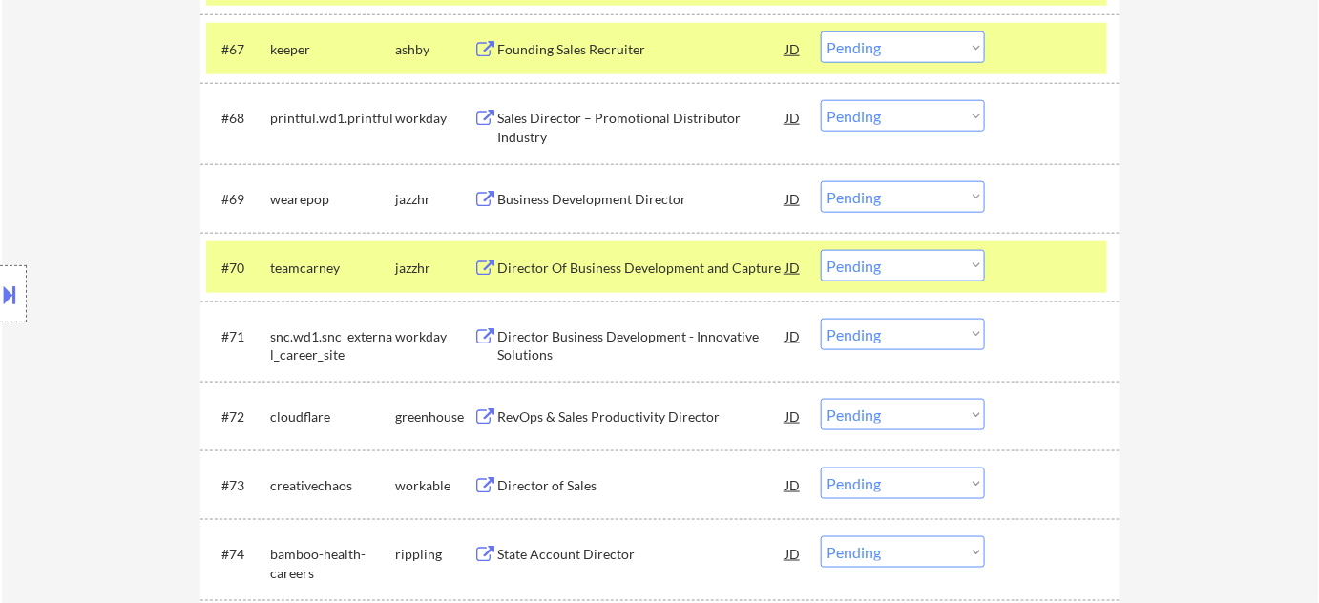
click at [654, 266] on div "Director Of Business Development and Capture" at bounding box center [641, 268] width 288 height 19
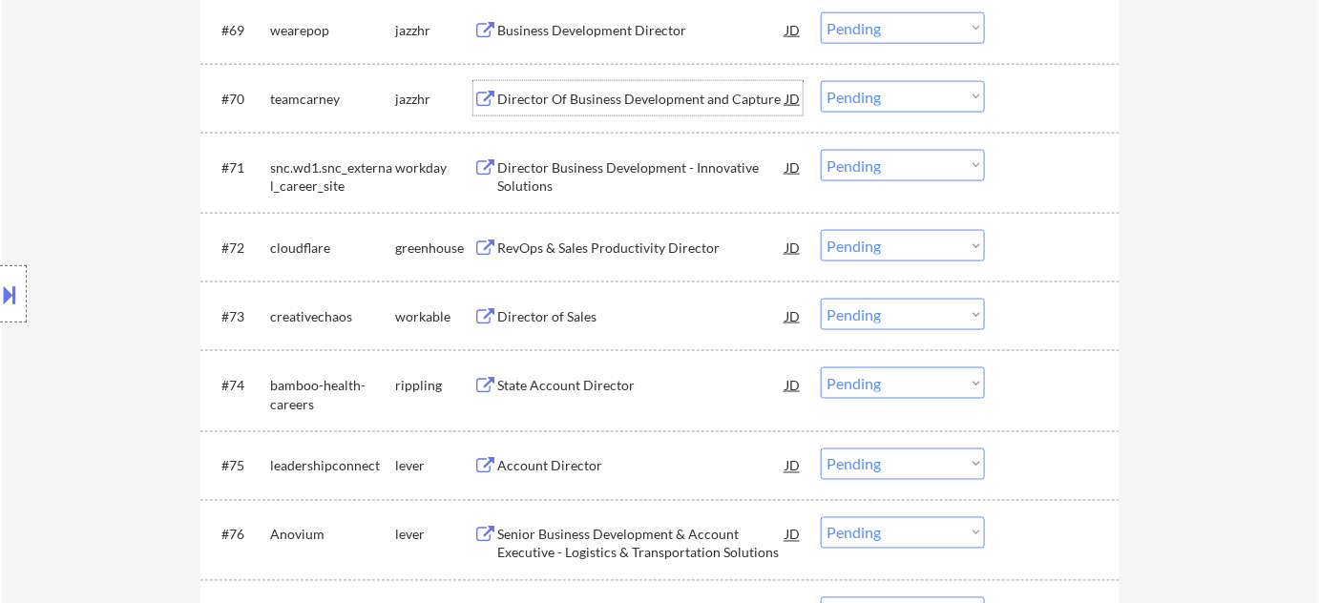
scroll to position [5640, 0]
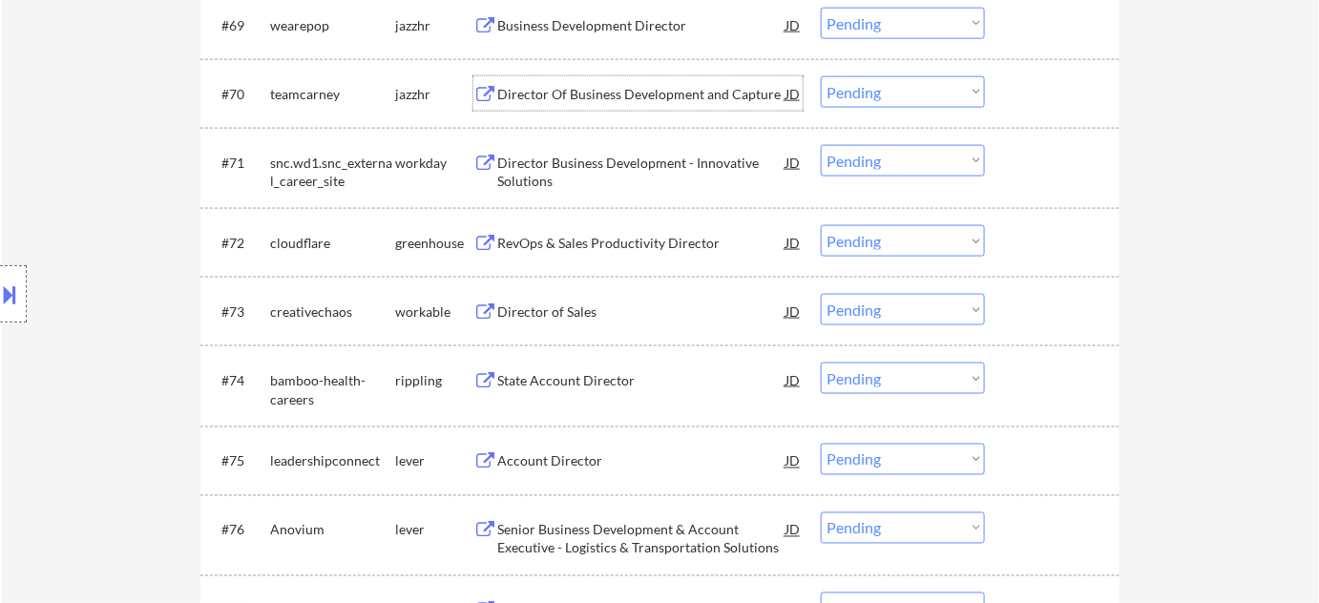
click at [535, 315] on div "Director of Sales" at bounding box center [641, 312] width 288 height 19
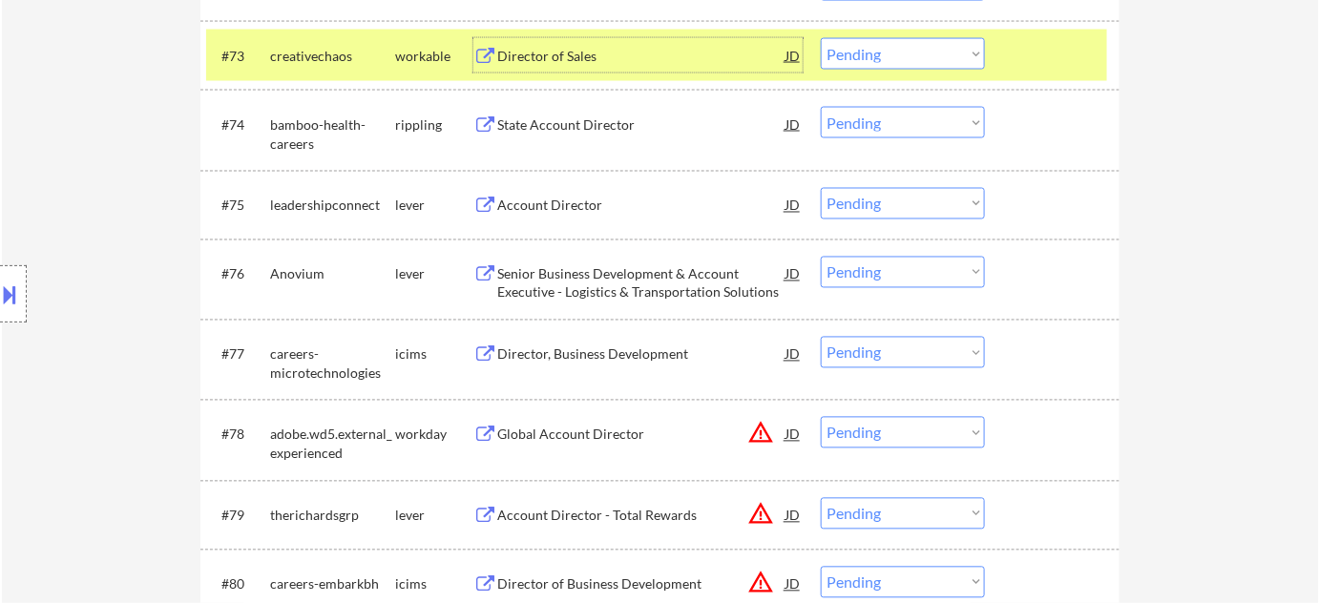
scroll to position [5900, 0]
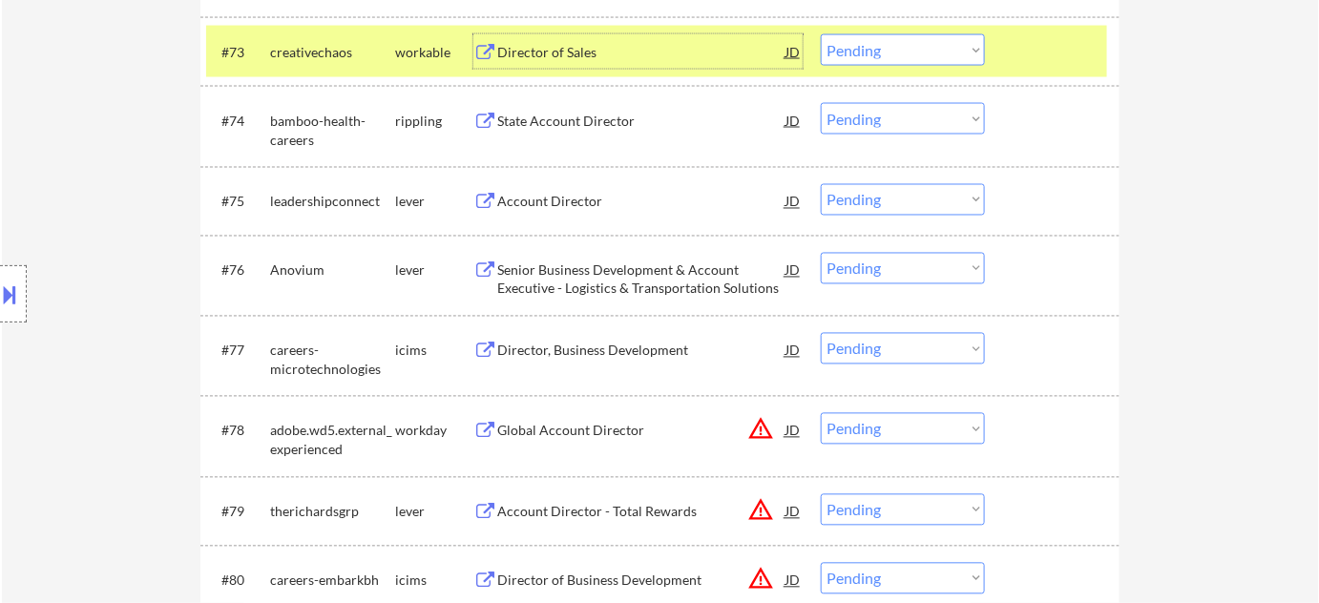
click at [853, 58] on select "Choose an option... Pending Applied Excluded (Questions) Excluded (Expired) Exc…" at bounding box center [903, 49] width 164 height 31
click at [821, 34] on select "Choose an option... Pending Applied Excluded (Questions) Excluded (Expired) Exc…" at bounding box center [903, 49] width 164 height 31
select select ""pending""
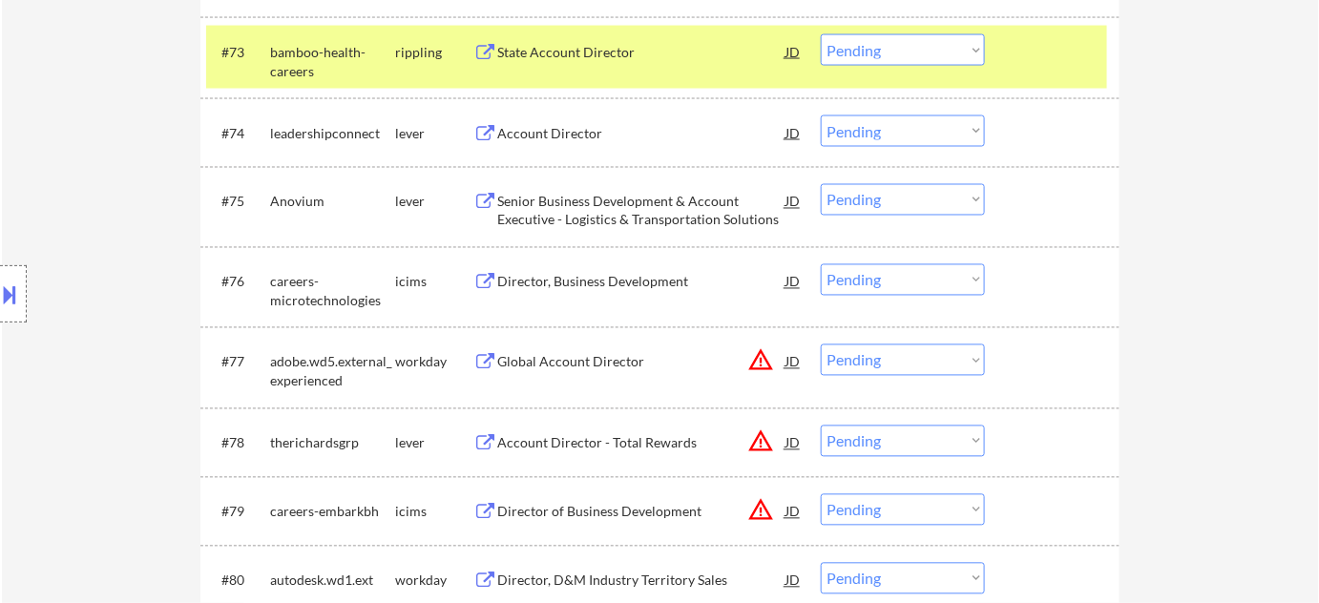
click at [596, 50] on div "State Account Director" at bounding box center [641, 52] width 288 height 19
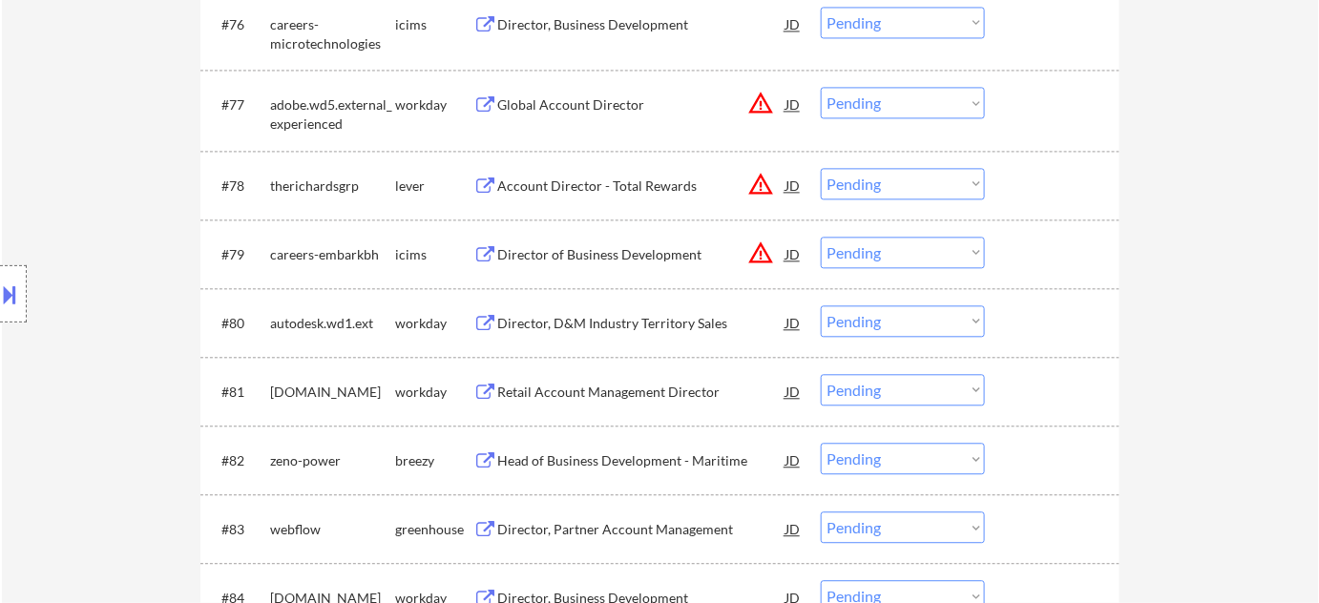
scroll to position [6160, 0]
click at [760, 257] on button "warning_amber" at bounding box center [760, 250] width 27 height 27
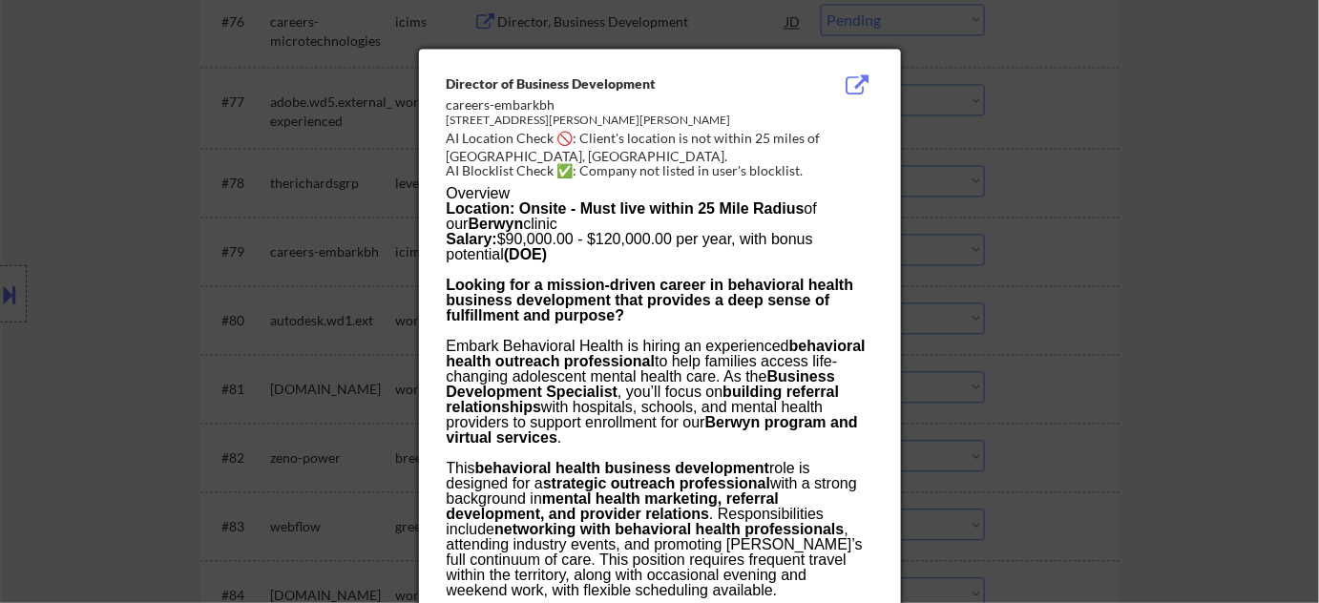
click at [1002, 330] on div at bounding box center [659, 301] width 1319 height 603
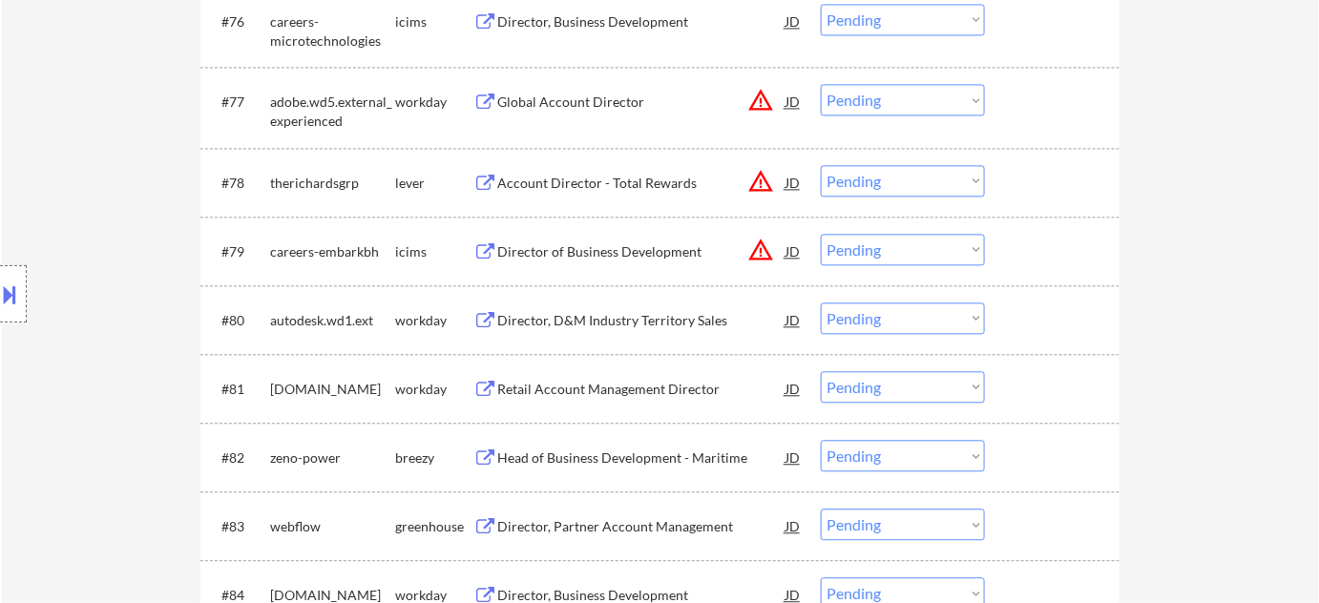
click at [942, 257] on select "Choose an option... Pending Applied Excluded (Questions) Excluded (Expired) Exc…" at bounding box center [903, 249] width 164 height 31
click at [821, 234] on select "Choose an option... Pending Applied Excluded (Questions) Excluded (Expired) Exc…" at bounding box center [903, 249] width 164 height 31
click at [768, 180] on button "warning_amber" at bounding box center [760, 181] width 27 height 27
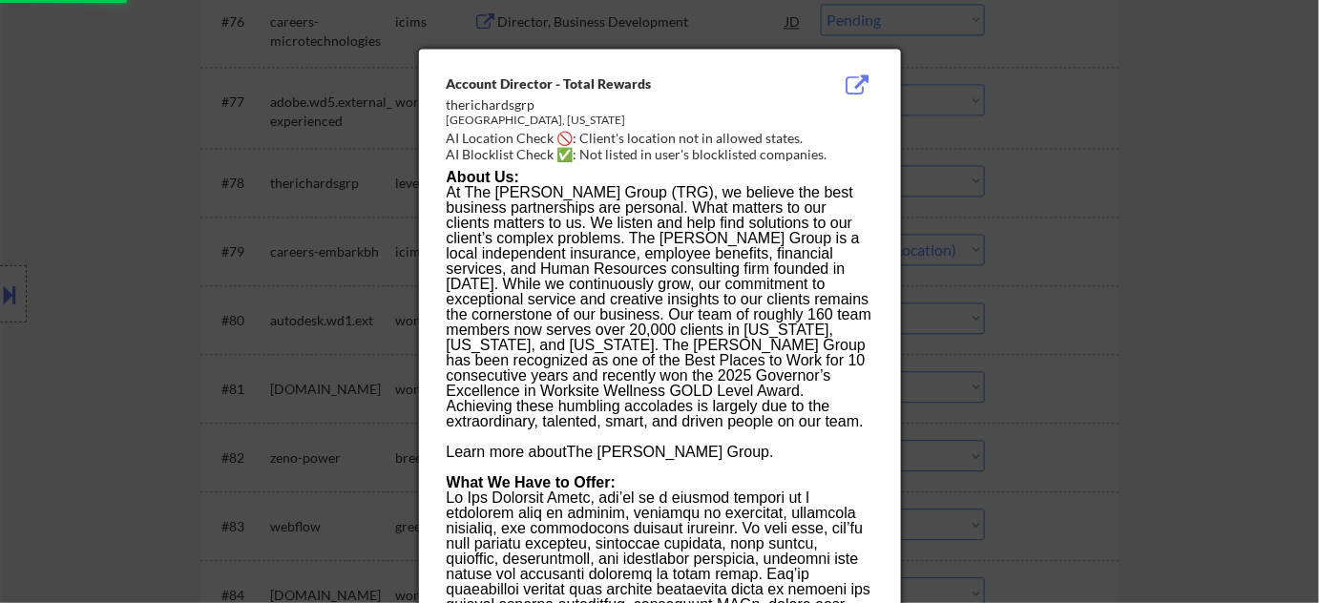
click at [1069, 259] on div at bounding box center [659, 301] width 1319 height 603
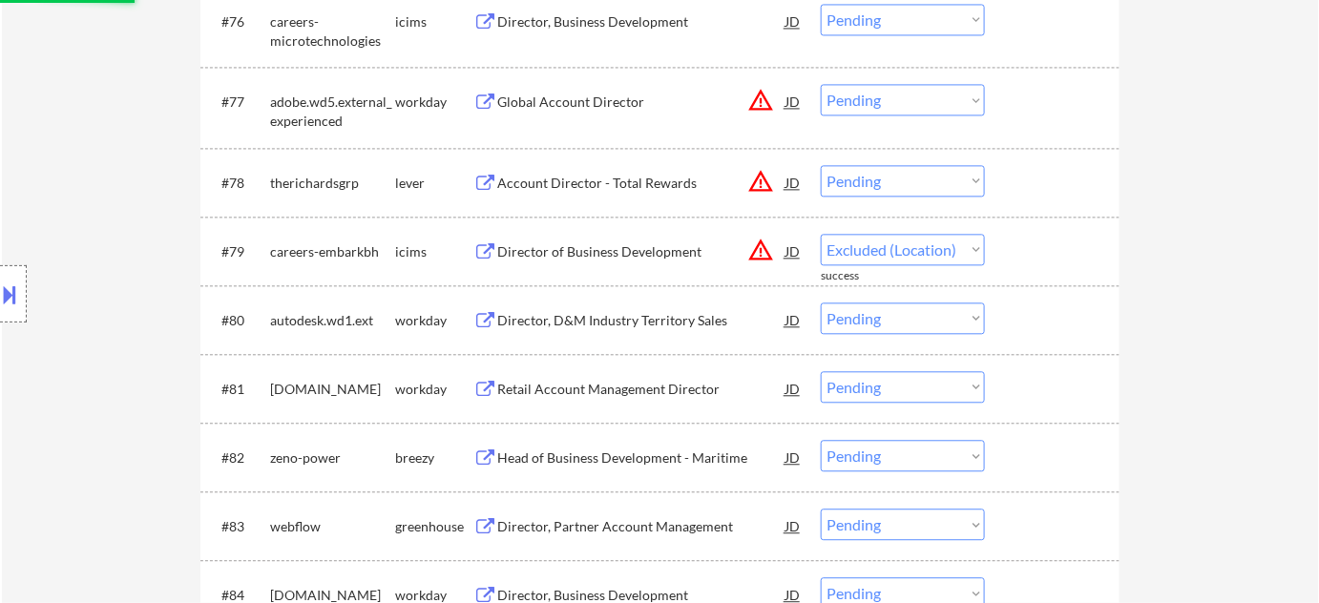
select select ""pending""
click at [885, 179] on select "Choose an option... Pending Applied Excluded (Questions) Excluded (Expired) Exc…" at bounding box center [903, 180] width 164 height 31
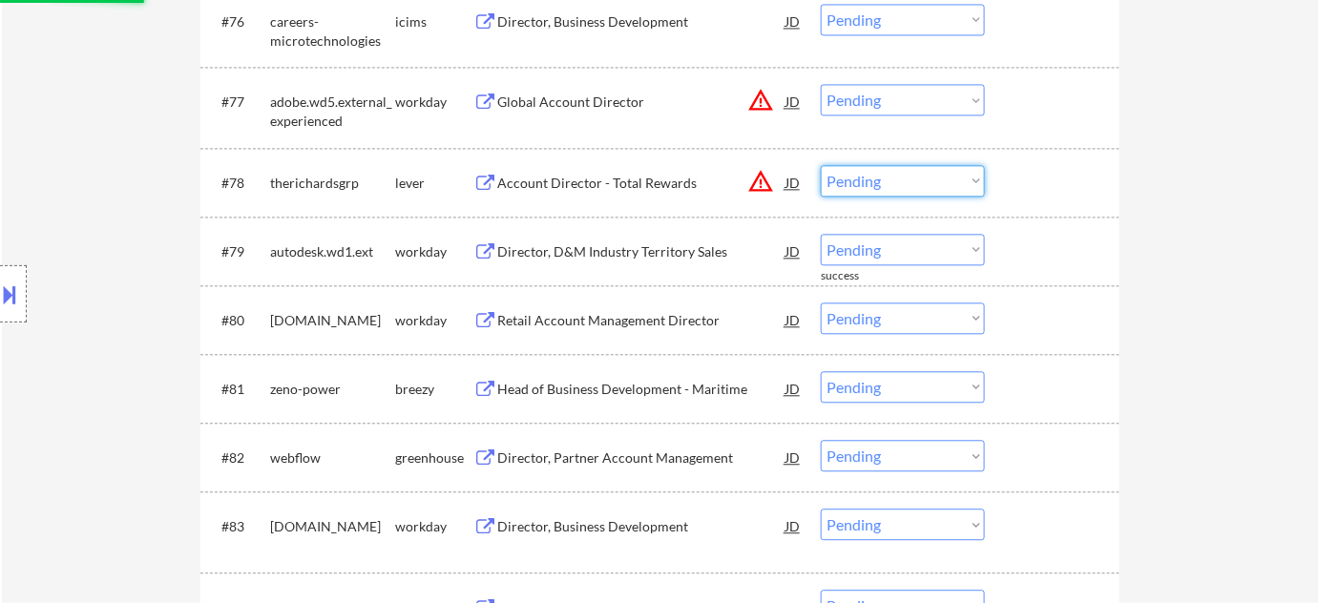
click at [1119, 180] on div "#78 therichardsgrp lever Account Director - Total Rewards JD warning_amber Choo…" at bounding box center [659, 182] width 919 height 69
drag, startPoint x: 927, startPoint y: 178, endPoint x: 914, endPoint y: 195, distance: 20.4
click at [927, 178] on select "Choose an option... Pending Applied Excluded (Questions) Excluded (Expired) Exc…" at bounding box center [903, 180] width 164 height 31
select select ""excluded__location_""
click at [821, 165] on select "Choose an option... Pending Applied Excluded (Questions) Excluded (Expired) Exc…" at bounding box center [903, 180] width 164 height 31
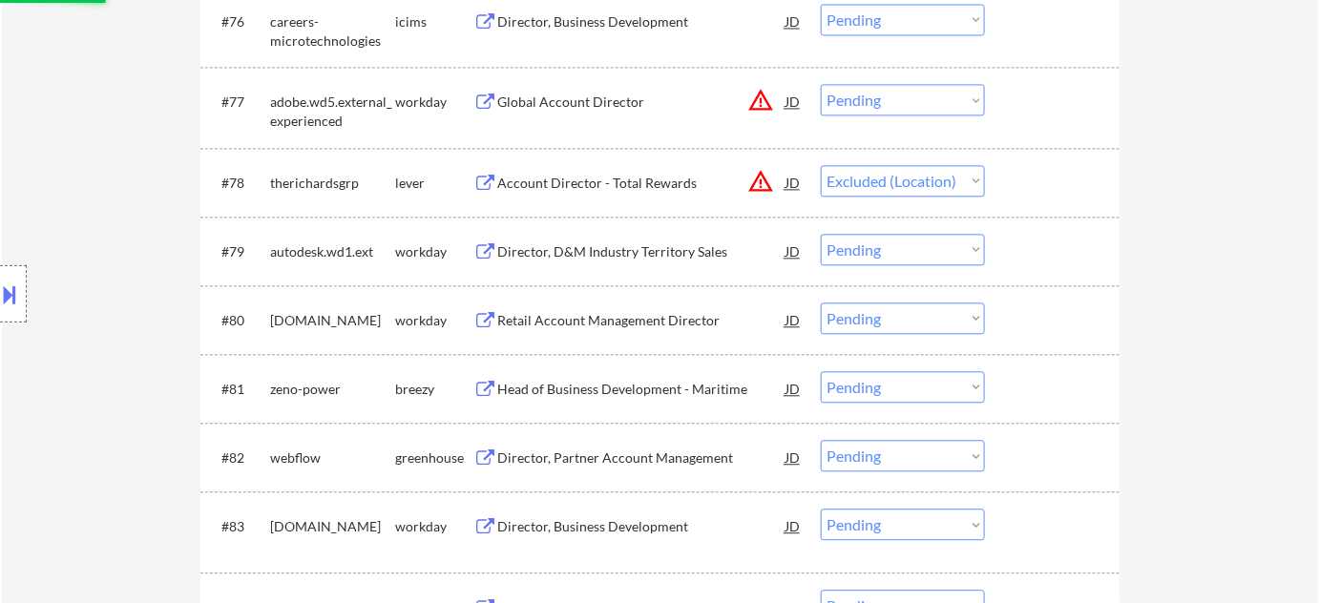
click at [760, 93] on button "warning_amber" at bounding box center [760, 100] width 27 height 27
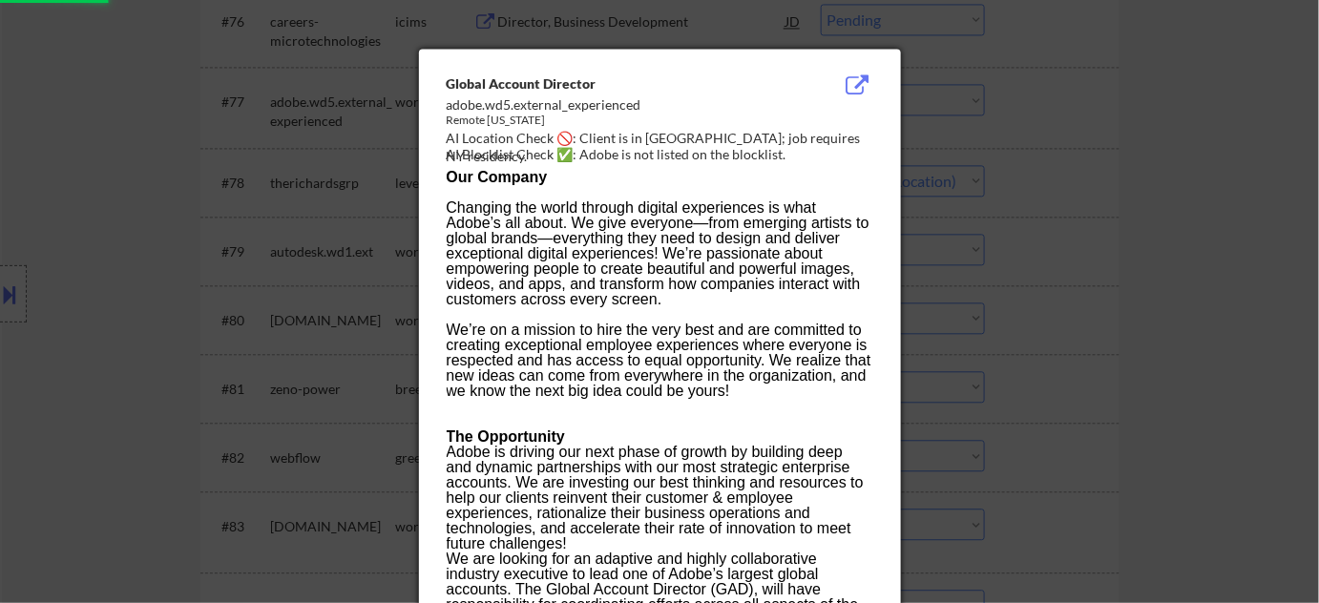
click at [1191, 204] on div at bounding box center [659, 301] width 1319 height 603
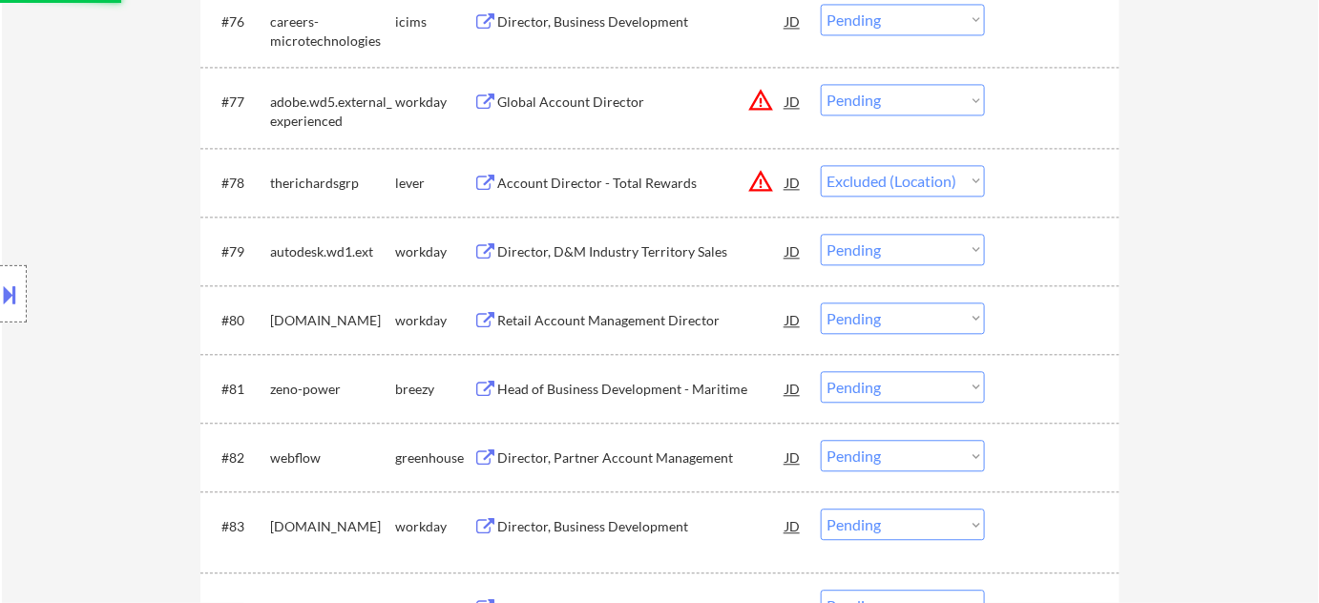
click at [965, 108] on select "Choose an option... Pending Applied Excluded (Questions) Excluded (Expired) Exc…" at bounding box center [903, 99] width 164 height 31
select select ""excluded__location_""
click at [821, 84] on select "Choose an option... Pending Applied Excluded (Questions) Excluded (Expired) Exc…" at bounding box center [903, 99] width 164 height 31
select select ""pending""
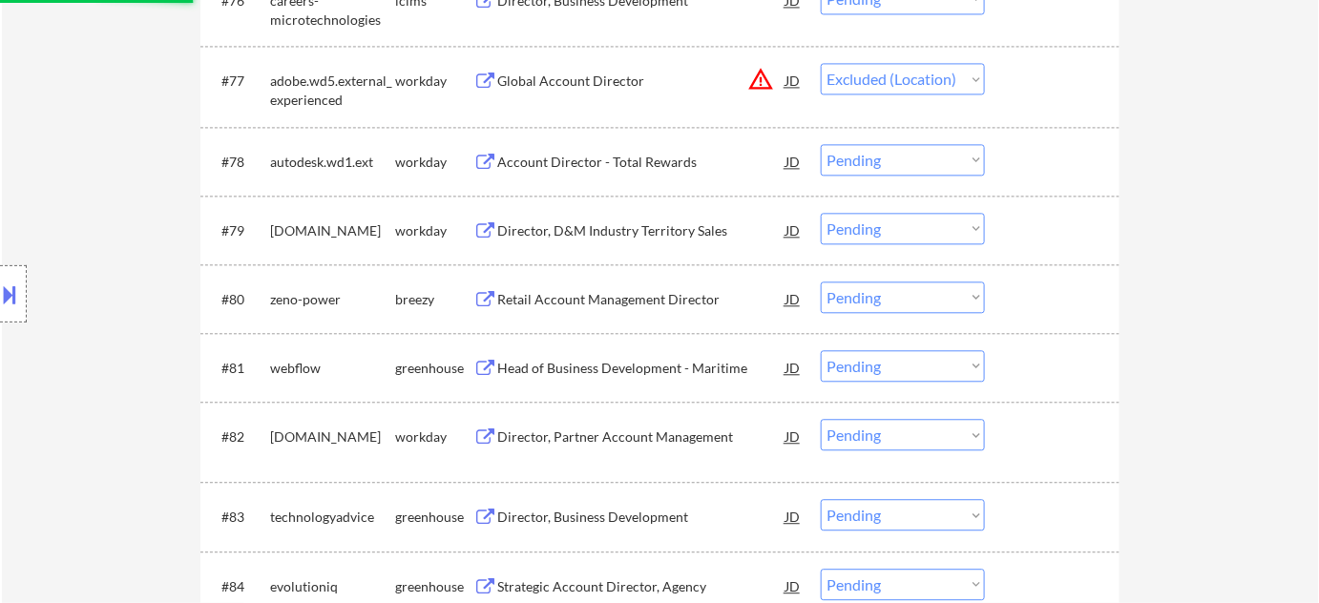
scroll to position [6247, 0]
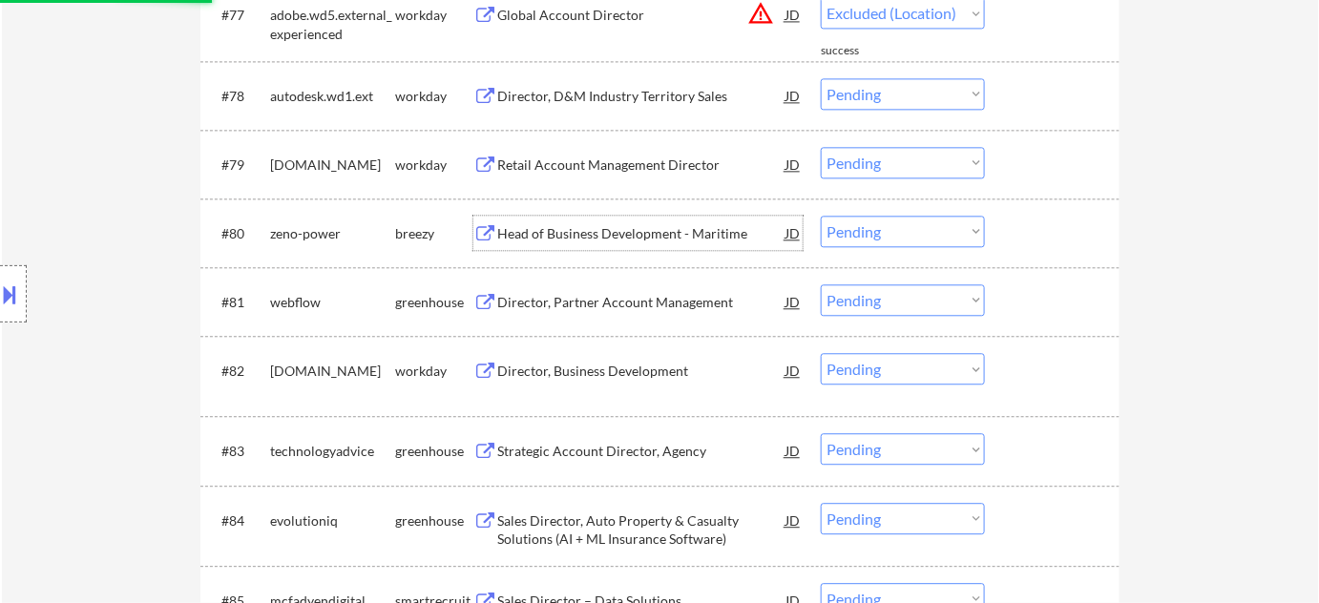
click at [635, 229] on div "Head of Business Development - Maritime" at bounding box center [641, 233] width 288 height 19
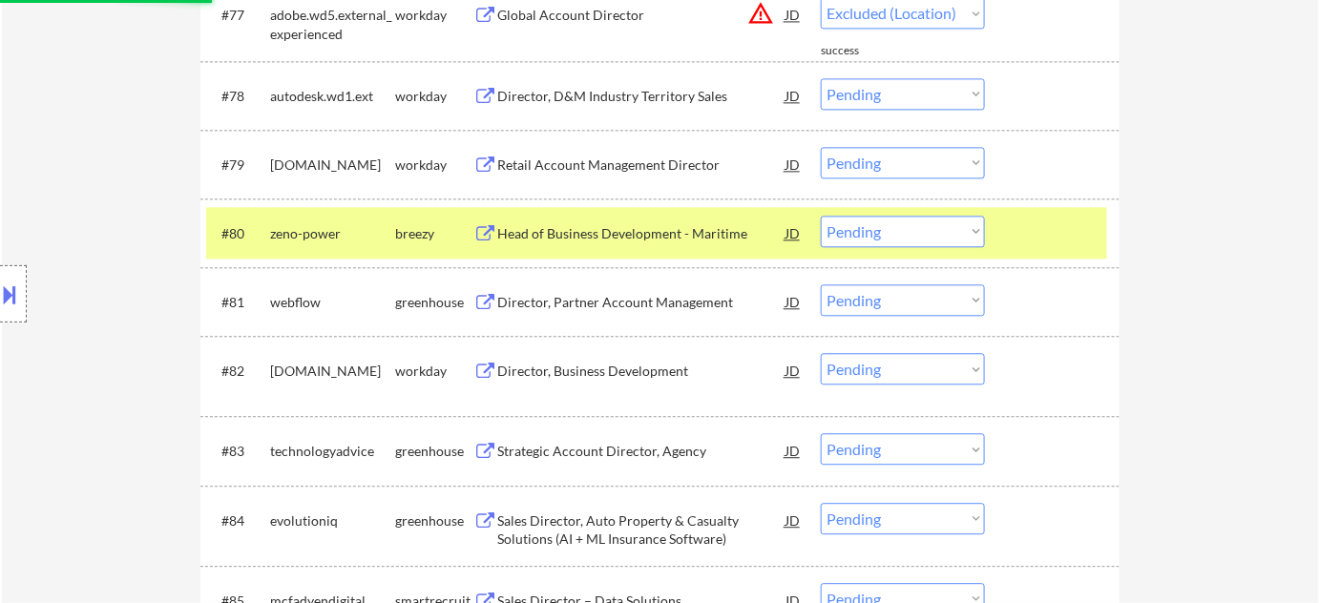
select select ""pending""
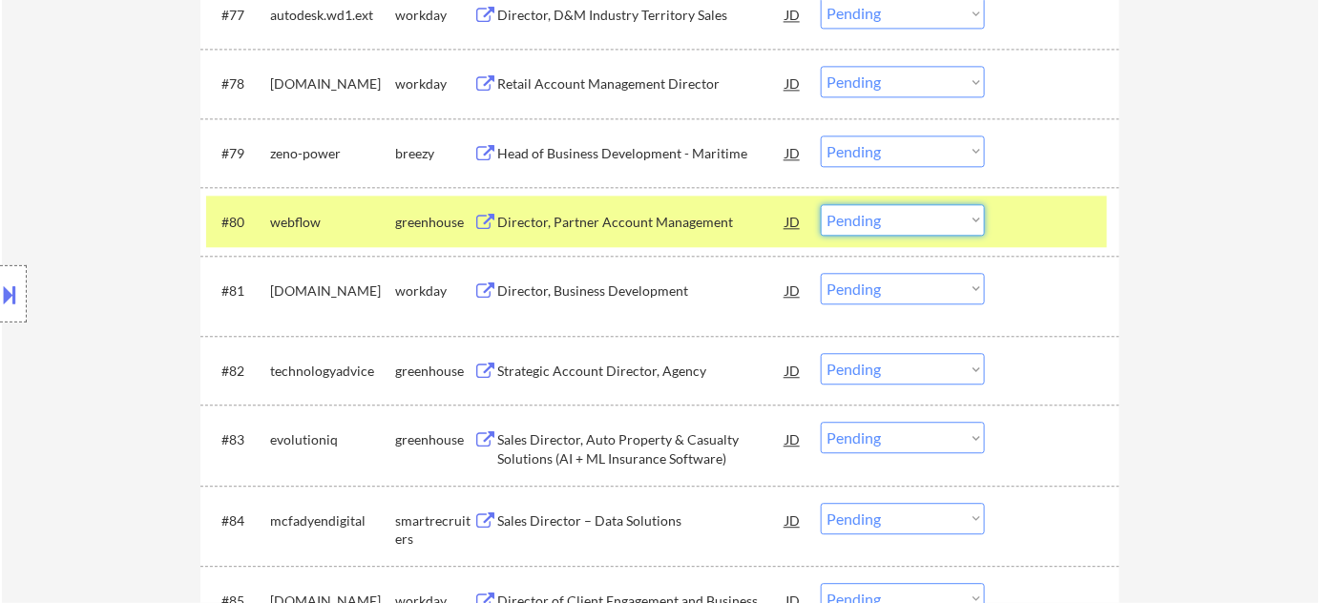
click at [859, 217] on select "Choose an option... Pending Applied Excluded (Questions) Excluded (Expired) Exc…" at bounding box center [903, 219] width 164 height 31
click at [877, 146] on select "Choose an option... Pending Applied Excluded (Questions) Excluded (Expired) Exc…" at bounding box center [903, 151] width 164 height 31
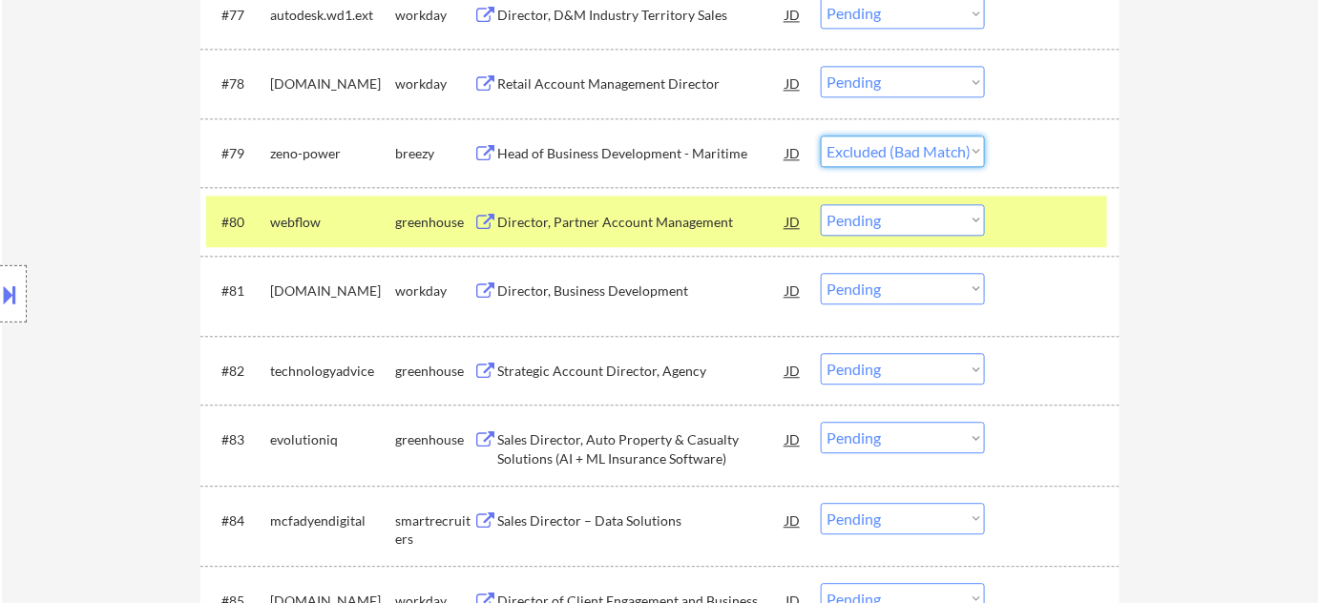
click at [821, 136] on select "Choose an option... Pending Applied Excluded (Questions) Excluded (Expired) Exc…" at bounding box center [903, 151] width 164 height 31
select select ""pending""
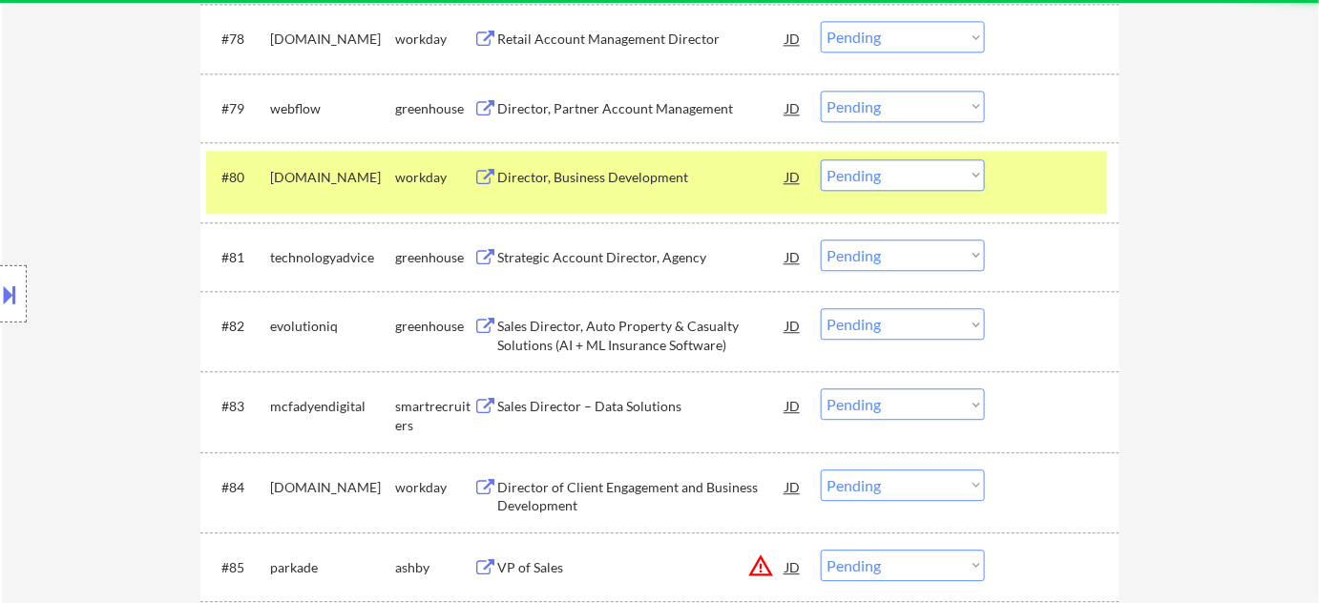
scroll to position [6334, 0]
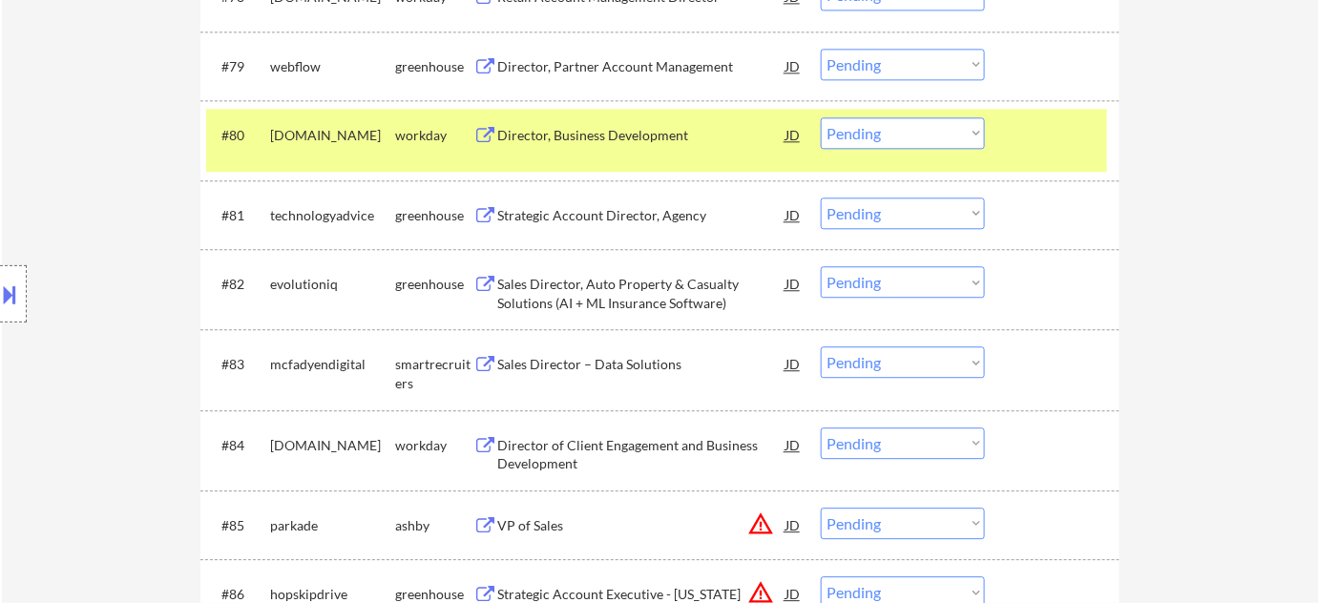
click at [593, 138] on div "Director, Business Development" at bounding box center [641, 135] width 288 height 19
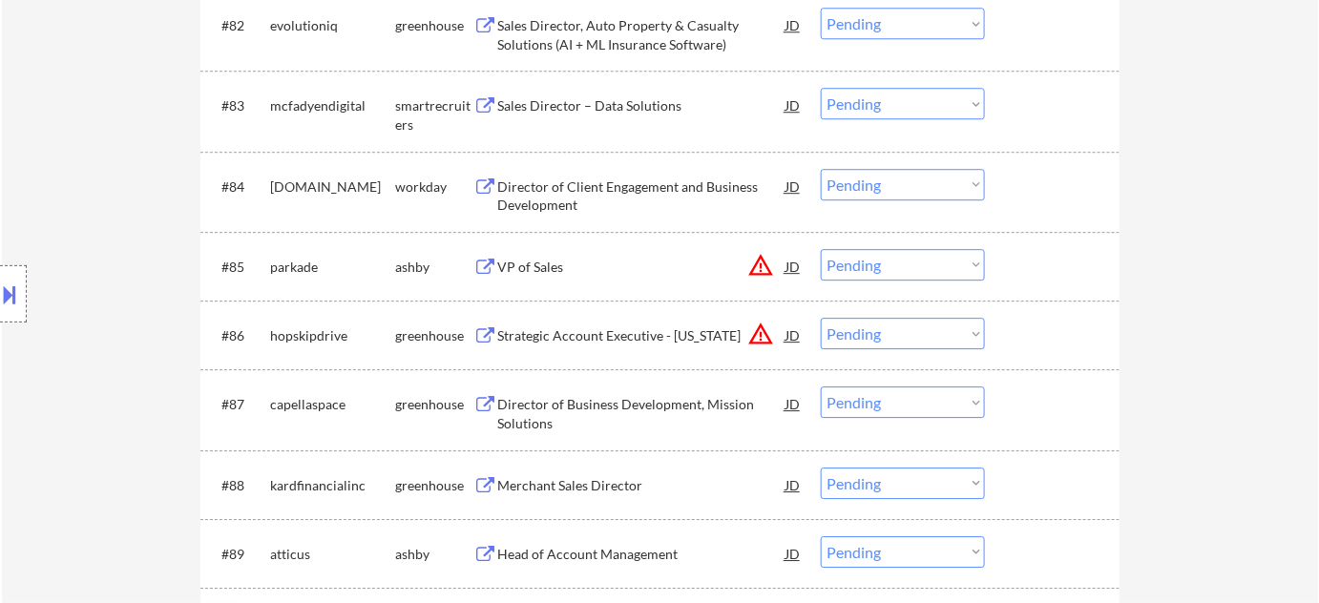
scroll to position [6594, 0]
click at [513, 251] on div "VP of Sales" at bounding box center [641, 264] width 288 height 34
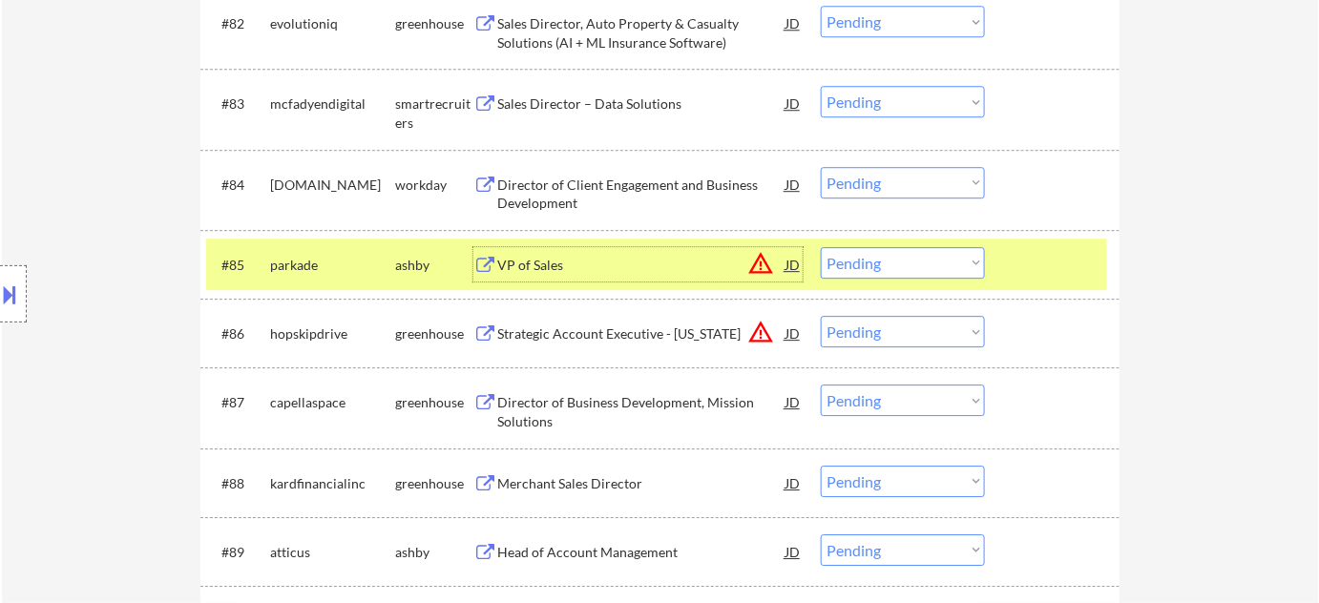
click at [901, 252] on select "Choose an option... Pending Applied Excluded (Questions) Excluded (Expired) Exc…" at bounding box center [903, 262] width 164 height 31
select select ""excluded__location_""
click at [821, 247] on select "Choose an option... Pending Applied Excluded (Questions) Excluded (Expired) Exc…" at bounding box center [903, 262] width 164 height 31
drag, startPoint x: 893, startPoint y: 325, endPoint x: 895, endPoint y: 343, distance: 17.3
click at [893, 325] on select "Choose an option... Pending Applied Excluded (Questions) Excluded (Expired) Exc…" at bounding box center [903, 331] width 164 height 31
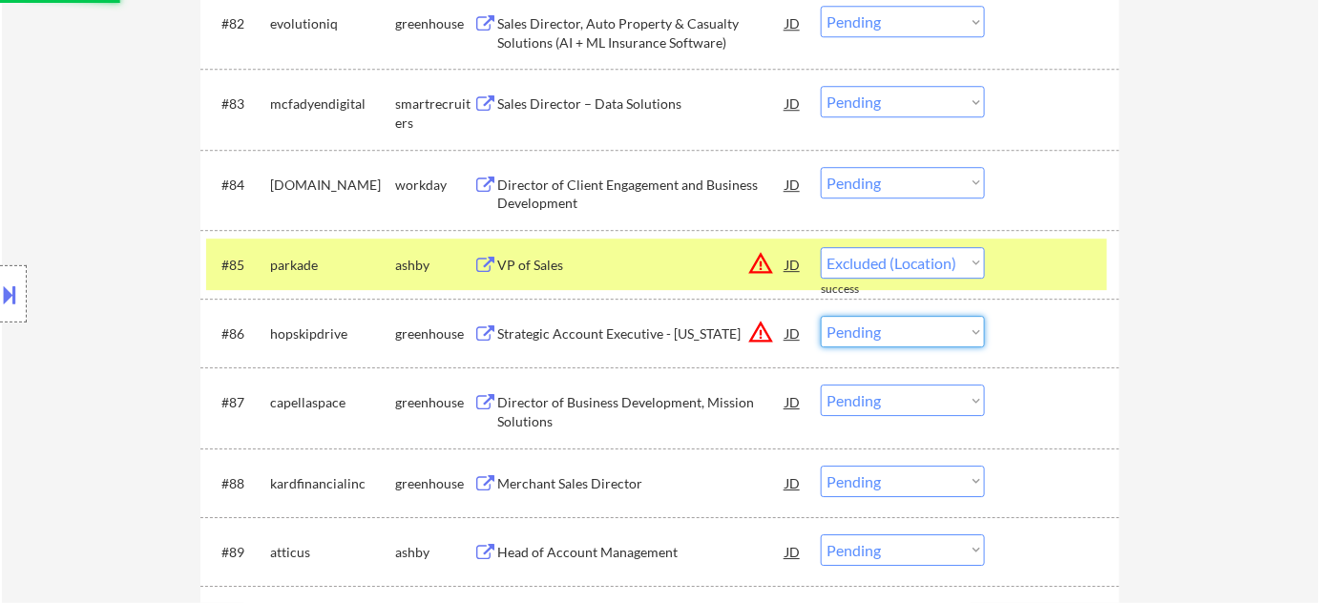
select select ""excluded__location_""
click at [821, 316] on select "Choose an option... Pending Applied Excluded (Questions) Excluded (Expired) Exc…" at bounding box center [903, 331] width 164 height 31
select select ""pending""
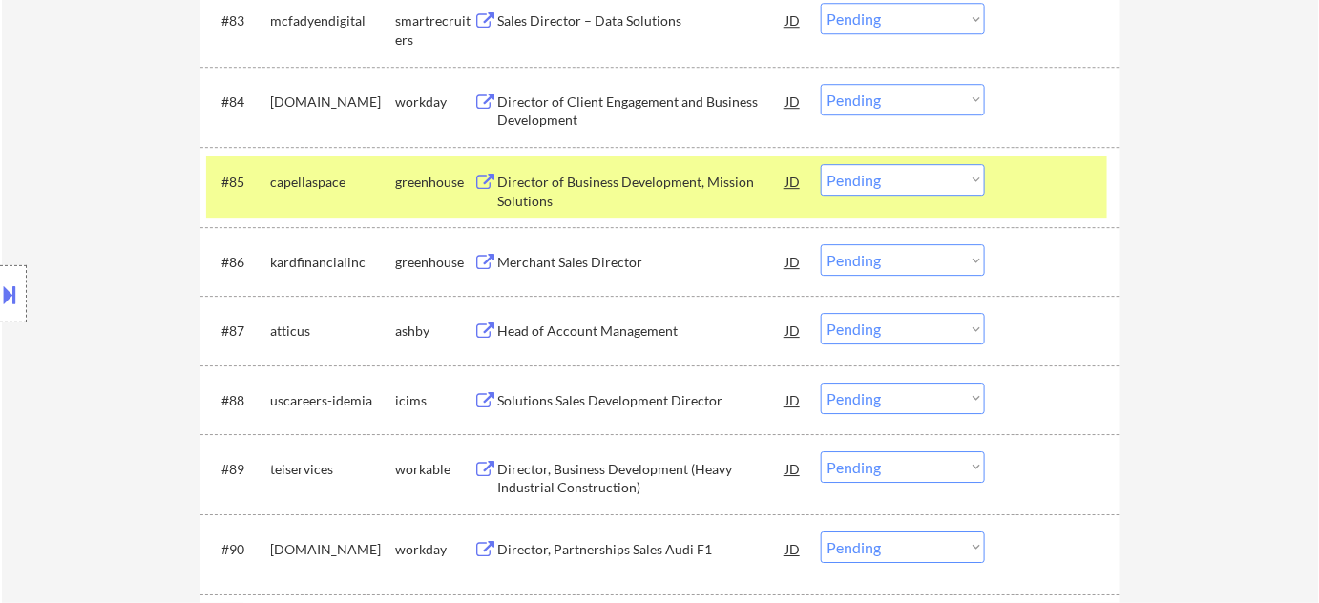
scroll to position [6681, 0]
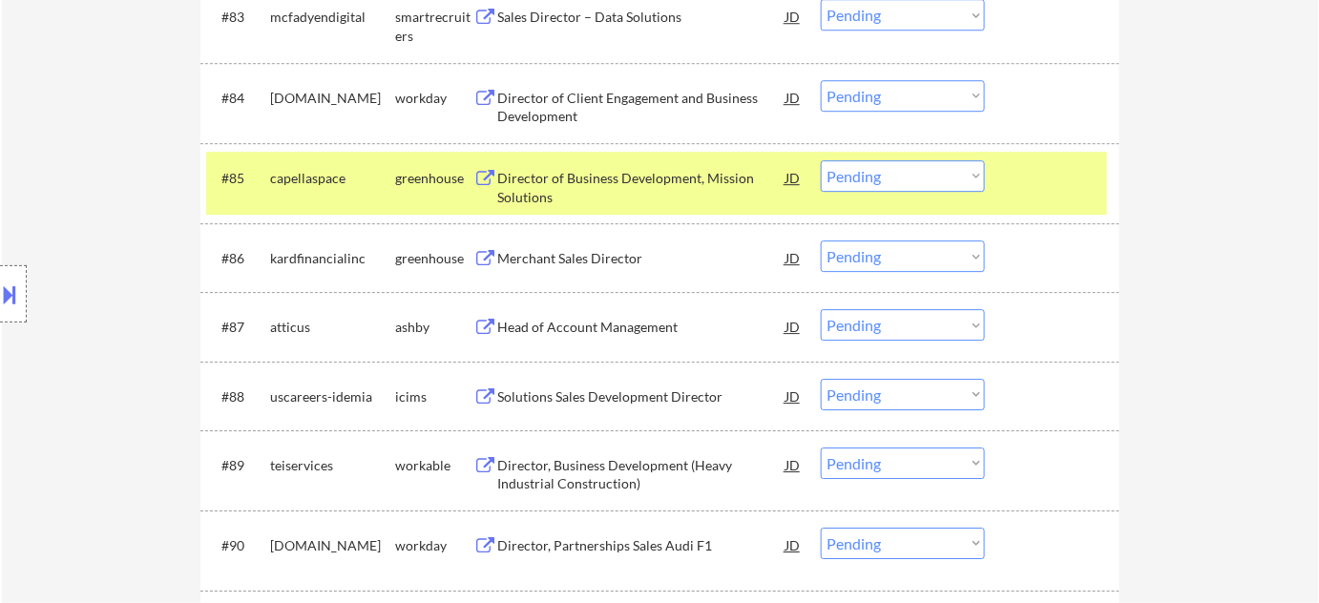
click at [543, 190] on div "Director of Business Development, Mission Solutions" at bounding box center [641, 187] width 288 height 37
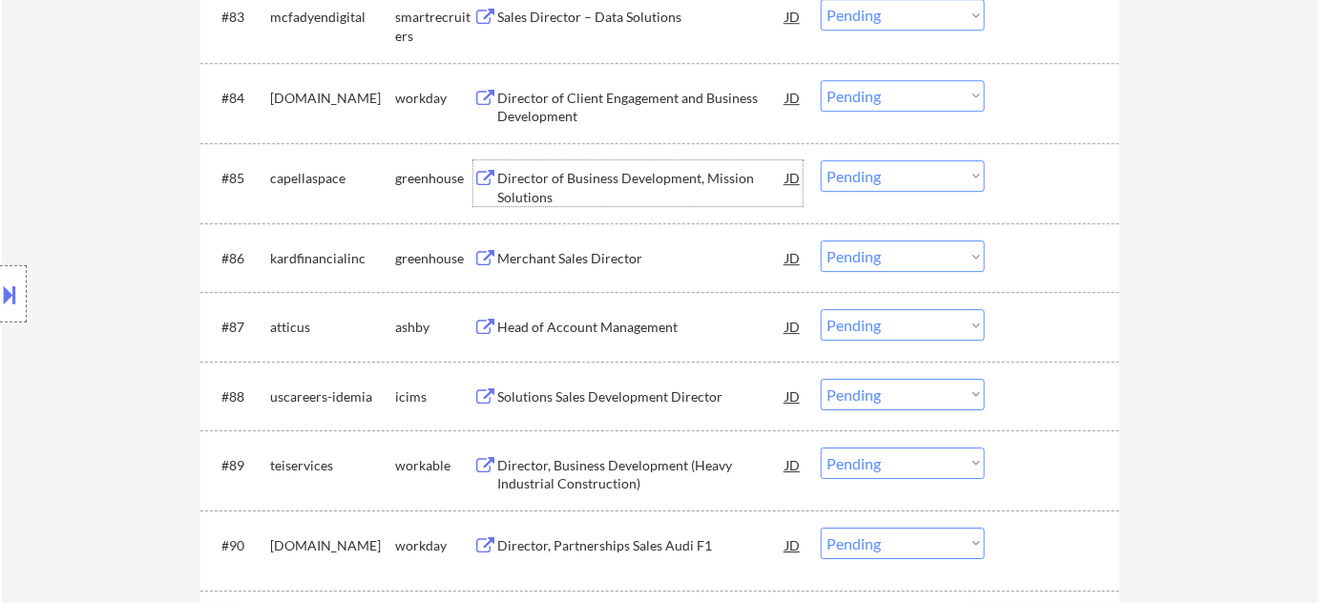
click at [881, 172] on select "Choose an option... Pending Applied Excluded (Questions) Excluded (Expired) Exc…" at bounding box center [903, 175] width 164 height 31
click at [821, 160] on select "Choose an option... Pending Applied Excluded (Questions) Excluded (Expired) Exc…" at bounding box center [903, 175] width 164 height 31
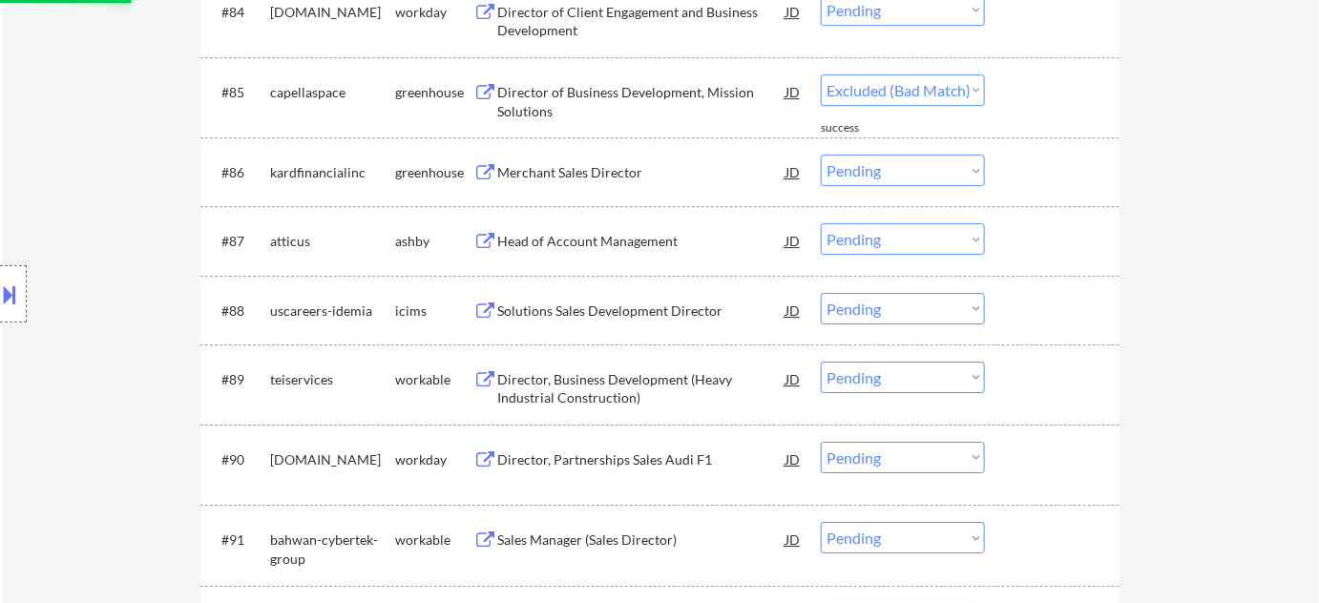
select select ""pending""
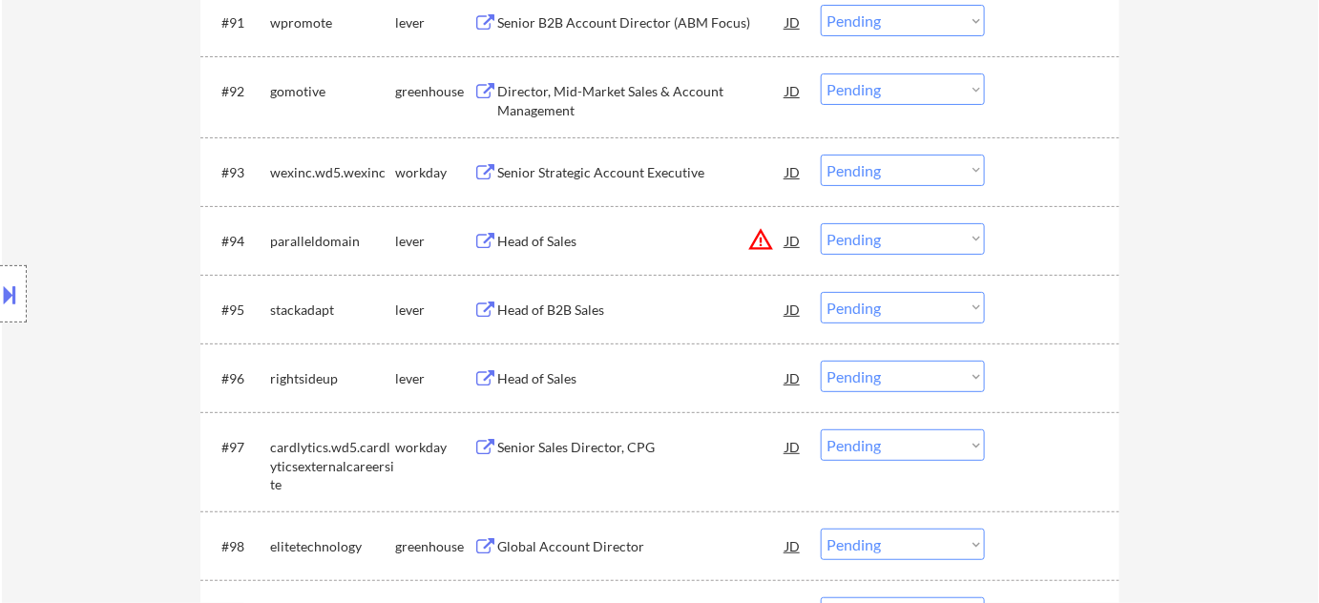
scroll to position [7288, 0]
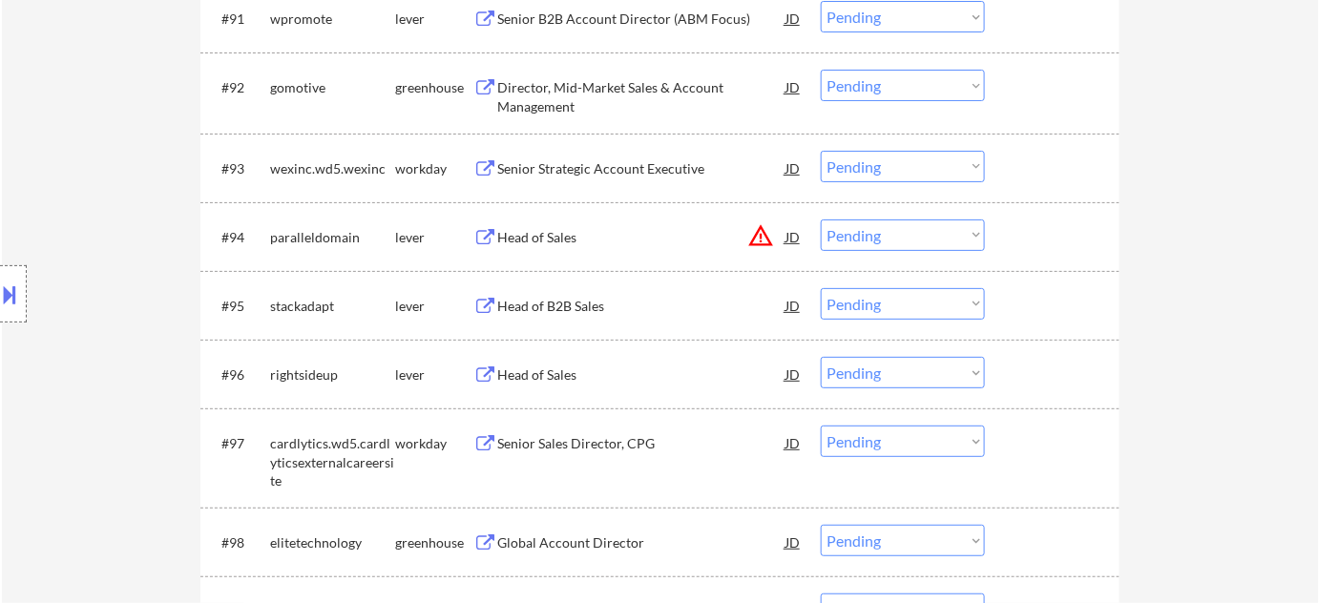
click at [552, 373] on div "Head of Sales" at bounding box center [641, 375] width 288 height 19
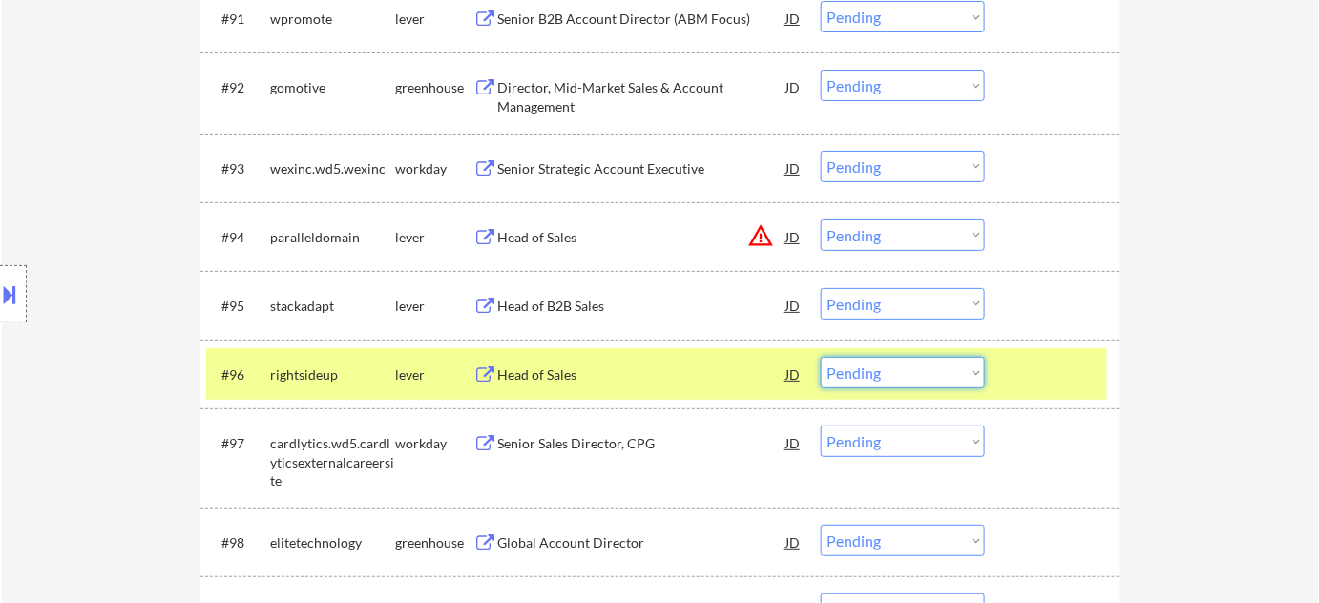
click at [902, 373] on select "Choose an option... Pending Applied Excluded (Questions) Excluded (Expired) Exc…" at bounding box center [903, 372] width 164 height 31
click at [821, 357] on select "Choose an option... Pending Applied Excluded (Questions) Excluded (Expired) Exc…" at bounding box center [903, 372] width 164 height 31
select select ""pending""
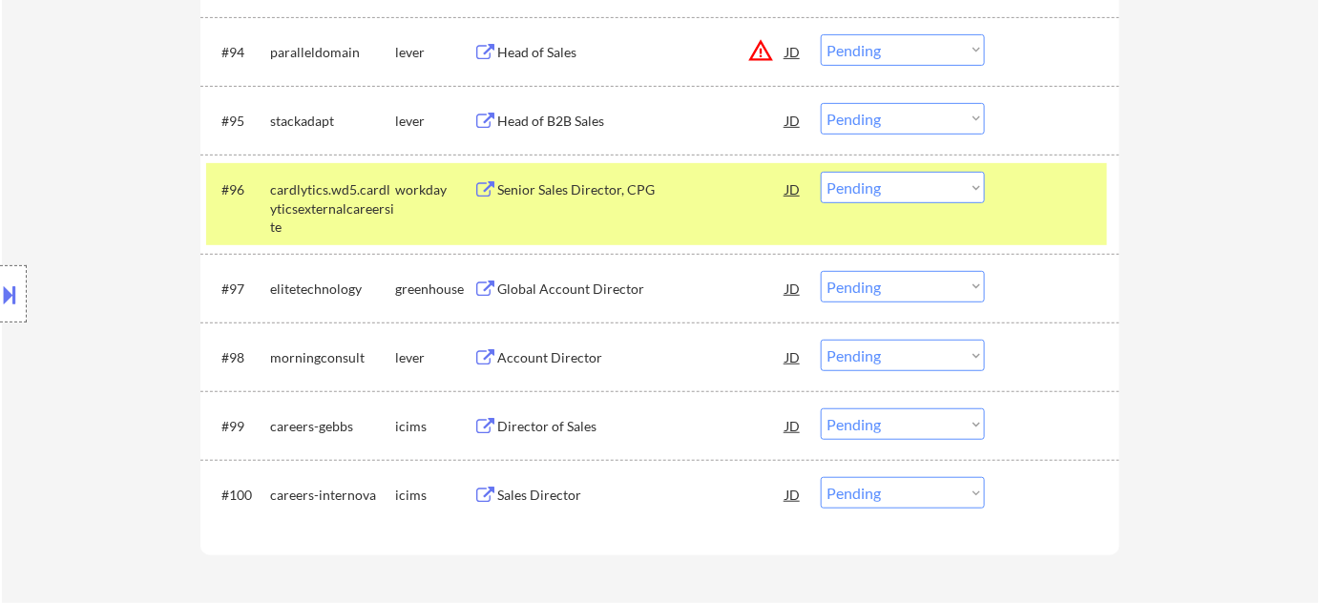
scroll to position [7549, 0]
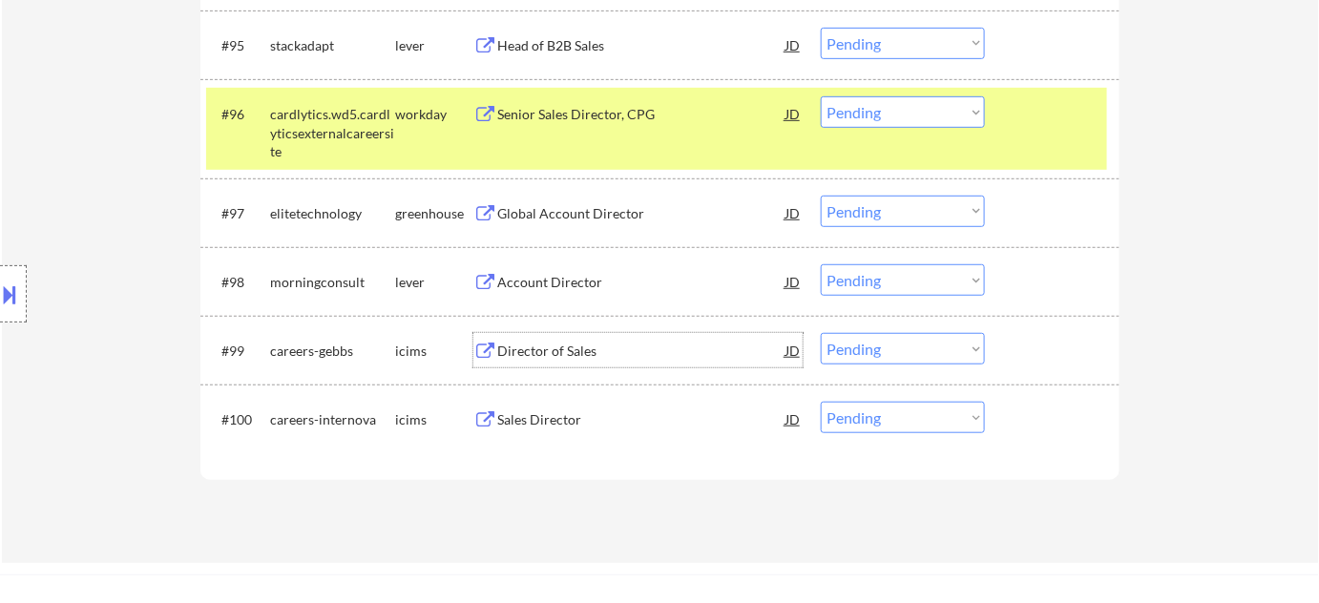
click at [535, 348] on div "Director of Sales" at bounding box center [641, 351] width 288 height 19
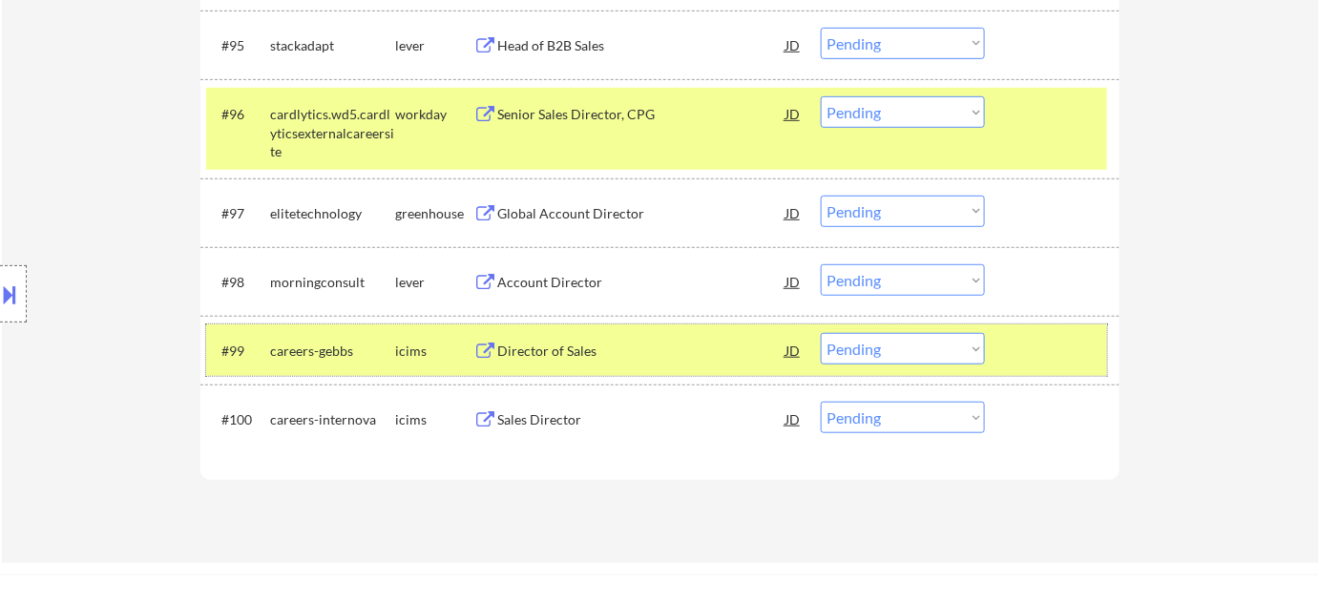
click at [871, 373] on div "#99 careers-gebbs icims Director of Sales JD warning_amber Choose an option... …" at bounding box center [656, 351] width 901 height 52
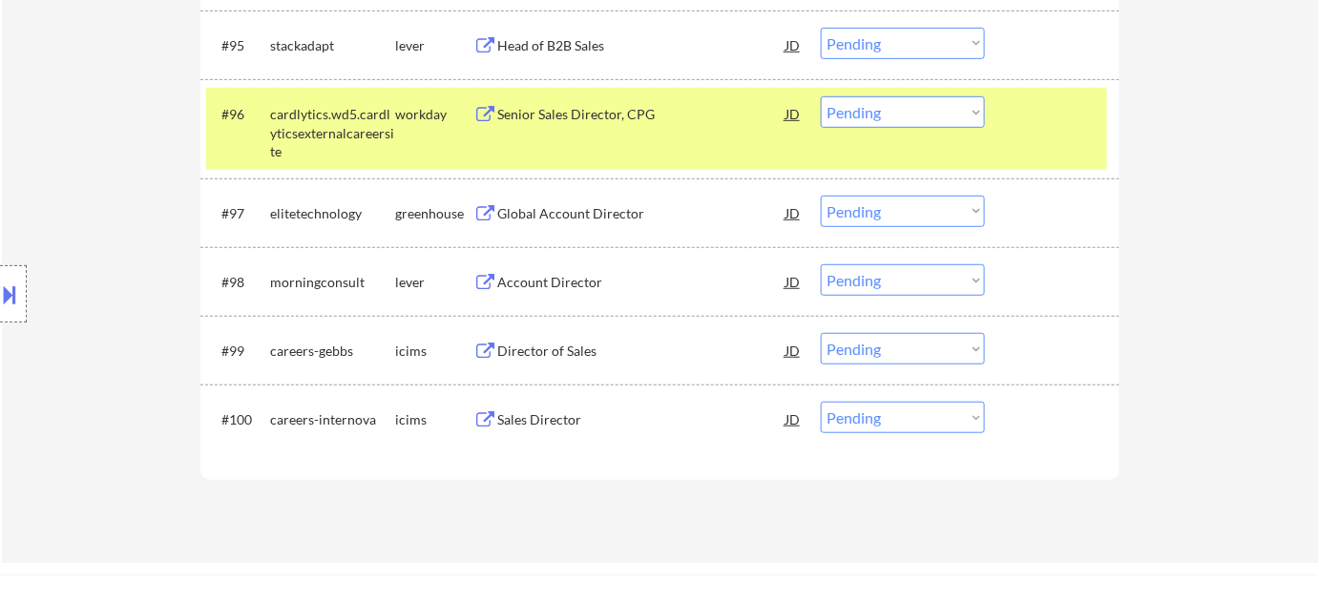
click at [883, 353] on select "Choose an option... Pending Applied Excluded (Questions) Excluded (Expired) Exc…" at bounding box center [903, 348] width 164 height 31
click at [821, 333] on select "Choose an option... Pending Applied Excluded (Questions) Excluded (Expired) Exc…" at bounding box center [903, 348] width 164 height 31
select select ""pending""
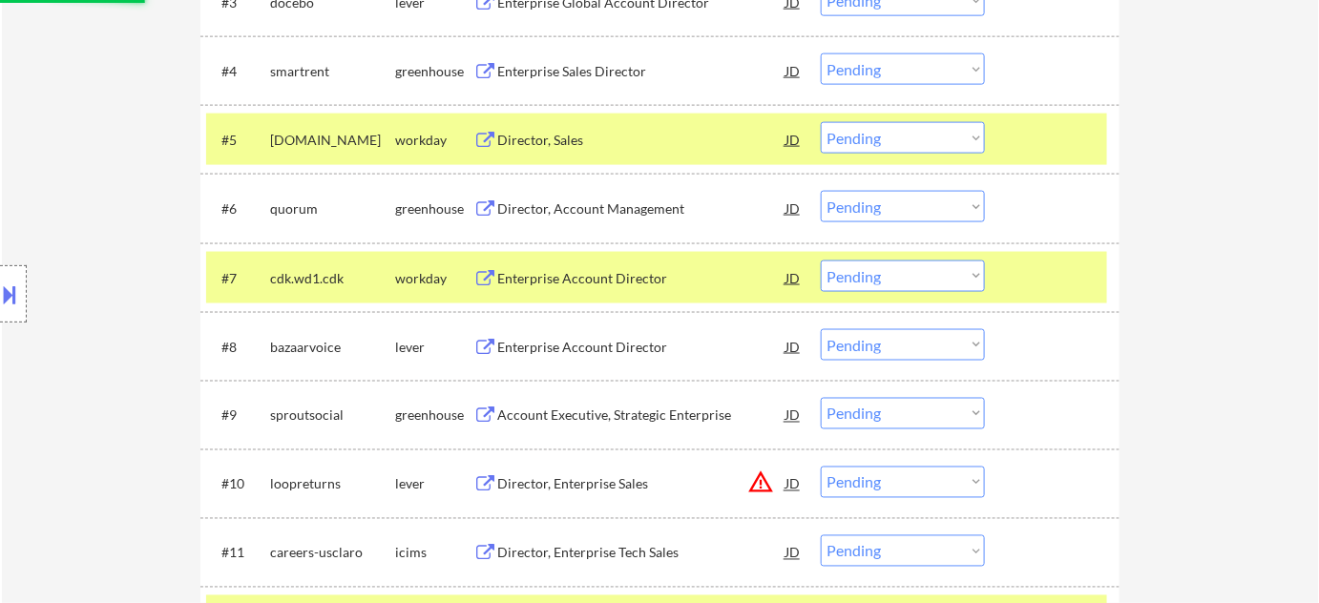
scroll to position [817, 0]
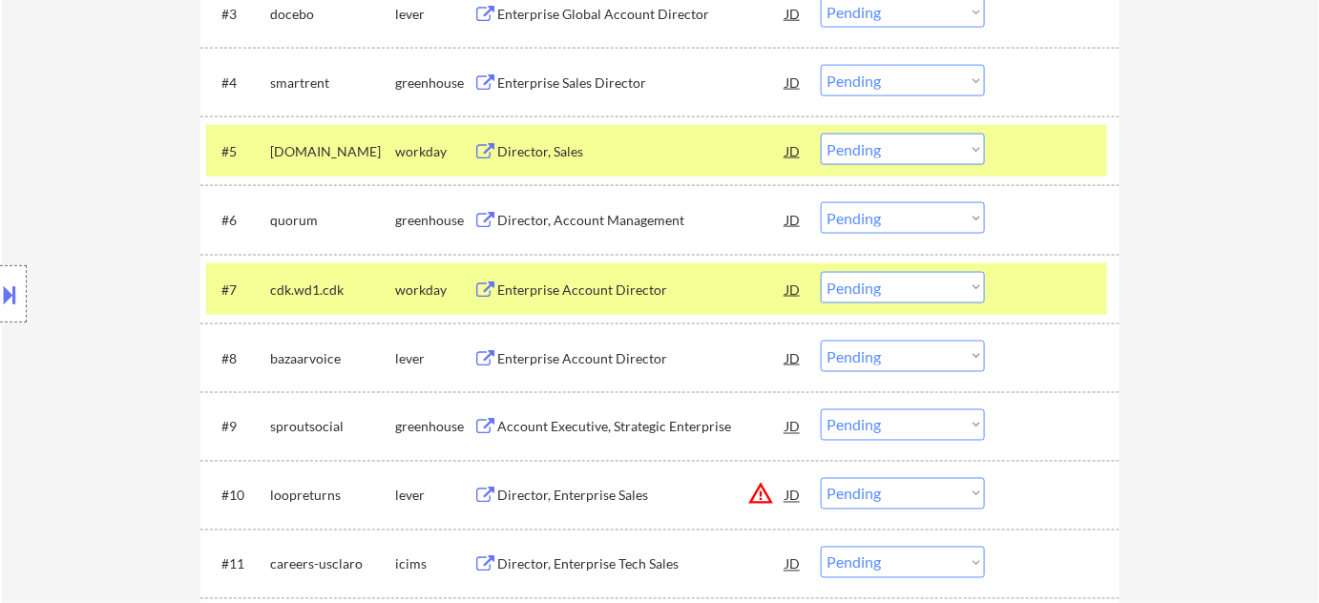
click at [623, 360] on div "Enterprise Account Director" at bounding box center [641, 358] width 288 height 19
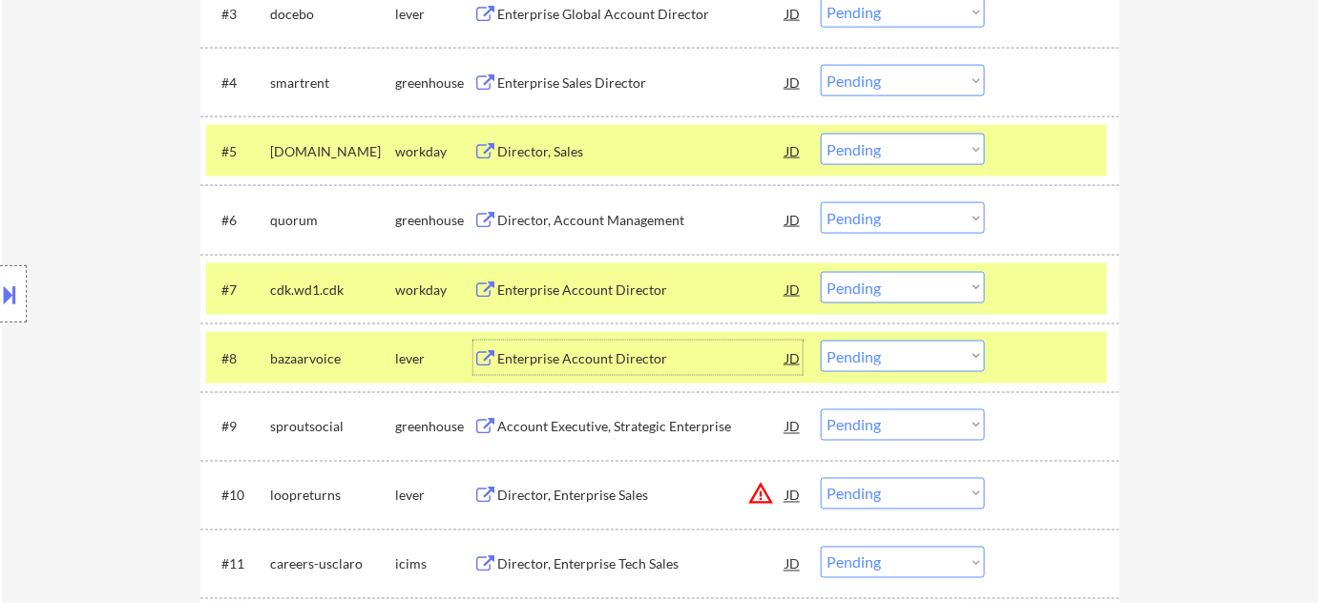
click at [884, 362] on select "Choose an option... Pending Applied Excluded (Questions) Excluded (Expired) Exc…" at bounding box center [903, 356] width 164 height 31
click at [821, 341] on select "Choose an option... Pending Applied Excluded (Questions) Excluded (Expired) Exc…" at bounding box center [903, 356] width 164 height 31
select select ""pending""
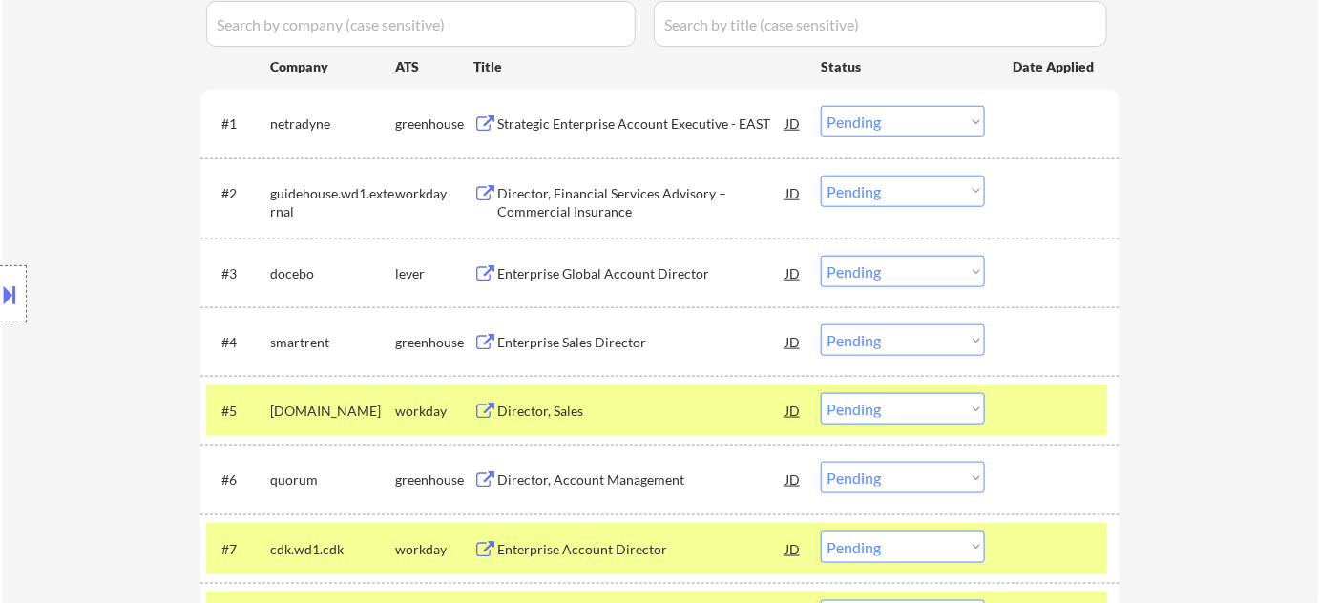
scroll to position [471, 0]
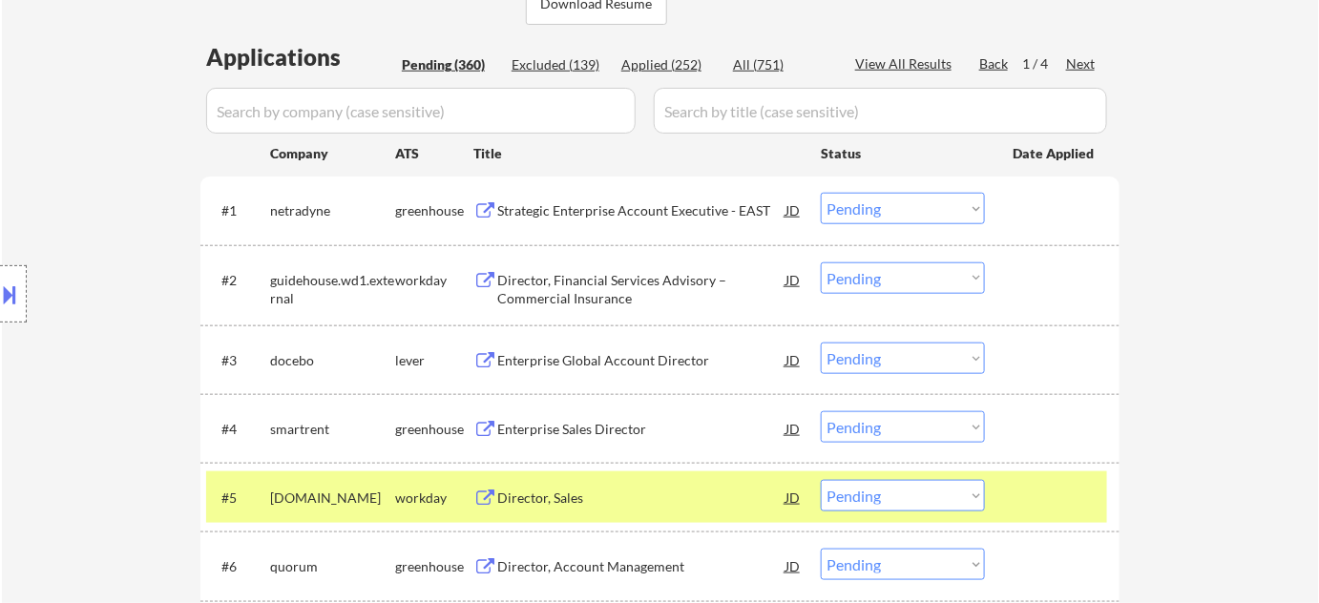
click at [1091, 66] on div "Next" at bounding box center [1081, 63] width 31 height 19
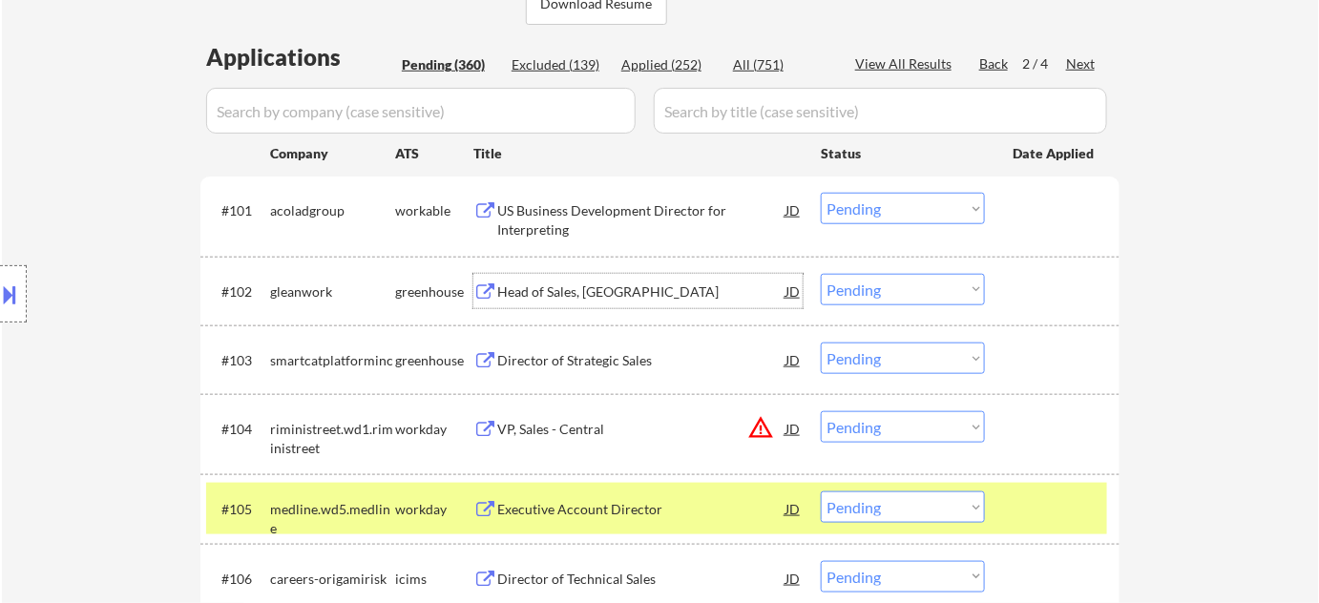
click at [593, 297] on div "Head of Sales, [GEOGRAPHIC_DATA]" at bounding box center [641, 292] width 288 height 19
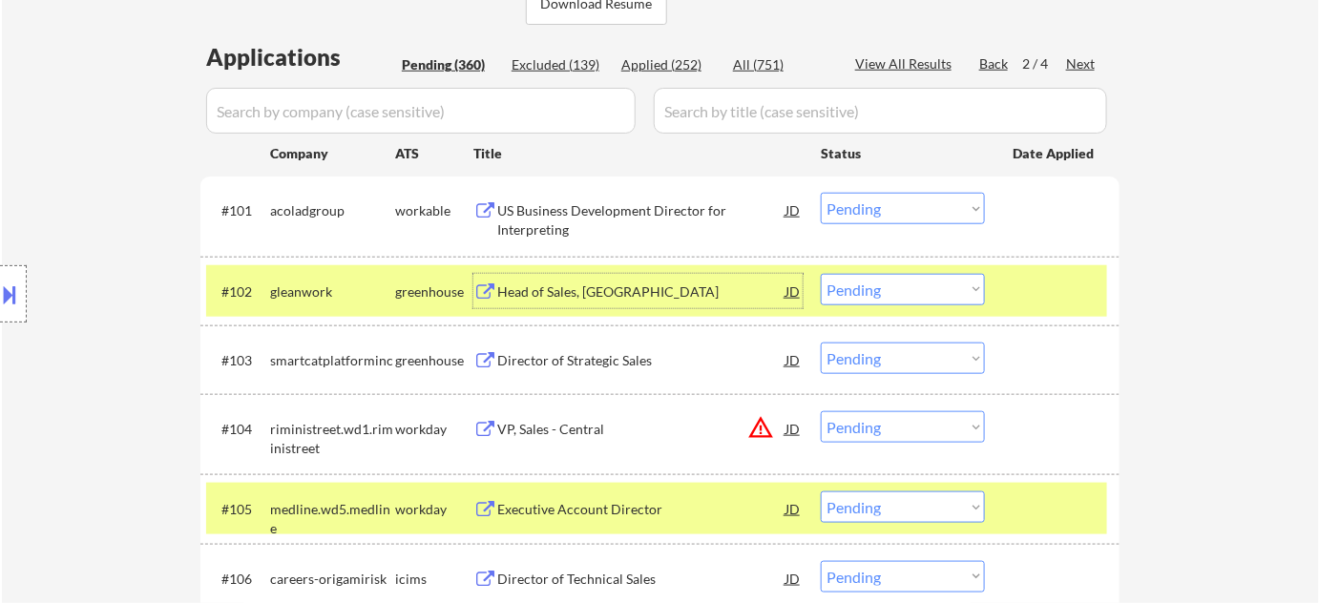
click at [888, 301] on select "Choose an option... Pending Applied Excluded (Questions) Excluded (Expired) Exc…" at bounding box center [903, 289] width 164 height 31
click at [821, 274] on select "Choose an option... Pending Applied Excluded (Questions) Excluded (Expired) Exc…" at bounding box center [903, 289] width 164 height 31
select select ""pending""
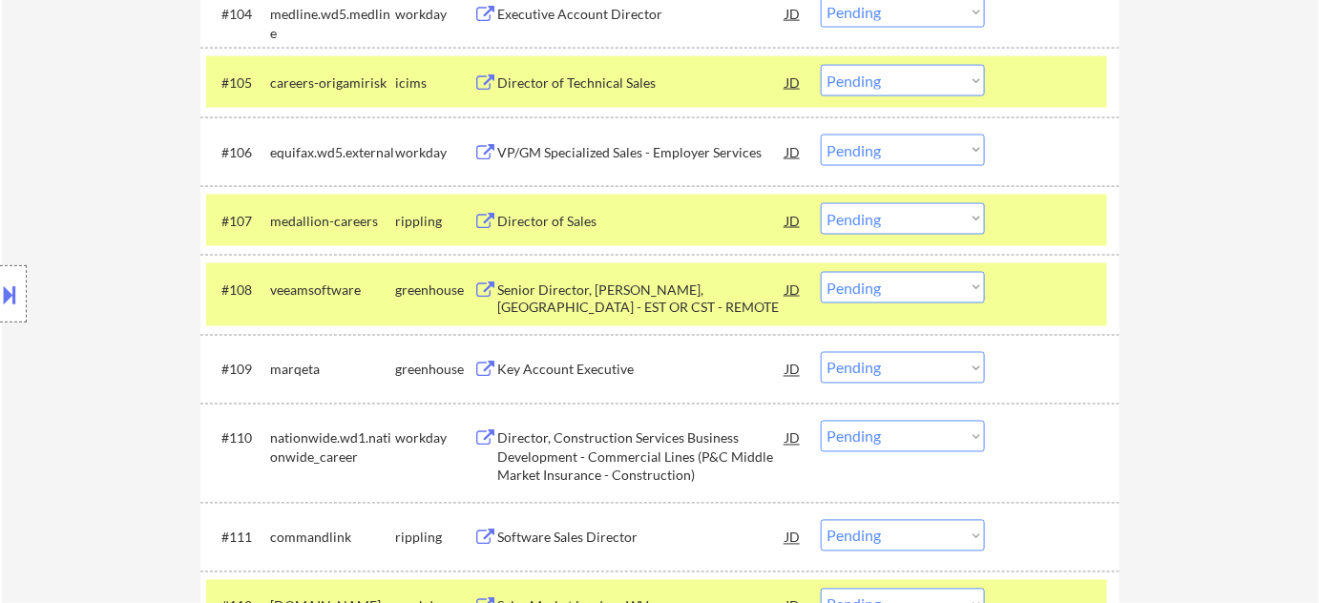
scroll to position [904, 0]
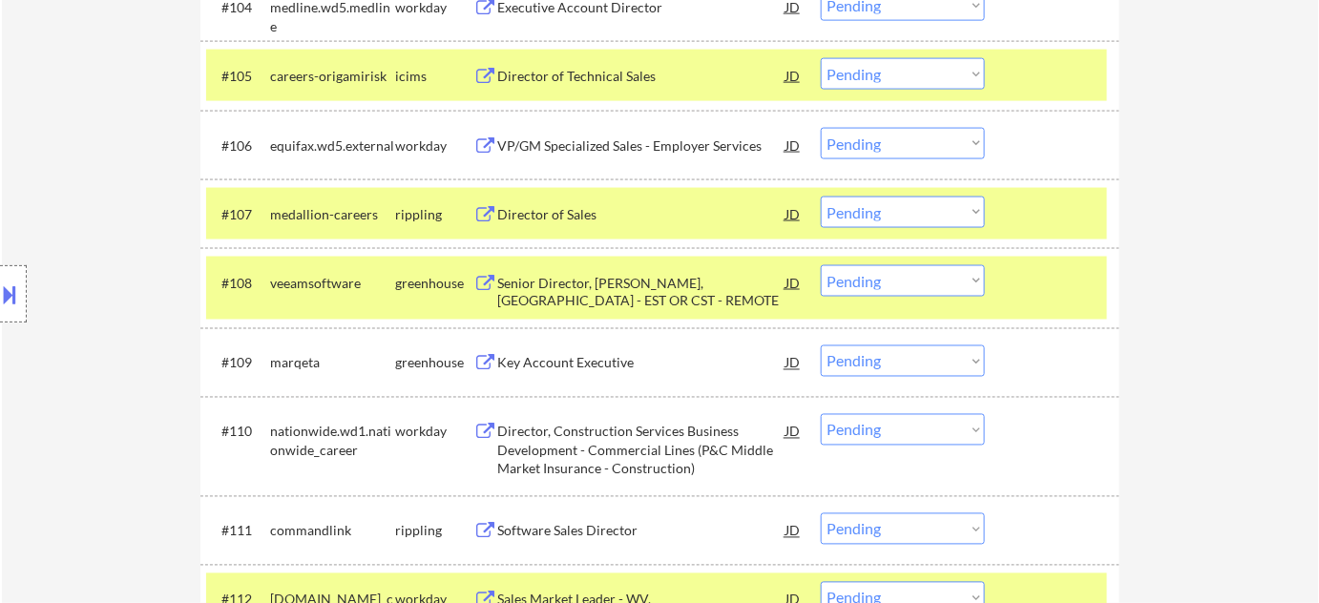
click at [567, 225] on div "Director of Sales" at bounding box center [641, 214] width 288 height 34
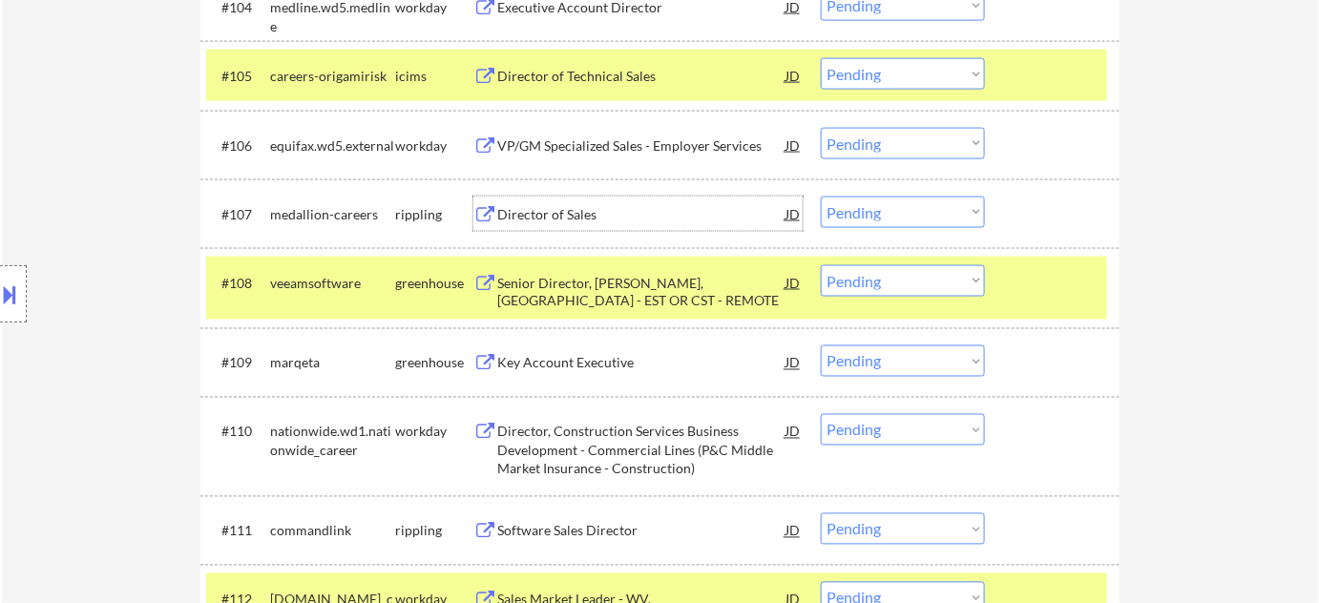
click at [843, 201] on select "Choose an option... Pending Applied Excluded (Questions) Excluded (Expired) Exc…" at bounding box center [903, 212] width 164 height 31
click at [821, 197] on select "Choose an option... Pending Applied Excluded (Questions) Excluded (Expired) Exc…" at bounding box center [903, 212] width 164 height 31
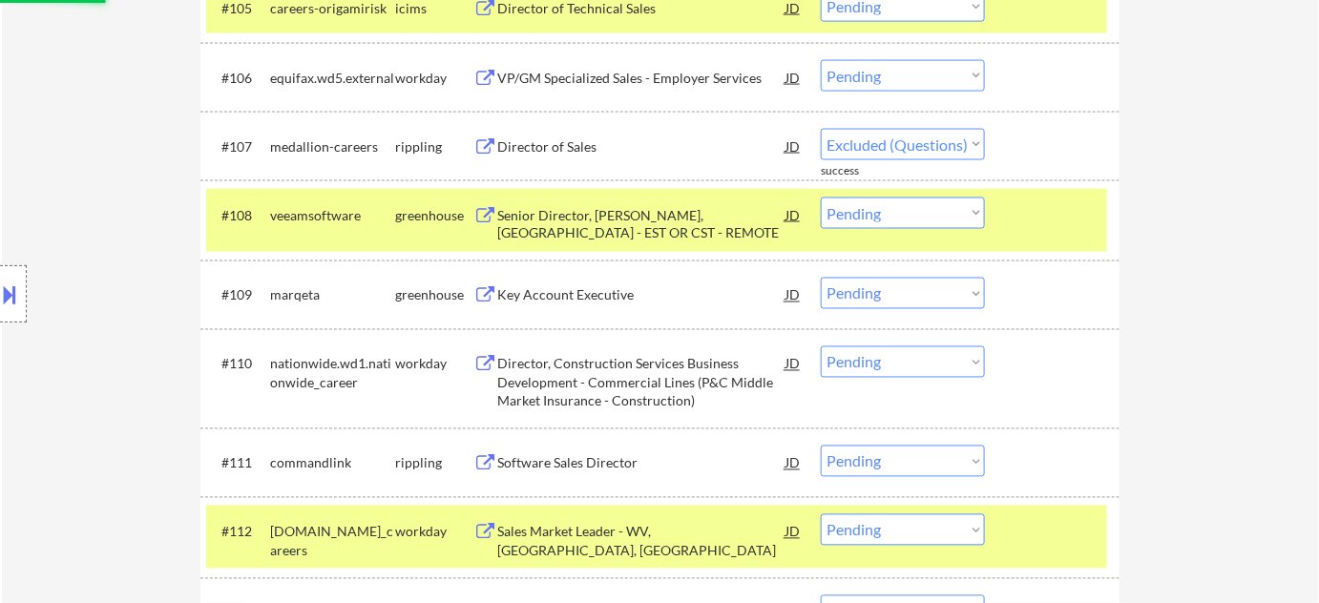
scroll to position [991, 0]
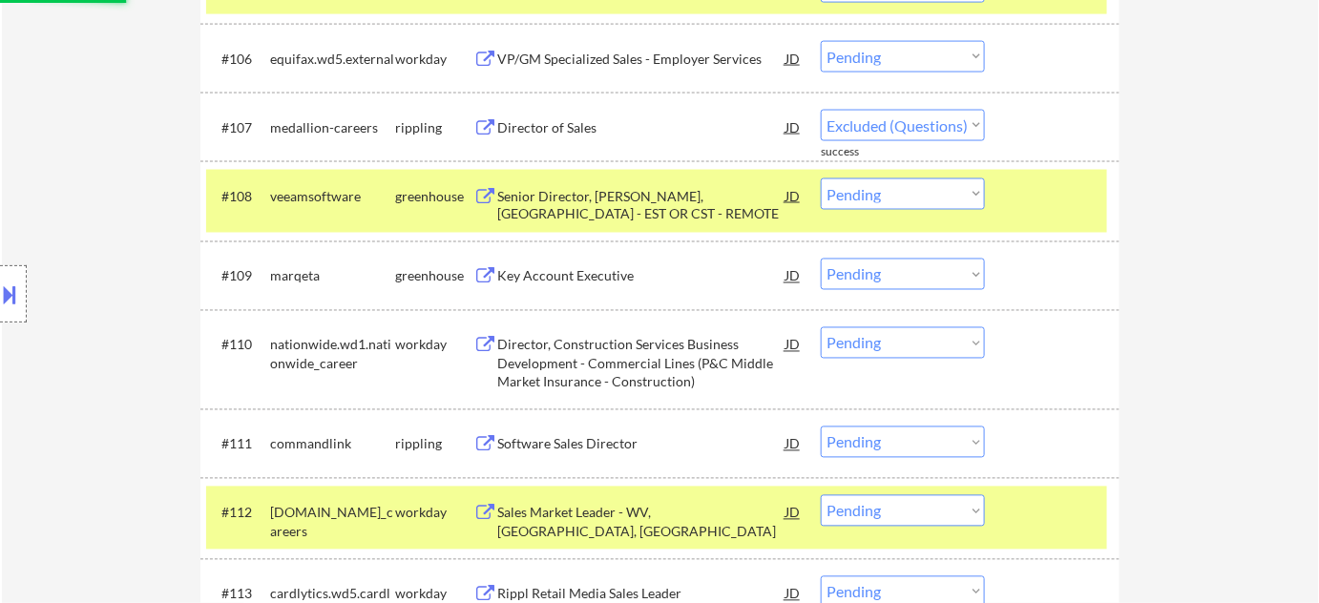
click at [627, 280] on div "Key Account Executive" at bounding box center [641, 276] width 288 height 19
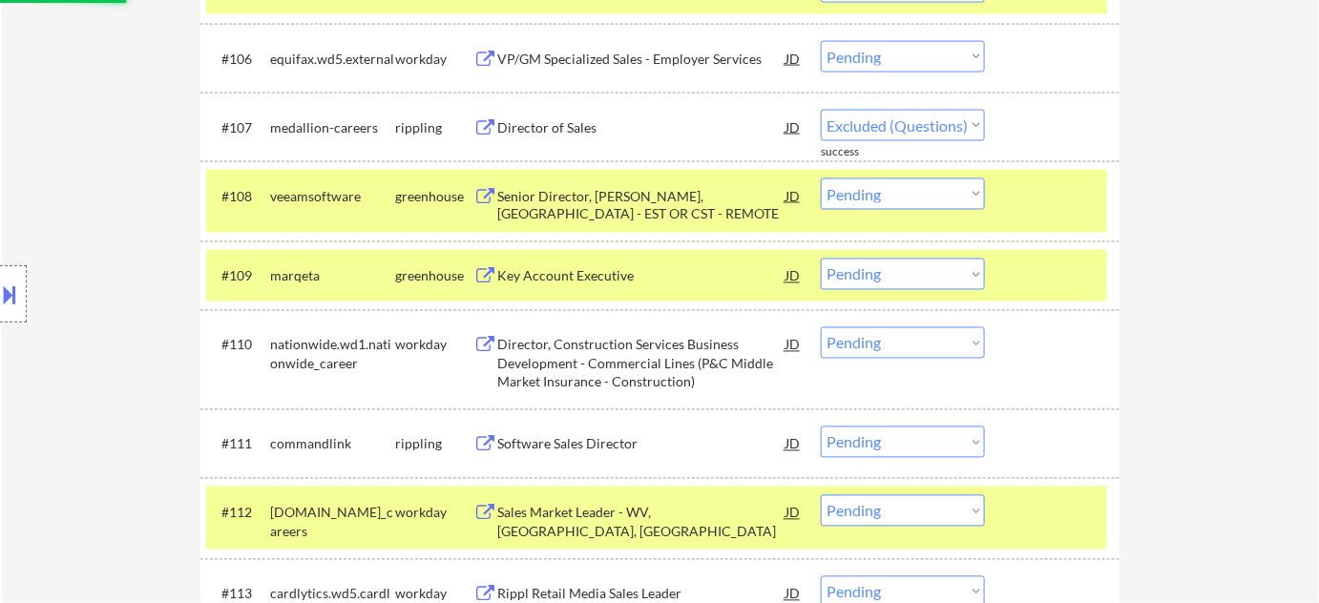
select select ""pending""
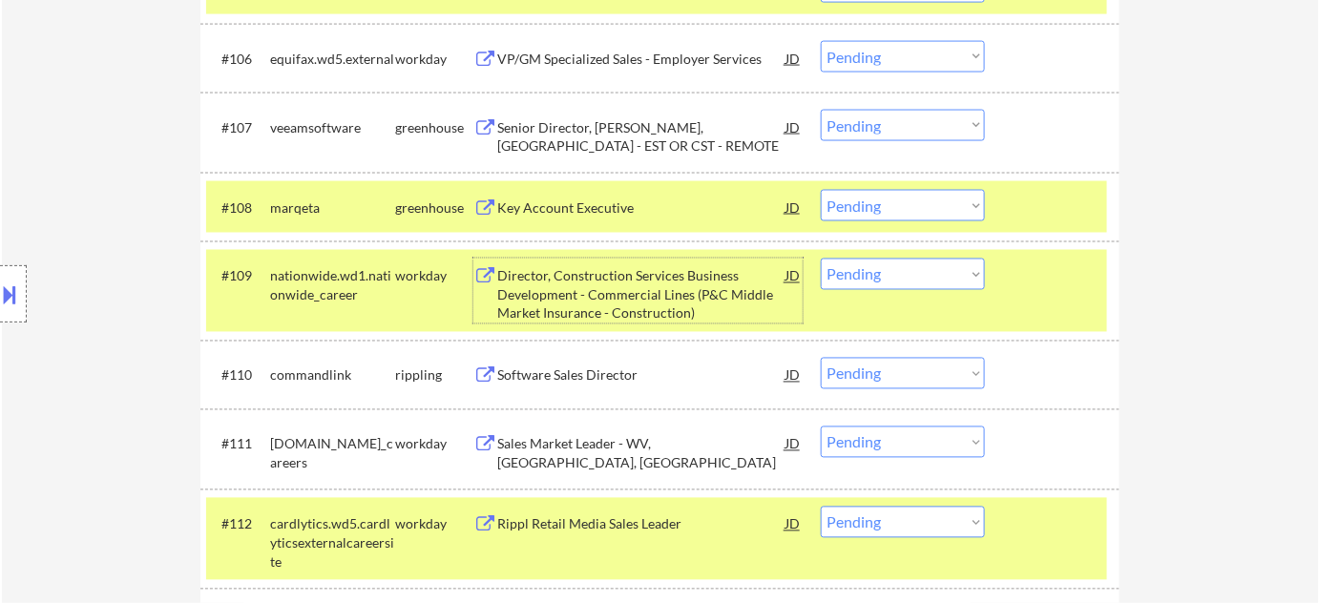
click at [853, 201] on select "Choose an option... Pending Applied Excluded (Questions) Excluded (Expired) Exc…" at bounding box center [903, 205] width 164 height 31
click at [821, 190] on select "Choose an option... Pending Applied Excluded (Questions) Excluded (Expired) Exc…" at bounding box center [903, 205] width 164 height 31
select select ""pending""
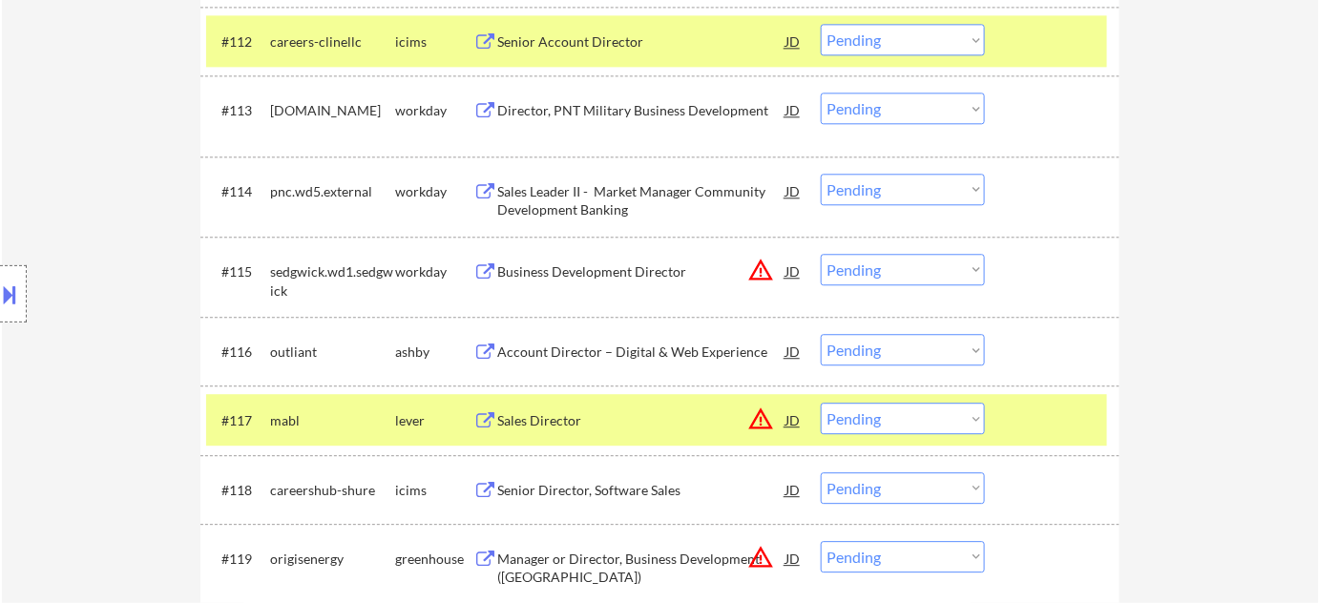
scroll to position [1512, 0]
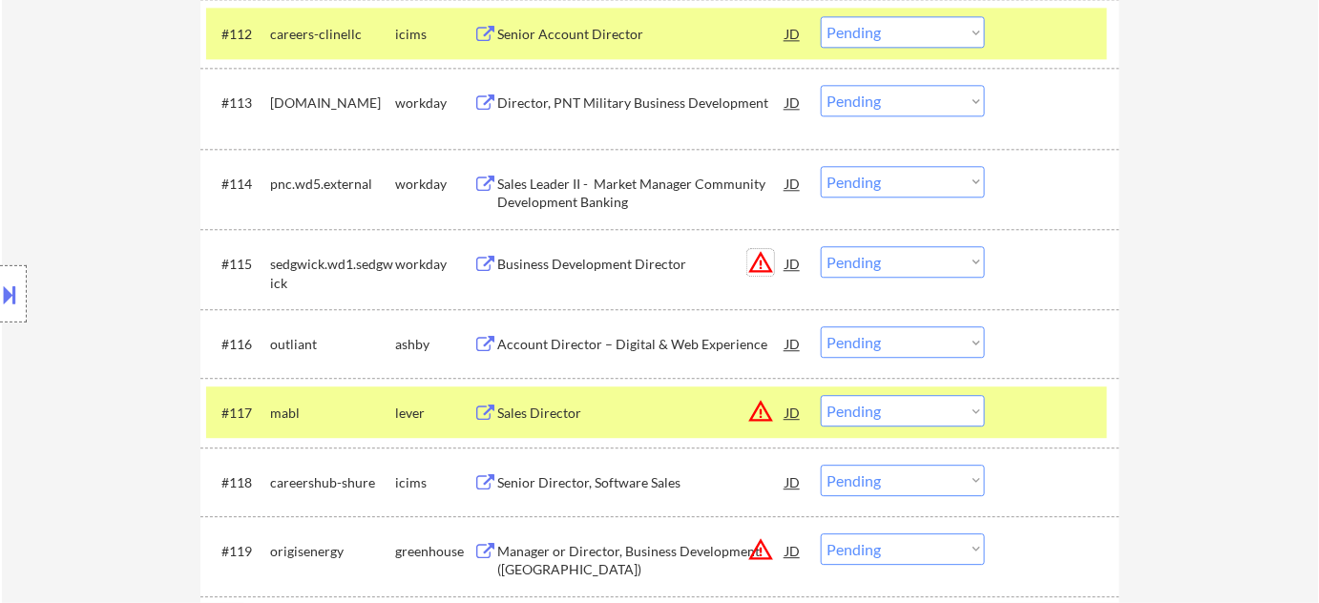
click at [765, 262] on button "warning_amber" at bounding box center [760, 262] width 27 height 27
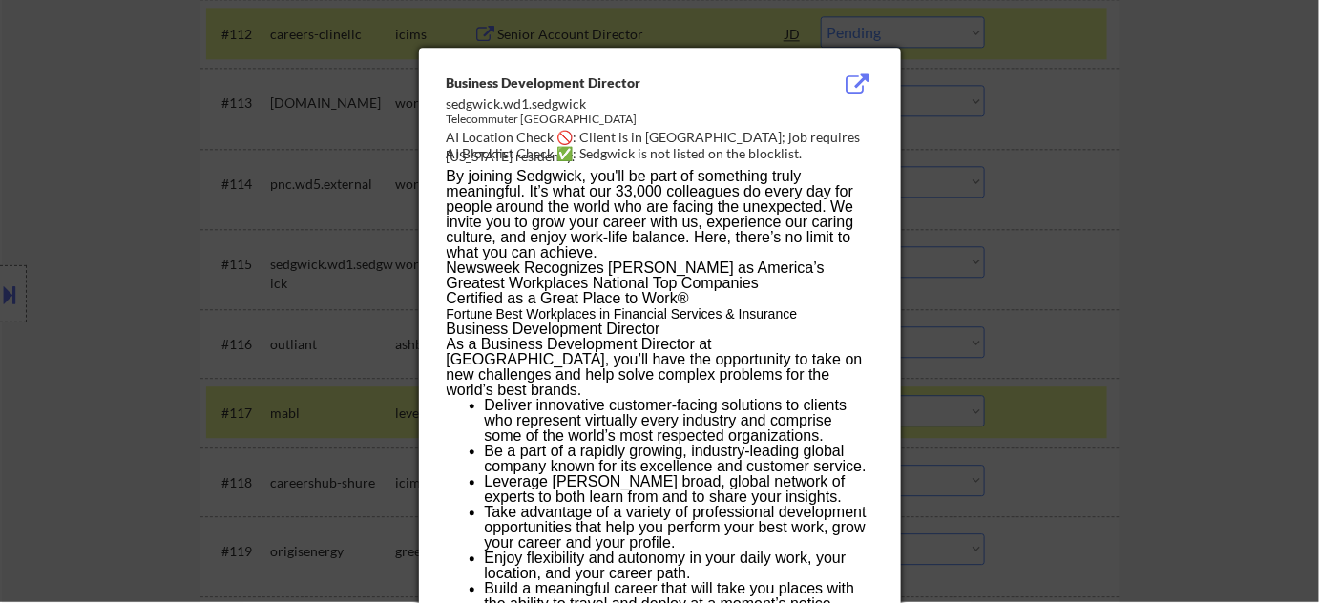
click at [1112, 287] on div at bounding box center [659, 300] width 1319 height 603
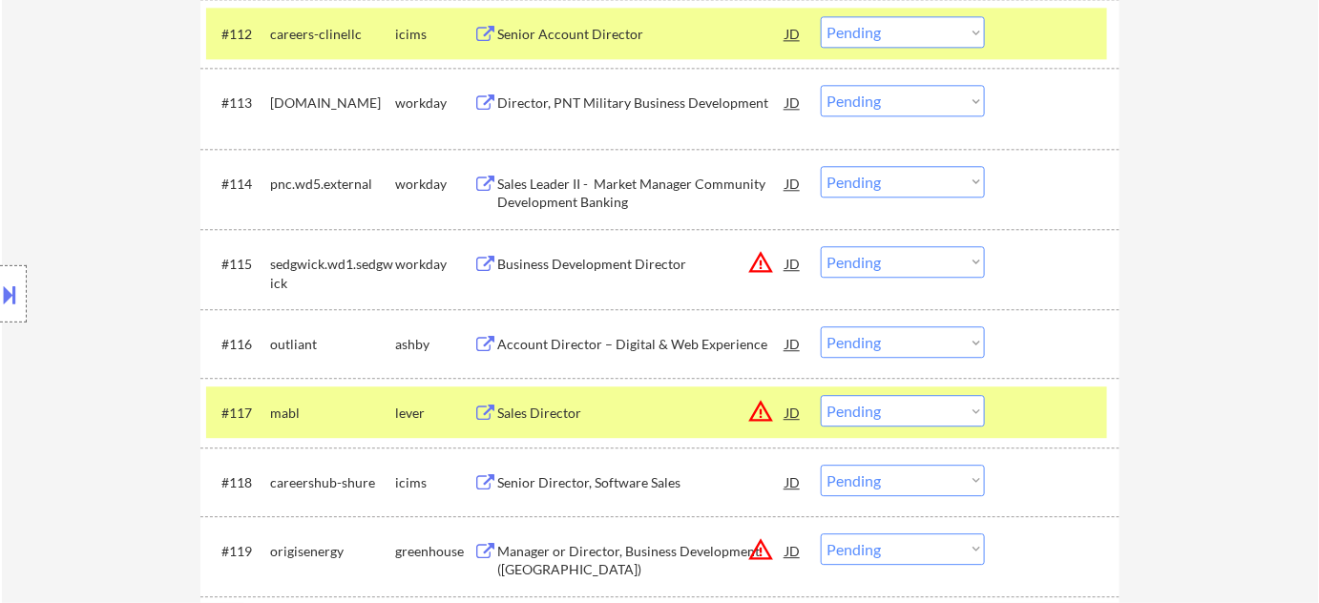
drag, startPoint x: 879, startPoint y: 251, endPoint x: 888, endPoint y: 265, distance: 16.7
click at [879, 251] on select "Choose an option... Pending Applied Excluded (Questions) Excluded (Expired) Exc…" at bounding box center [903, 261] width 164 height 31
click at [821, 246] on select "Choose an option... Pending Applied Excluded (Questions) Excluded (Expired) Exc…" at bounding box center [903, 261] width 164 height 31
select select ""pending""
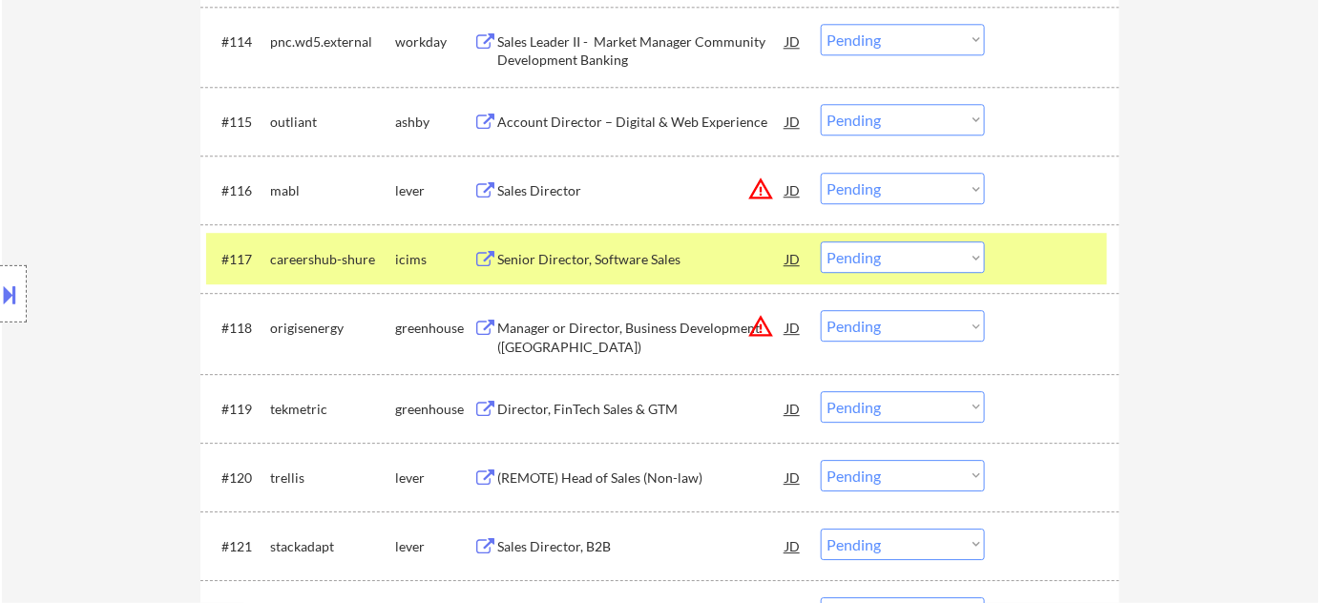
scroll to position [1685, 0]
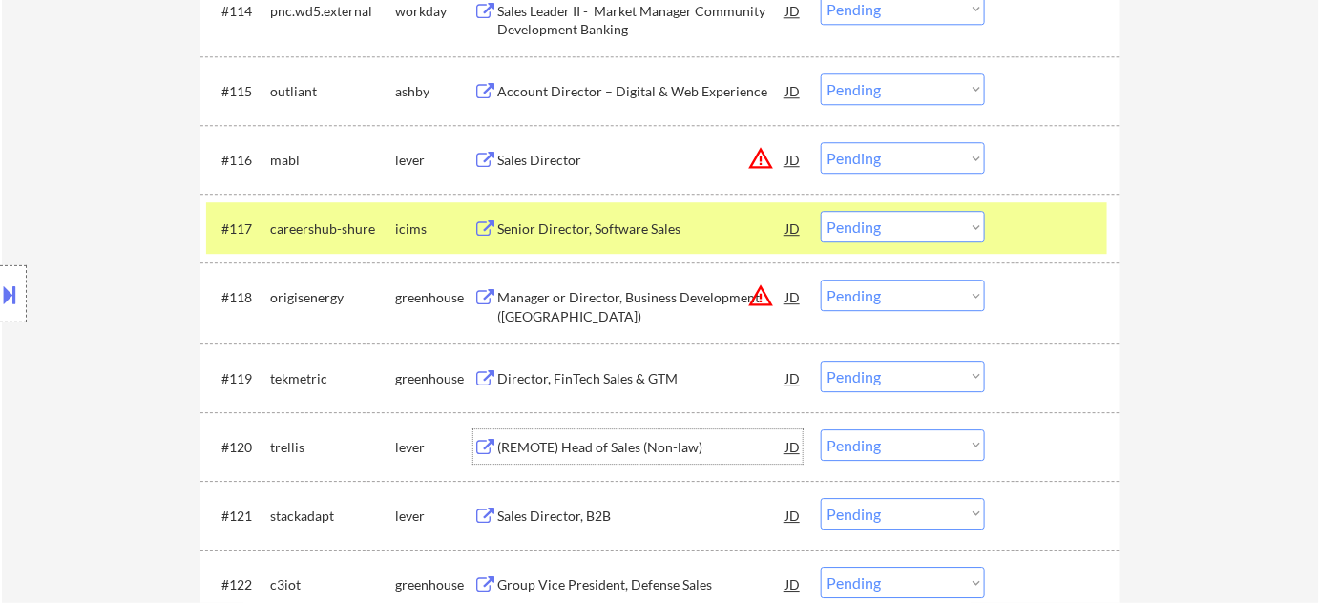
click at [611, 445] on div "(REMOTE) Head of Sales (Non-law)" at bounding box center [641, 447] width 288 height 19
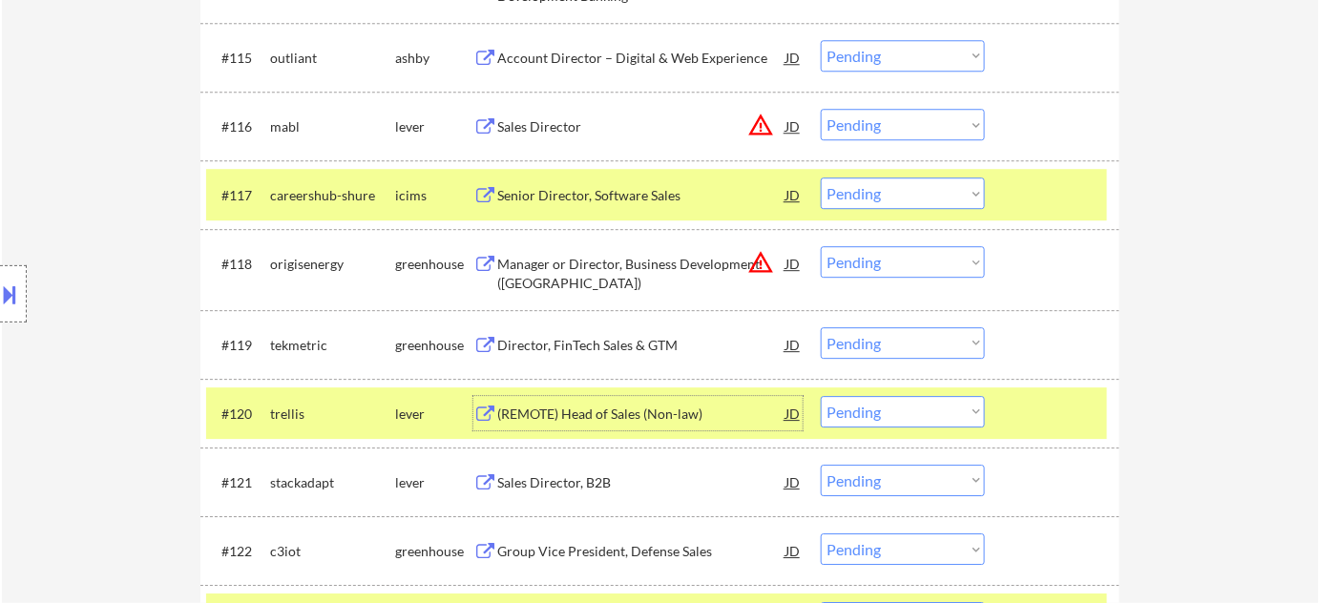
scroll to position [1771, 0]
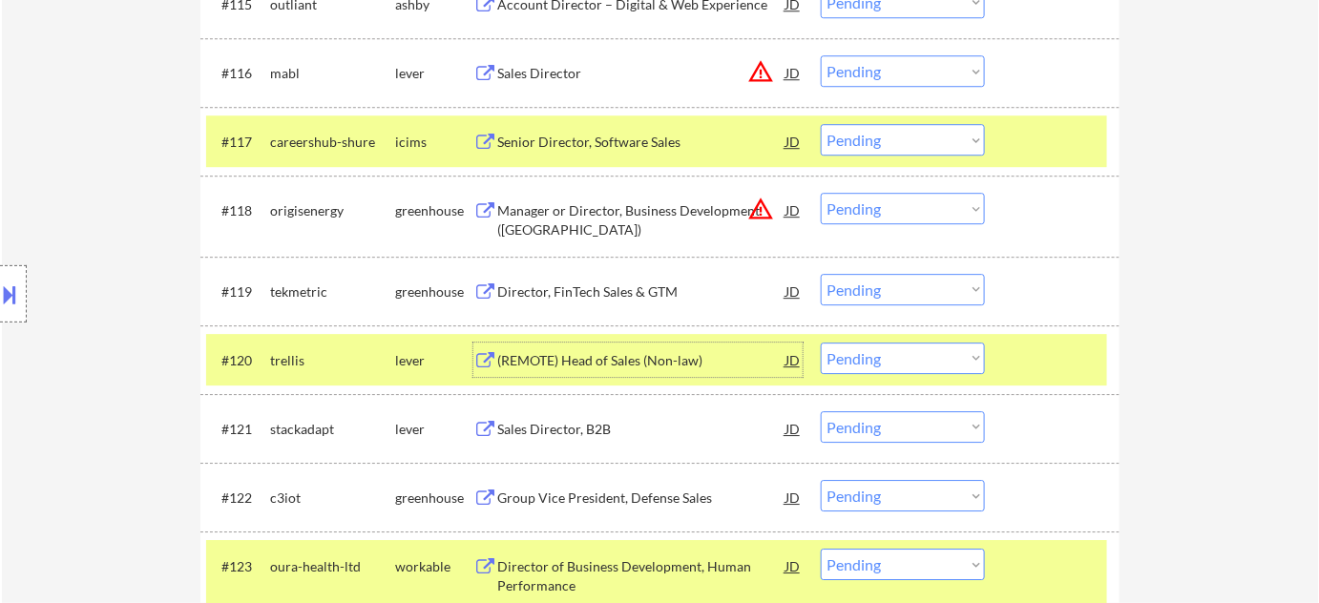
click at [884, 196] on select "Choose an option... Pending Applied Excluded (Questions) Excluded (Expired) Exc…" at bounding box center [903, 208] width 164 height 31
click at [821, 193] on select "Choose an option... Pending Applied Excluded (Questions) Excluded (Expired) Exc…" at bounding box center [903, 208] width 164 height 31
select select ""pending""
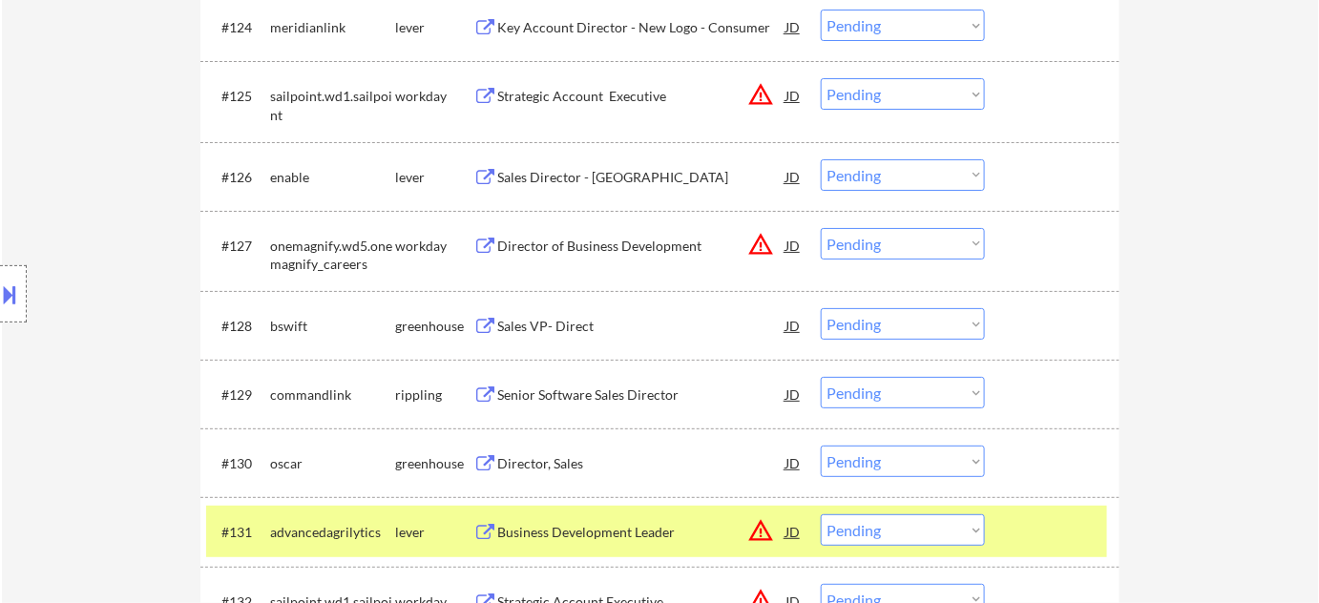
scroll to position [2293, 0]
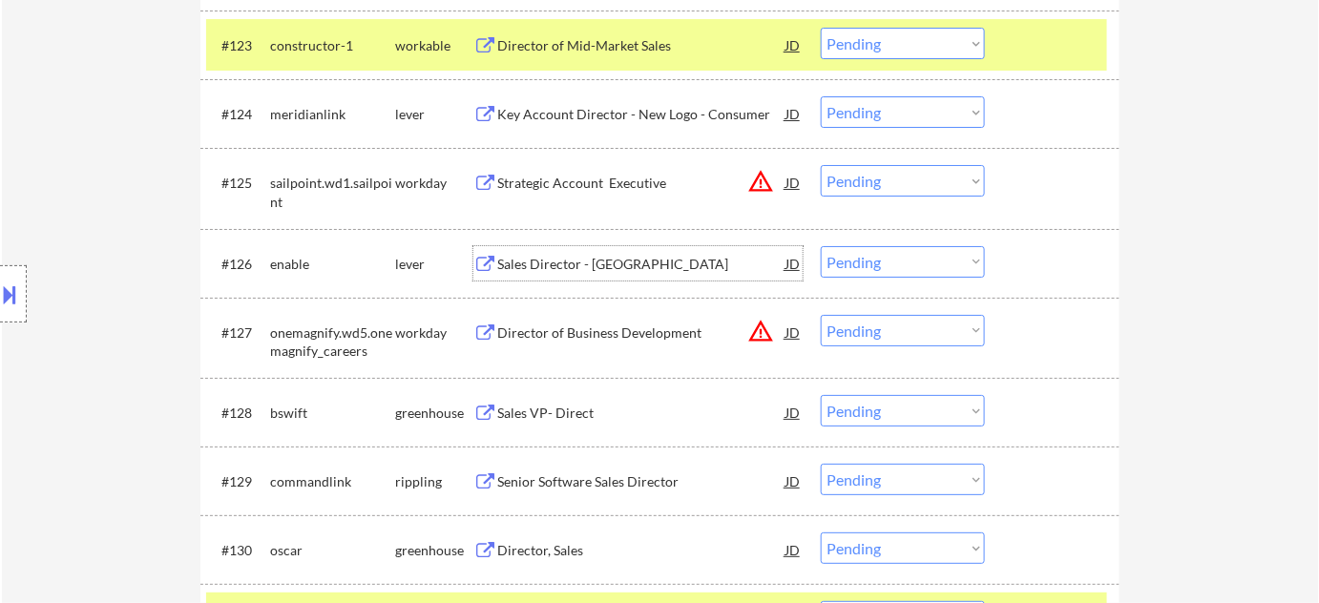
click at [622, 274] on div "Sales Director - [GEOGRAPHIC_DATA]" at bounding box center [641, 263] width 288 height 34
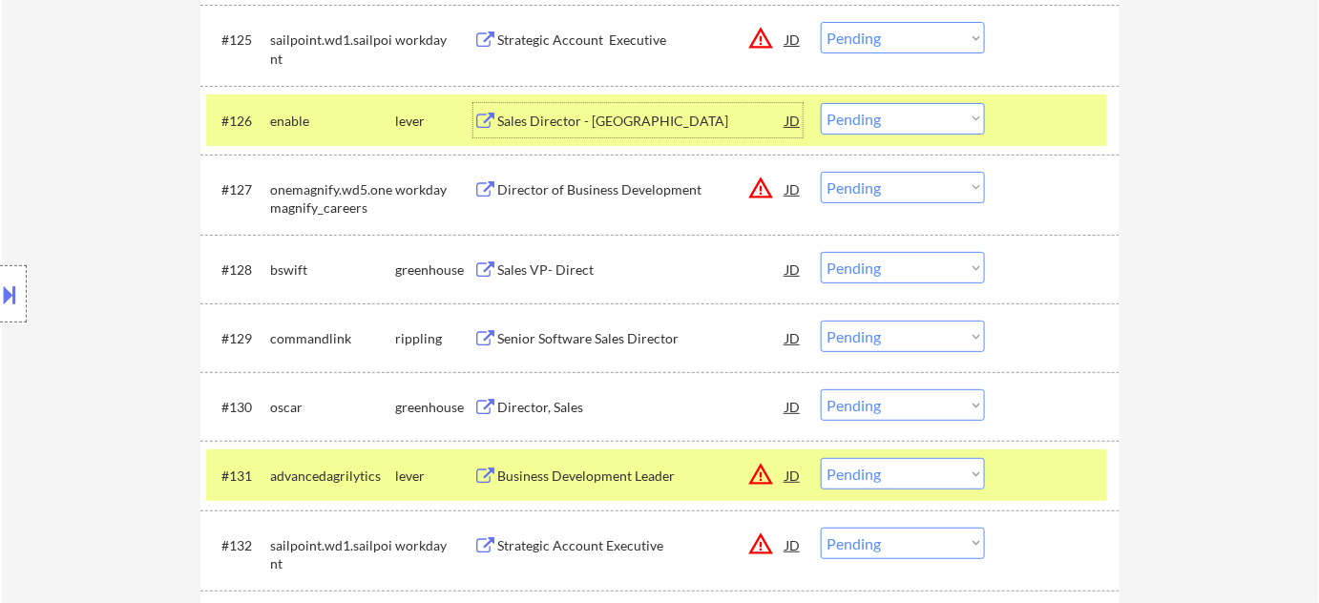
scroll to position [2466, 0]
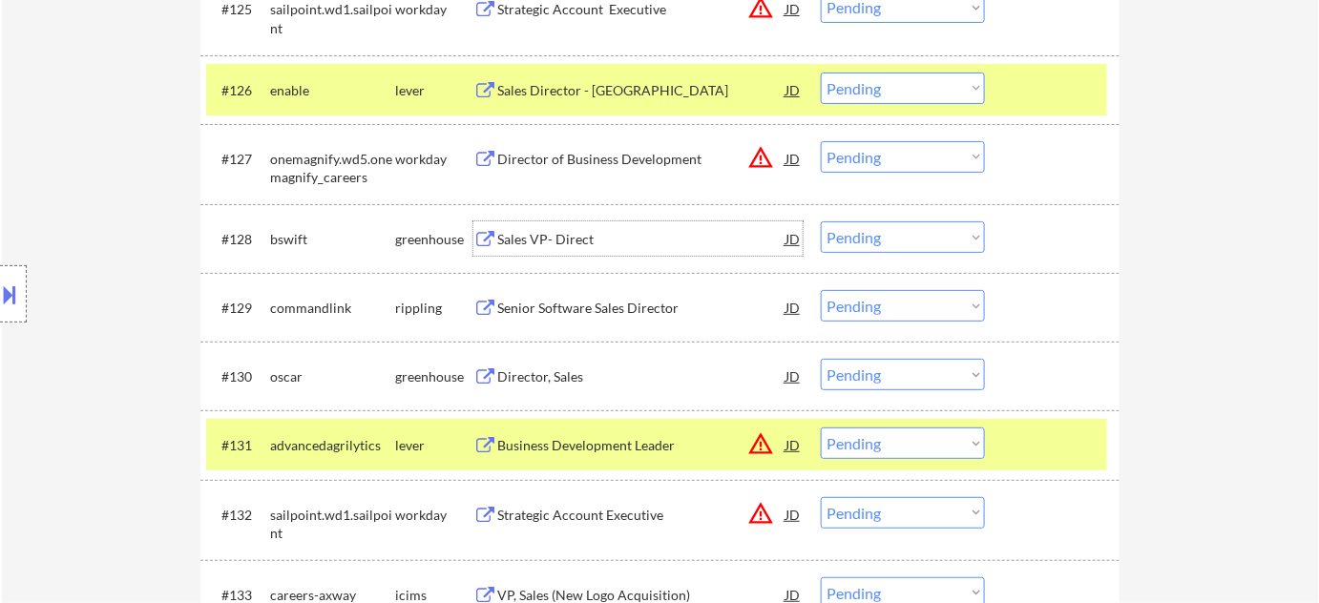
click at [582, 233] on div "Sales VP- Direct" at bounding box center [641, 239] width 288 height 19
